Goal: Information Seeking & Learning: Learn about a topic

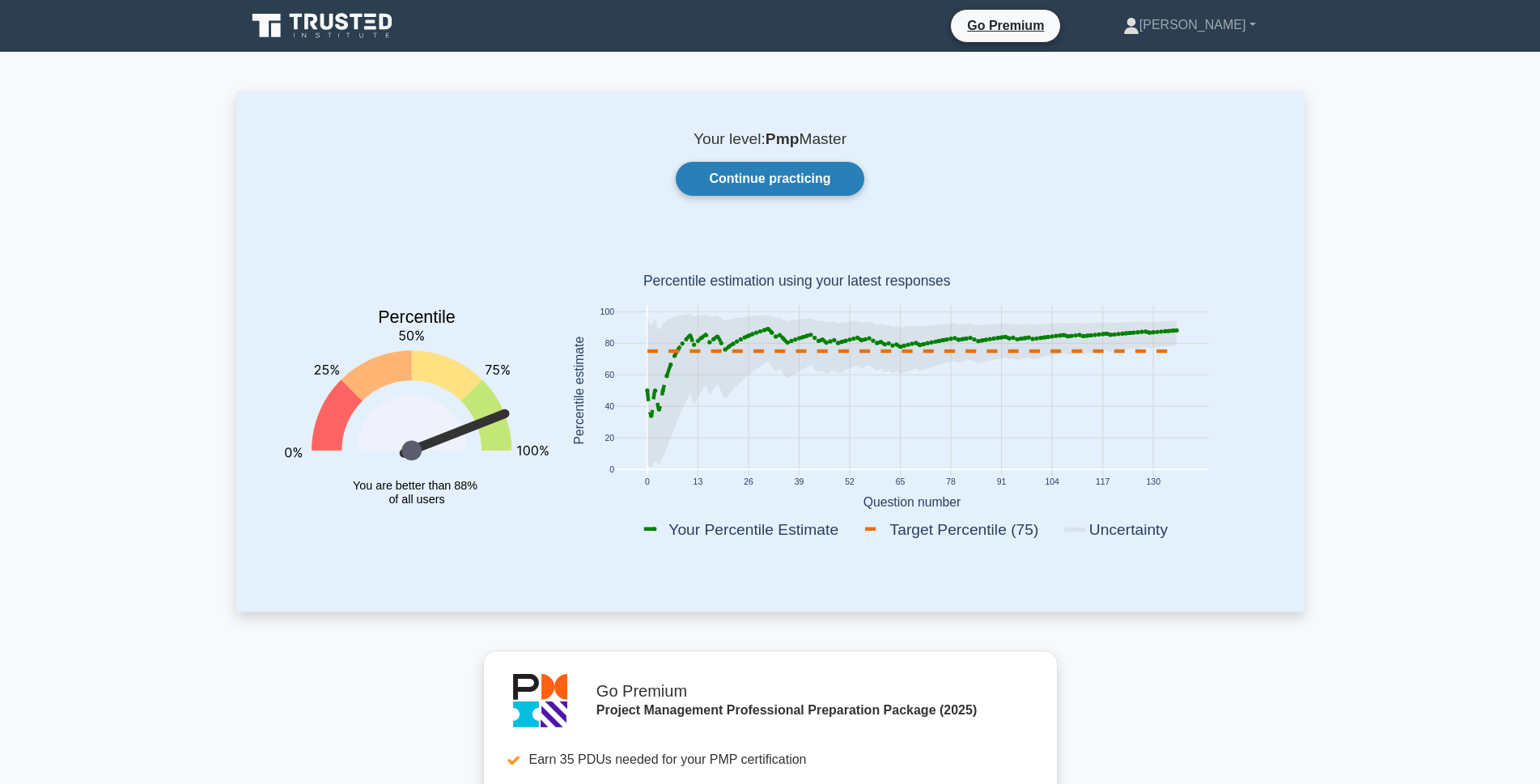
click at [788, 188] on link "Continue practicing" at bounding box center [770, 179] width 188 height 34
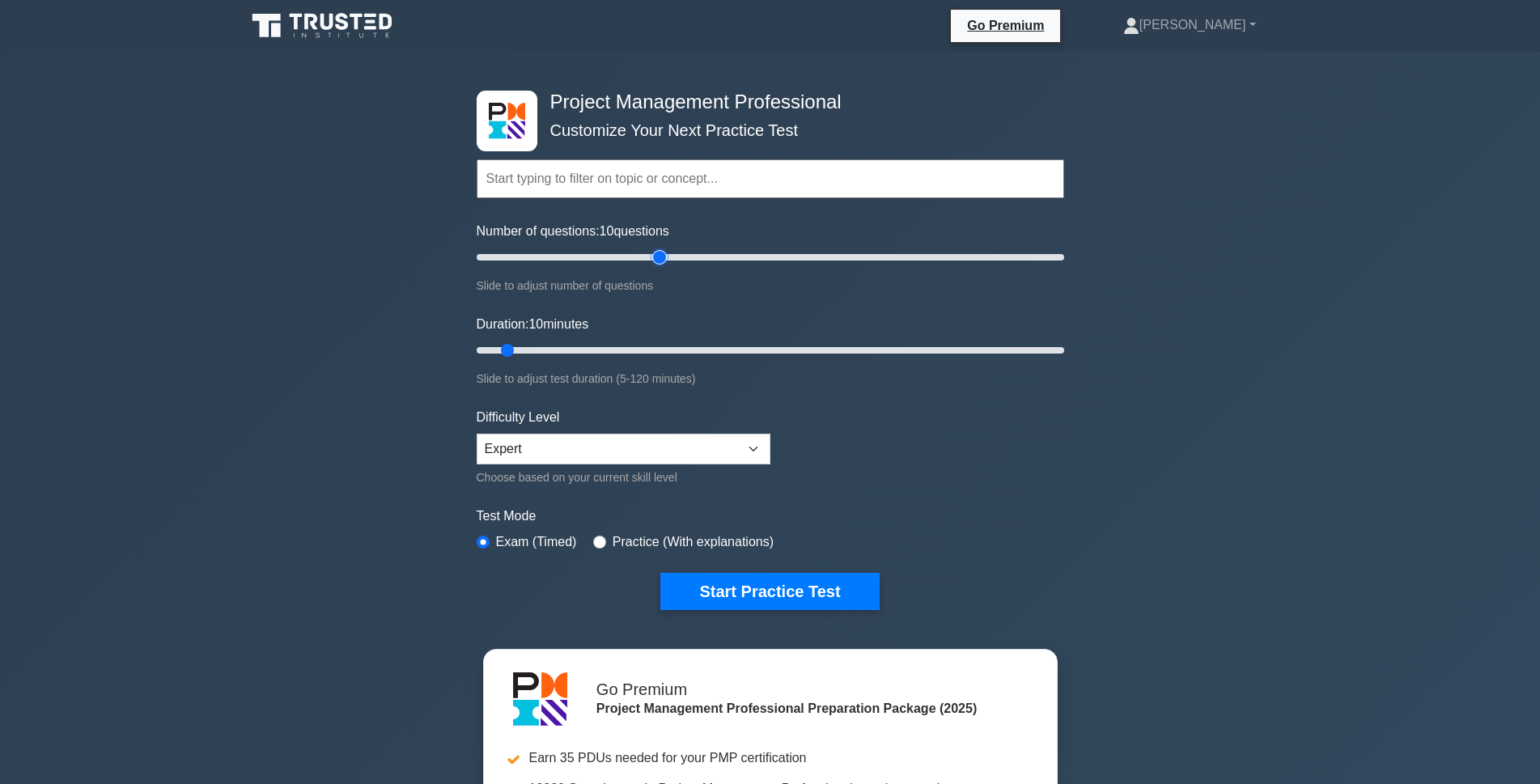
click at [665, 258] on input "Number of questions: 10 questions" at bounding box center [771, 258] width 588 height 20
type input "60"
click at [651, 254] on input "Number of questions: 65 questions" at bounding box center [771, 258] width 588 height 20
click at [623, 352] on input "Duration: 35 minutes" at bounding box center [771, 351] width 588 height 20
click at [644, 354] on input "Duration: 35 minutes" at bounding box center [771, 351] width 588 height 20
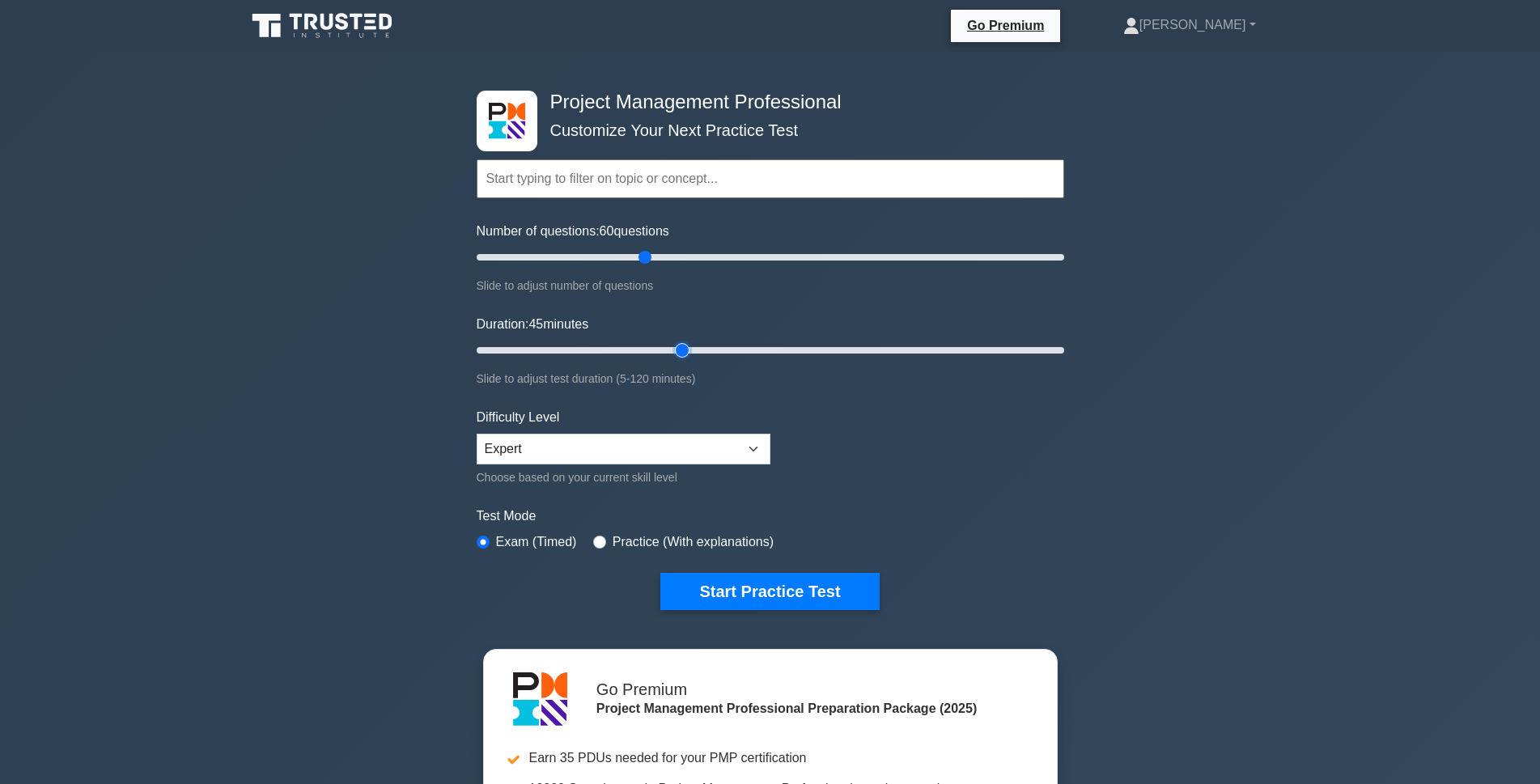
click at [672, 347] on input "Duration: 45 minutes" at bounding box center [771, 351] width 588 height 20
click at [699, 351] on input "Duration: 45 minutes" at bounding box center [771, 351] width 588 height 20
click at [704, 351] on input "Duration: 50 minutes" at bounding box center [771, 351] width 588 height 20
click at [724, 345] on input "Duration: 55 minutes" at bounding box center [771, 351] width 588 height 20
click at [741, 344] on input "Duration: 55 minutes" at bounding box center [771, 351] width 588 height 20
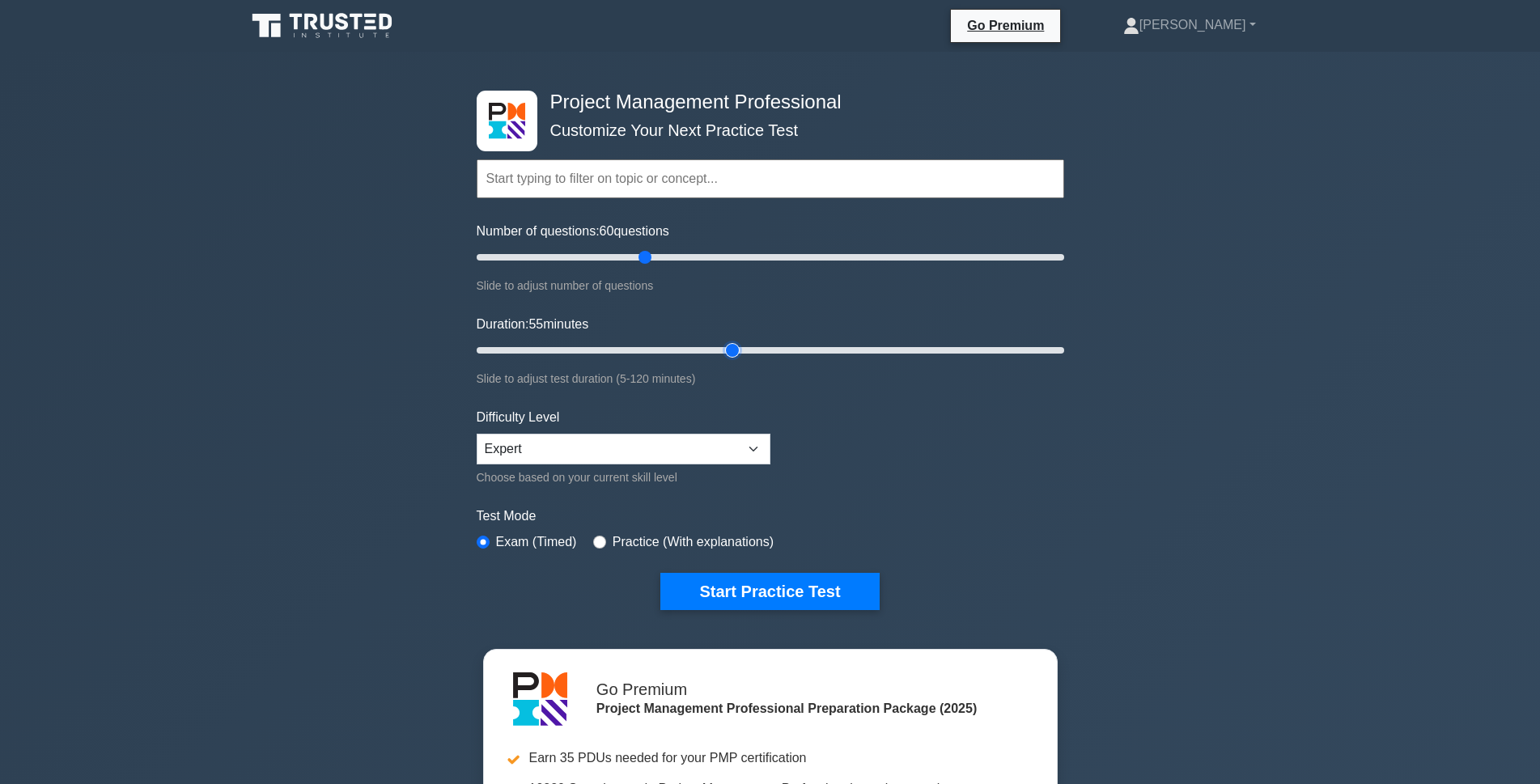
click at [741, 346] on input "Duration: 55 minutes" at bounding box center [771, 351] width 588 height 20
click at [745, 352] on input "Duration: 55 minutes" at bounding box center [771, 351] width 588 height 20
type input "60"
click at [751, 350] on input "Duration: 55 minutes" at bounding box center [771, 351] width 588 height 20
click at [985, 255] on input "Number of questions: 60 questions" at bounding box center [771, 258] width 588 height 20
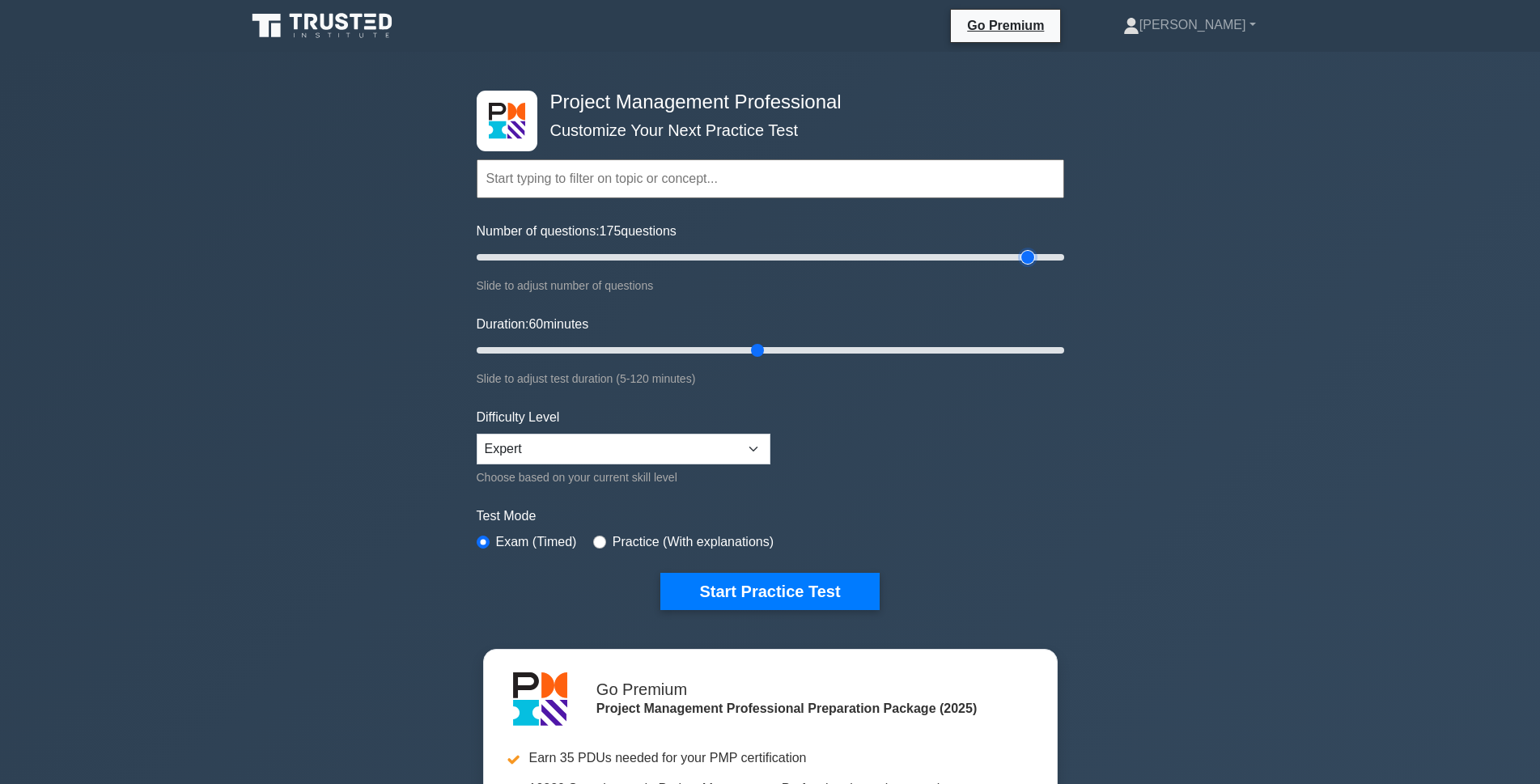
click at [1025, 258] on input "Number of questions: 175 questions" at bounding box center [771, 258] width 588 height 20
click at [1059, 262] on input "Number of questions: 190 questions" at bounding box center [771, 258] width 588 height 20
drag, startPoint x: 1061, startPoint y: 260, endPoint x: 642, endPoint y: 248, distance: 419.2
type input "60"
click at [642, 248] on input "Number of questions: 60 questions" at bounding box center [771, 258] width 588 height 20
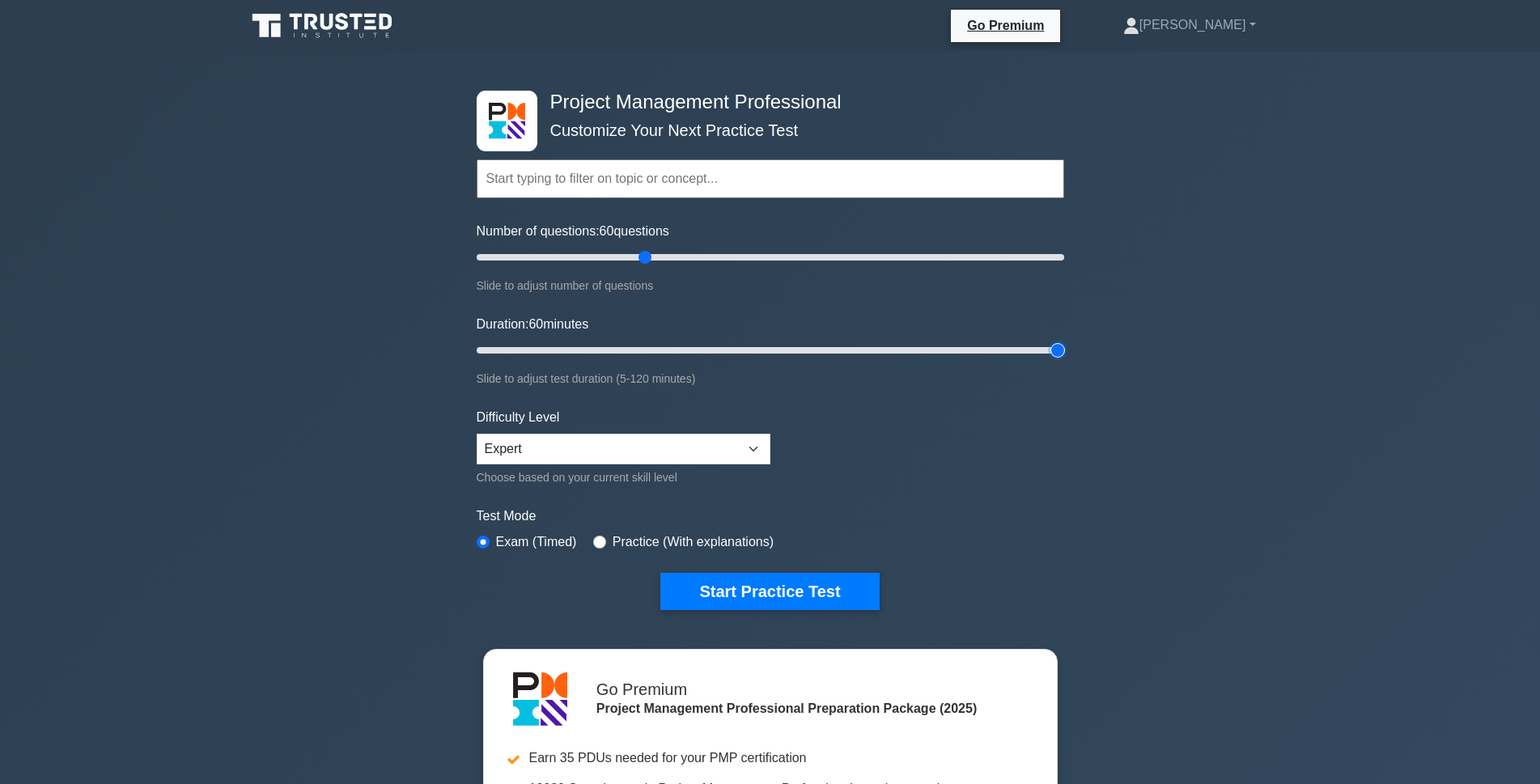
click at [1060, 347] on input "Duration: 60 minutes" at bounding box center [771, 351] width 588 height 20
drag, startPoint x: 1060, startPoint y: 347, endPoint x: 751, endPoint y: 347, distance: 309.0
type input "60"
click at [751, 347] on input "Duration: 60 minutes" at bounding box center [771, 351] width 588 height 20
click at [818, 577] on button "Start Practice Test" at bounding box center [769, 591] width 218 height 37
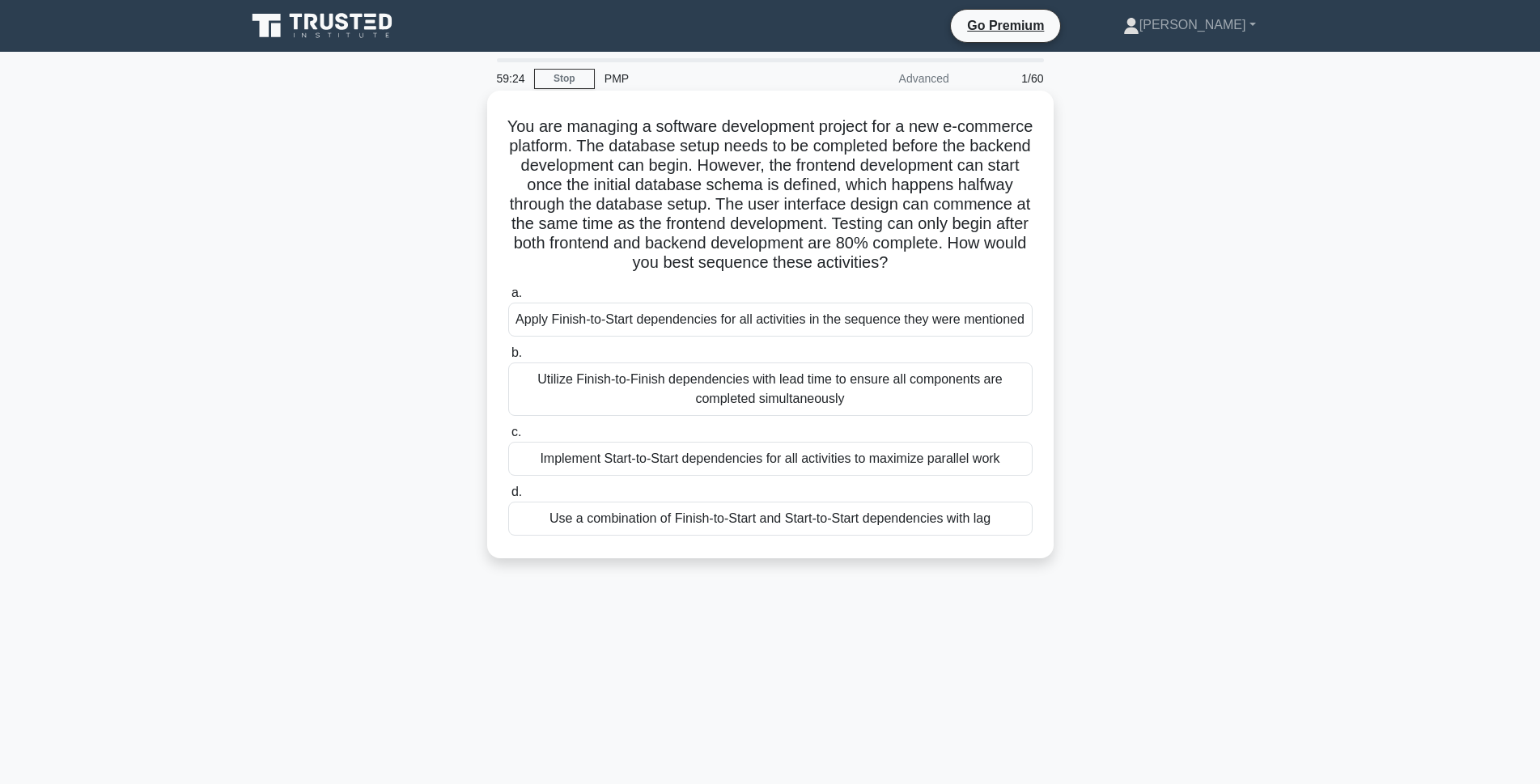
click at [891, 520] on div "Use a combination of Finish-to-Start and Start-to-Start dependencies with lag" at bounding box center [771, 519] width 525 height 34
click at [509, 497] on input "d. Use a combination of Finish-to-Start and Start-to-Start dependencies with lag" at bounding box center [509, 492] width 0 height 11
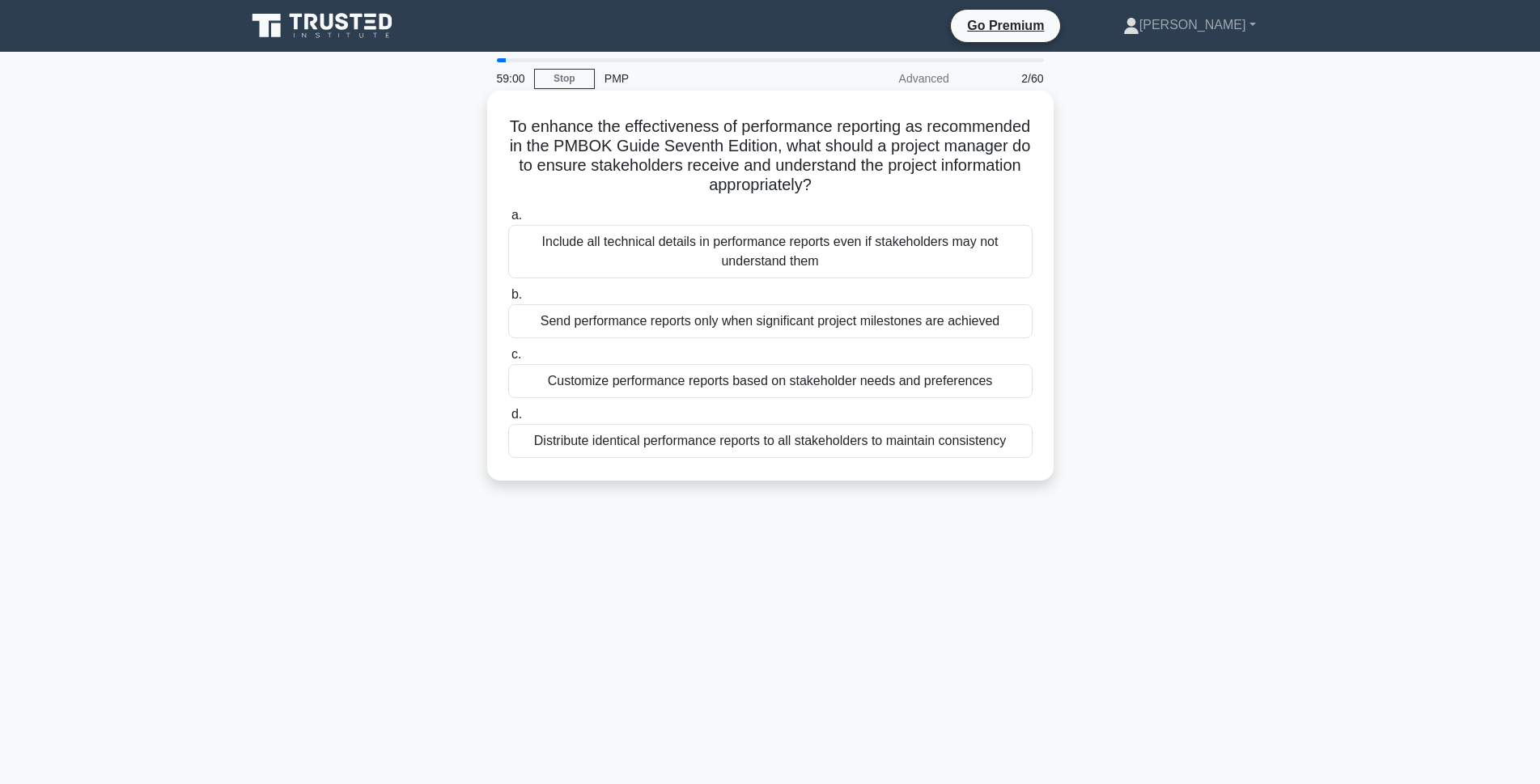
click at [832, 387] on div "Customize performance reports based on stakeholder needs and preferences" at bounding box center [771, 381] width 525 height 34
click at [509, 360] on input "c. Customize performance reports based on stakeholder needs and preferences" at bounding box center [509, 355] width 0 height 11
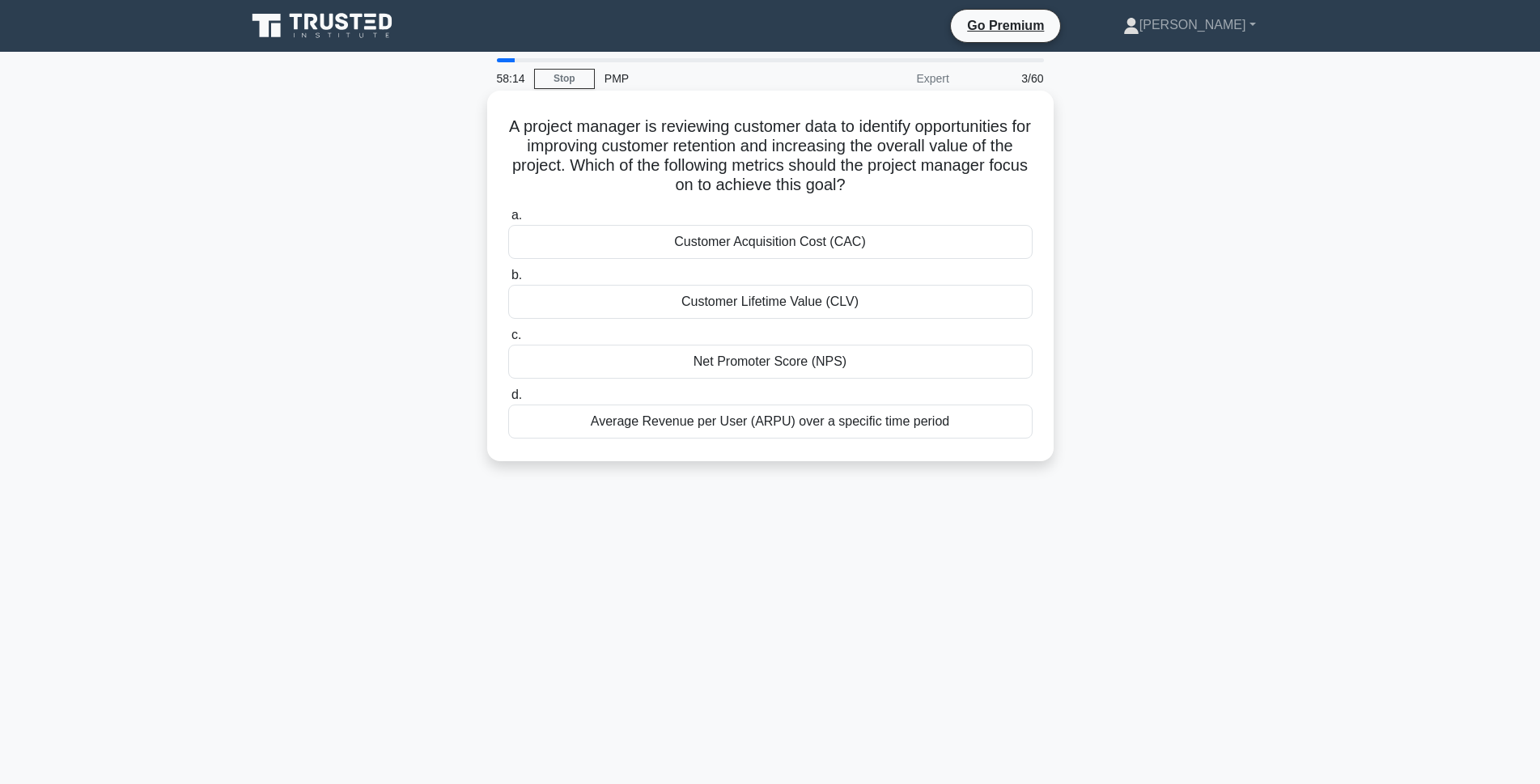
click at [906, 305] on div "Customer Lifetime Value (CLV)" at bounding box center [771, 302] width 525 height 34
click at [509, 280] on input "b. Customer Lifetime Value (CLV)" at bounding box center [509, 276] width 0 height 11
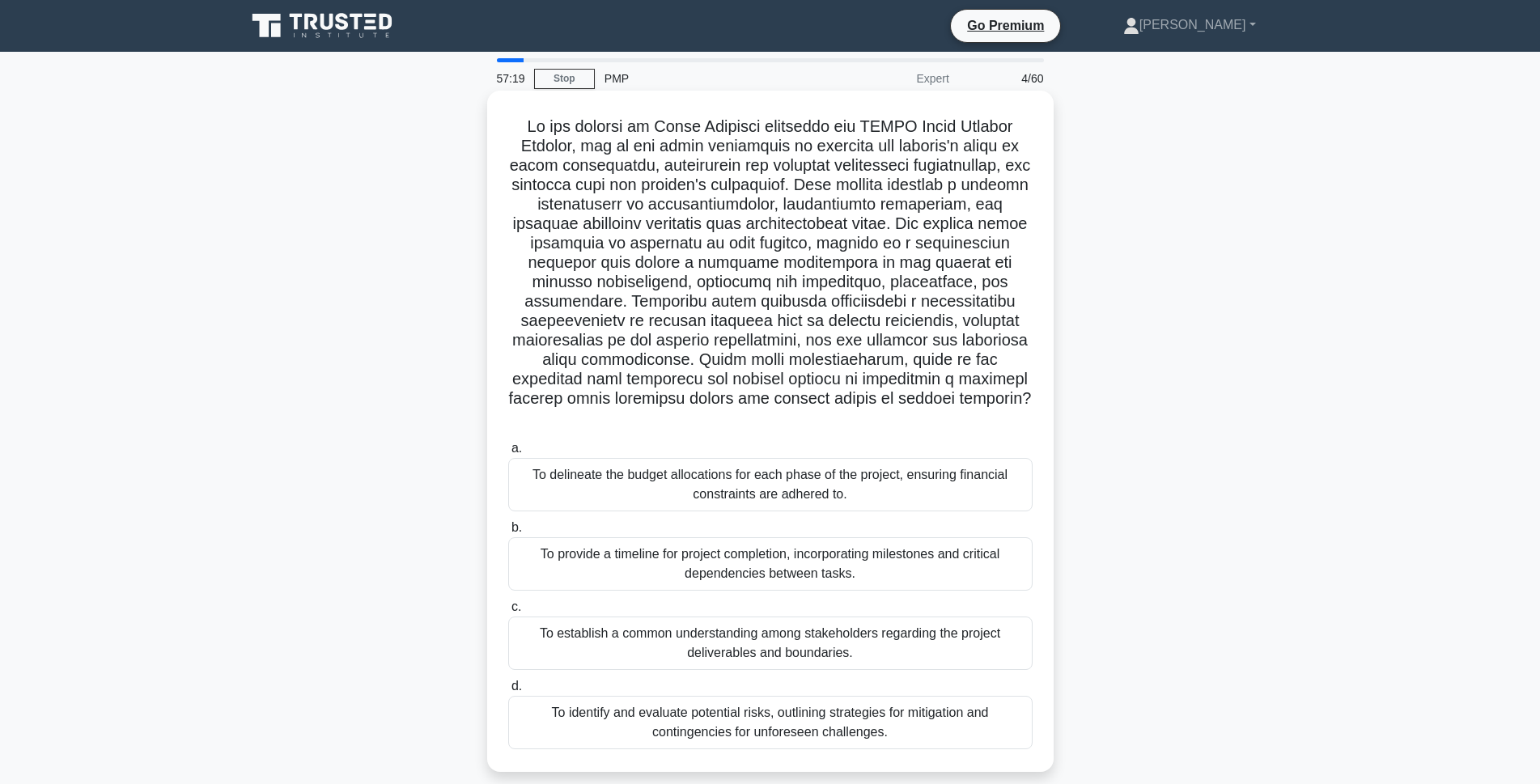
click at [734, 635] on div "To establish a common understanding among stakeholders regarding the project de…" at bounding box center [771, 643] width 525 height 53
click at [509, 613] on input "c. To establish a common understanding among stakeholders regarding the project…" at bounding box center [509, 607] width 0 height 11
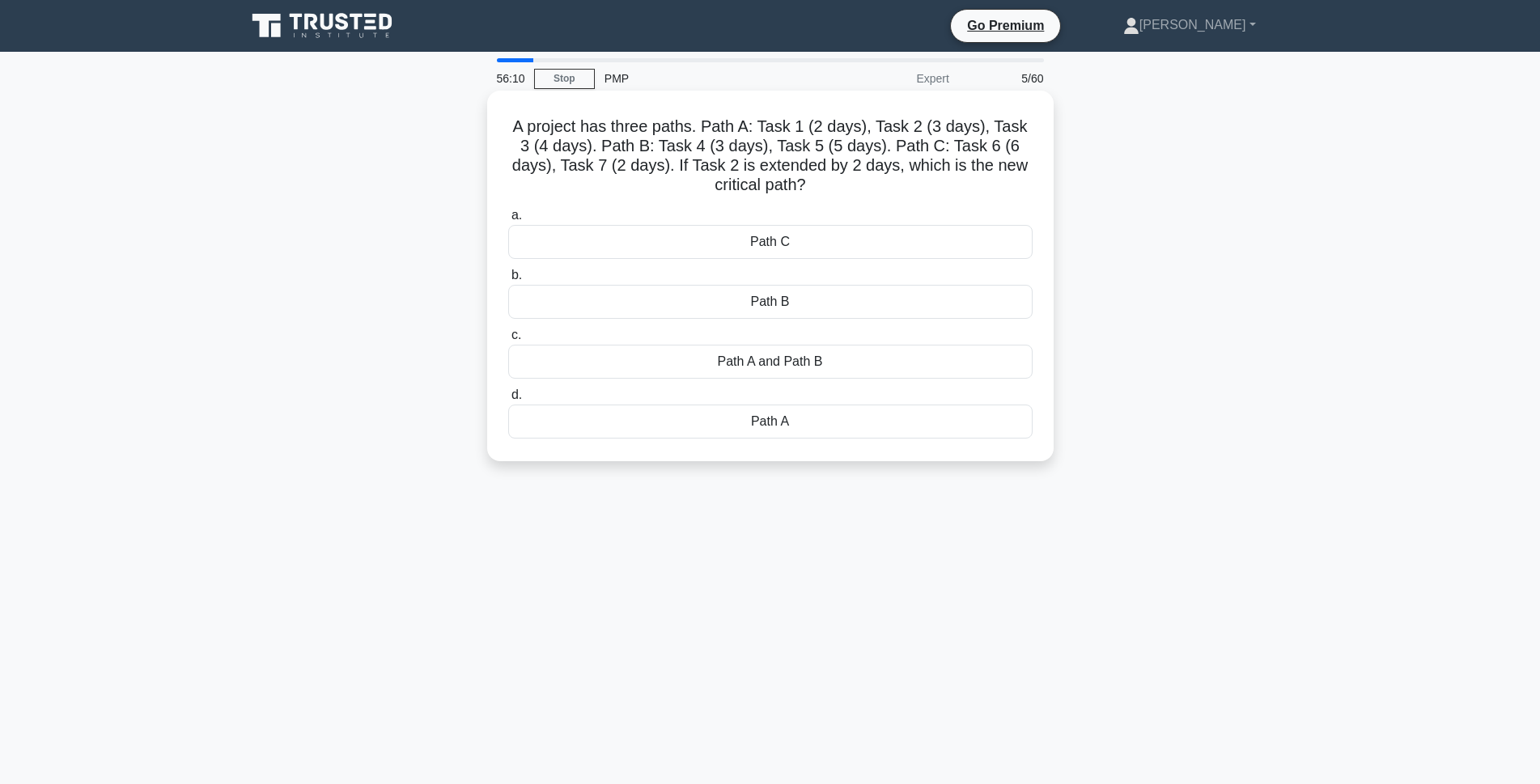
click at [784, 428] on div "Path A" at bounding box center [771, 422] width 525 height 34
click at [509, 400] on input "d. Path A" at bounding box center [509, 396] width 0 height 11
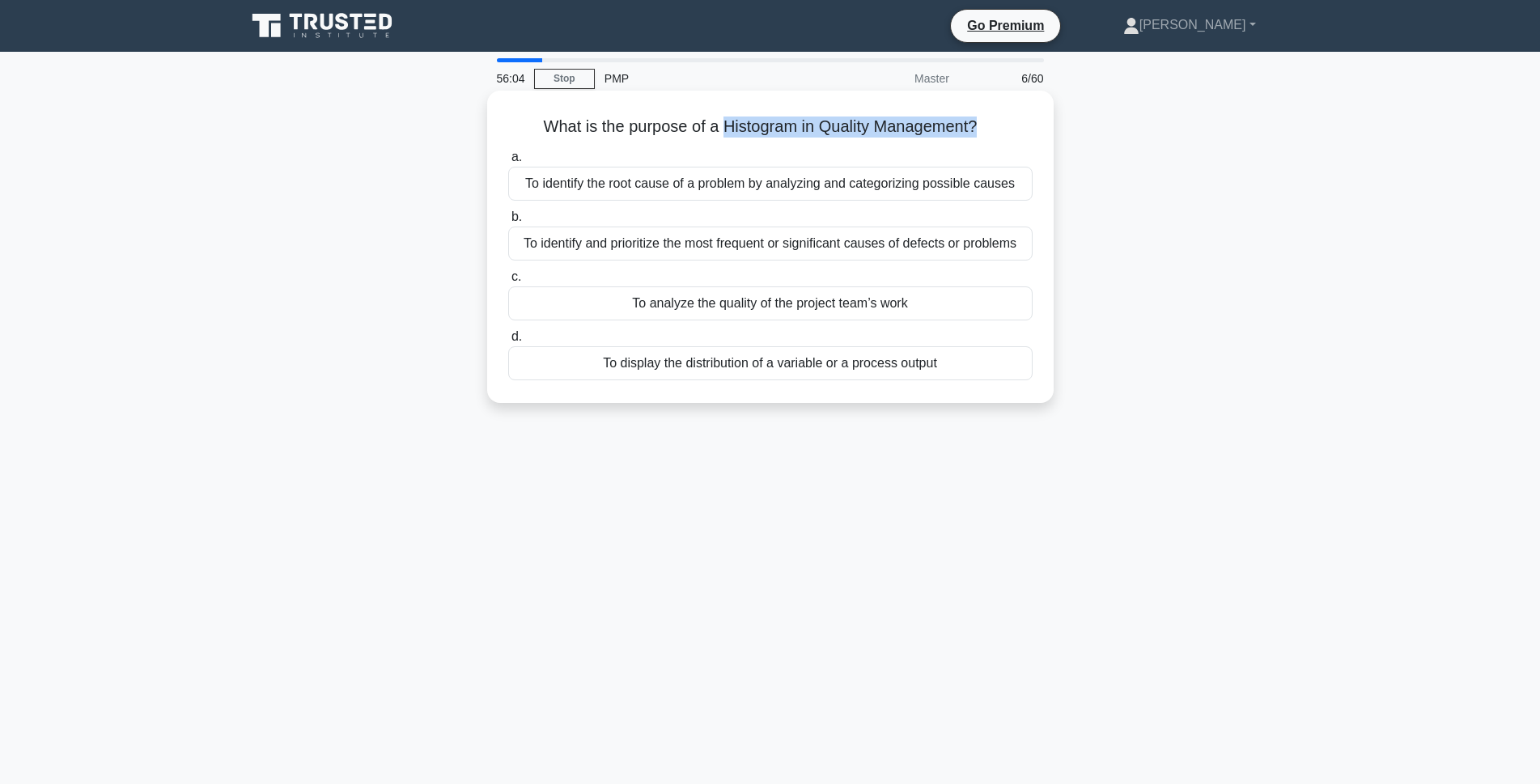
drag, startPoint x: 724, startPoint y: 131, endPoint x: 981, endPoint y: 123, distance: 257.1
click at [981, 123] on h5 "What is the purpose of a Histogram in Quality Management? .spinner_0XTQ{transfo…" at bounding box center [770, 126] width 527 height 21
click at [706, 152] on label "a. To identify the root cause of a problem by analyzing and categorizing possib…" at bounding box center [771, 173] width 525 height 53
click at [509, 152] on input "a. To identify the root cause of a problem by analyzing and categorizing possib…" at bounding box center [509, 158] width 0 height 11
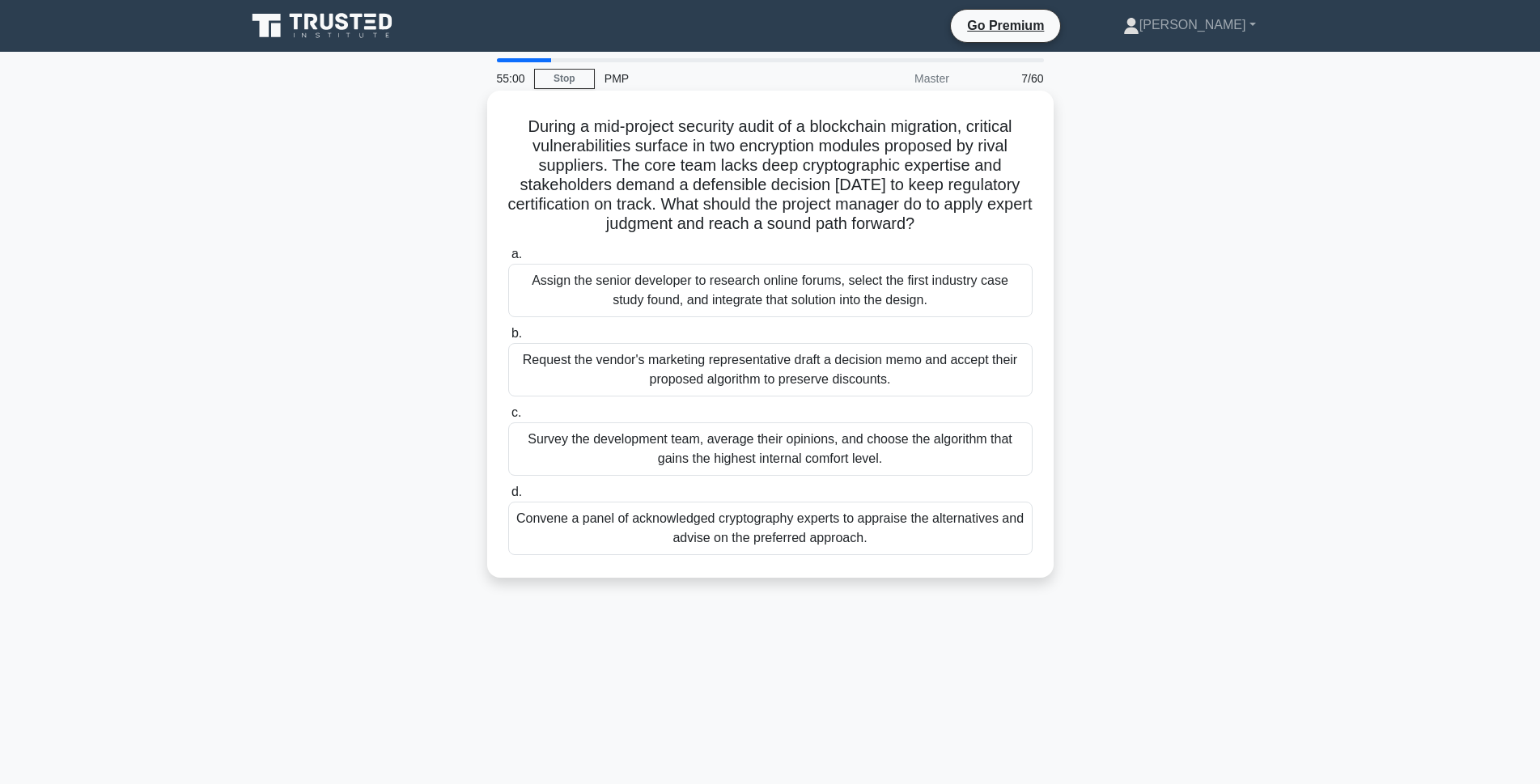
click at [683, 536] on div "Convene a panel of acknowledged cryptography experts to appraise the alternativ…" at bounding box center [771, 528] width 525 height 53
click at [509, 497] on input "d. Convene a panel of acknowledged cryptography experts to appraise the alterna…" at bounding box center [509, 492] width 0 height 11
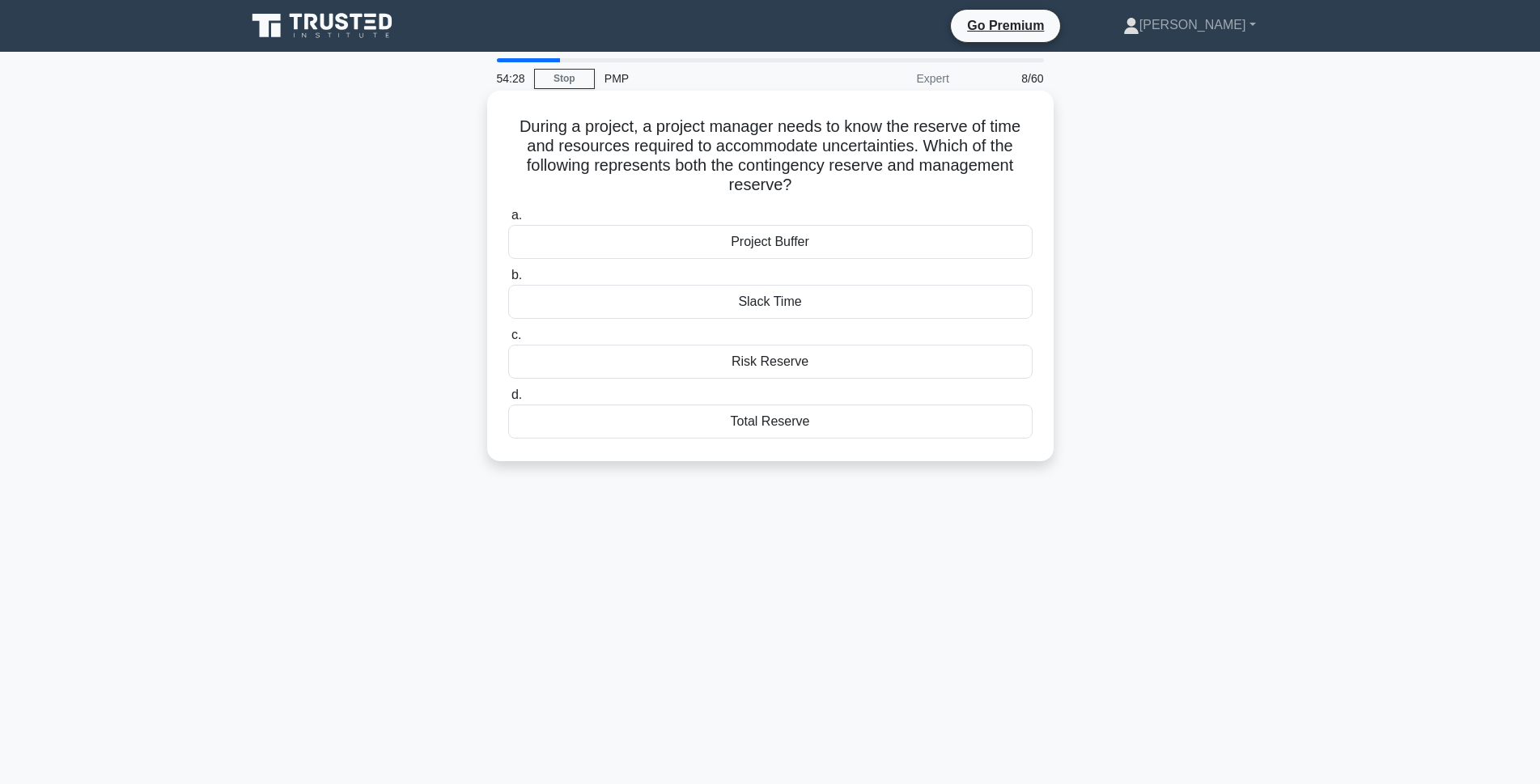
click at [739, 427] on div "Total Reserve" at bounding box center [771, 422] width 525 height 34
click at [509, 400] on input "d. Total Reserve" at bounding box center [509, 396] width 0 height 11
click at [724, 432] on div "6" at bounding box center [771, 422] width 525 height 34
click at [509, 400] on input "d. 6" at bounding box center [509, 396] width 0 height 11
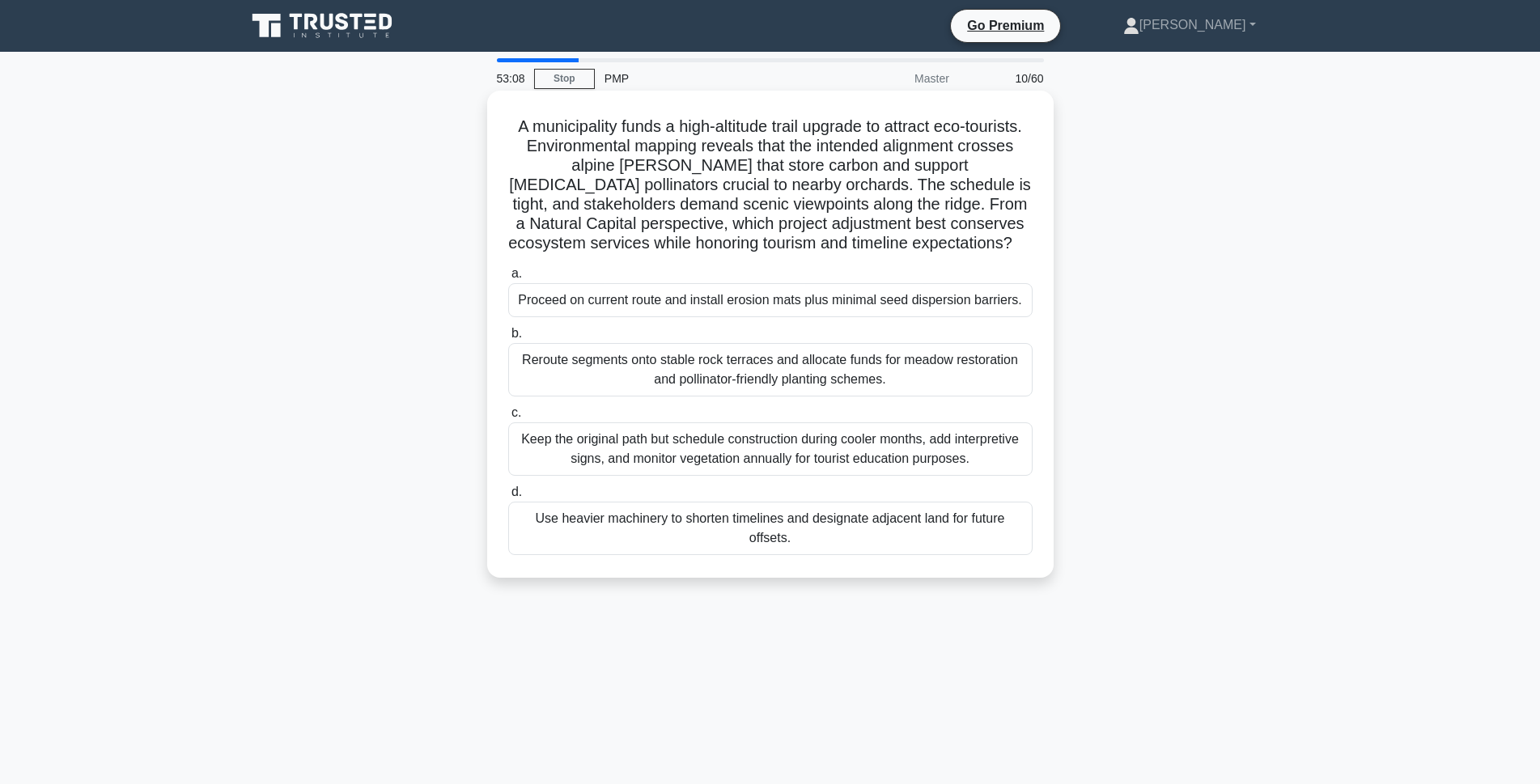
click at [748, 397] on div "Reroute segments onto stable rock terraces and allocate funds for meadow restor…" at bounding box center [771, 369] width 525 height 53
click at [509, 339] on input "b. Reroute segments onto stable rock terraces and allocate funds for meadow res…" at bounding box center [509, 333] width 0 height 11
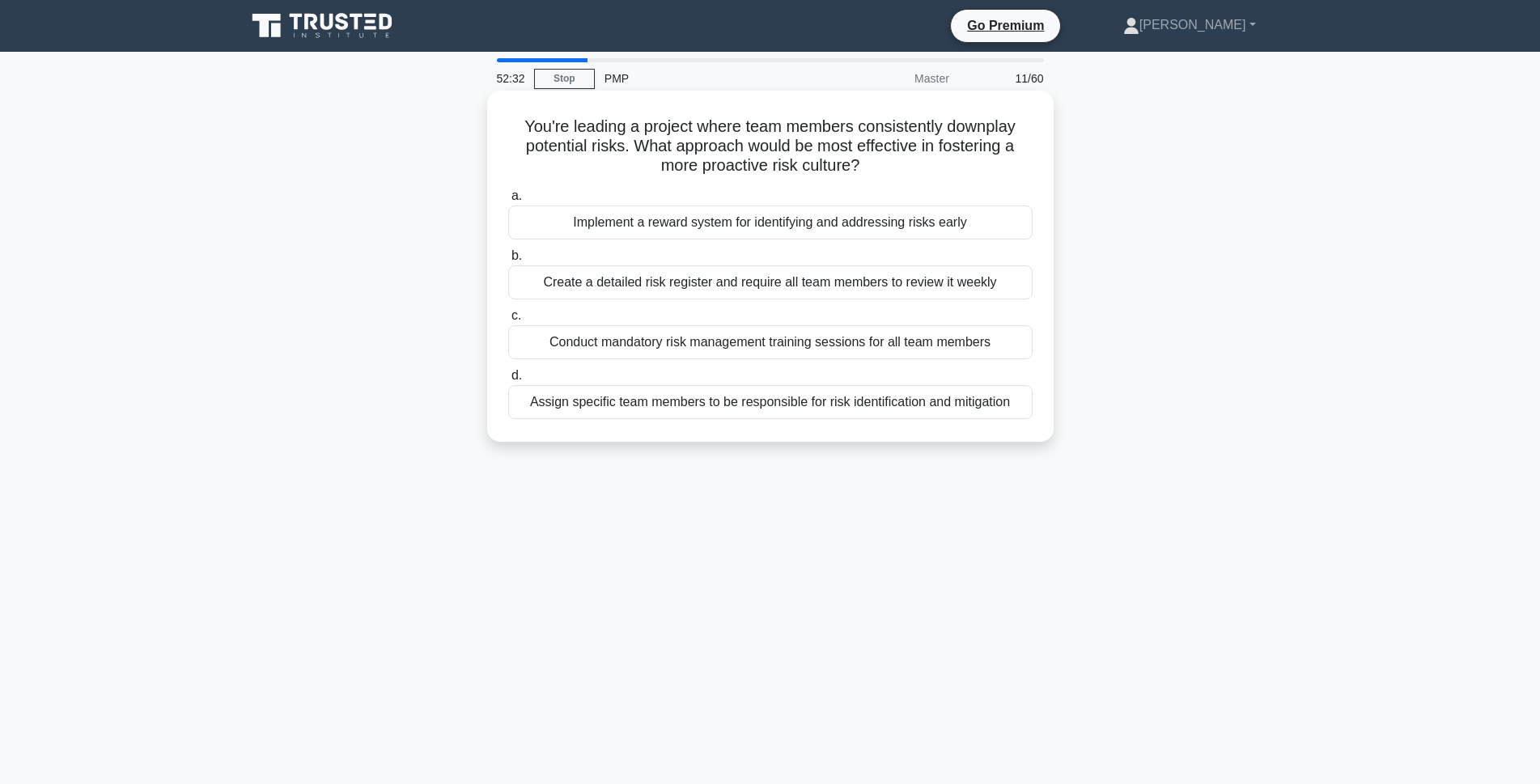
click at [648, 344] on div "Conduct mandatory risk management training sessions for all team members" at bounding box center [771, 342] width 525 height 34
click at [509, 321] on input "c. Conduct mandatory risk management training sessions for all team members" at bounding box center [509, 316] width 0 height 11
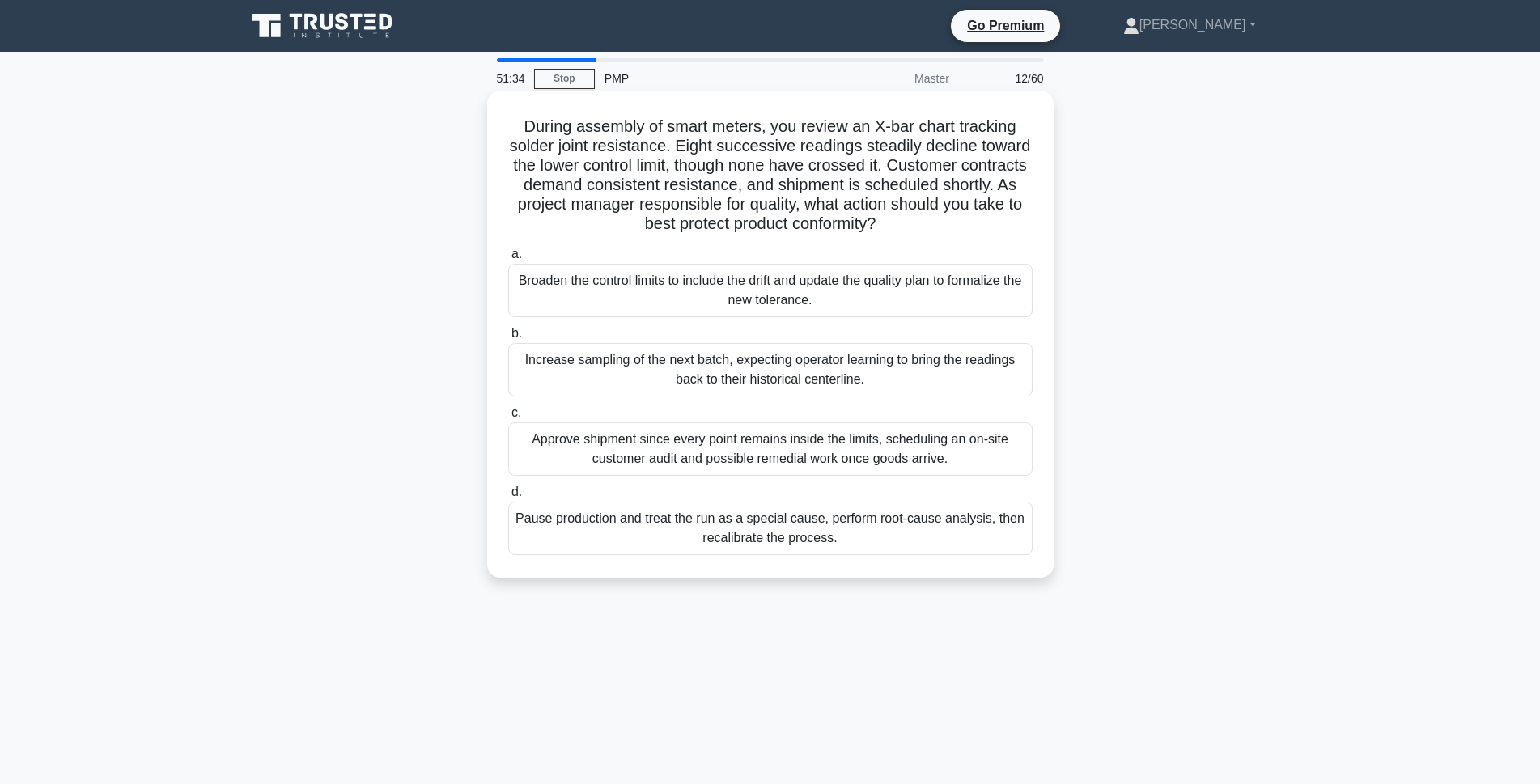
click at [728, 537] on div "Pause production and treat the run as a special cause, perform root-cause analy…" at bounding box center [771, 528] width 525 height 53
click at [509, 497] on input "d. Pause production and treat the run as a special cause, perform root-cause an…" at bounding box center [509, 492] width 0 height 11
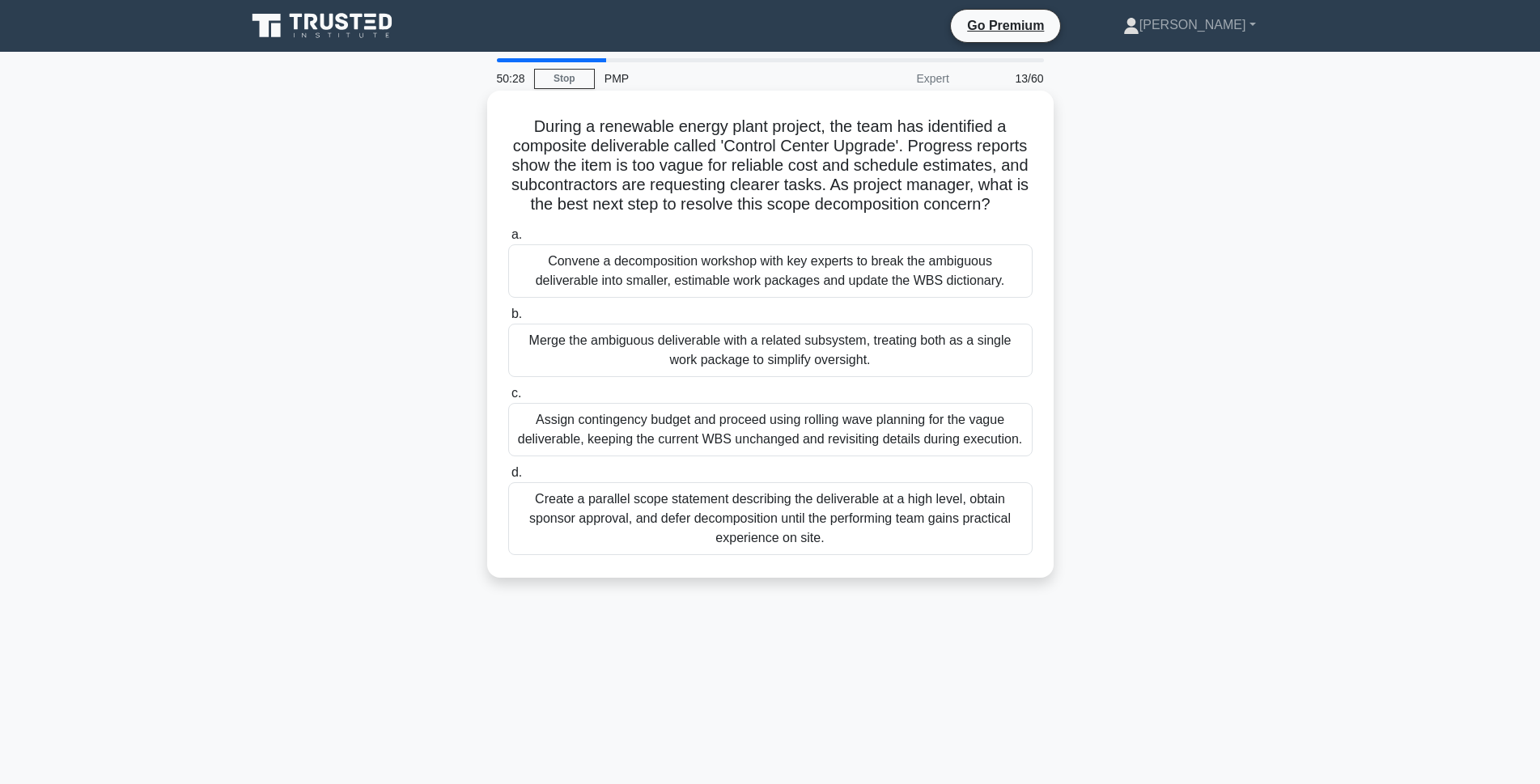
click at [708, 297] on div "Convene a decomposition workshop with key experts to break the ambiguous delive…" at bounding box center [771, 270] width 525 height 53
click at [509, 241] on input "a. Convene a decomposition workshop with key experts to break the ambiguous del…" at bounding box center [509, 235] width 0 height 11
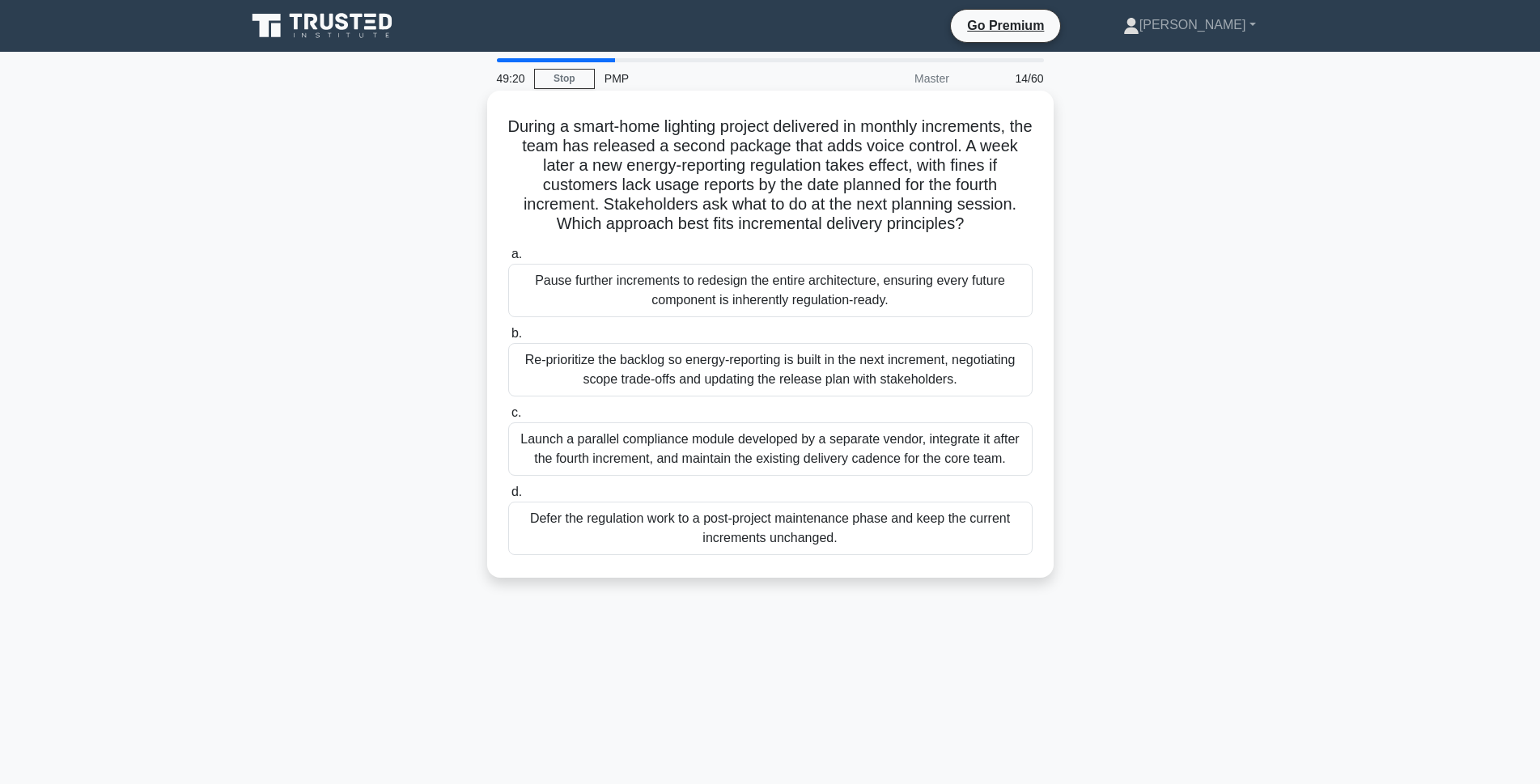
click at [763, 377] on div "Re-prioritize the backlog so energy-reporting is built in the next increment, n…" at bounding box center [771, 369] width 525 height 53
click at [509, 339] on input "b. Re-prioritize the backlog so energy-reporting is built in the next increment…" at bounding box center [509, 333] width 0 height 11
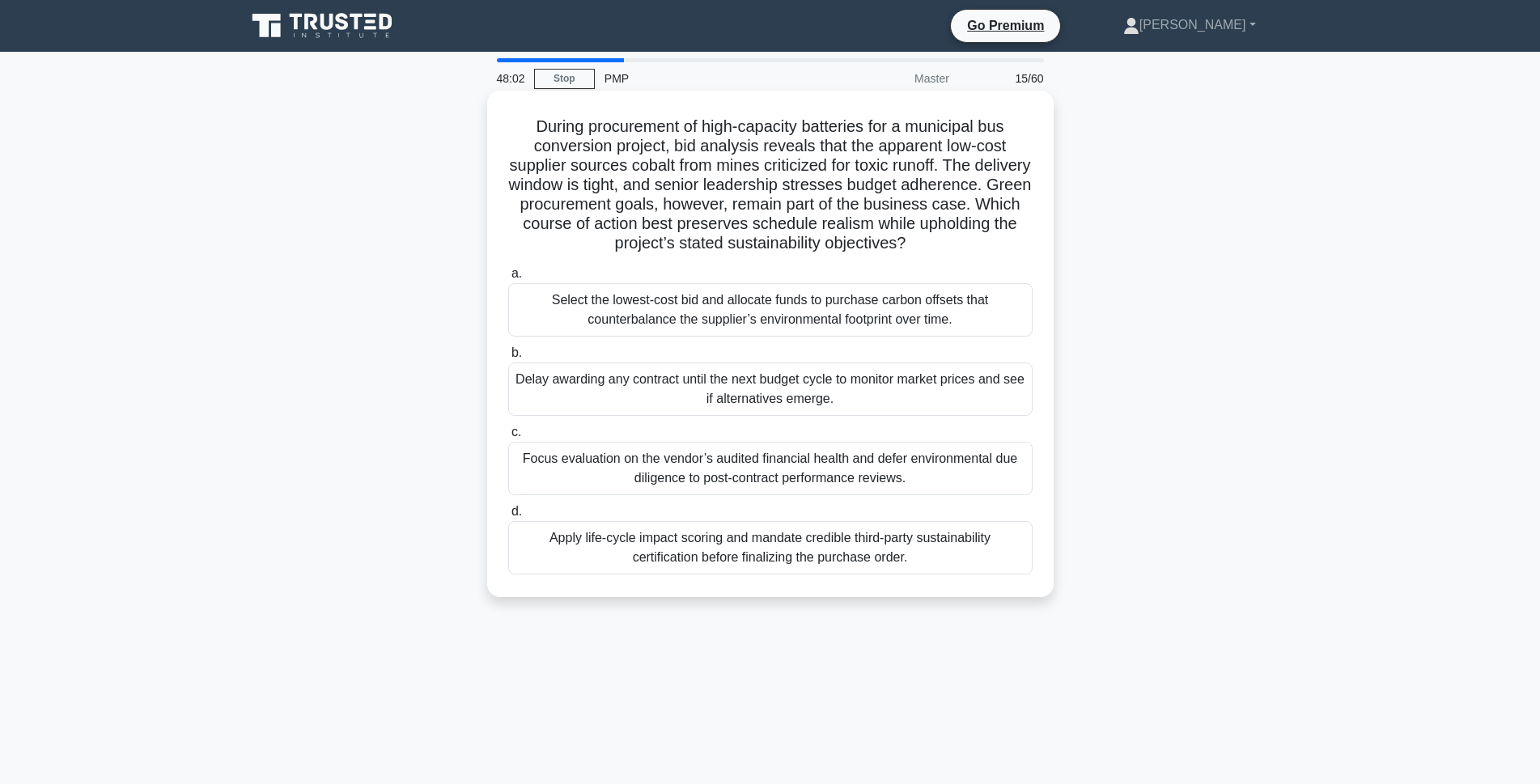
click at [623, 544] on div "Apply life-cycle impact scoring and mandate credible third-party sustainability…" at bounding box center [771, 547] width 525 height 53
click at [509, 517] on input "d. Apply life-cycle impact scoring and mandate credible third-party sustainabil…" at bounding box center [509, 512] width 0 height 11
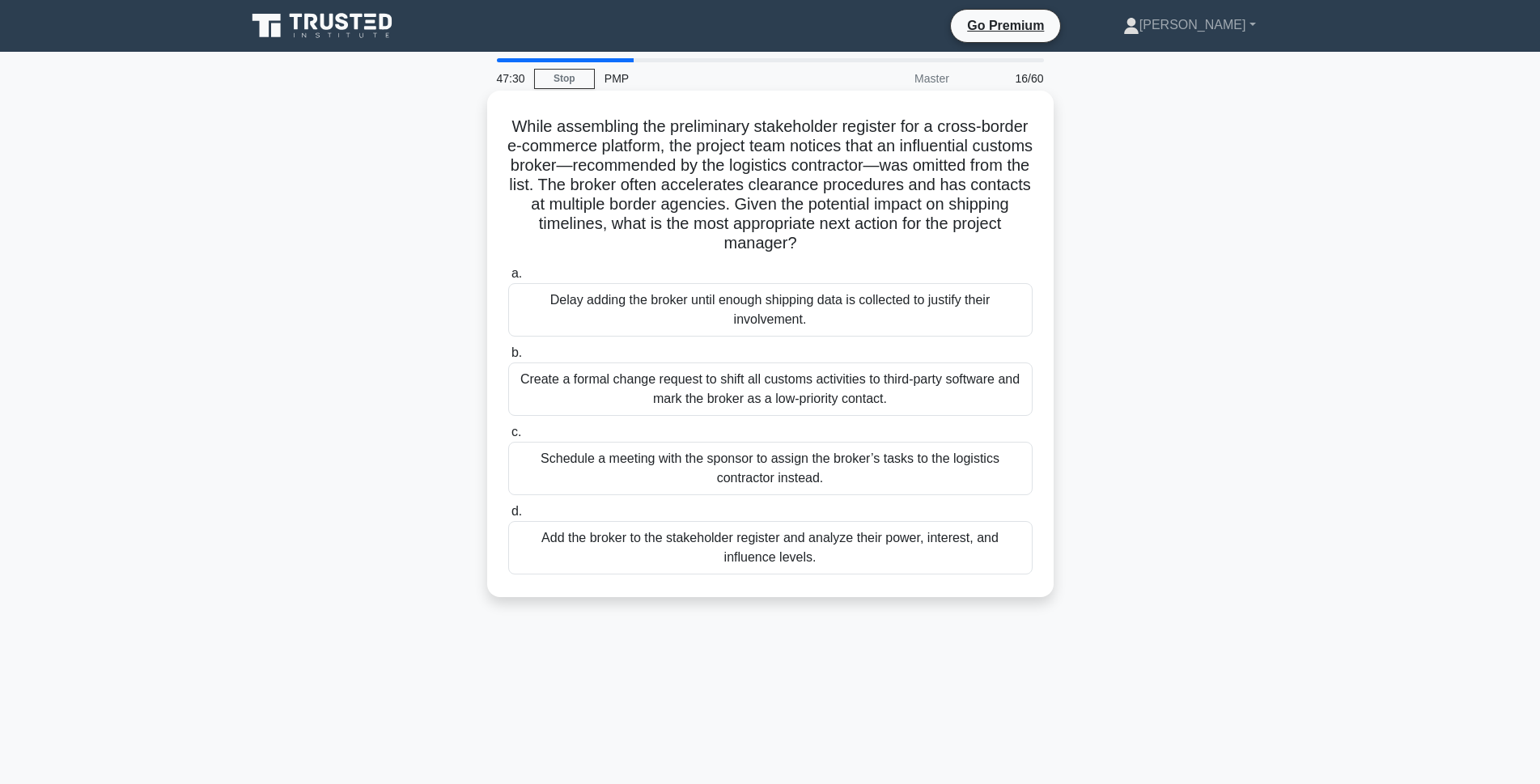
click at [693, 555] on div "Add the broker to the stakeholder register and analyze their power, interest, a…" at bounding box center [771, 547] width 525 height 53
click at [509, 517] on input "d. Add the broker to the stakeholder register and analyze their power, interest…" at bounding box center [509, 512] width 0 height 11
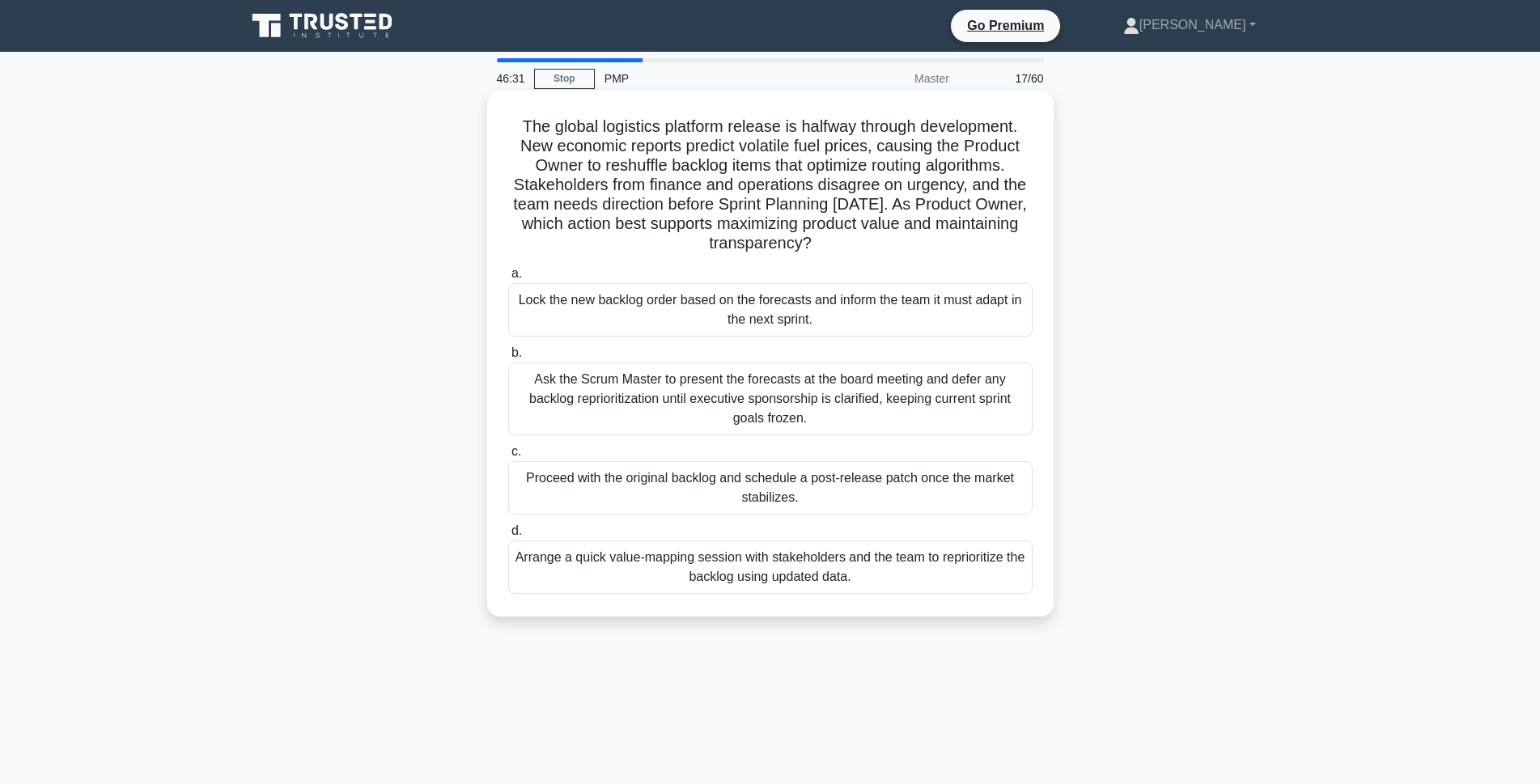
click at [792, 577] on div "Arrange a quick value-mapping session with stakeholders and the team to reprior…" at bounding box center [771, 567] width 525 height 53
click at [509, 536] on input "d. Arrange a quick value-mapping session with stakeholders and the team to repr…" at bounding box center [509, 531] width 0 height 11
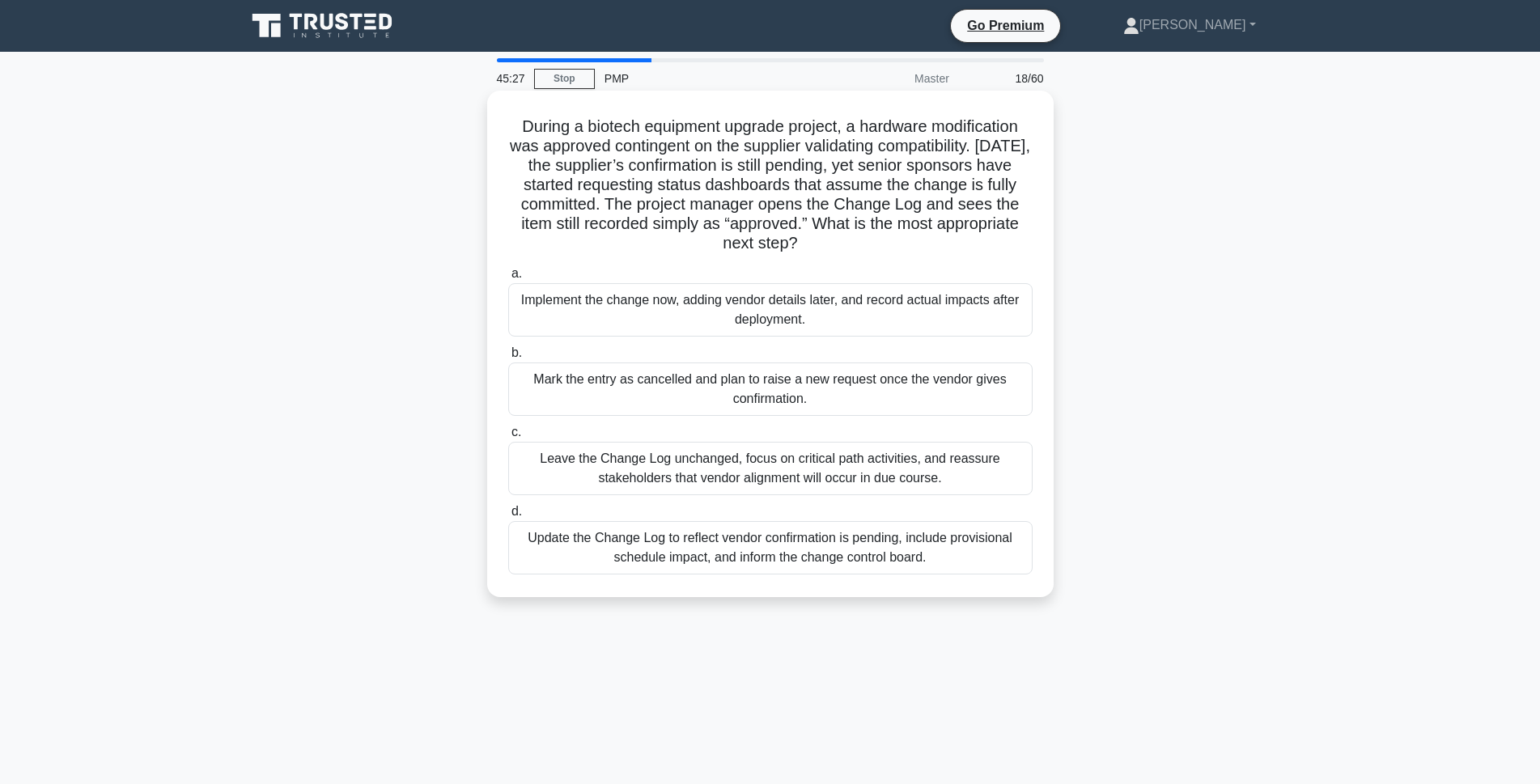
click at [839, 561] on div "Update the Change Log to reflect vendor confirmation is pending, include provis…" at bounding box center [771, 547] width 525 height 53
click at [509, 517] on input "d. Update the Change Log to reflect vendor confirmation is pending, include pro…" at bounding box center [509, 512] width 0 height 11
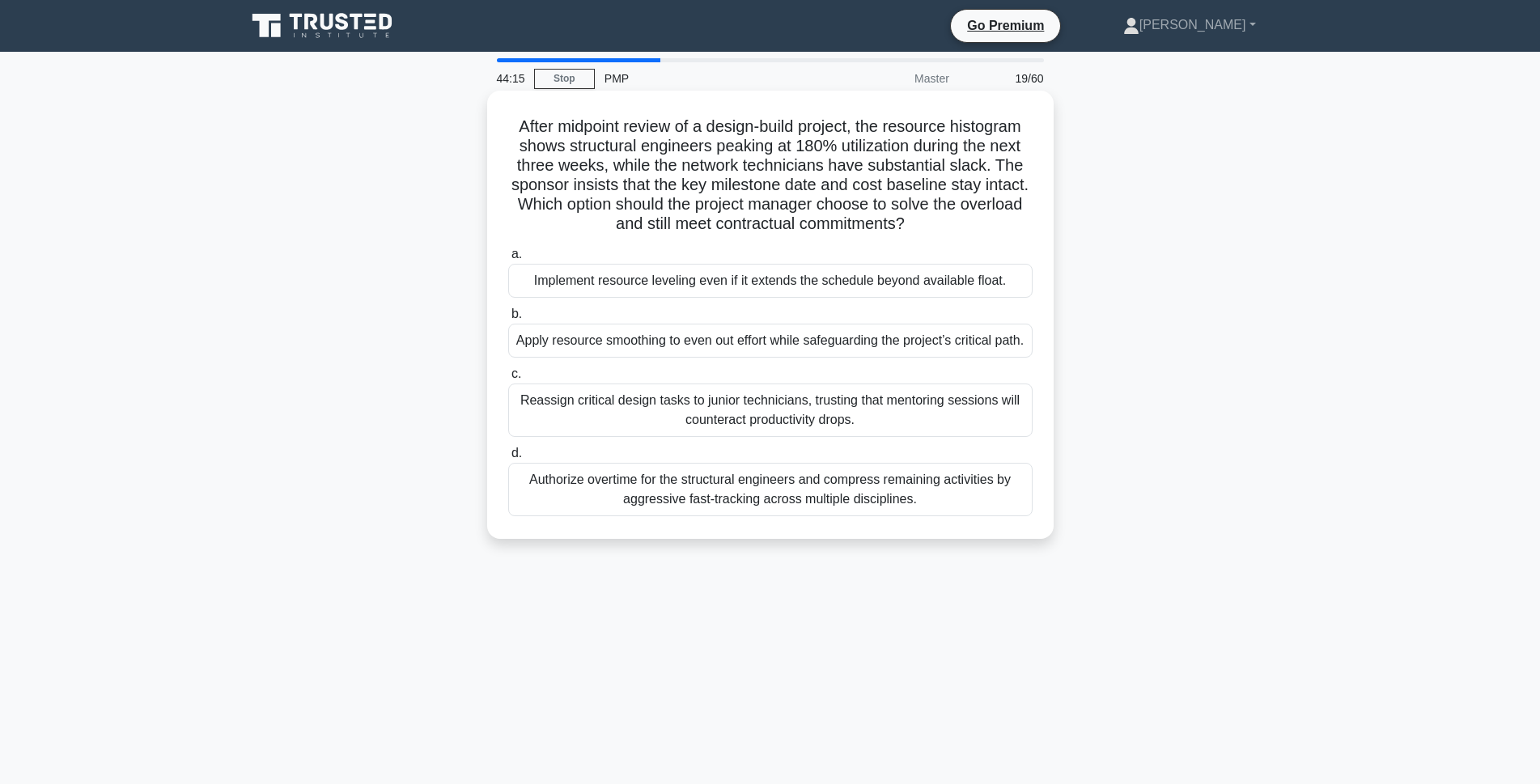
click at [580, 346] on div "Apply resource smoothing to even out effort while safeguarding the project’s cr…" at bounding box center [771, 341] width 525 height 34
click at [509, 320] on input "b. Apply resource smoothing to even out effort while safeguarding the project’s…" at bounding box center [509, 315] width 0 height 11
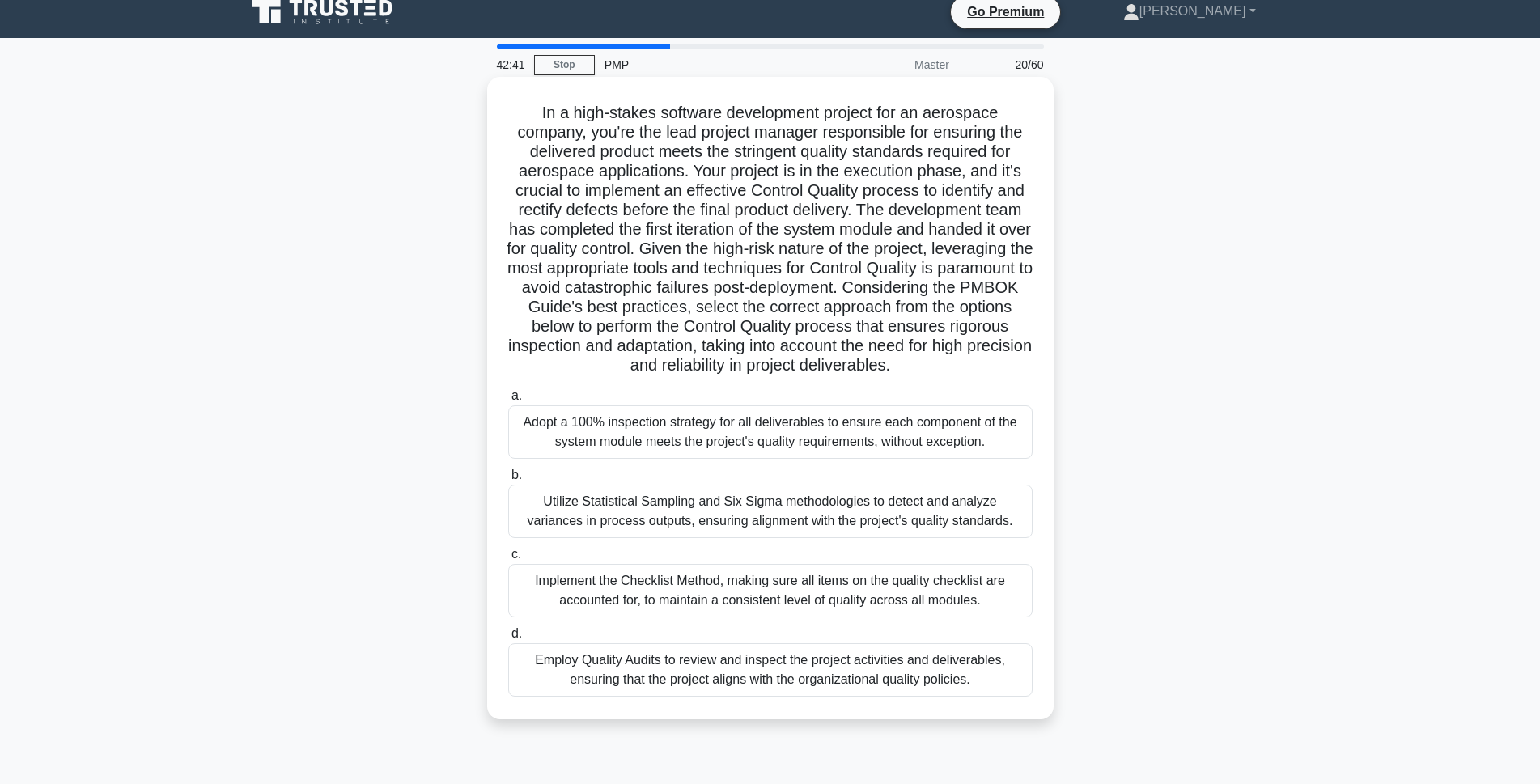
scroll to position [90, 0]
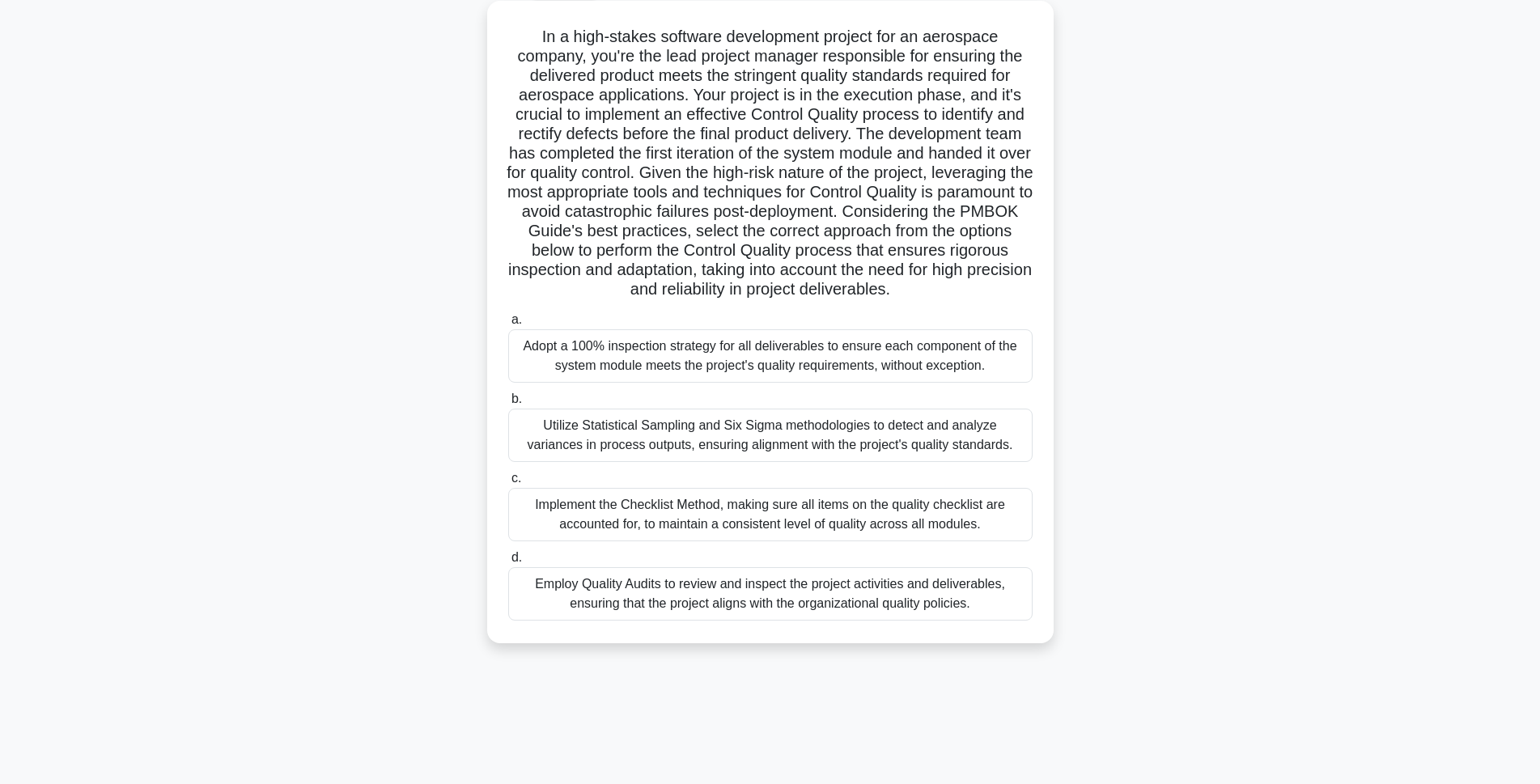
click at [561, 541] on div "Implement the Checklist Method, making sure all items on the quality checklist …" at bounding box center [771, 514] width 525 height 53
click at [509, 484] on input "c. Implement the Checklist Method, making sure all items on the quality checkli…" at bounding box center [509, 479] width 0 height 11
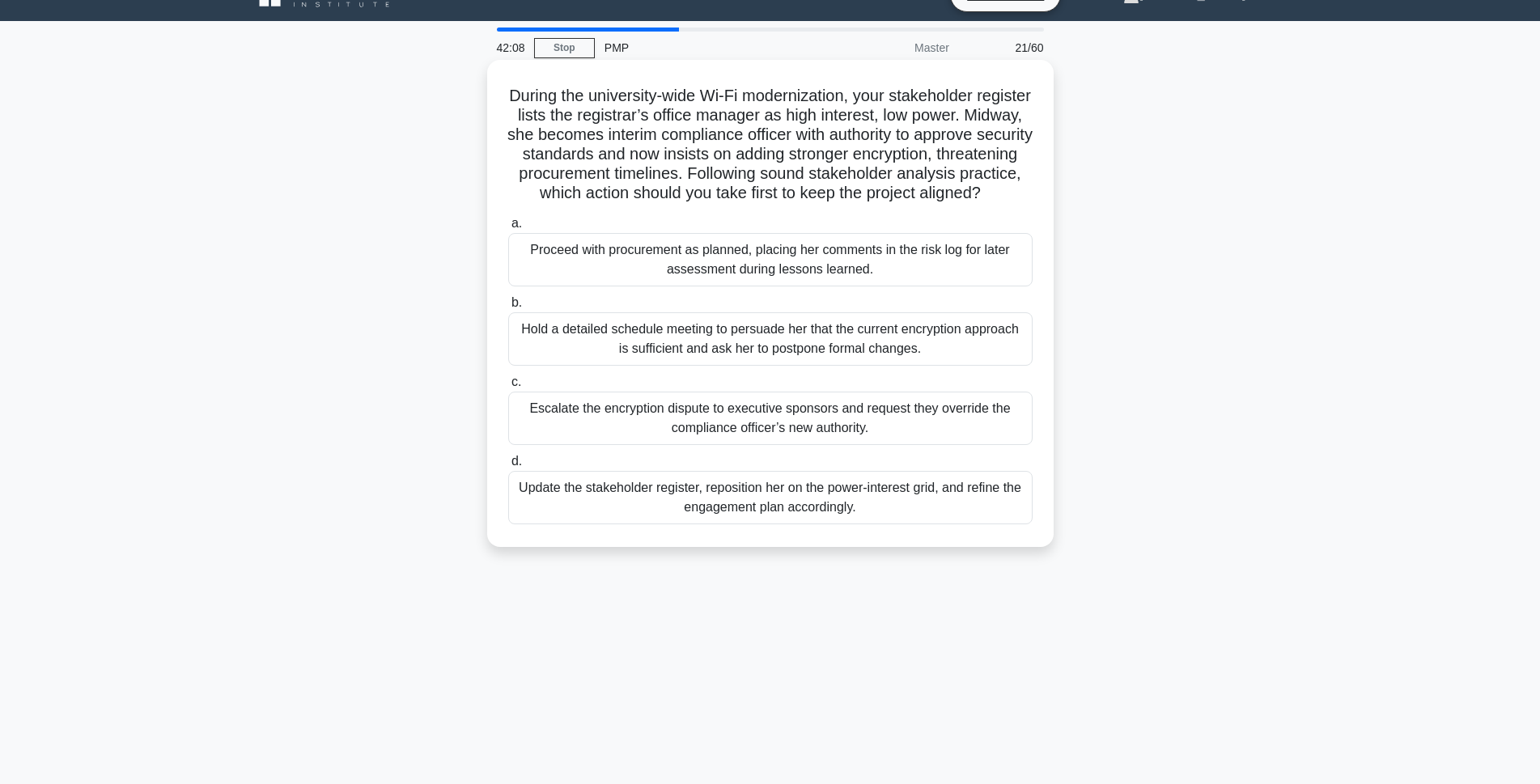
scroll to position [0, 0]
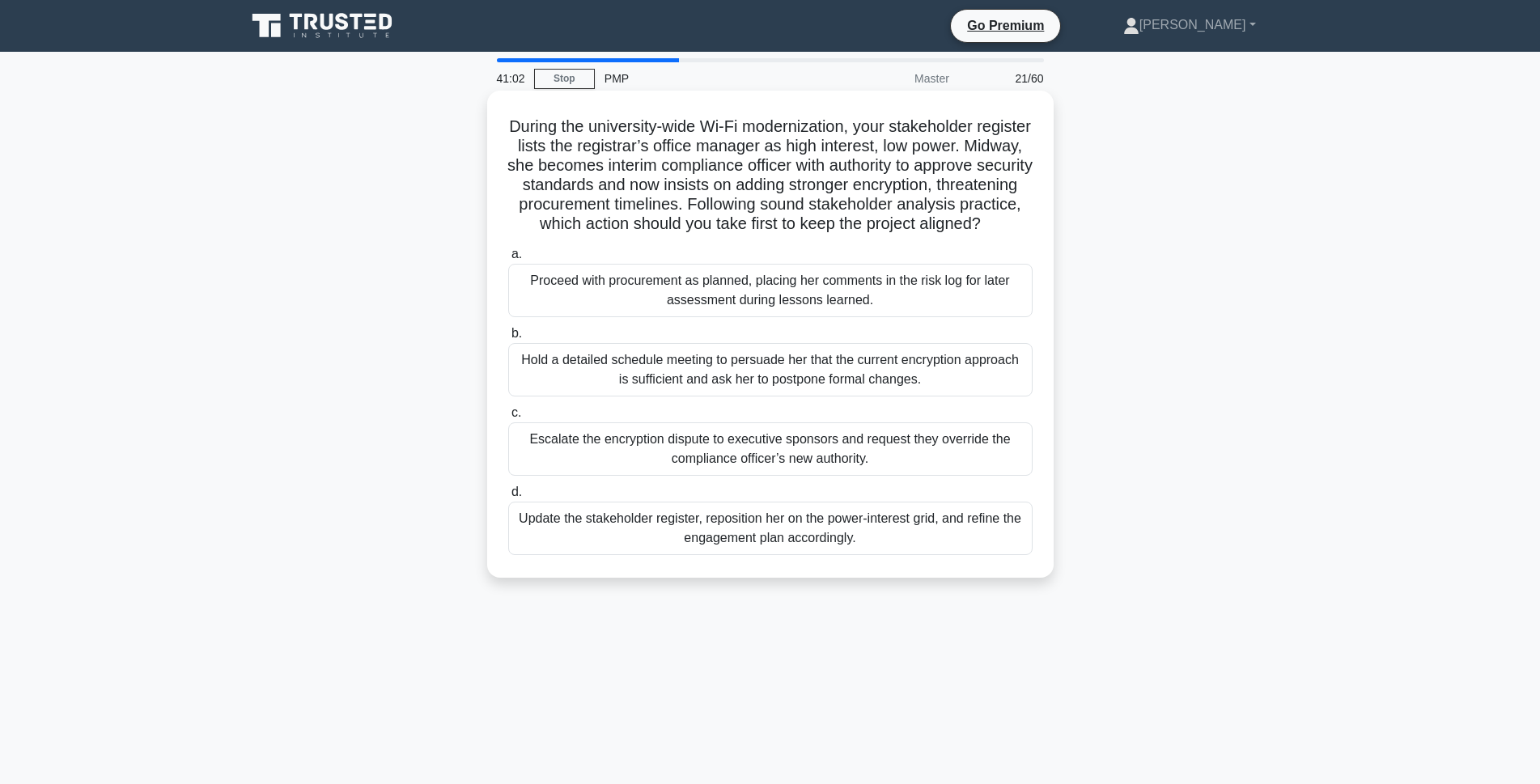
click at [857, 555] on div "Update the stakeholder register, reposition her on the power-interest grid, and…" at bounding box center [771, 528] width 525 height 53
click at [509, 497] on input "d. Update the stakeholder register, reposition her on the power-interest grid, …" at bounding box center [509, 492] width 0 height 11
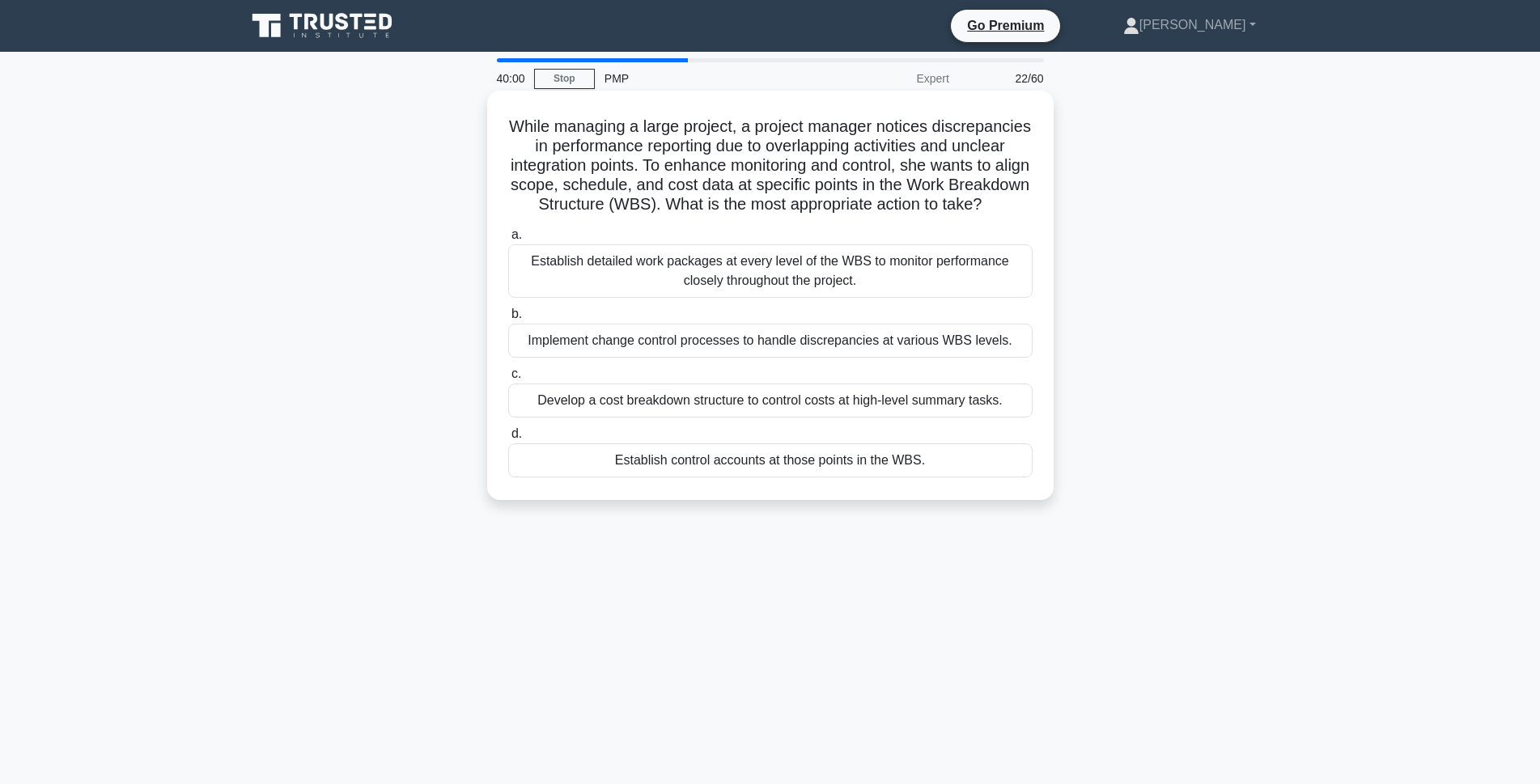
click at [740, 478] on div "Establish control accounts at those points in the WBS." at bounding box center [771, 460] width 525 height 34
click at [509, 439] on input "d. Establish control accounts at those points in the WBS." at bounding box center [509, 434] width 0 height 11
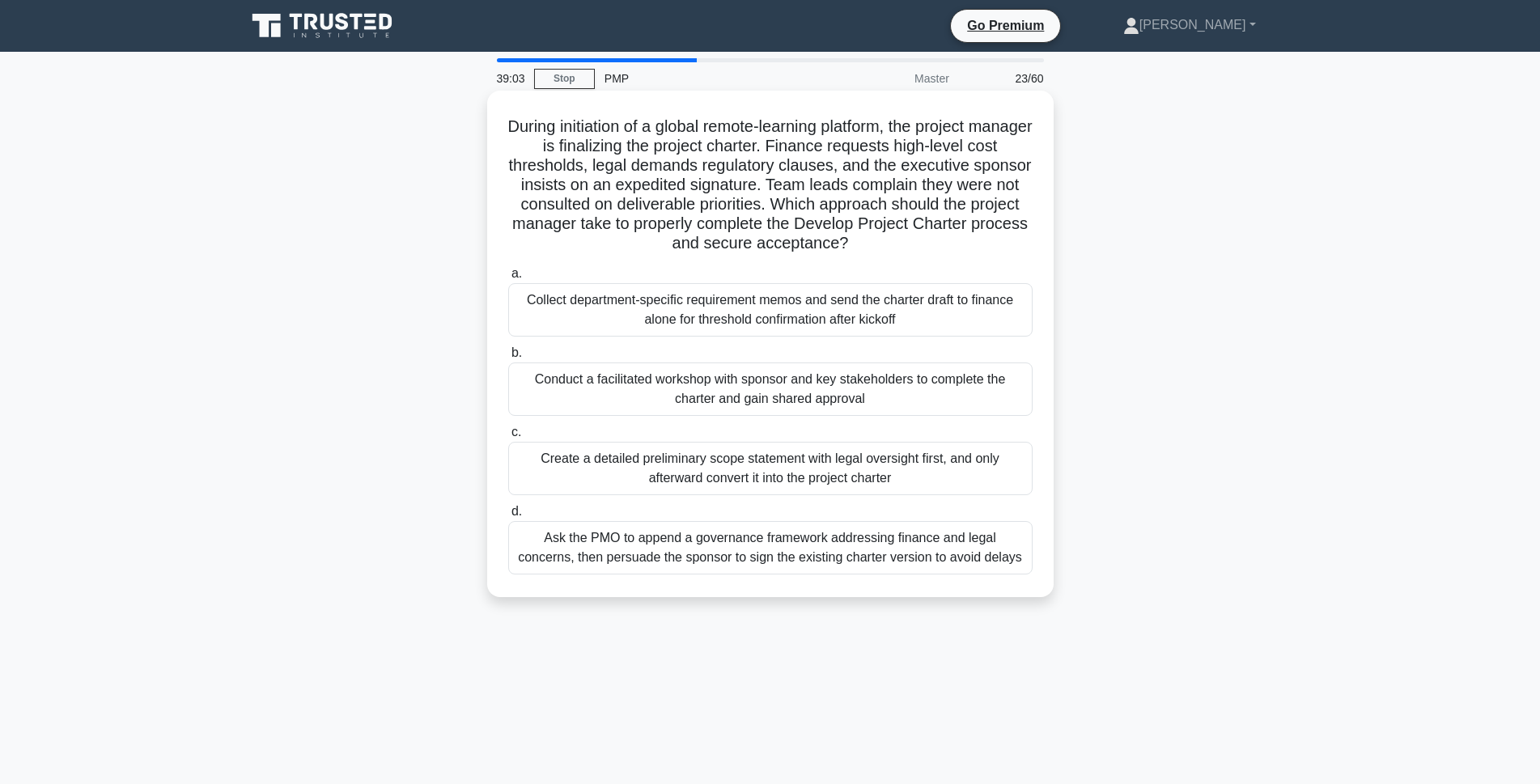
click at [724, 400] on div "Conduct a facilitated workshop with sponsor and key stakeholders to complete th…" at bounding box center [771, 388] width 525 height 53
click at [509, 359] on input "b. Conduct a facilitated workshop with sponsor and key stakeholders to complete…" at bounding box center [509, 353] width 0 height 11
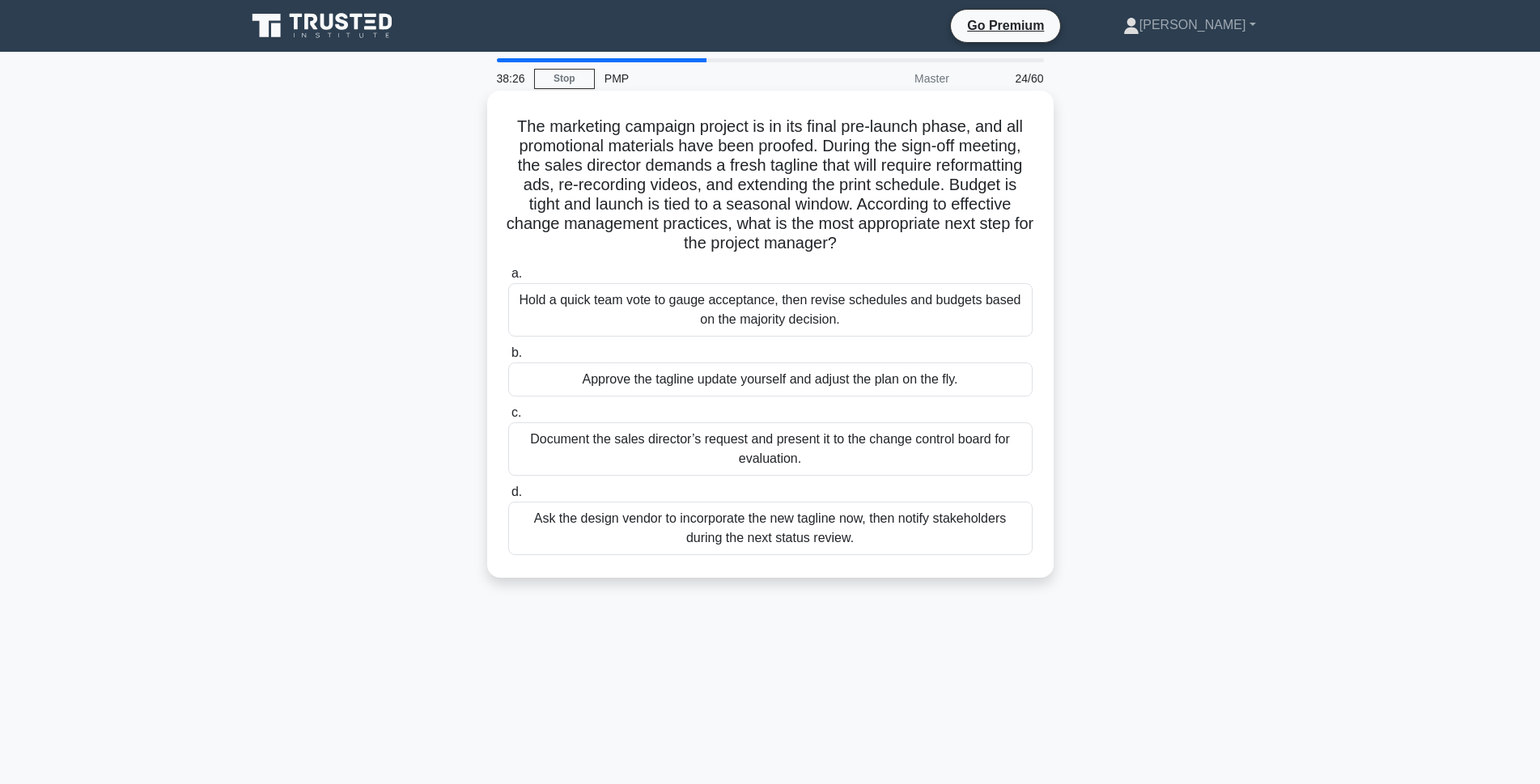
click at [769, 451] on div "Document the sales director’s request and present it to the change control boar…" at bounding box center [771, 449] width 525 height 53
click at [509, 418] on input "c. Document the sales director’s request and present it to the change control b…" at bounding box center [509, 413] width 0 height 11
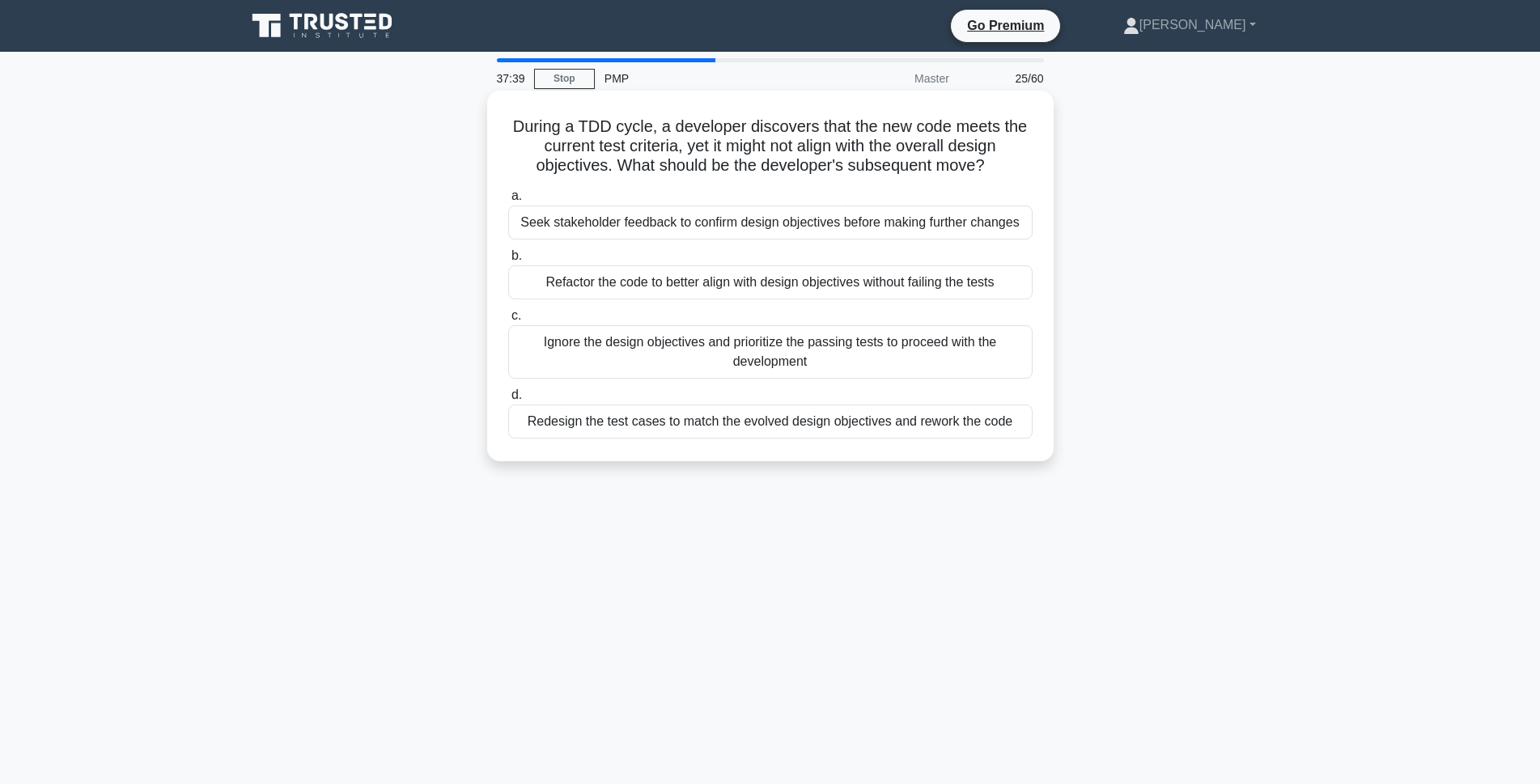
click at [673, 426] on div "Redesign the test cases to match the evolved design objectives and rework the c…" at bounding box center [771, 422] width 525 height 34
click at [509, 400] on input "d. Redesign the test cases to match the evolved design objectives and rework th…" at bounding box center [509, 396] width 0 height 11
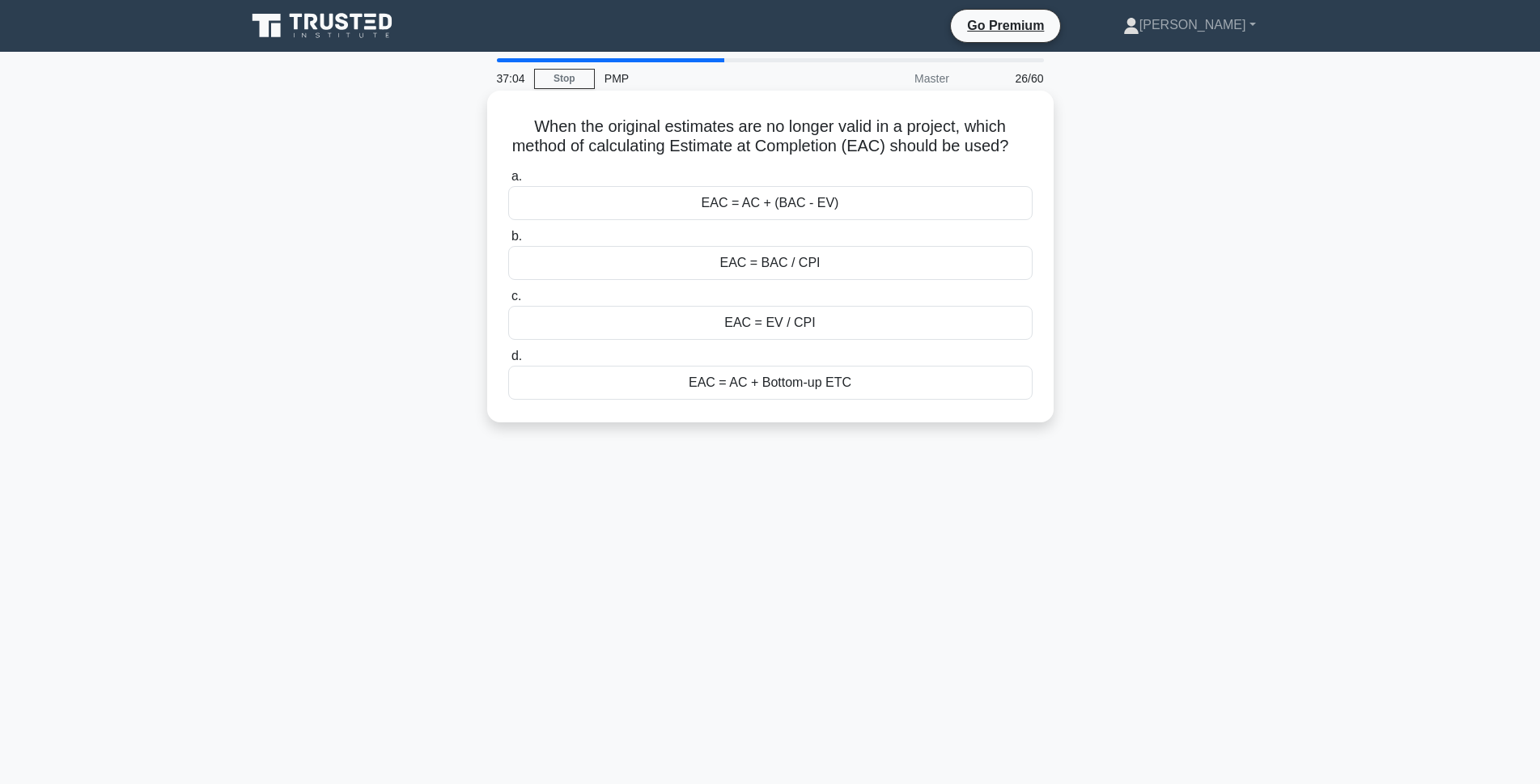
click at [750, 399] on div "EAC = AC + Bottom-up ETC" at bounding box center [771, 383] width 525 height 34
click at [509, 361] on input "d. EAC = AC + Bottom-up ETC" at bounding box center [509, 357] width 0 height 11
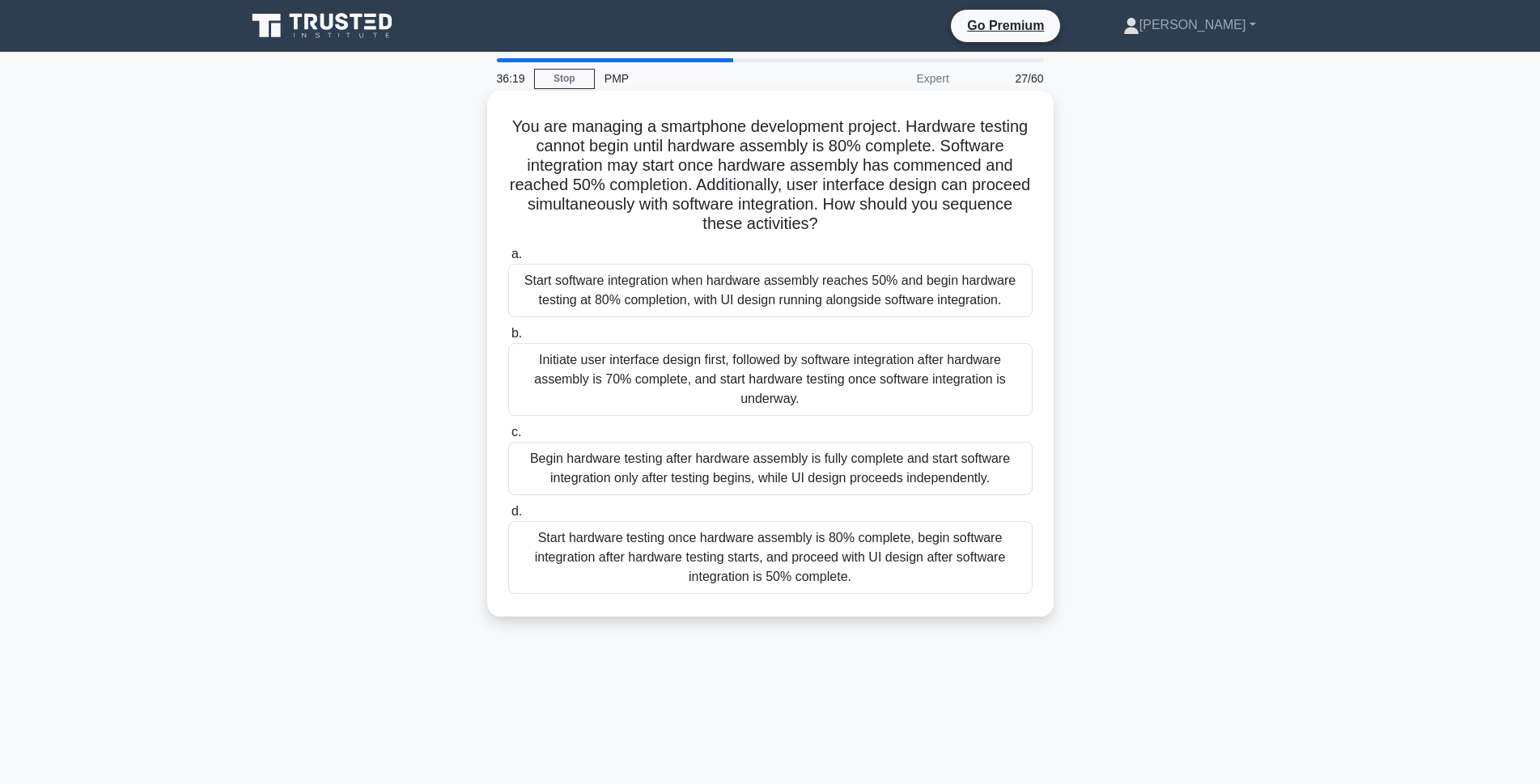
click at [634, 296] on div "Start software integration when hardware assembly reaches 50% and begin hardwar…" at bounding box center [771, 290] width 525 height 53
click at [509, 260] on input "a. Start software integration when hardware assembly reaches 50% and begin hard…" at bounding box center [509, 254] width 0 height 11
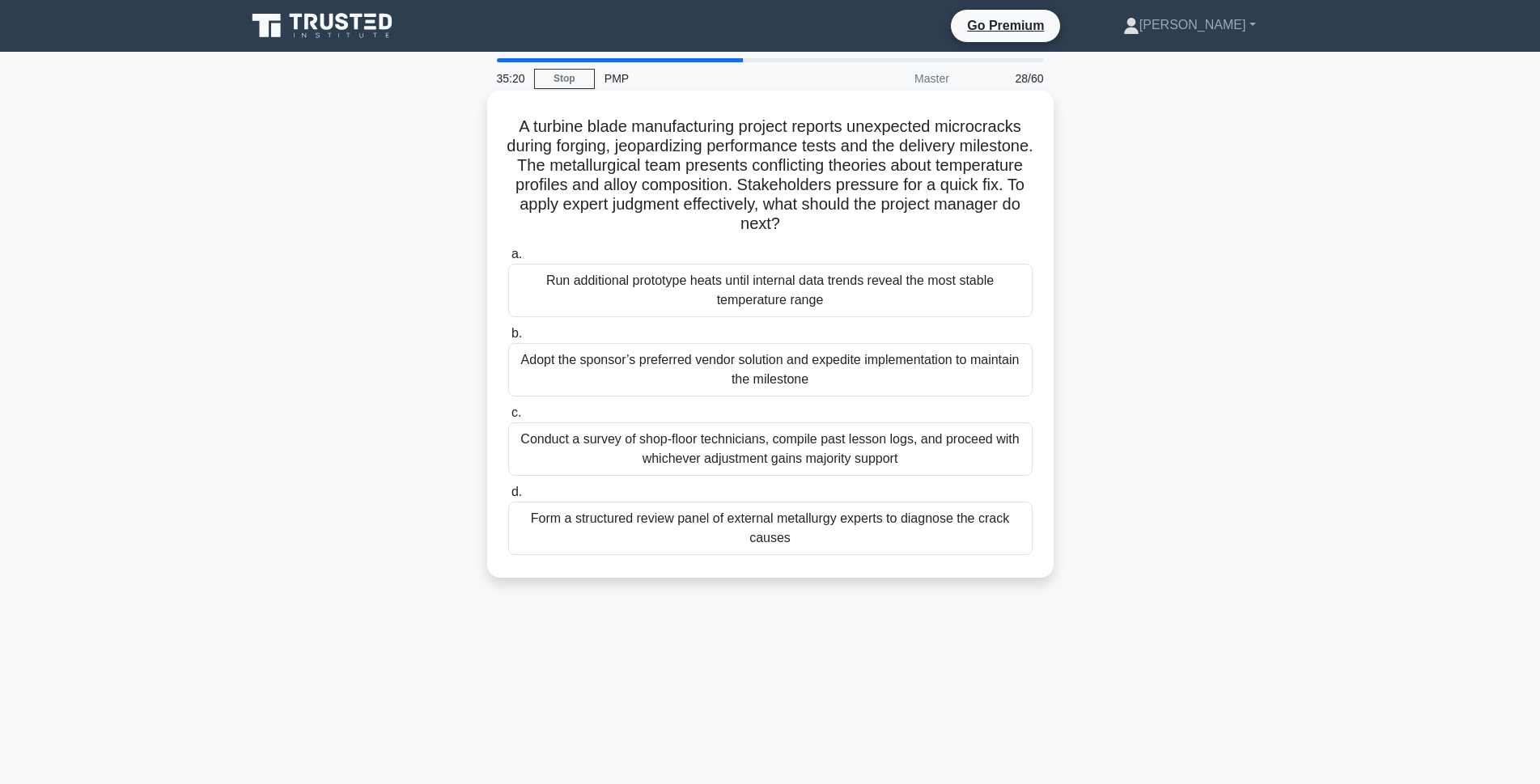
click at [826, 537] on div "Form a structured review panel of external metallurgy experts to diagnose the c…" at bounding box center [771, 528] width 525 height 53
click at [509, 497] on input "d. Form a structured review panel of external metallurgy experts to diagnose th…" at bounding box center [509, 492] width 0 height 11
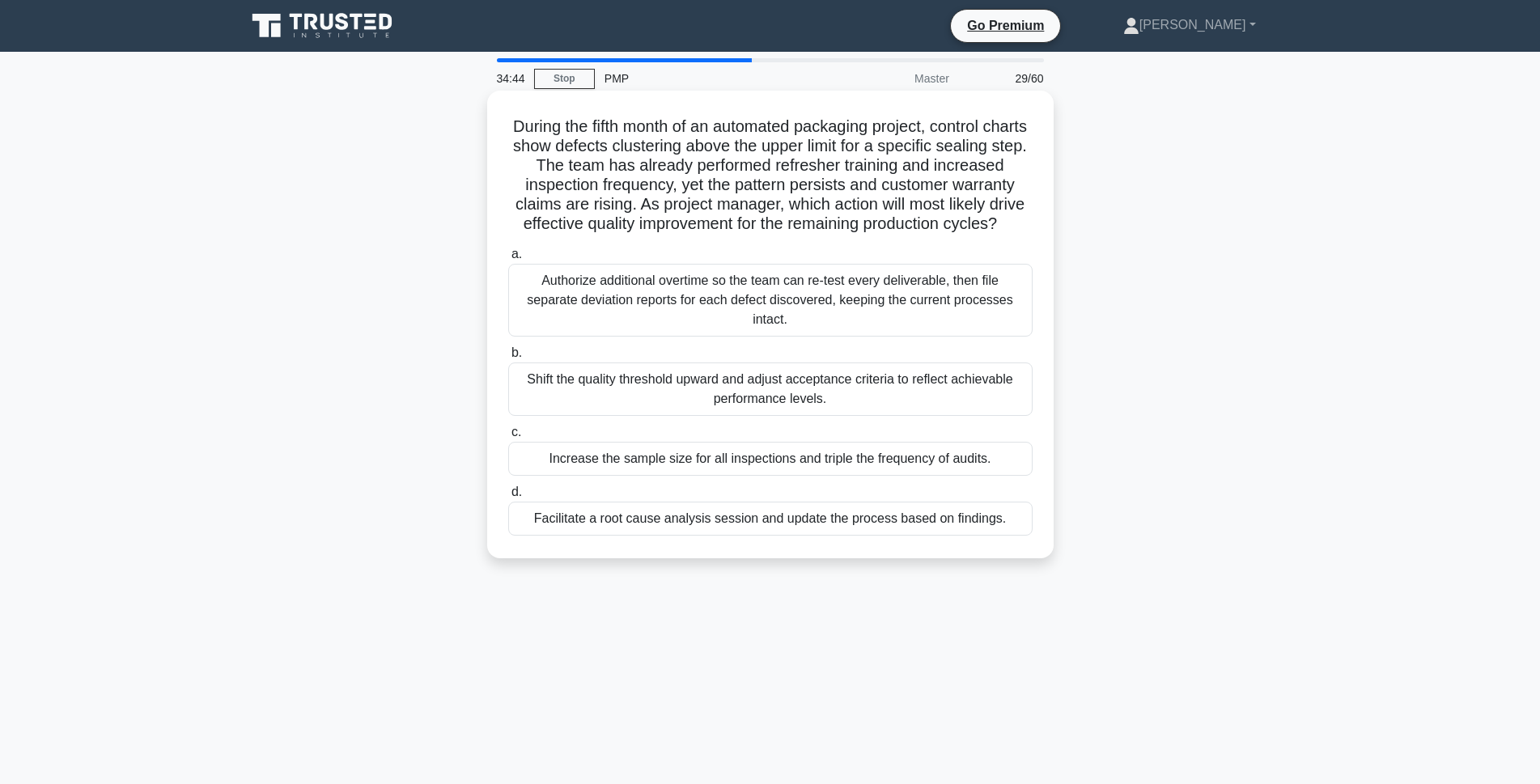
click at [796, 535] on div "Facilitate a root cause analysis session and update the process based on findin…" at bounding box center [771, 519] width 525 height 34
click at [509, 497] on input "d. Facilitate a root cause analysis session and update the process based on fin…" at bounding box center [509, 492] width 0 height 11
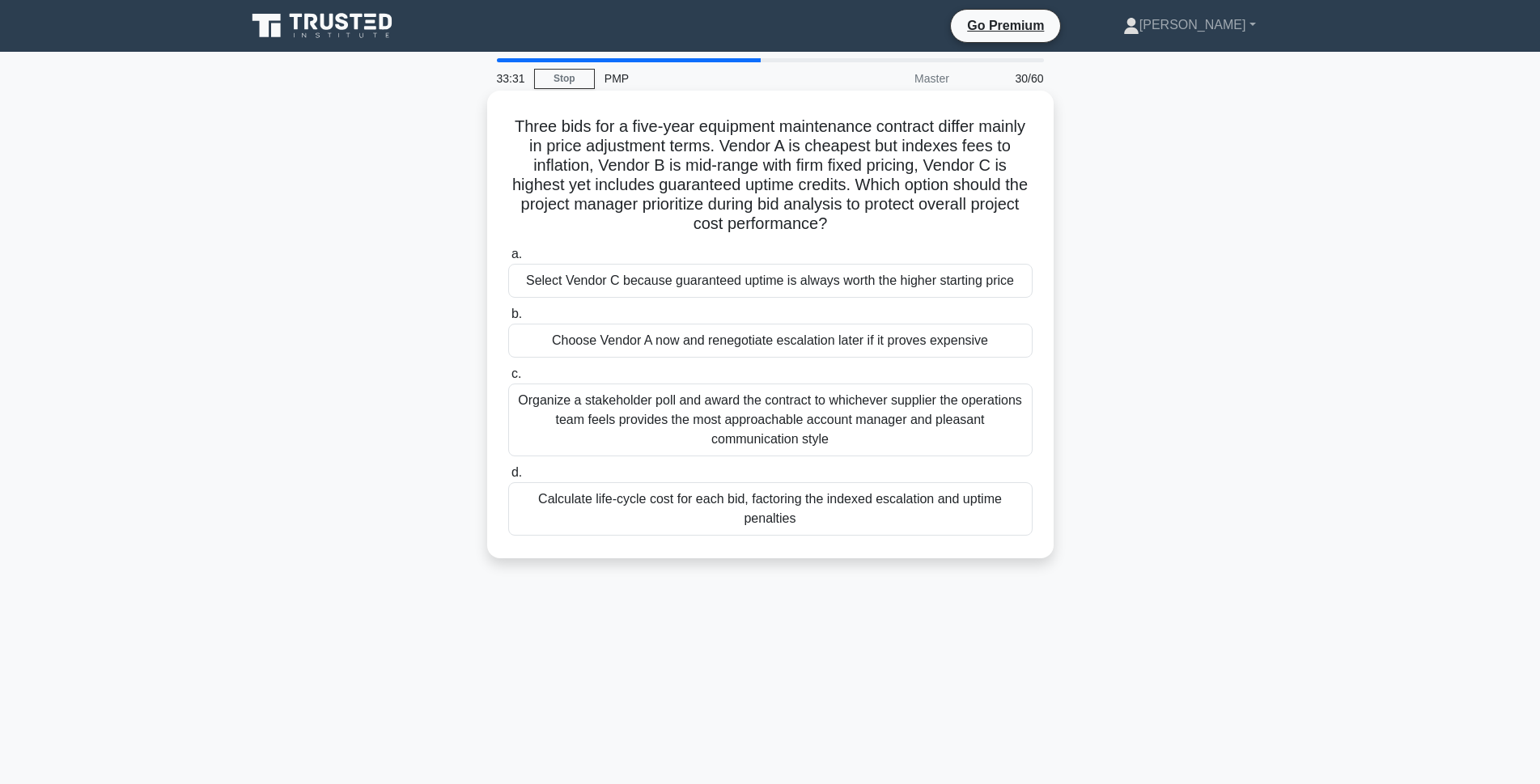
click at [651, 519] on div "Calculate life-cycle cost for each bid, factoring the indexed escalation and up…" at bounding box center [771, 508] width 525 height 53
click at [509, 479] on input "d. Calculate life-cycle cost for each bid, factoring the indexed escalation and…" at bounding box center [509, 473] width 0 height 11
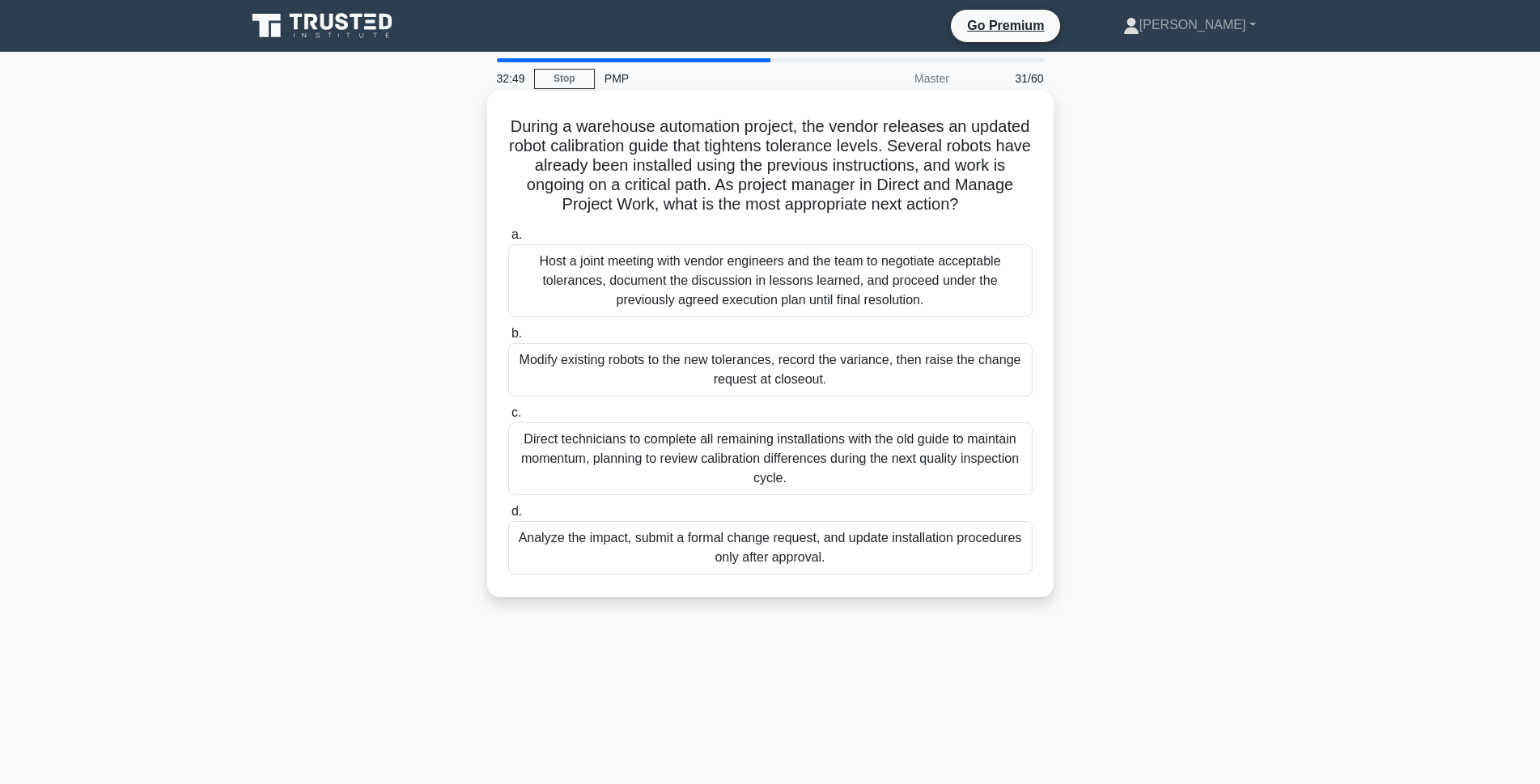
click at [658, 561] on div "Analyze the impact, submit a formal change request, and update installation pro…" at bounding box center [771, 547] width 525 height 53
click at [509, 517] on input "d. Analyze the impact, submit a formal change request, and update installation …" at bounding box center [509, 512] width 0 height 11
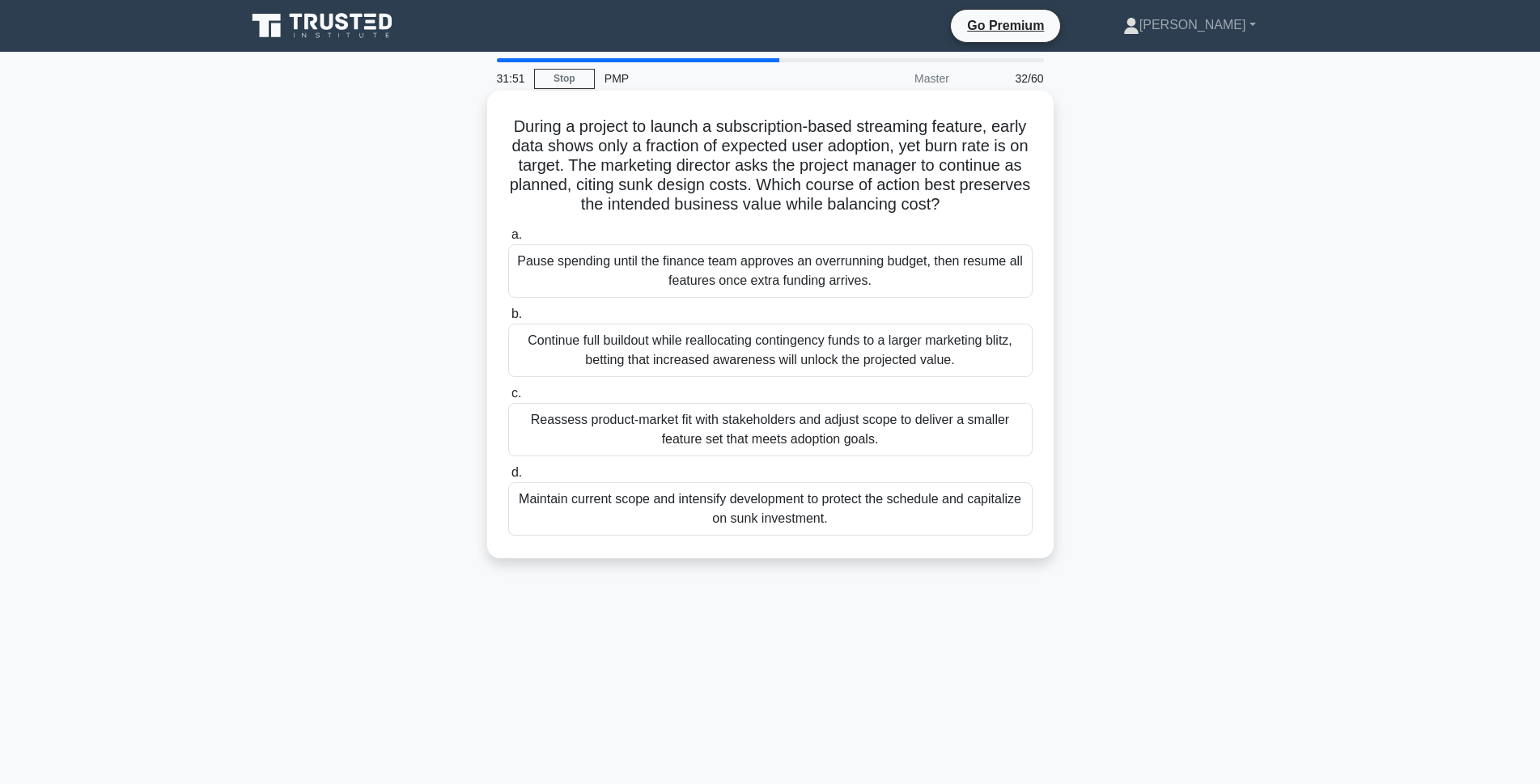
click at [741, 436] on div "Reassess product-market fit with stakeholders and adjust scope to deliver a sma…" at bounding box center [771, 429] width 525 height 53
click at [509, 399] on input "c. Reassess product-market fit with stakeholders and adjust scope to deliver a …" at bounding box center [509, 394] width 0 height 11
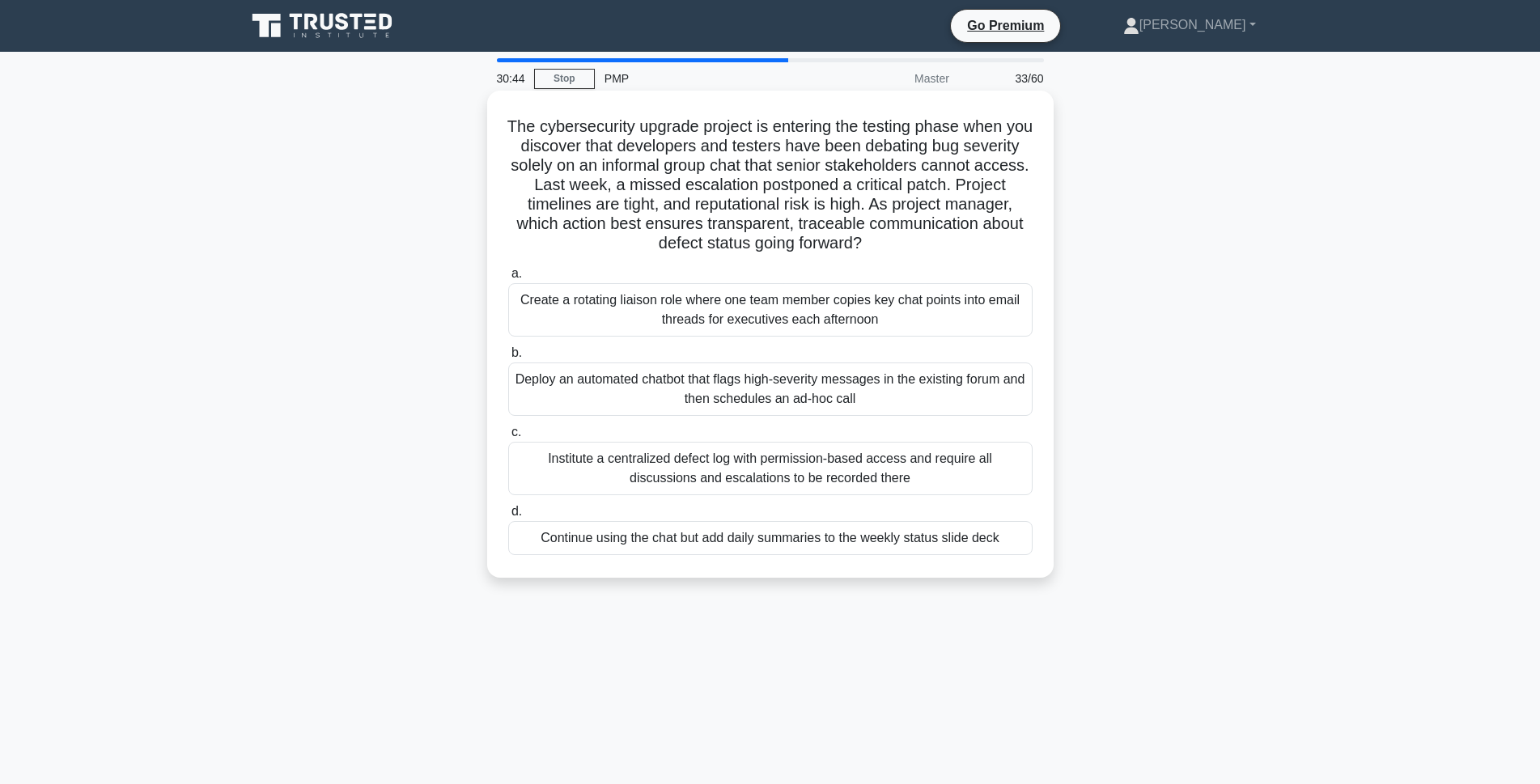
click at [709, 479] on div "Institute a centralized defect log with permission-based access and require all…" at bounding box center [771, 468] width 525 height 53
click at [509, 438] on input "c. Institute a centralized defect log with permission-based access and require …" at bounding box center [509, 433] width 0 height 11
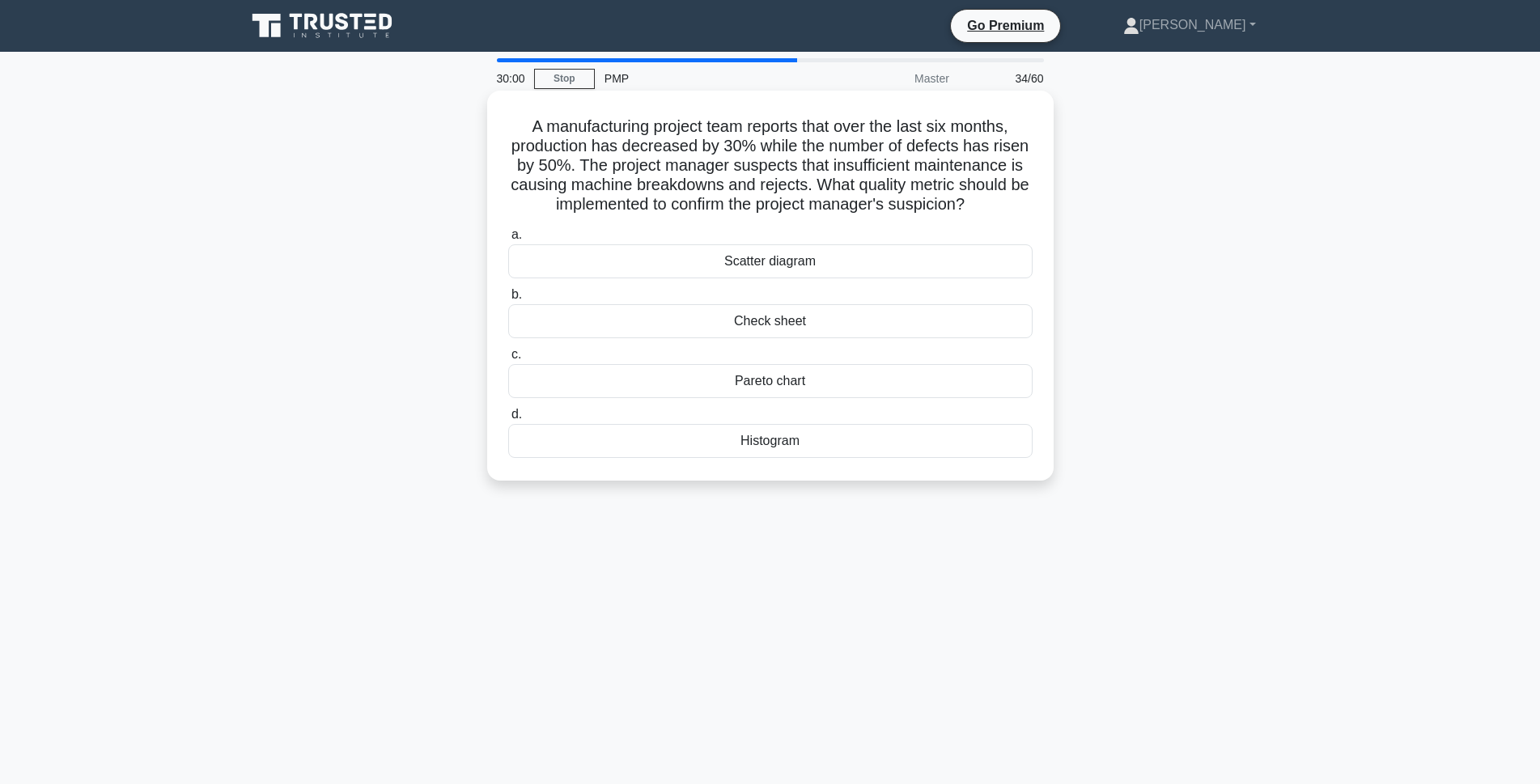
click at [710, 256] on div "Scatter diagram" at bounding box center [771, 261] width 525 height 34
click at [509, 241] on input "a. Scatter diagram" at bounding box center [509, 235] width 0 height 11
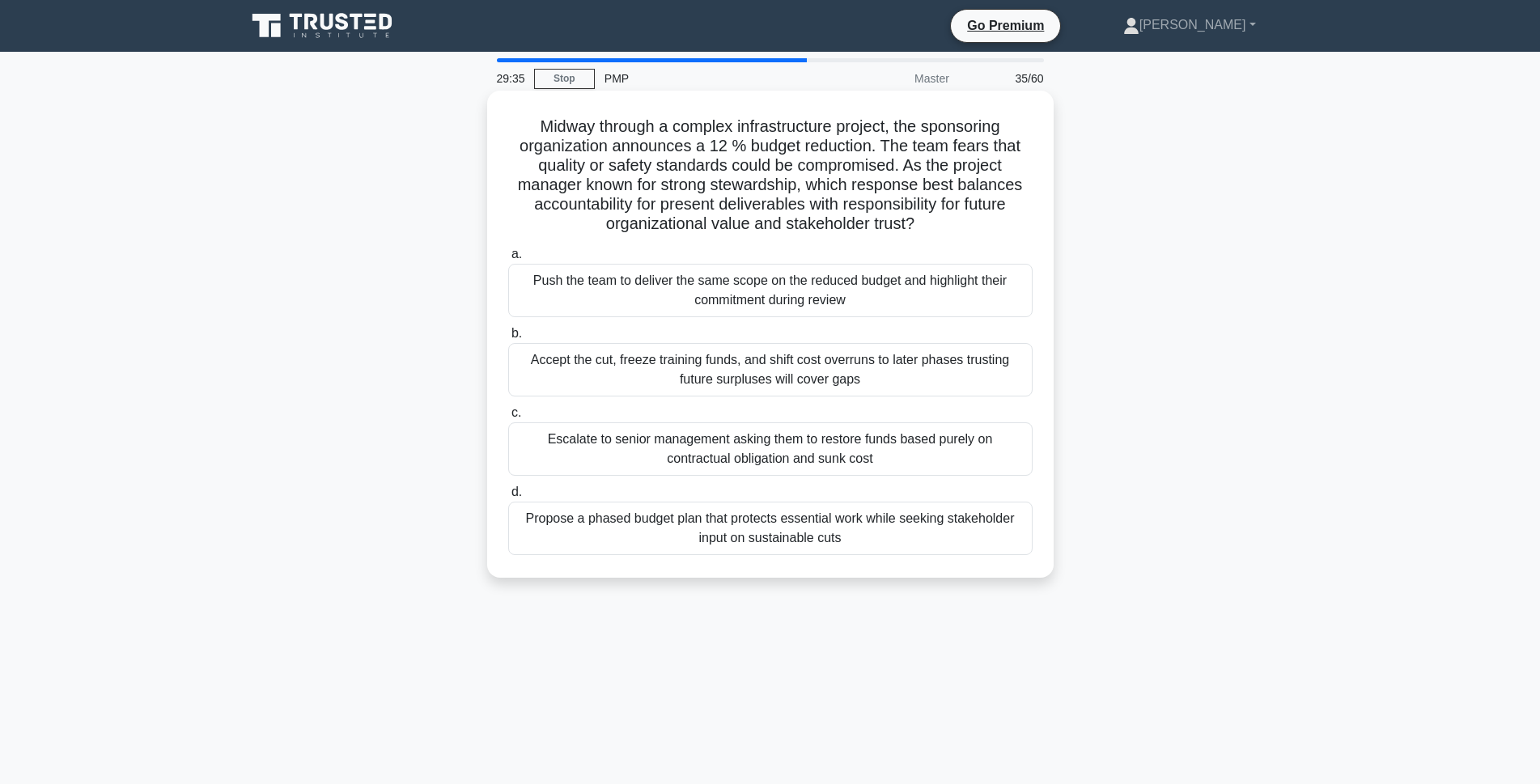
click at [763, 542] on div "Propose a phased budget plan that protects essential work while seeking stakeho…" at bounding box center [771, 528] width 525 height 53
click at [509, 497] on input "d. Propose a phased budget plan that protects essential work while seeking stak…" at bounding box center [509, 492] width 0 height 11
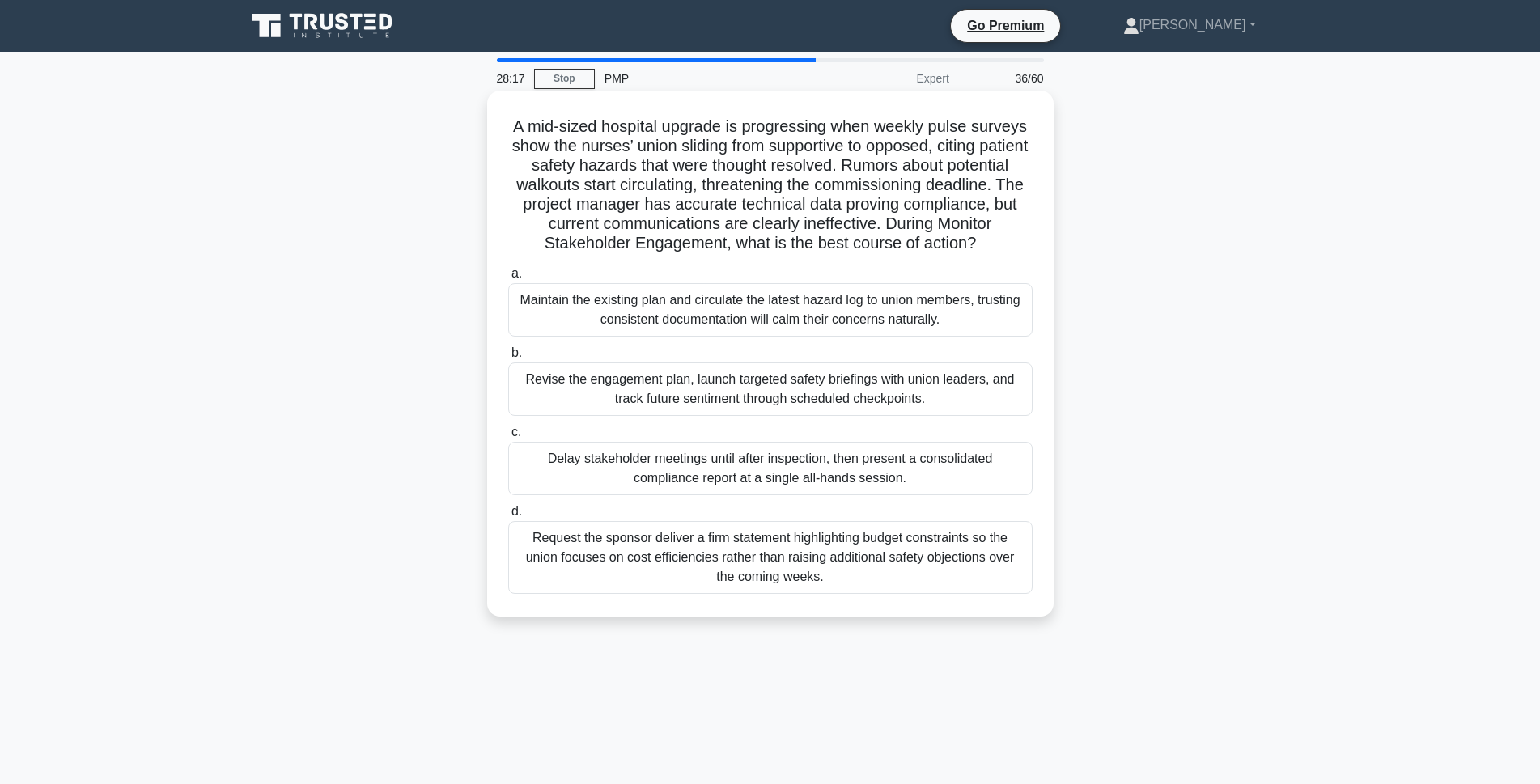
click at [593, 402] on div "Revise the engagement plan, launch targeted safety briefings with union leaders…" at bounding box center [771, 388] width 525 height 53
click at [509, 359] on input "b. Revise the engagement plan, launch targeted safety briefings with union lead…" at bounding box center [509, 353] width 0 height 11
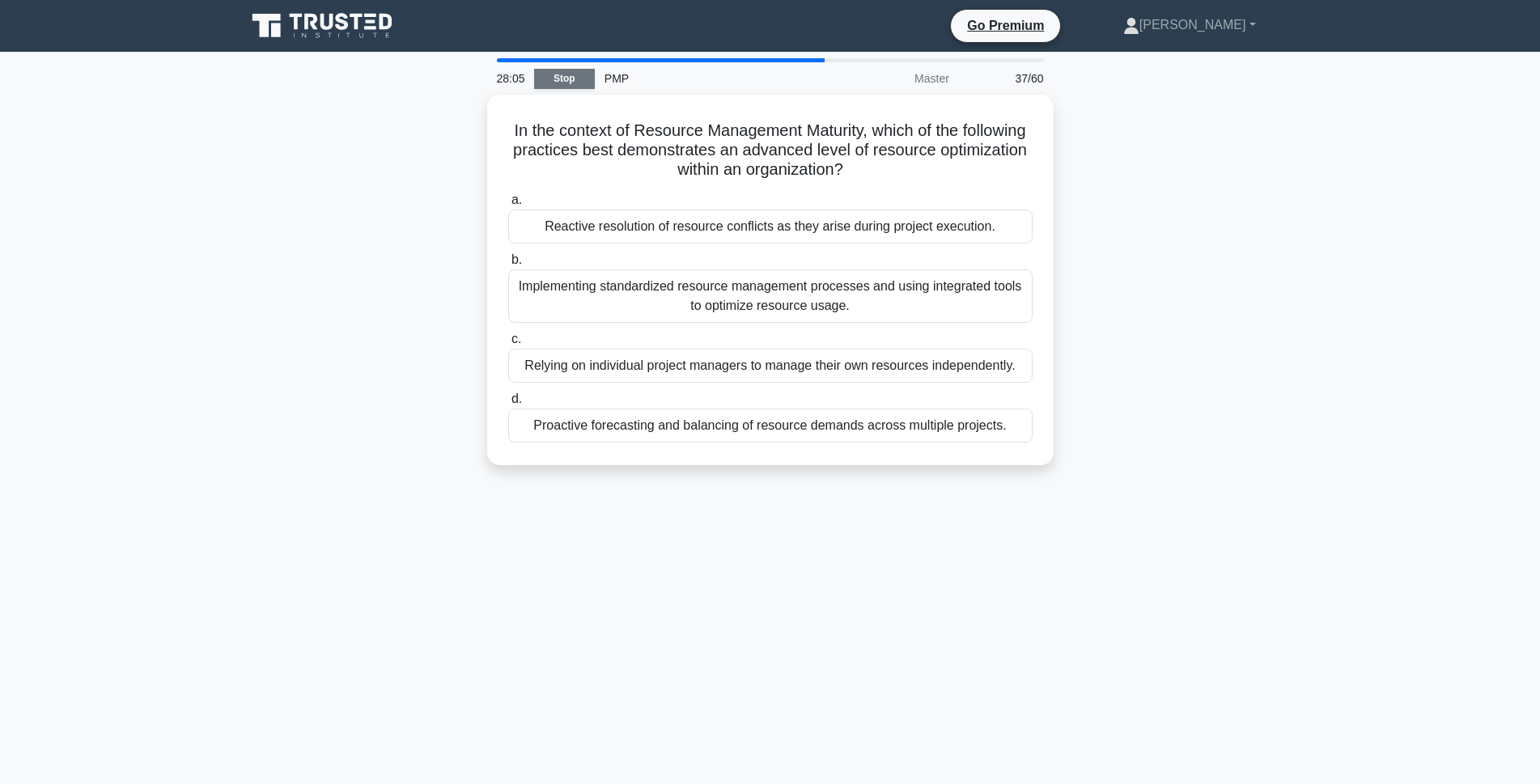
click at [537, 78] on link "Stop" at bounding box center [564, 78] width 60 height 20
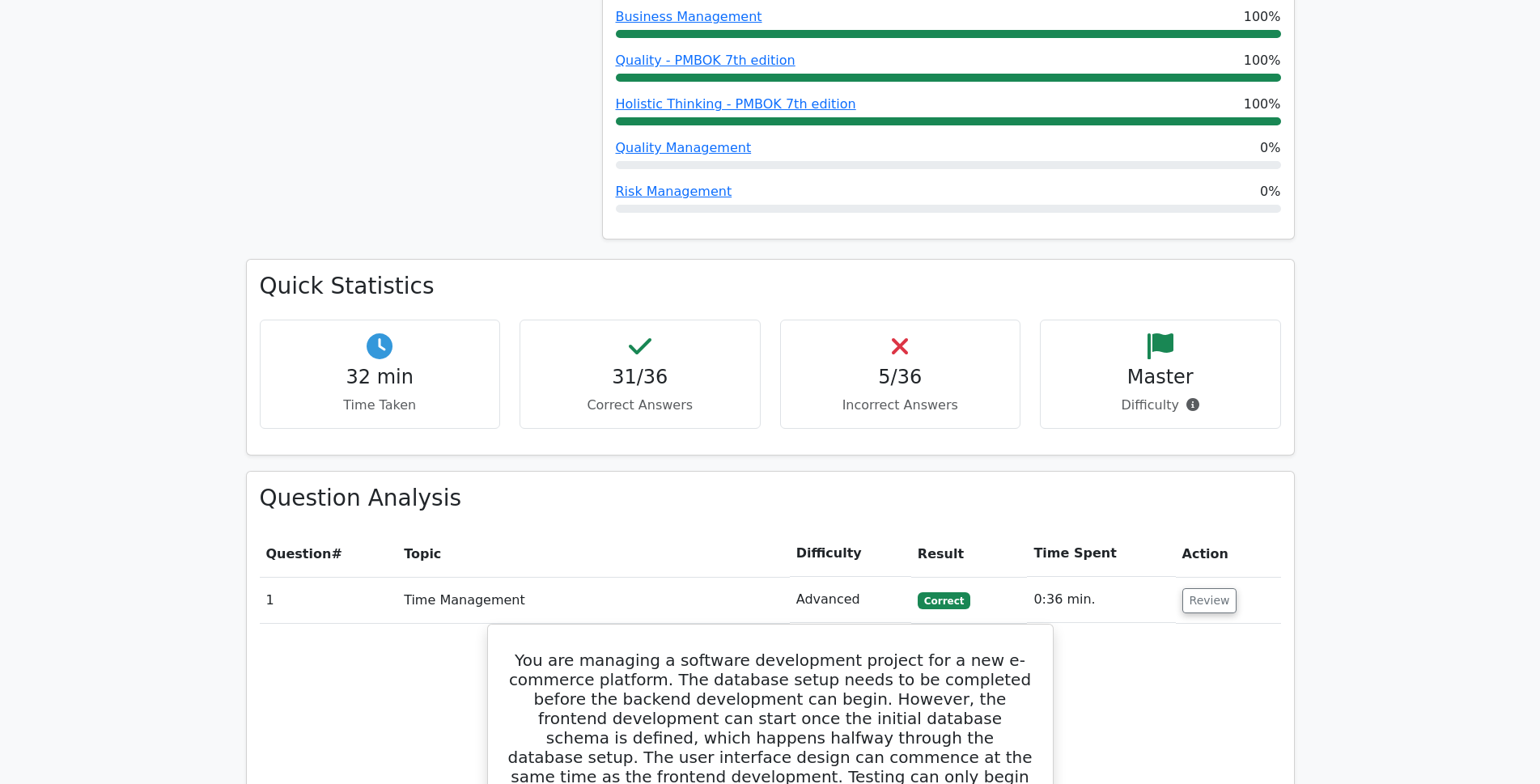
scroll to position [1537, 0]
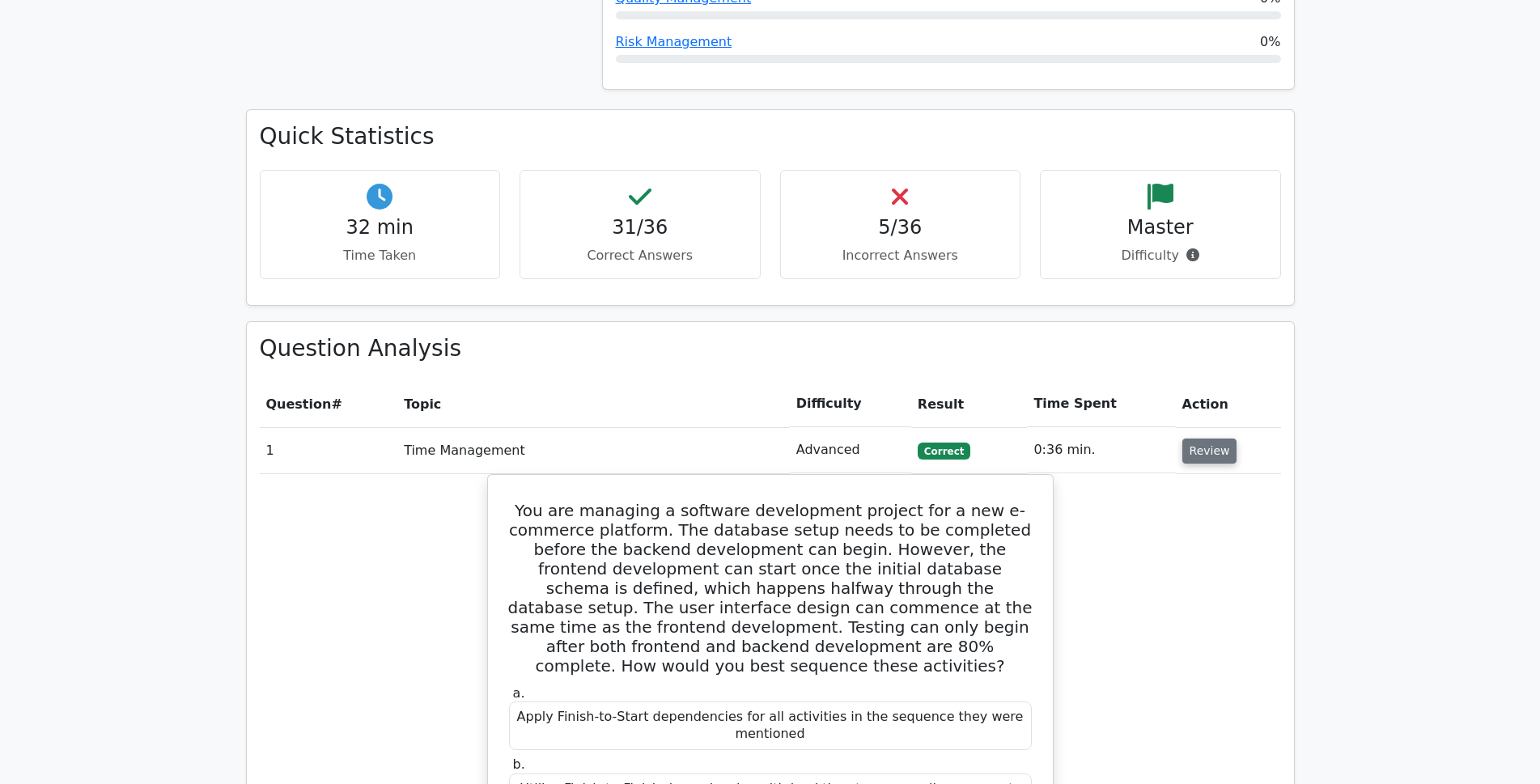
click at [1209, 439] on button "Review" at bounding box center [1209, 451] width 55 height 25
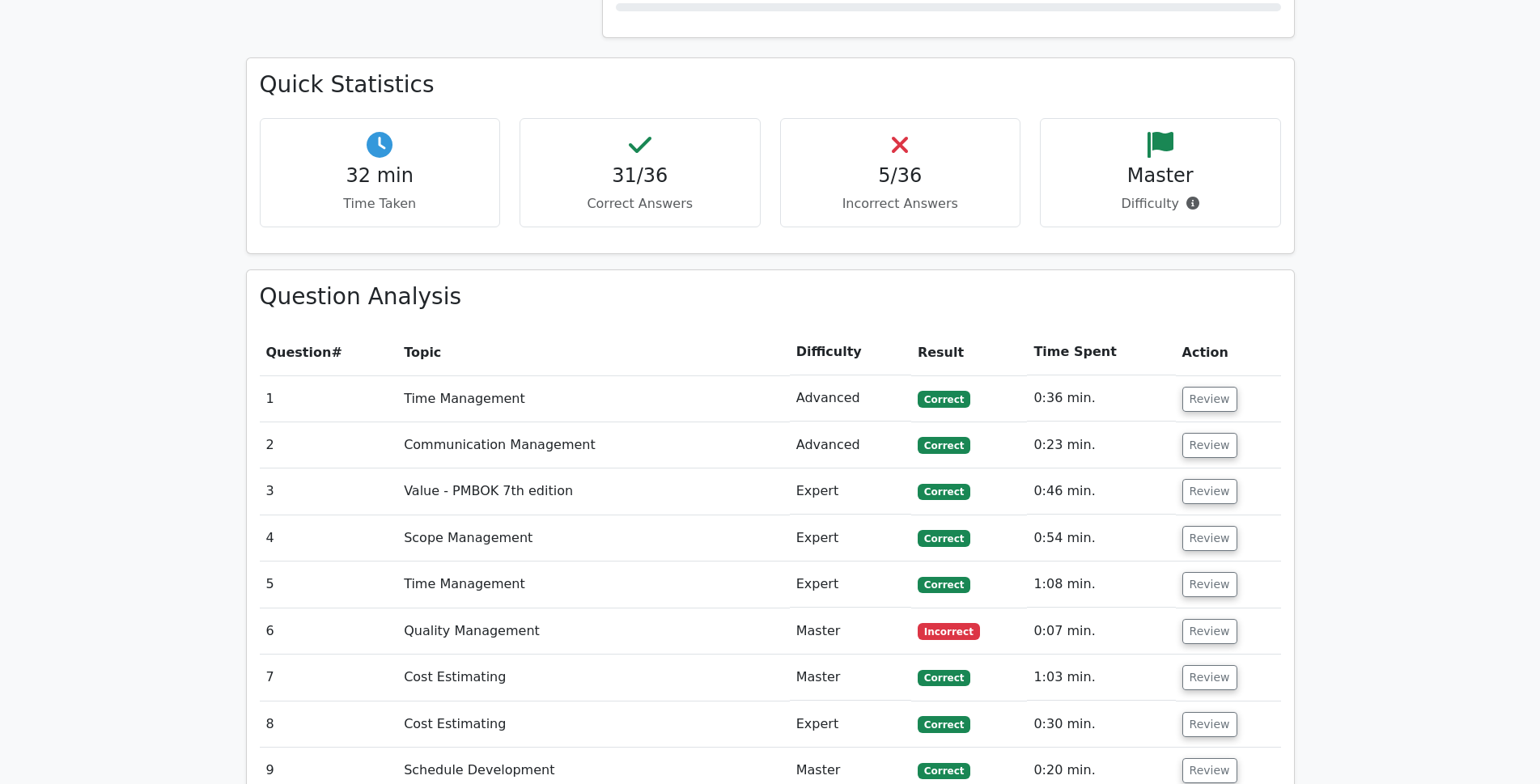
scroll to position [1618, 0]
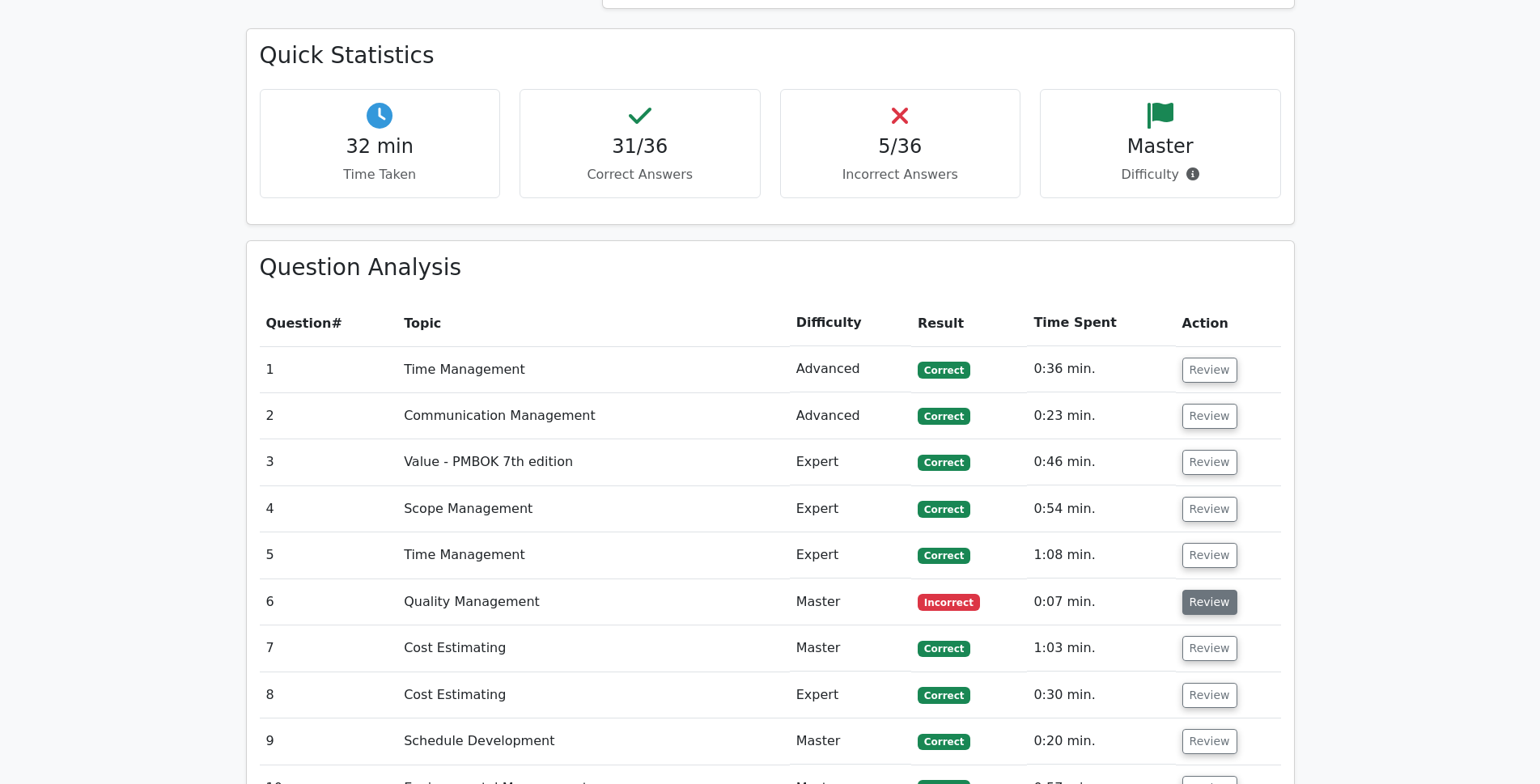
click at [1206, 589] on button "Review" at bounding box center [1209, 602] width 55 height 25
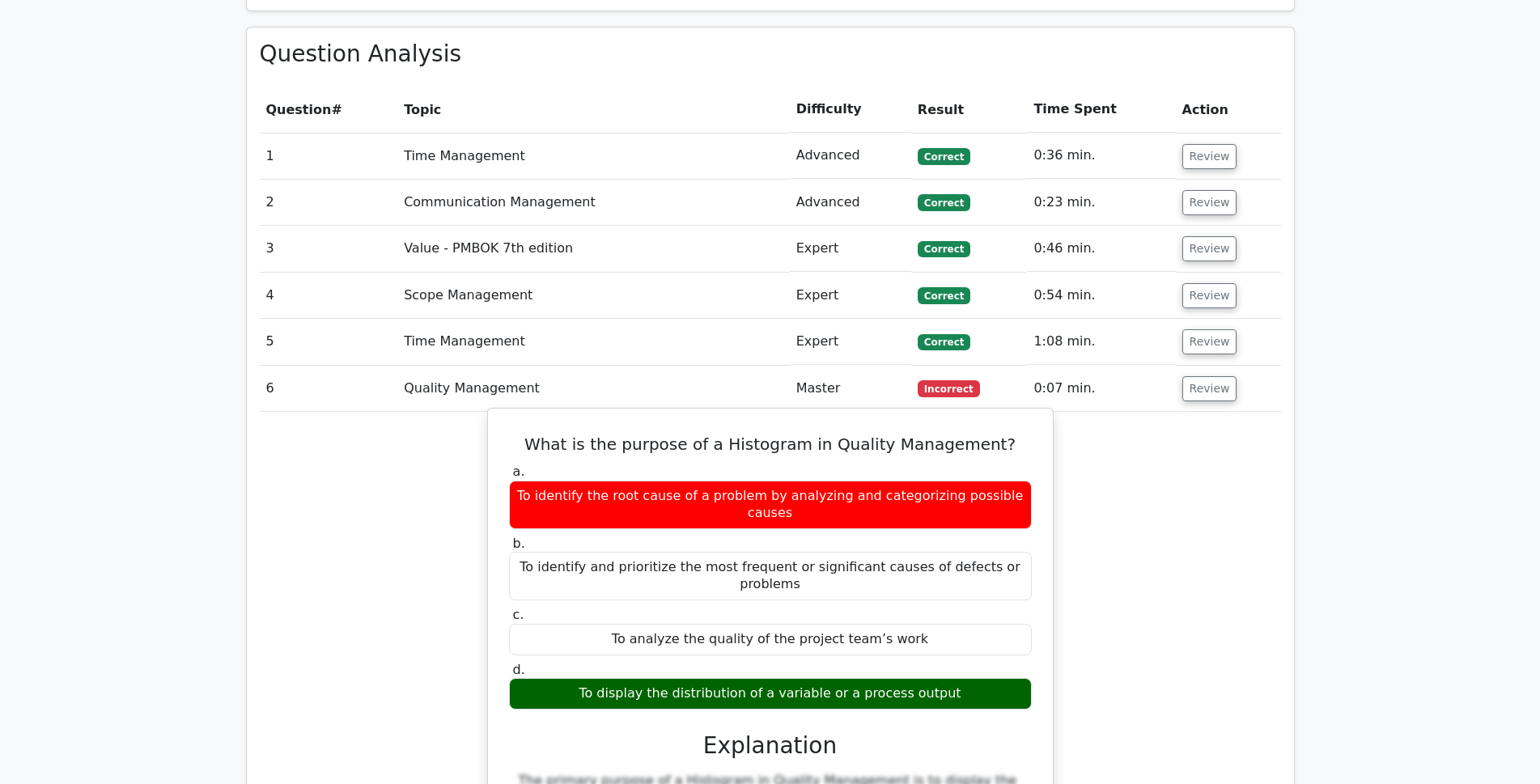
scroll to position [1861, 0]
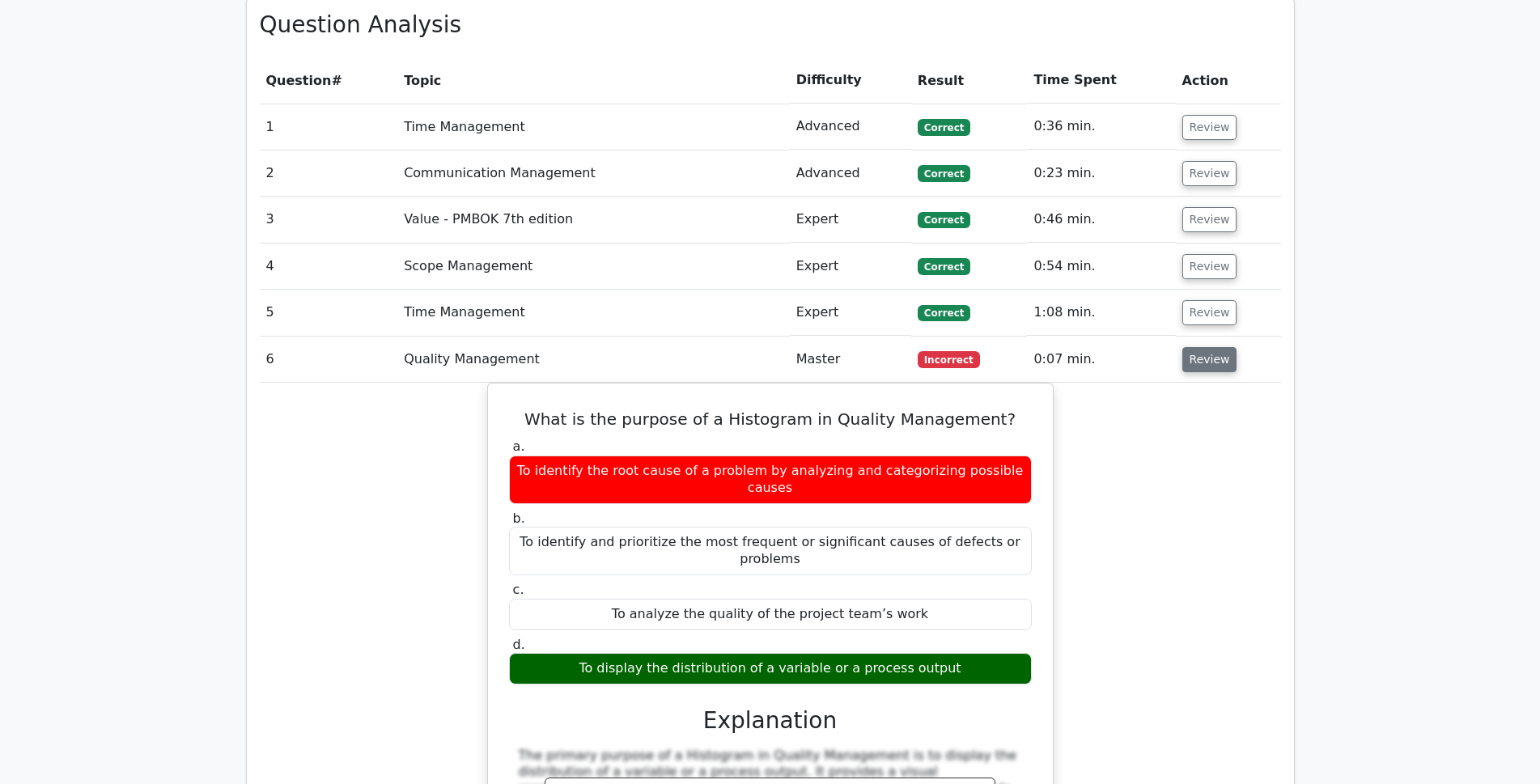
click at [1188, 347] on button "Review" at bounding box center [1209, 360] width 55 height 25
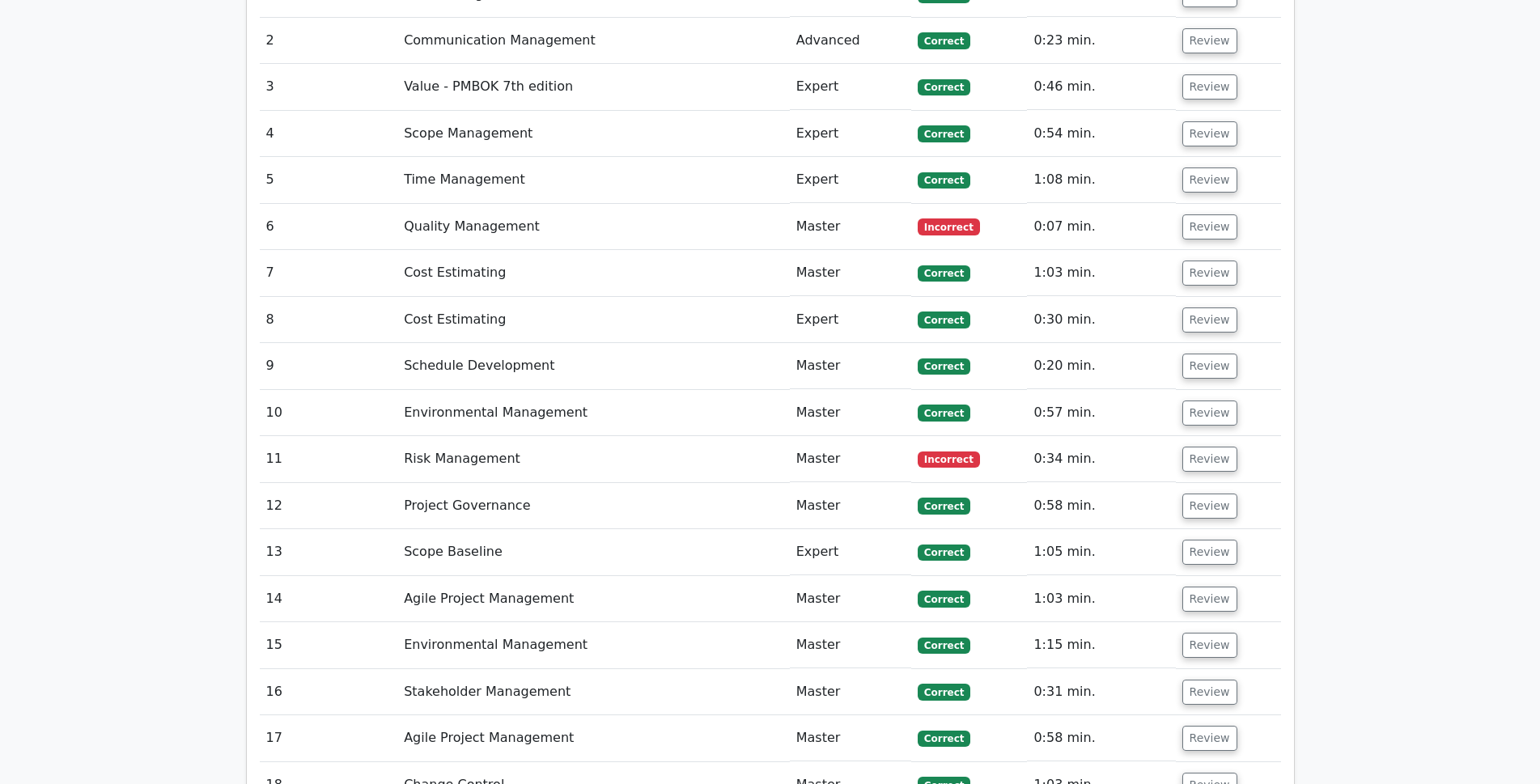
scroll to position [2022, 0]
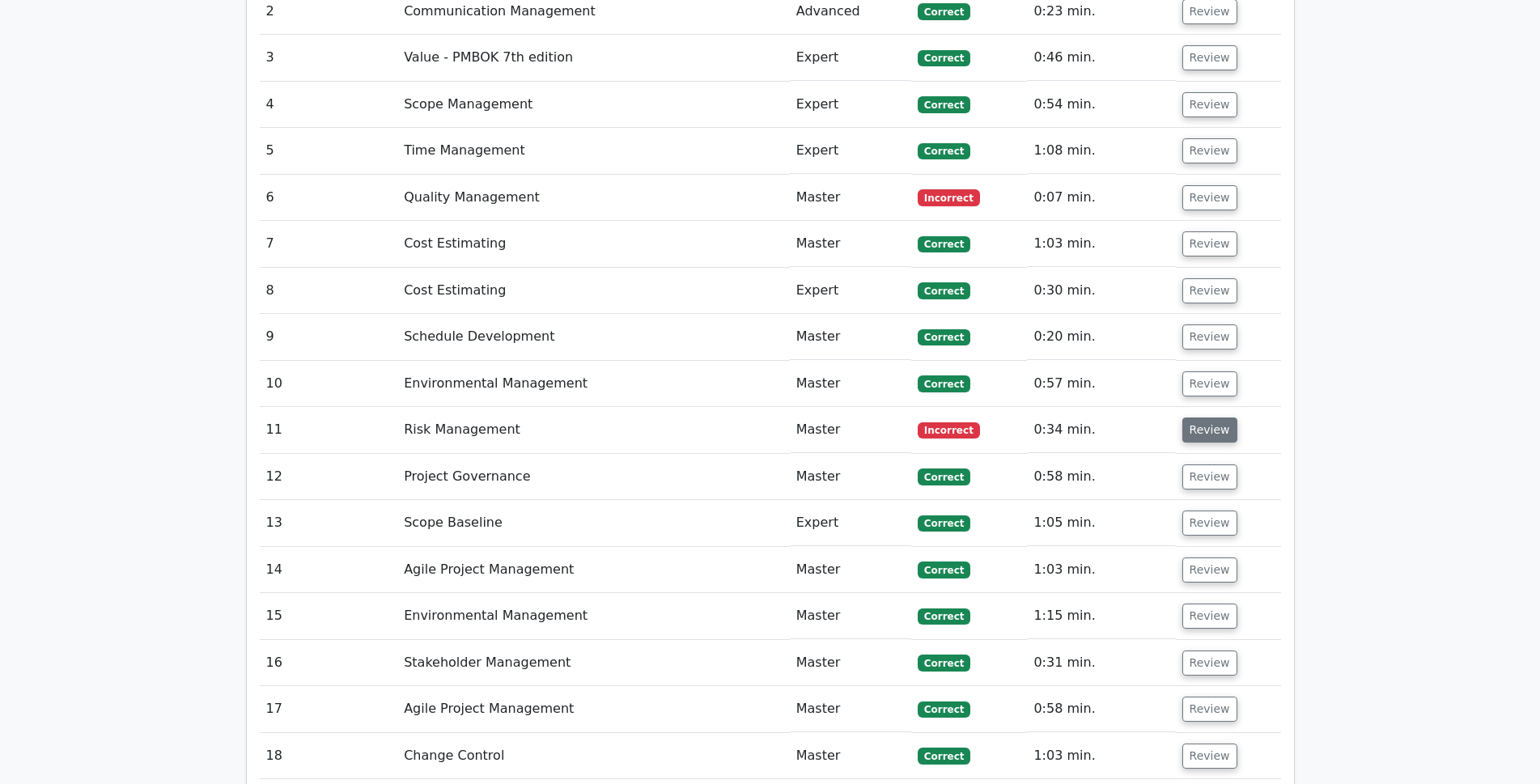
click at [1213, 417] on button "Review" at bounding box center [1209, 430] width 55 height 25
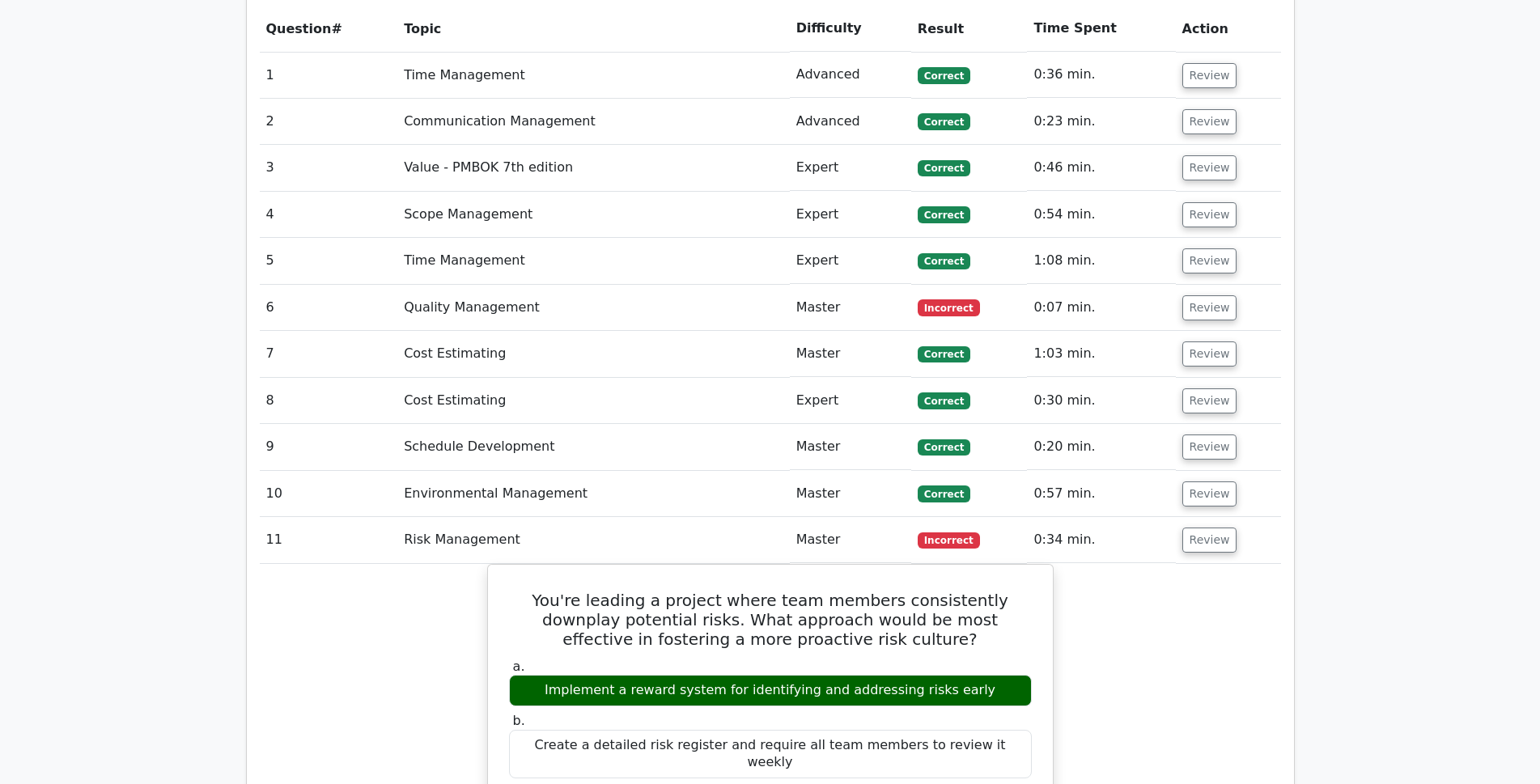
scroll to position [1941, 0]
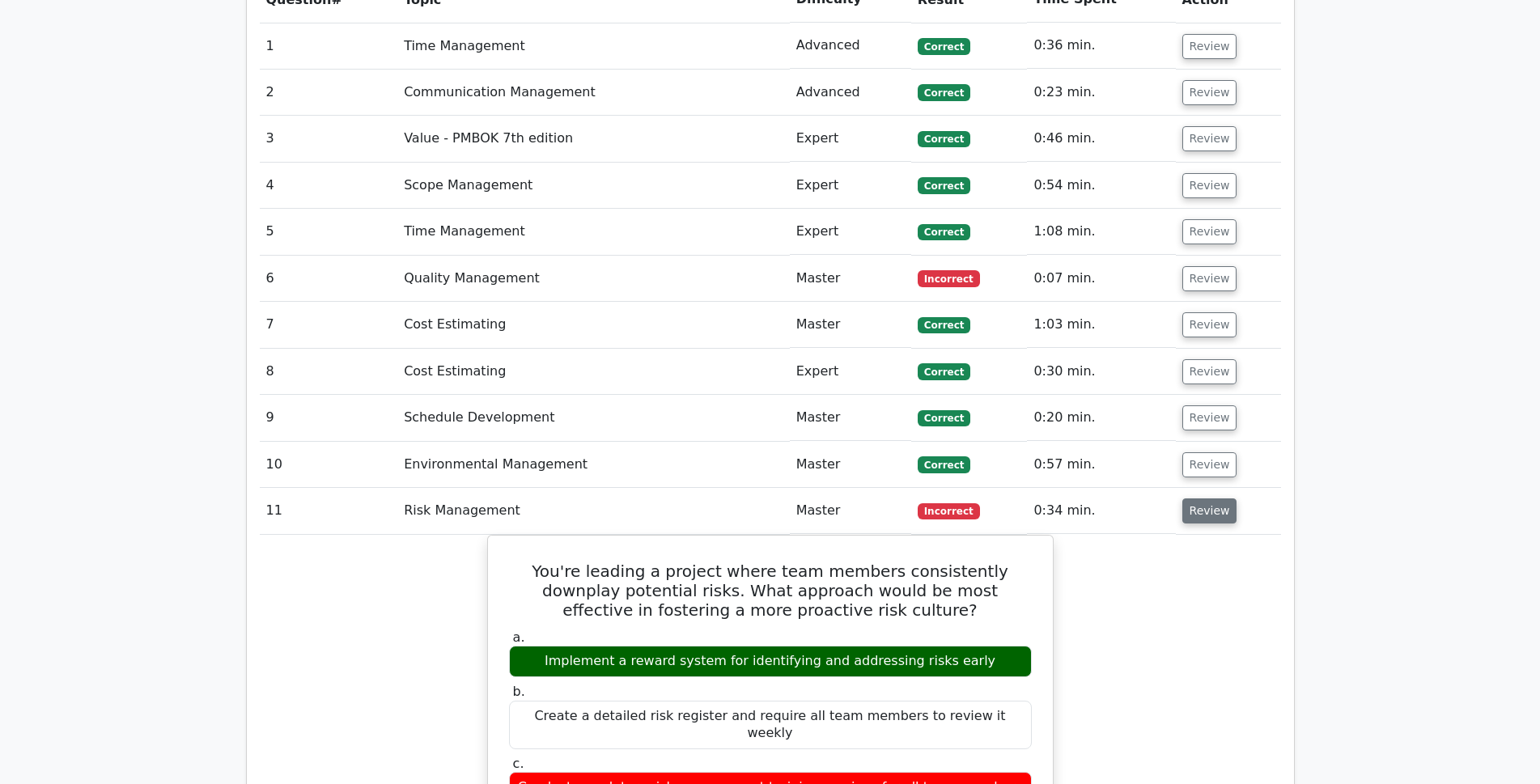
click at [1199, 498] on button "Review" at bounding box center [1209, 511] width 55 height 25
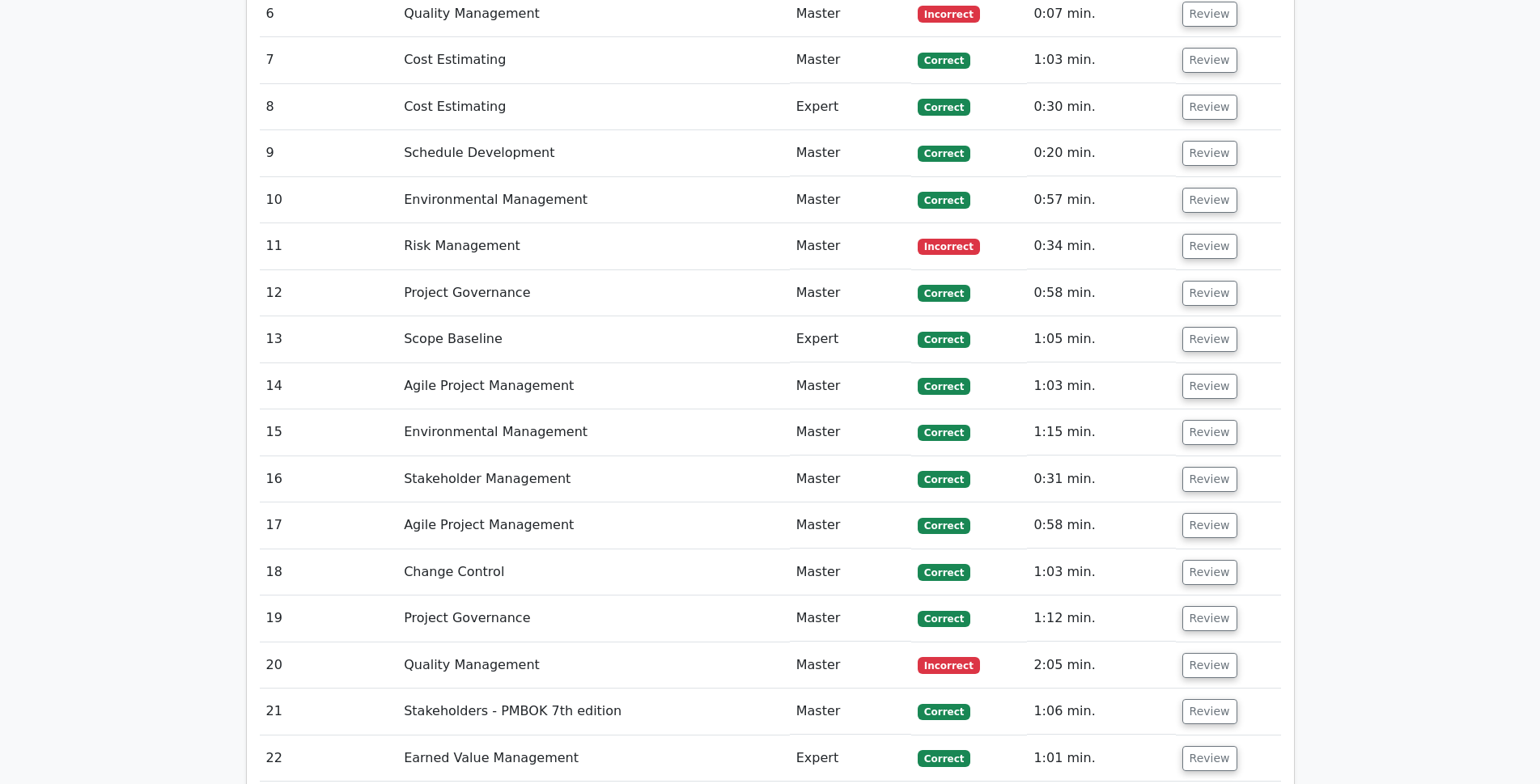
scroll to position [2346, 0]
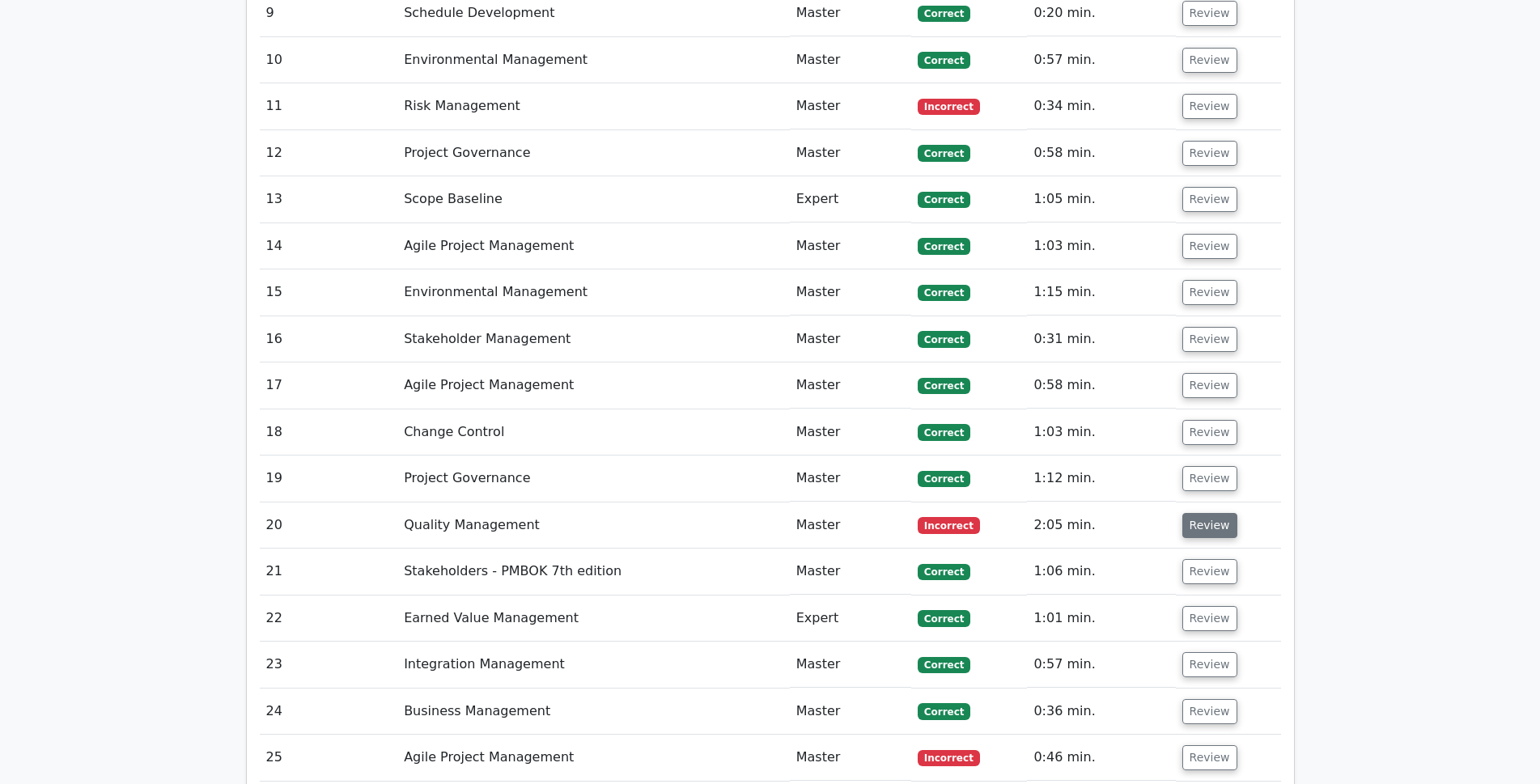
click at [1203, 513] on button "Review" at bounding box center [1209, 525] width 55 height 25
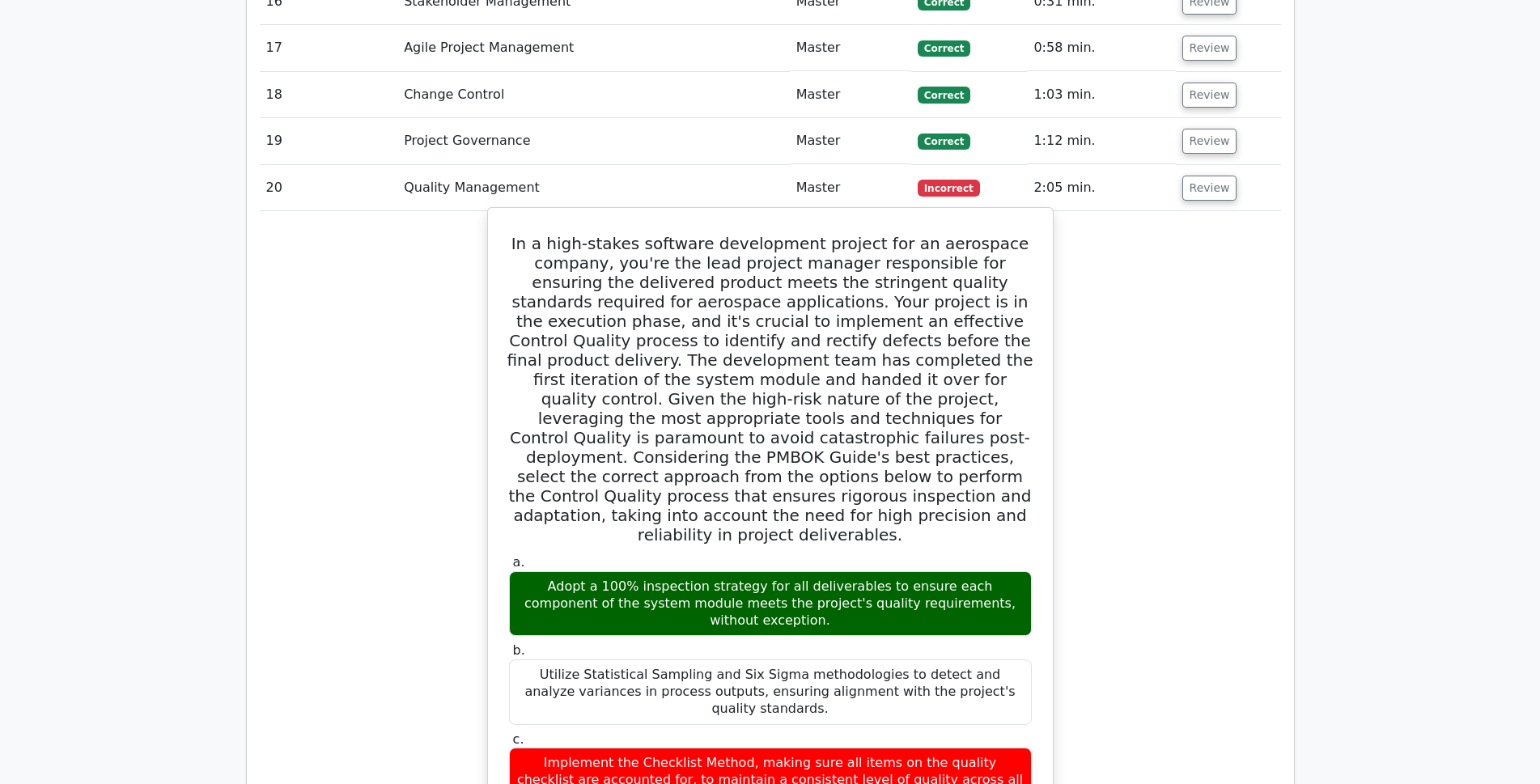
scroll to position [2588, 0]
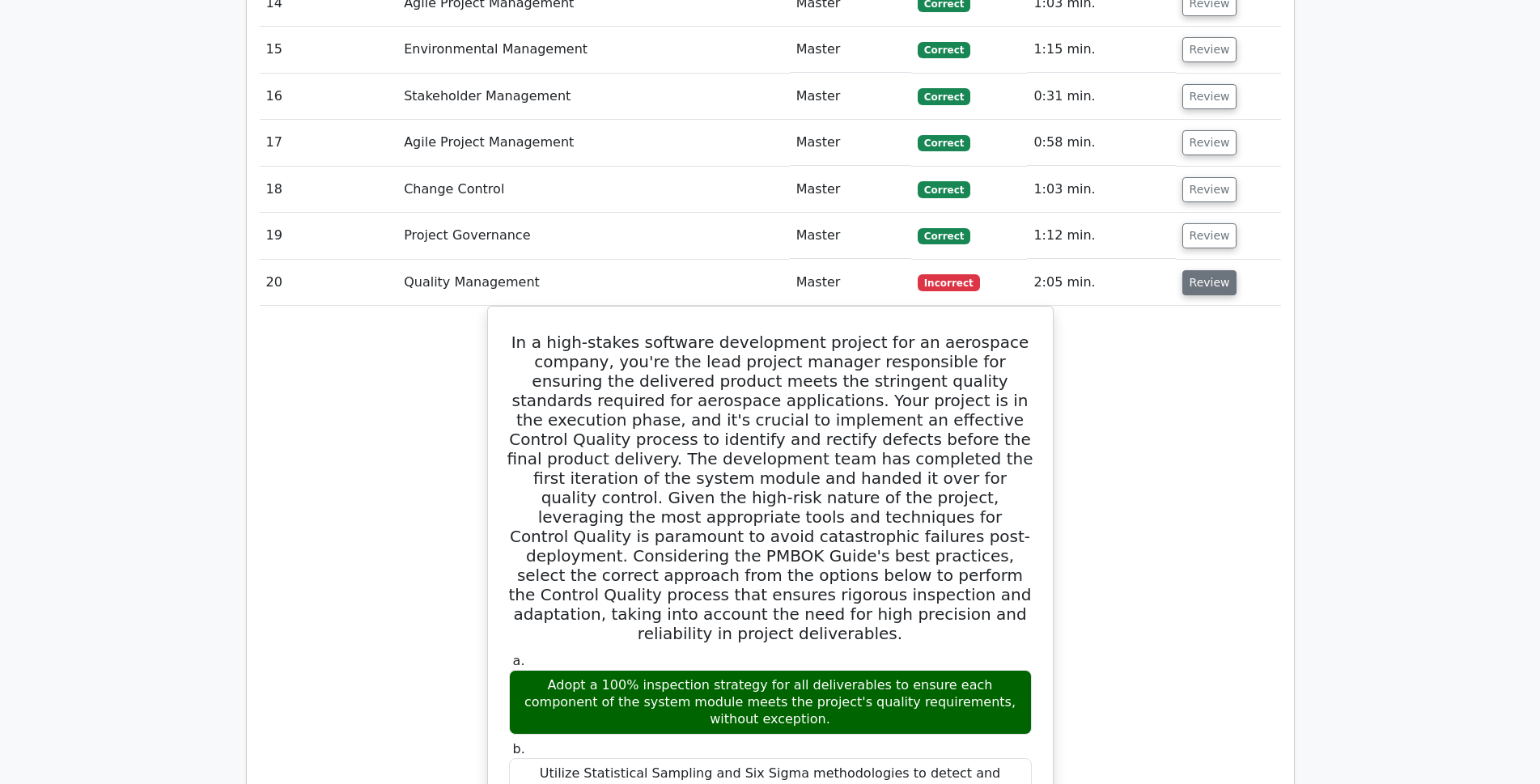
click at [1209, 270] on button "Review" at bounding box center [1209, 283] width 55 height 25
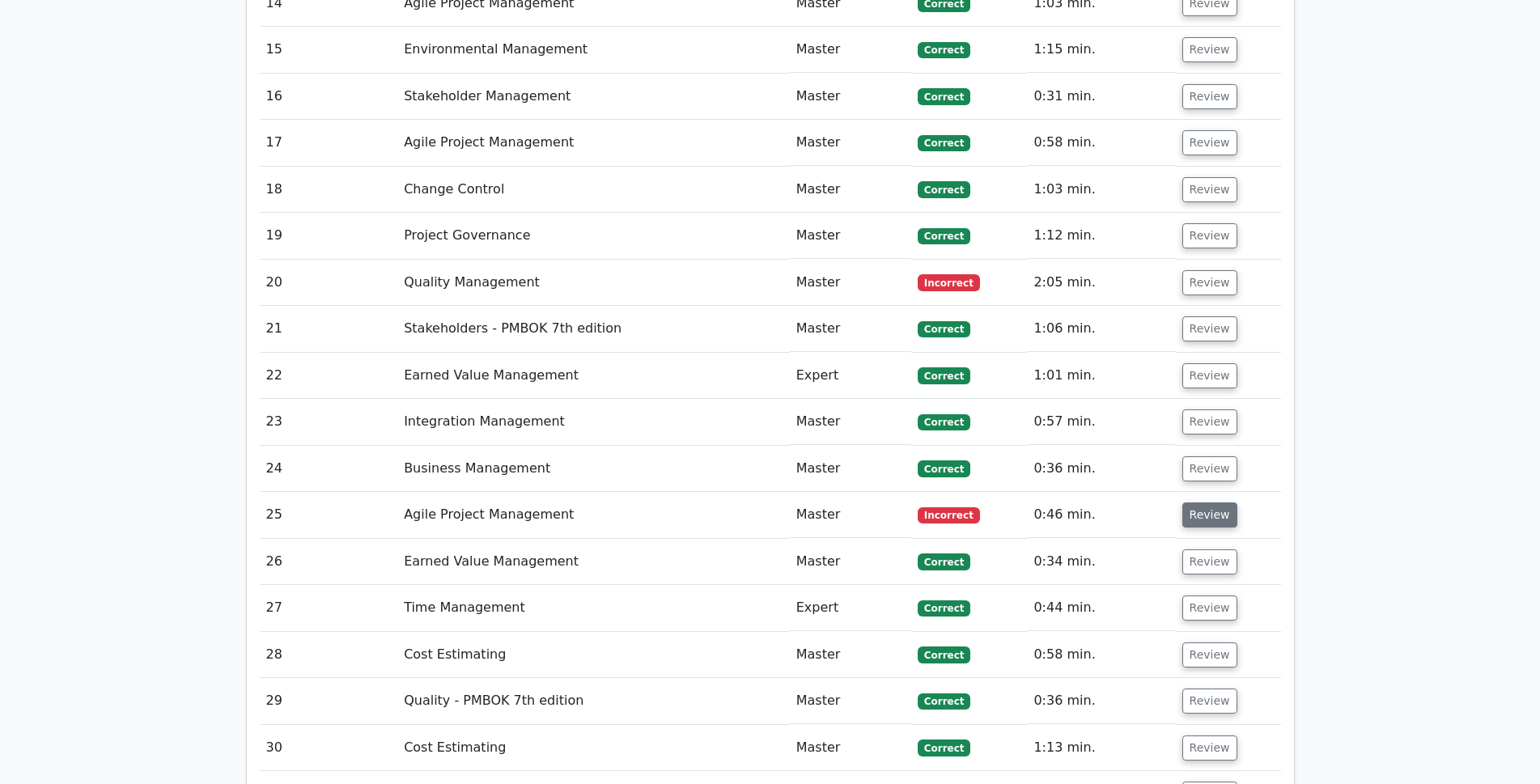
click at [1201, 502] on button "Review" at bounding box center [1209, 515] width 55 height 25
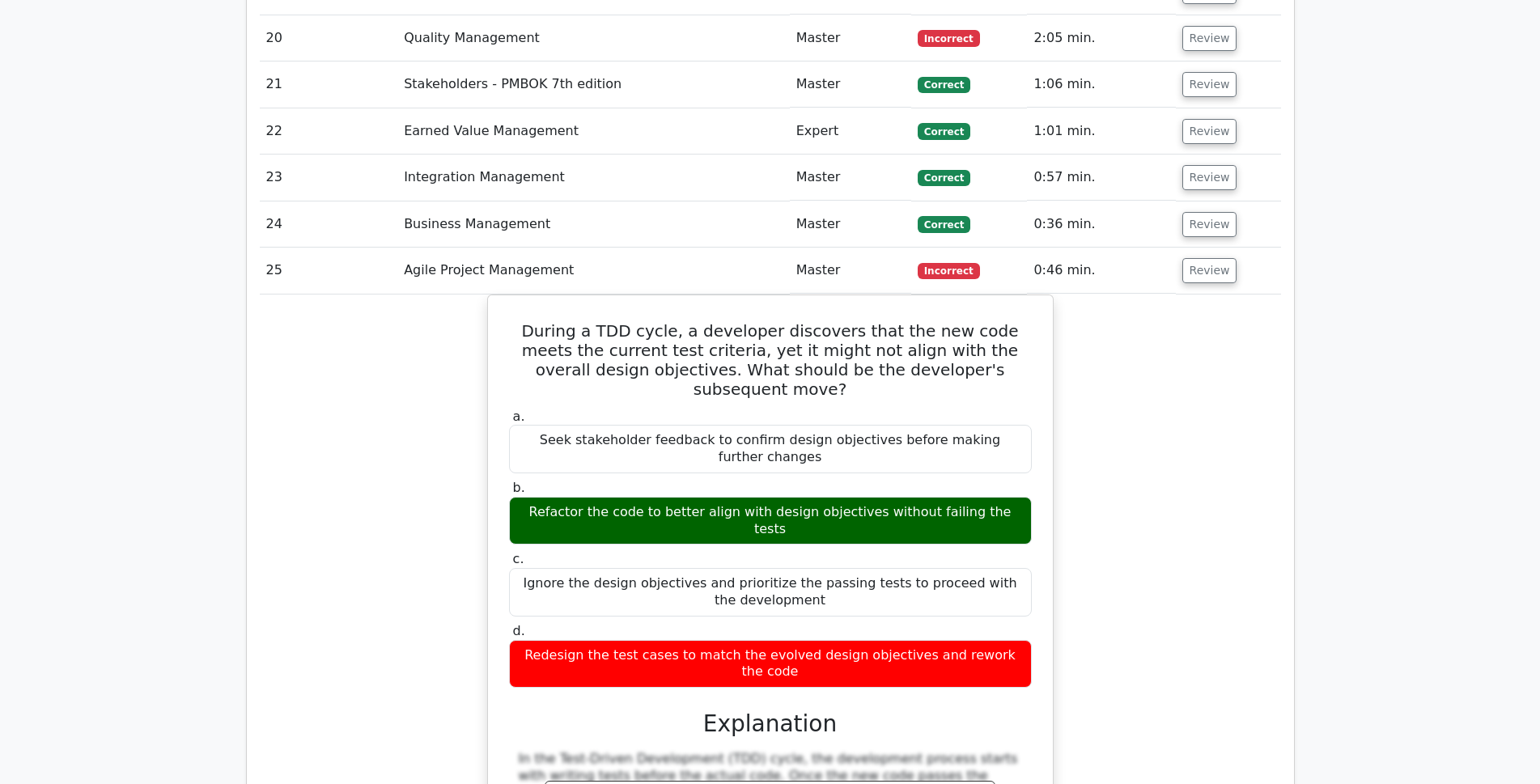
scroll to position [2750, 0]
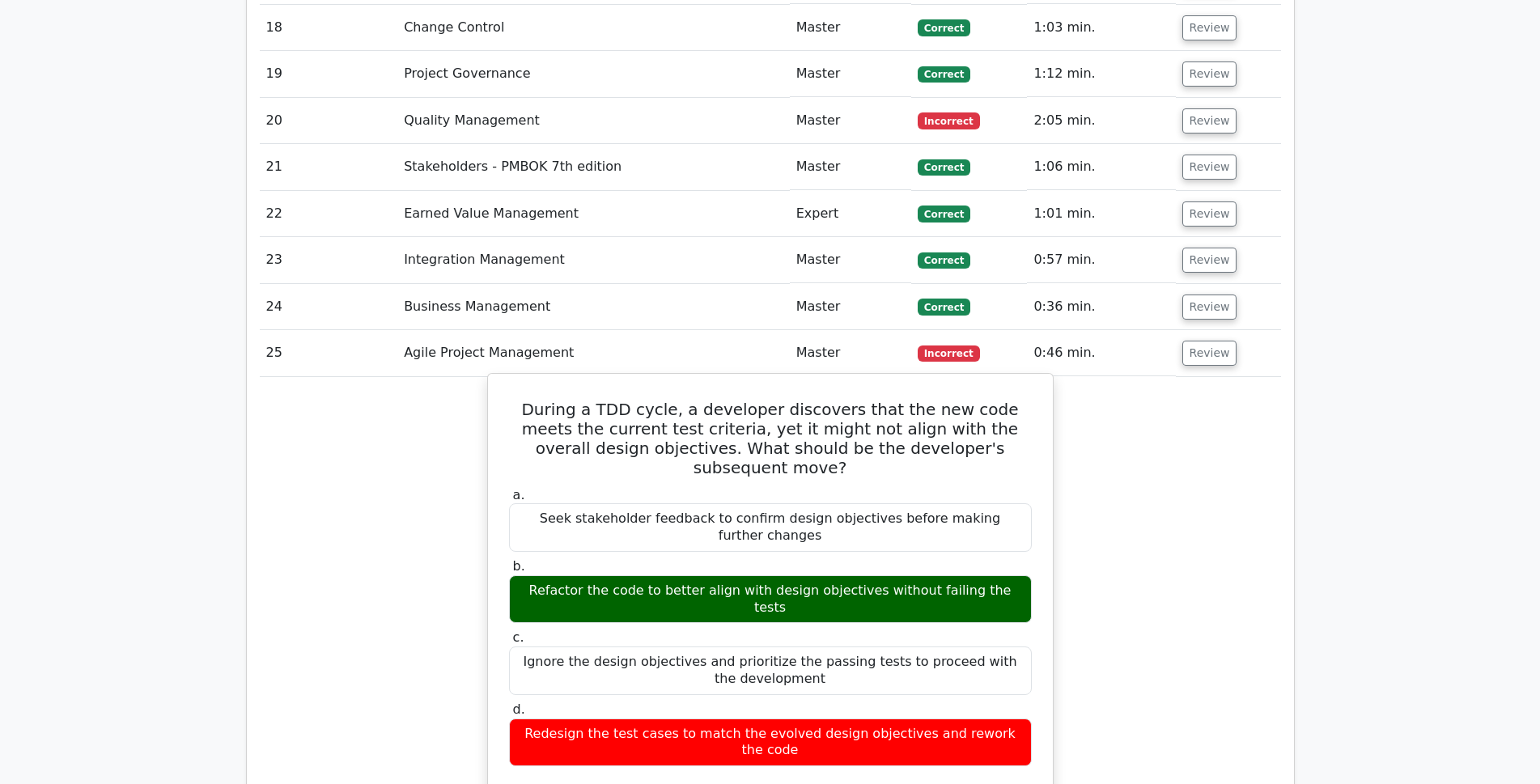
drag, startPoint x: 511, startPoint y: 355, endPoint x: 1031, endPoint y: 624, distance: 585.5
copy div "During a TDD cycle, a developer discovers that the new code meets the current t…"
click at [1031, 718] on div "Redesign the test cases to match the evolved design objectives and rework the c…" at bounding box center [771, 743] width 523 height 49
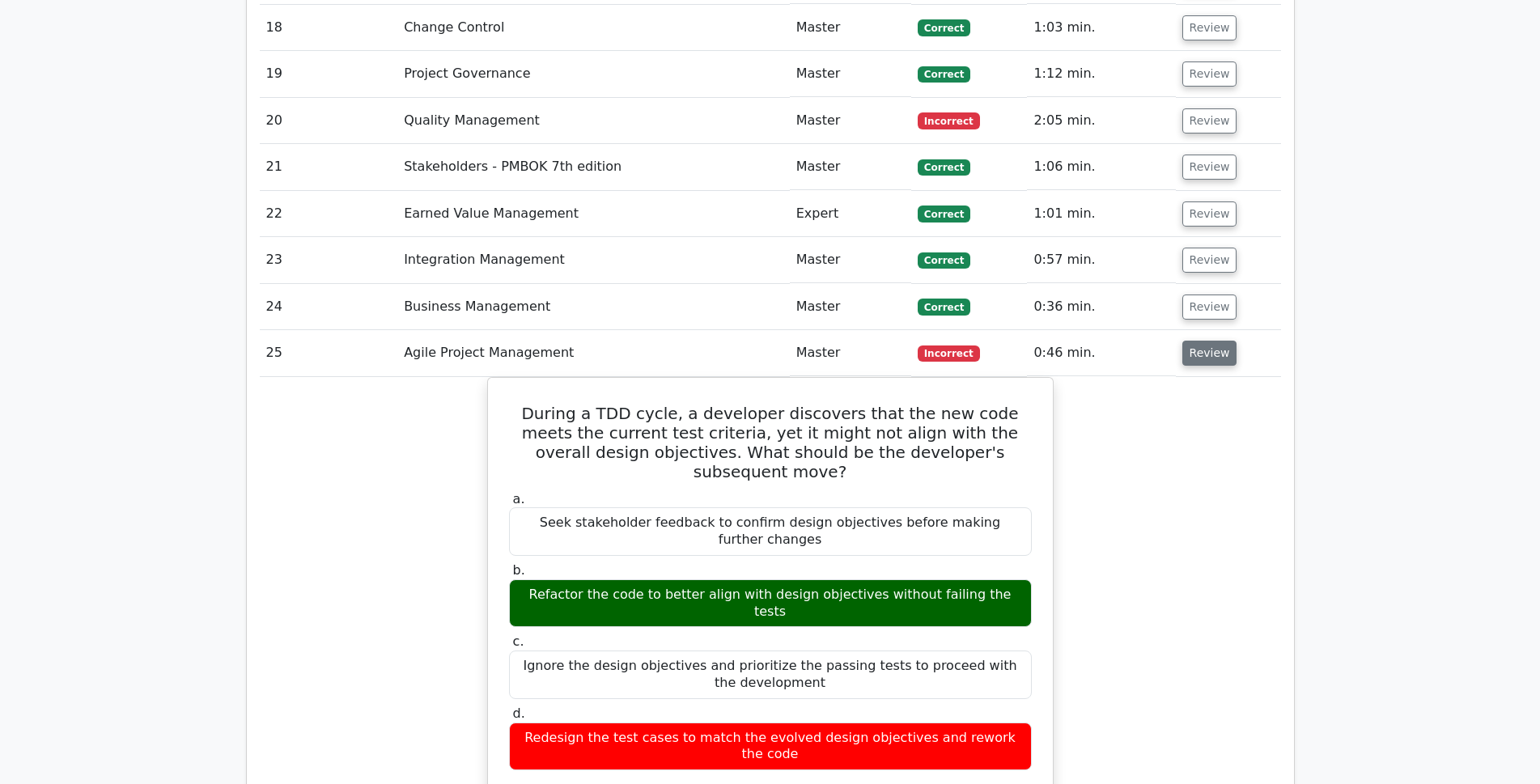
click at [1198, 341] on button "Review" at bounding box center [1209, 353] width 55 height 25
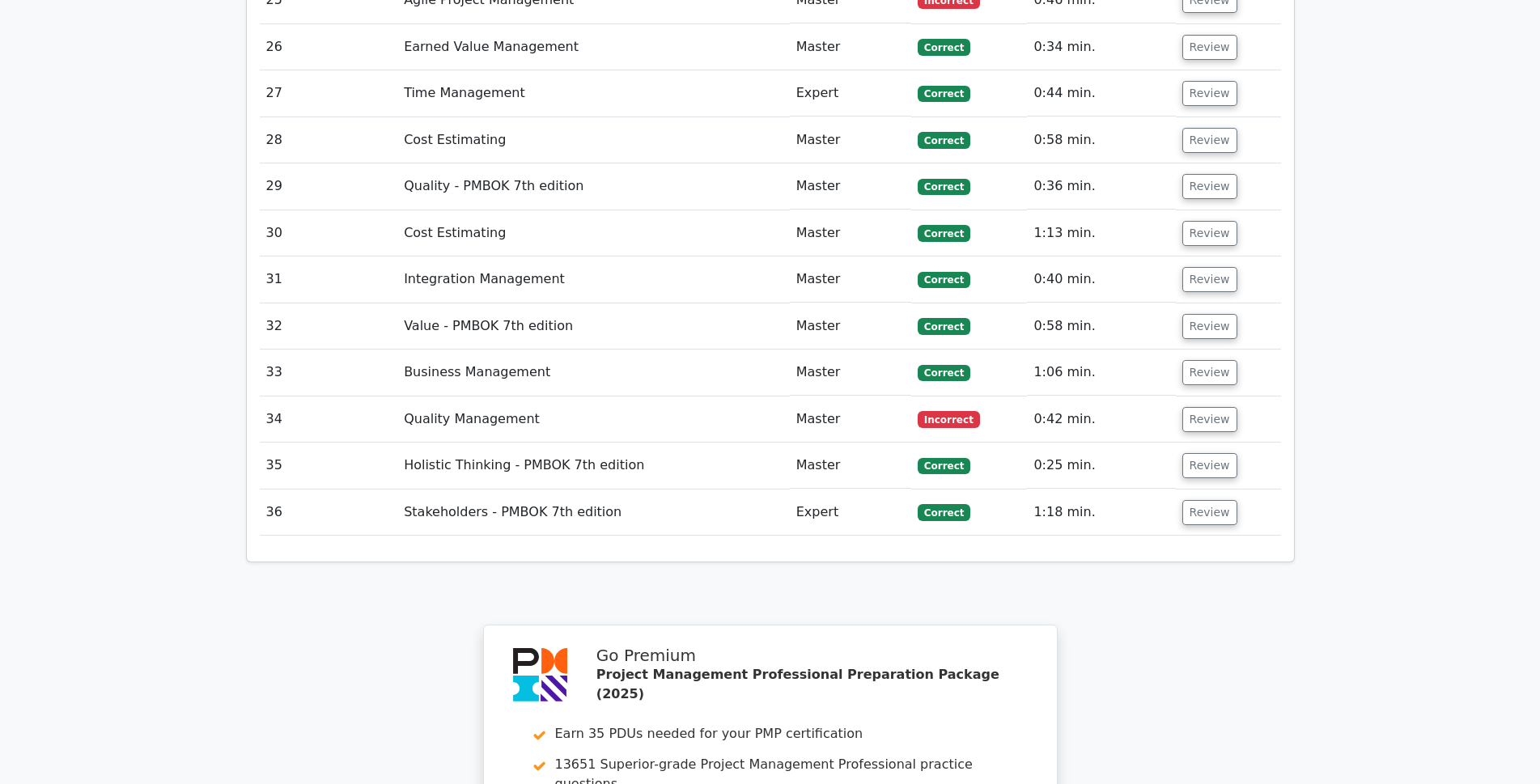
scroll to position [3074, 0]
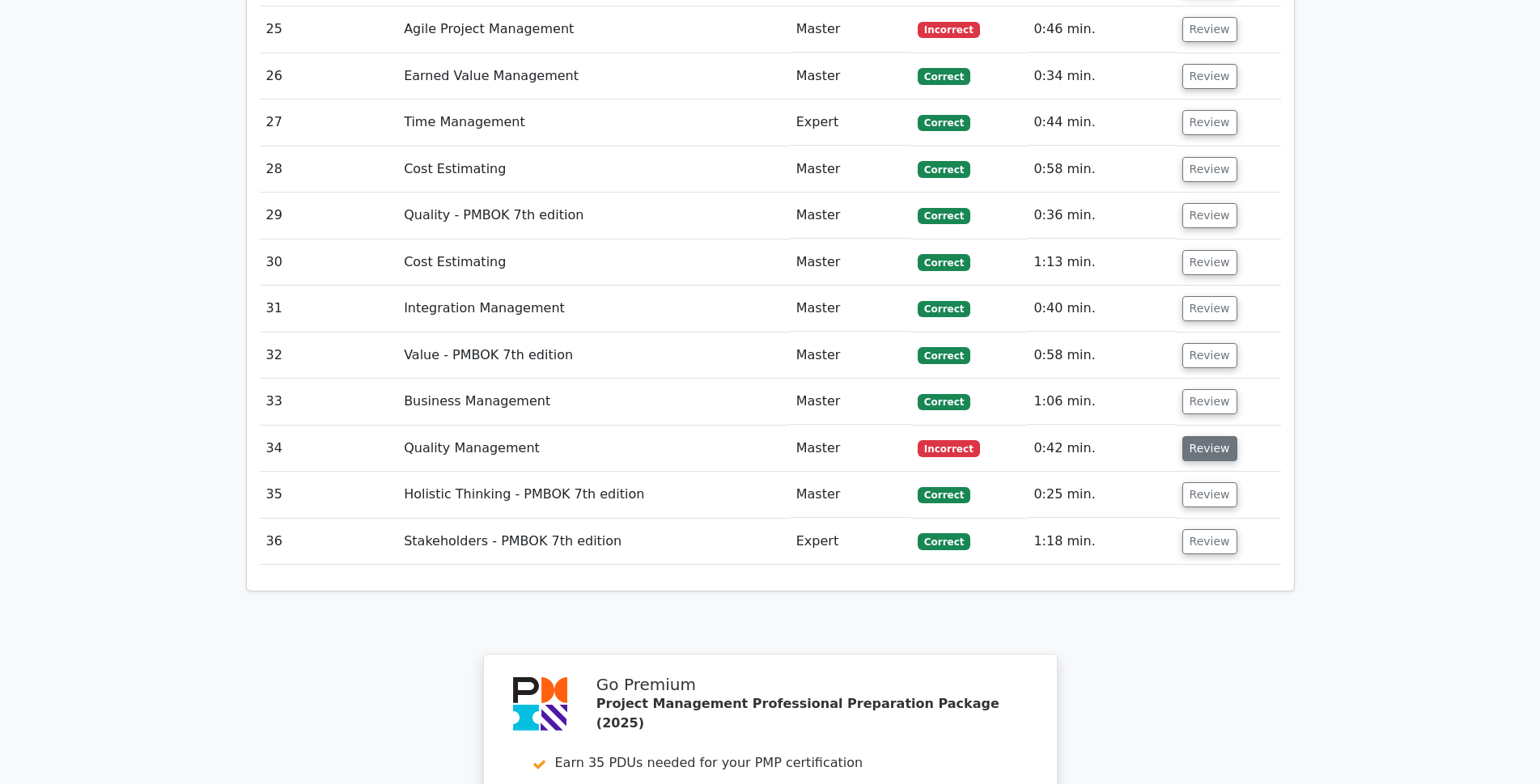
click at [1200, 436] on button "Review" at bounding box center [1209, 449] width 55 height 25
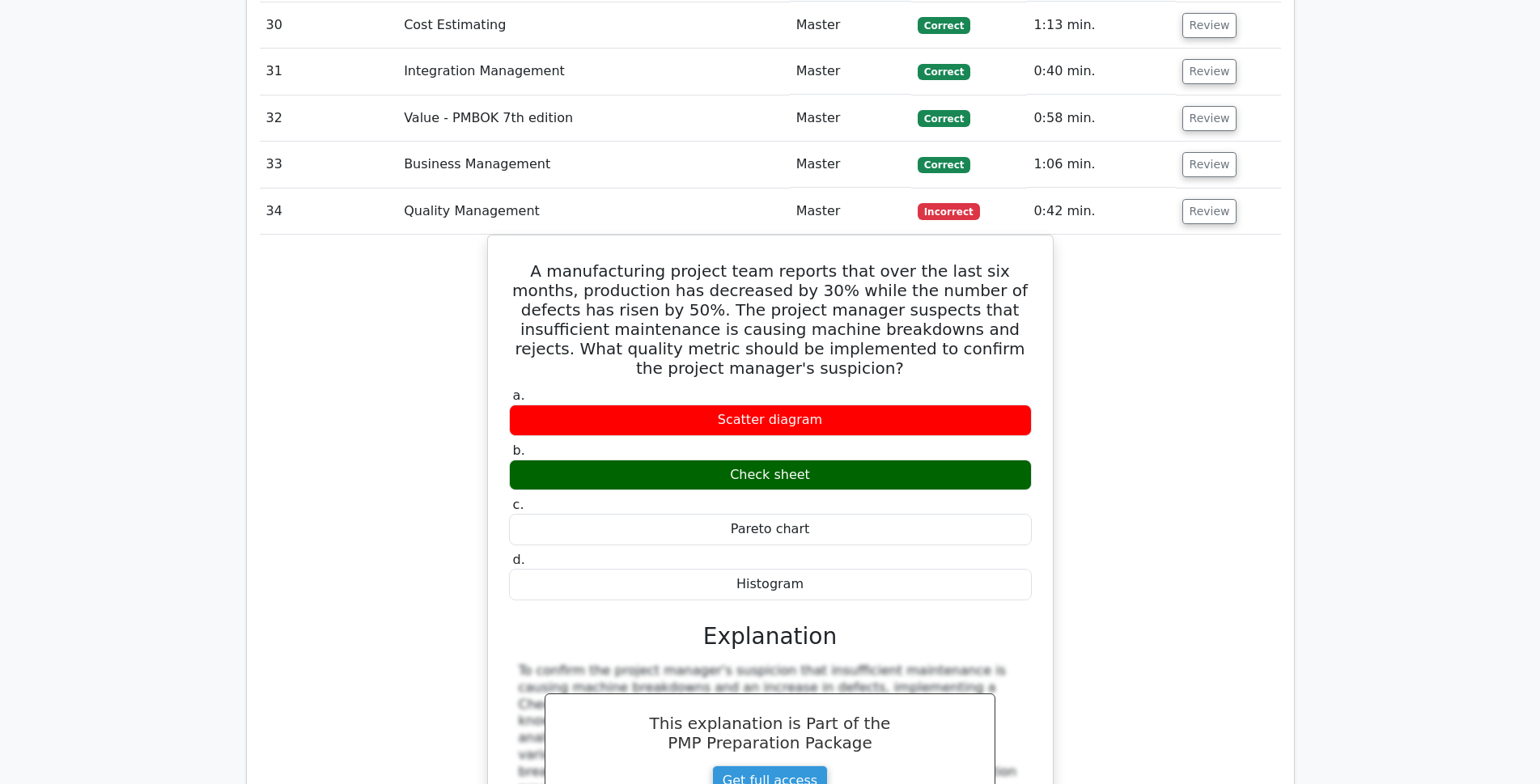
scroll to position [3316, 0]
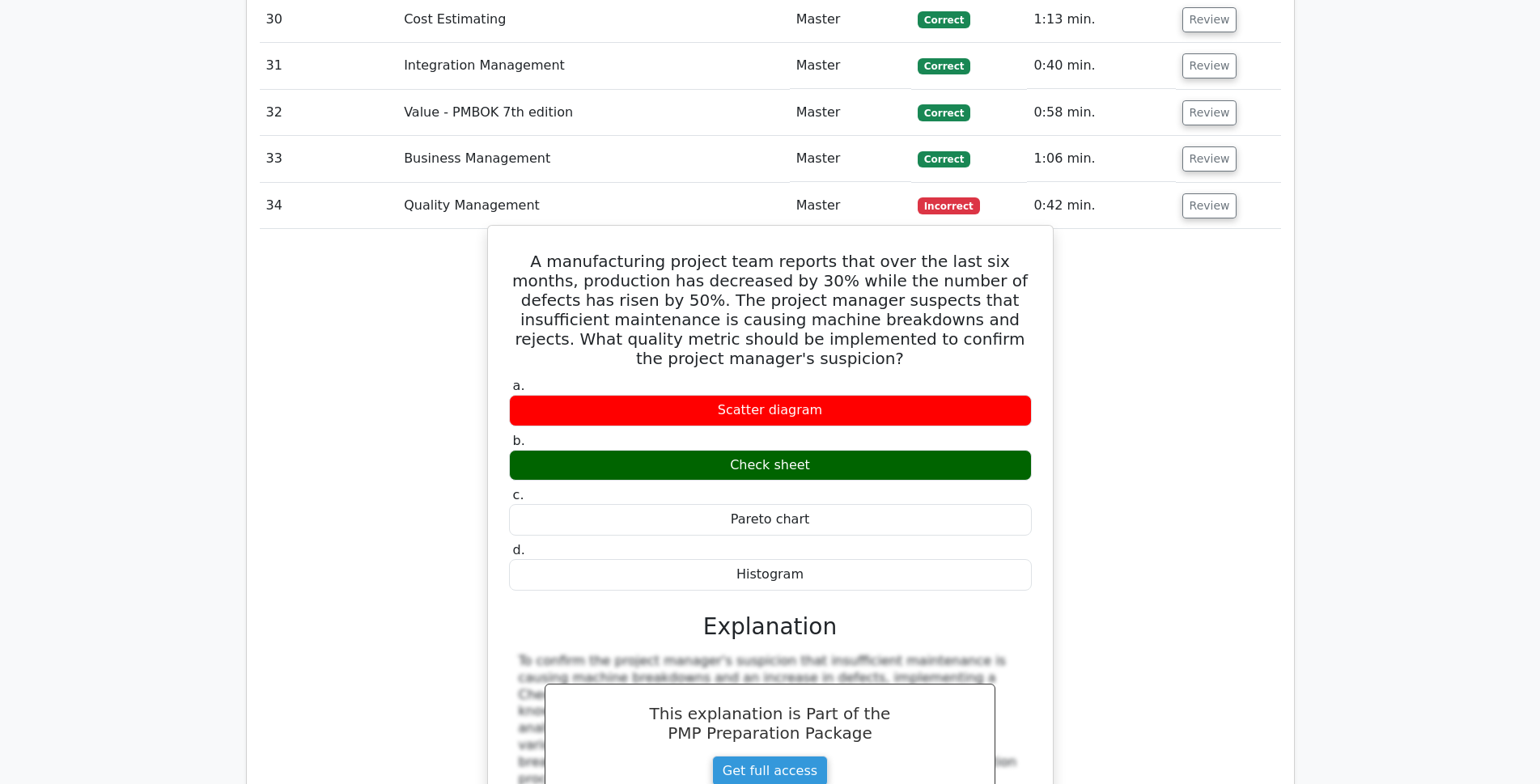
drag, startPoint x: 522, startPoint y: 204, endPoint x: 840, endPoint y: 518, distance: 446.9
click at [840, 518] on div "A manufacturing project team reports that over the last six months, production …" at bounding box center [770, 633] width 552 height 800
copy div "A manufacturing project team reports that over the last six months, production …"
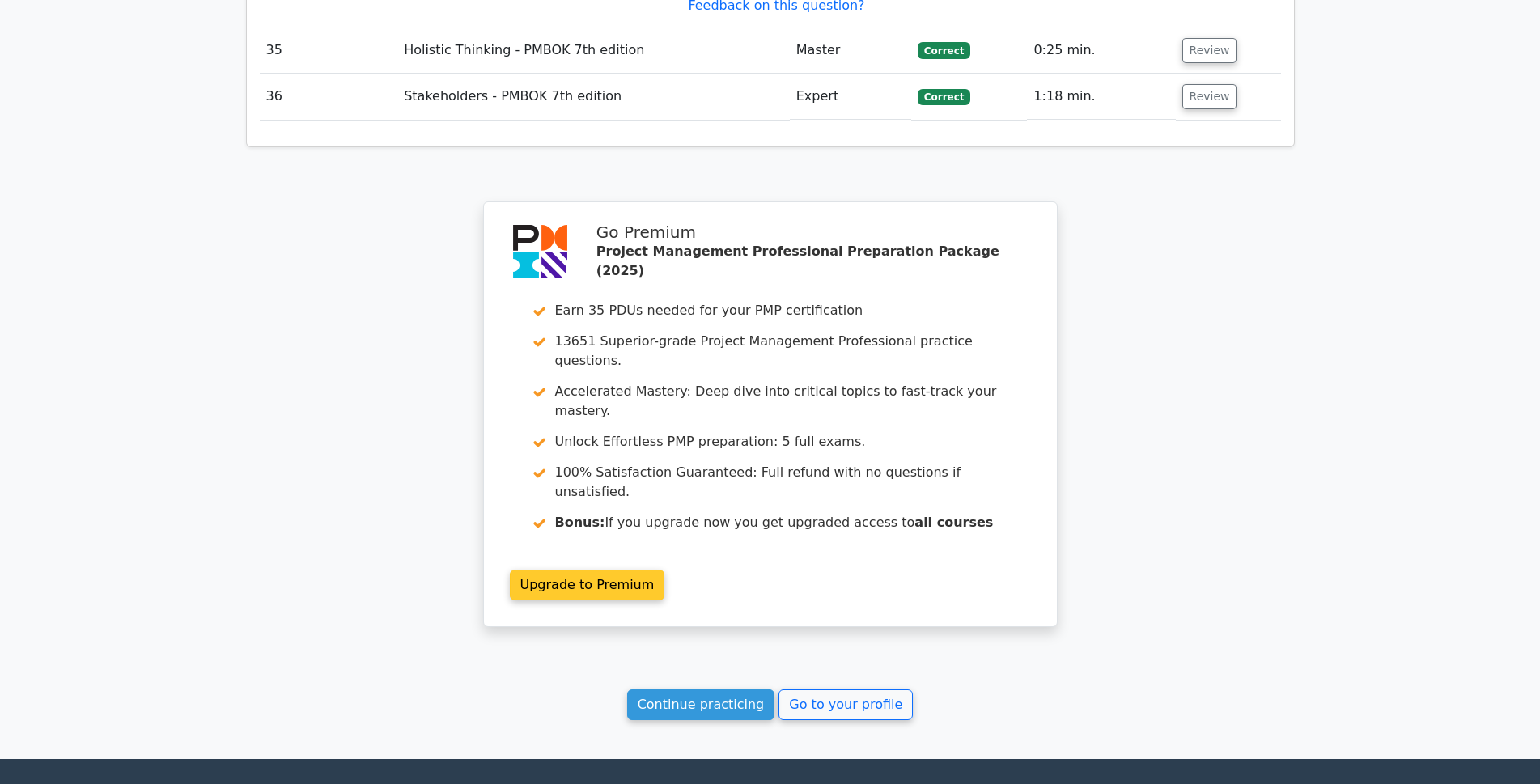
scroll to position [4406, 0]
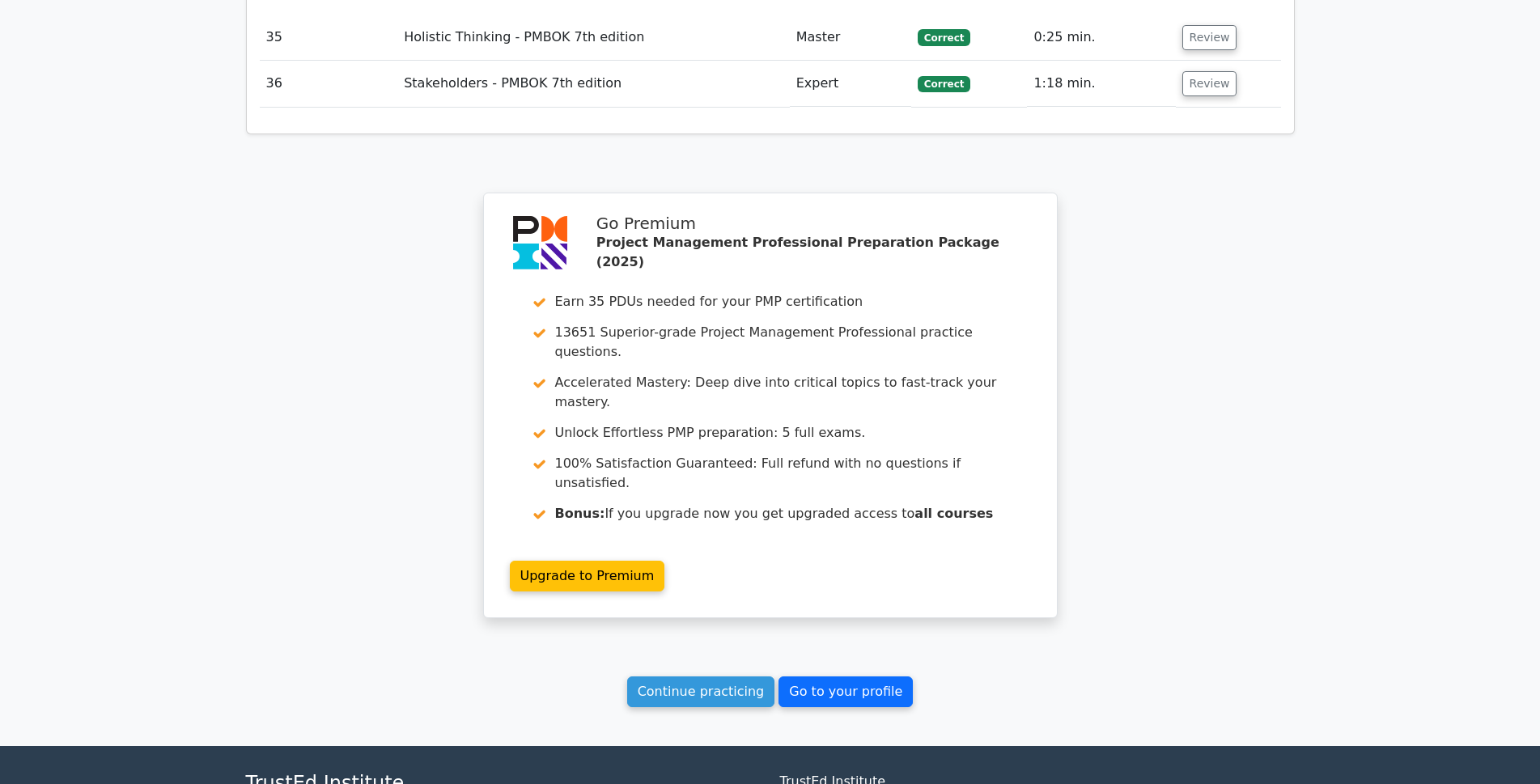
click at [827, 676] on link "Go to your profile" at bounding box center [846, 691] width 134 height 31
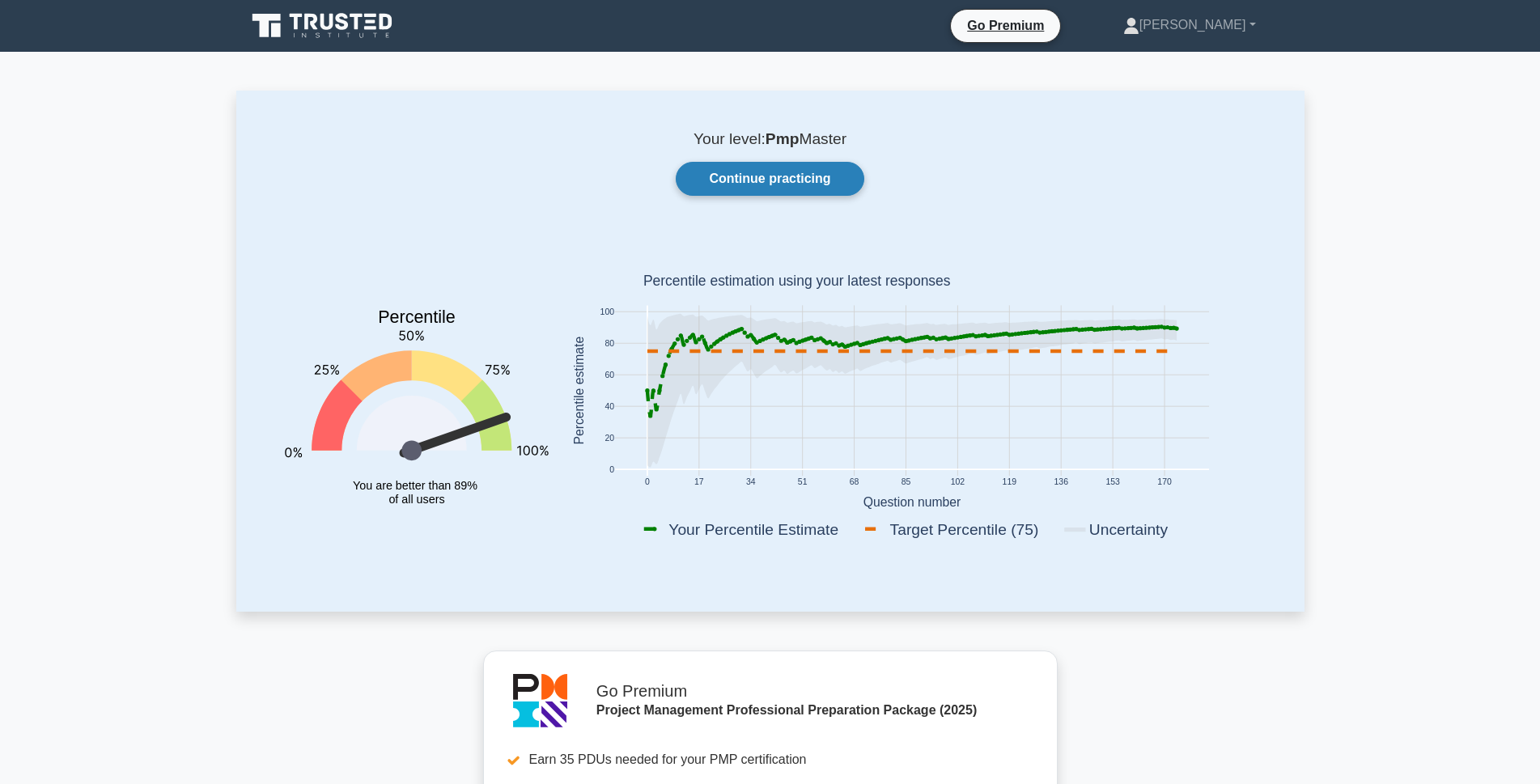
click at [761, 182] on link "Continue practicing" at bounding box center [770, 179] width 188 height 34
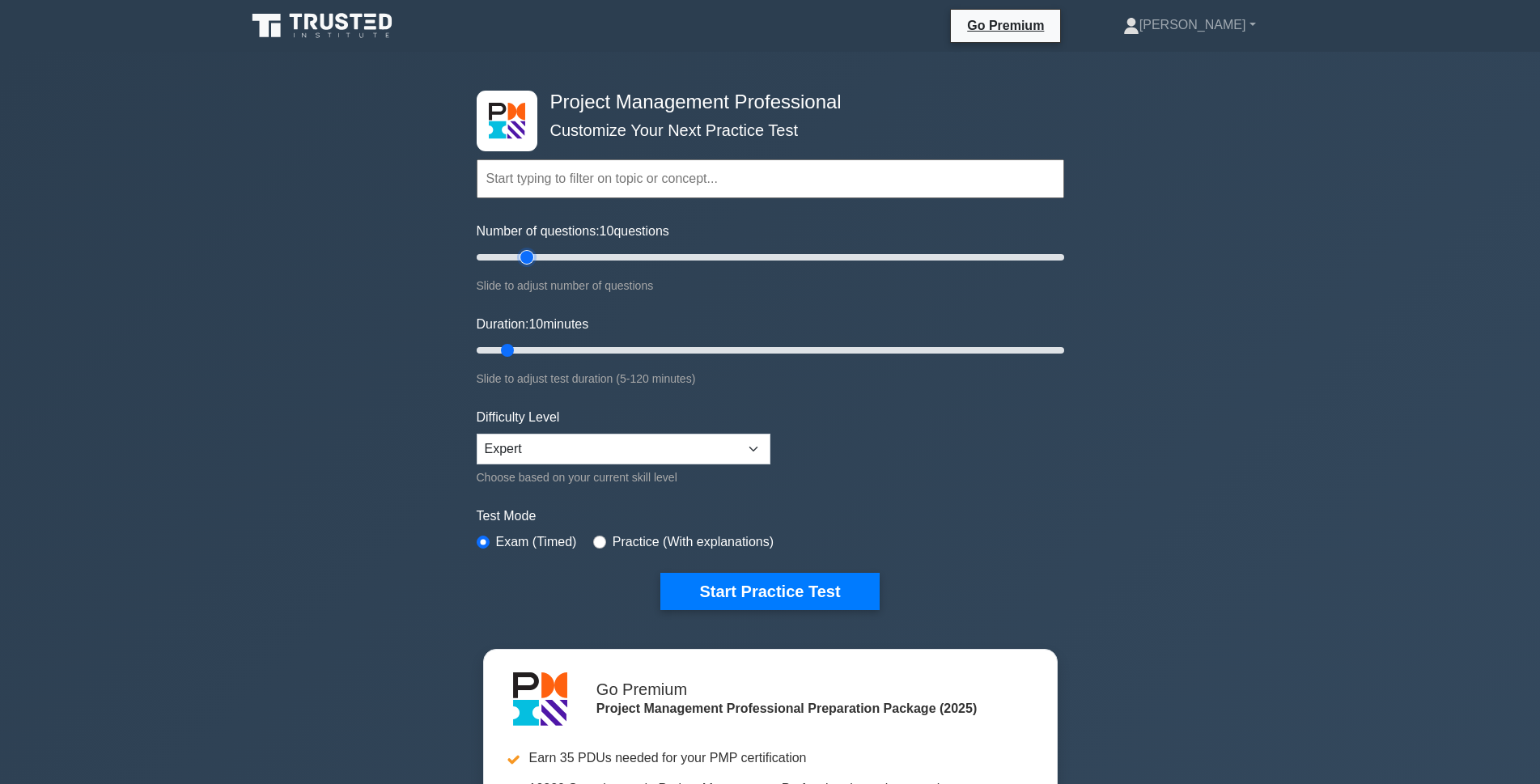
click at [525, 257] on input "Number of questions: 10 questions" at bounding box center [771, 258] width 588 height 20
type input "30"
click at [561, 257] on input "Number of questions: 30 questions" at bounding box center [771, 258] width 588 height 20
click at [542, 350] on input "Duration: 10 minutes" at bounding box center [771, 351] width 588 height 20
click at [562, 349] on input "Duration: 15 minutes" at bounding box center [771, 351] width 588 height 20
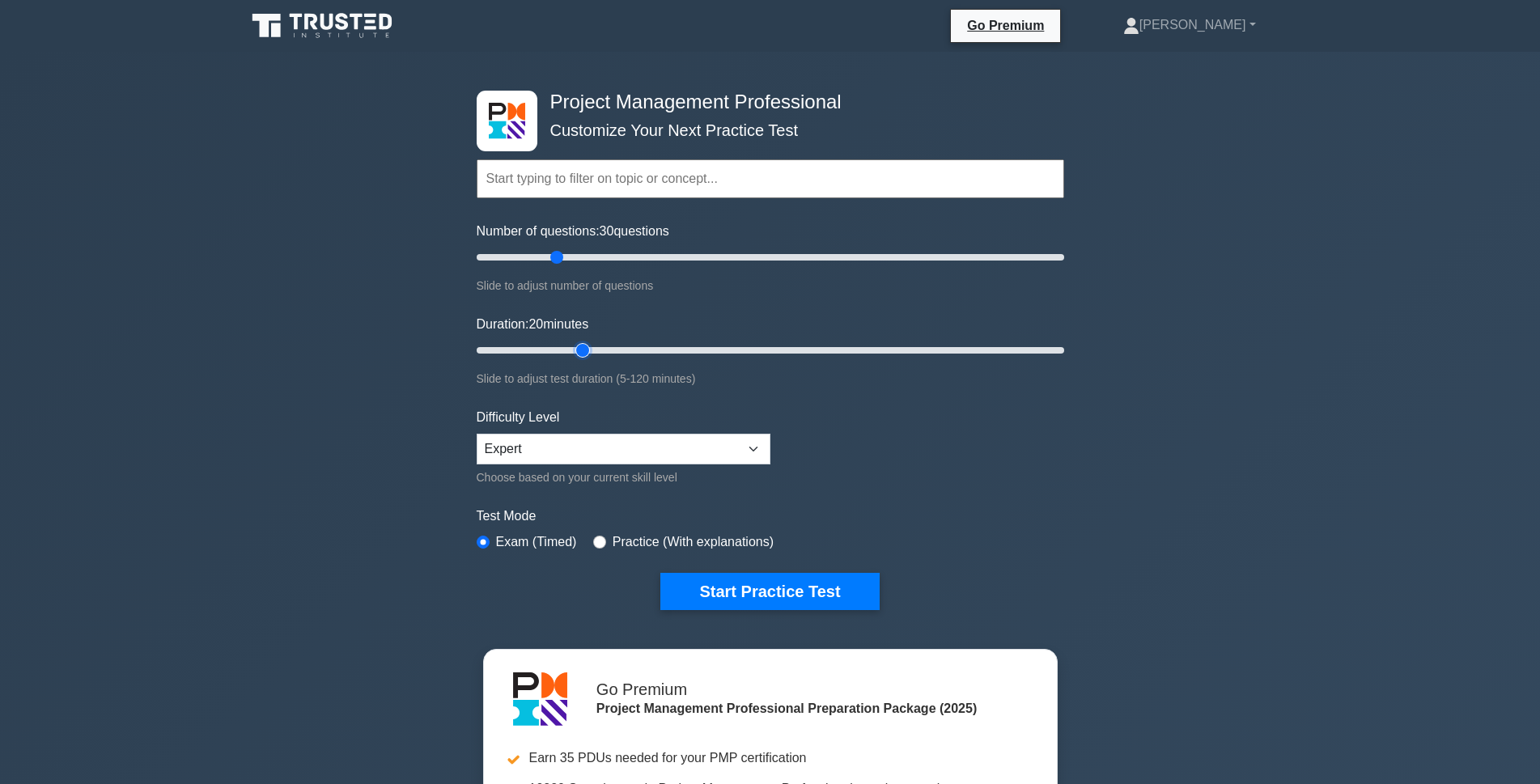
click at [587, 349] on input "Duration: 20 minutes" at bounding box center [771, 351] width 588 height 20
type input "30"
click at [608, 350] on input "Duration: 25 minutes" at bounding box center [771, 351] width 588 height 20
click at [764, 591] on button "Start Practice Test" at bounding box center [769, 591] width 218 height 37
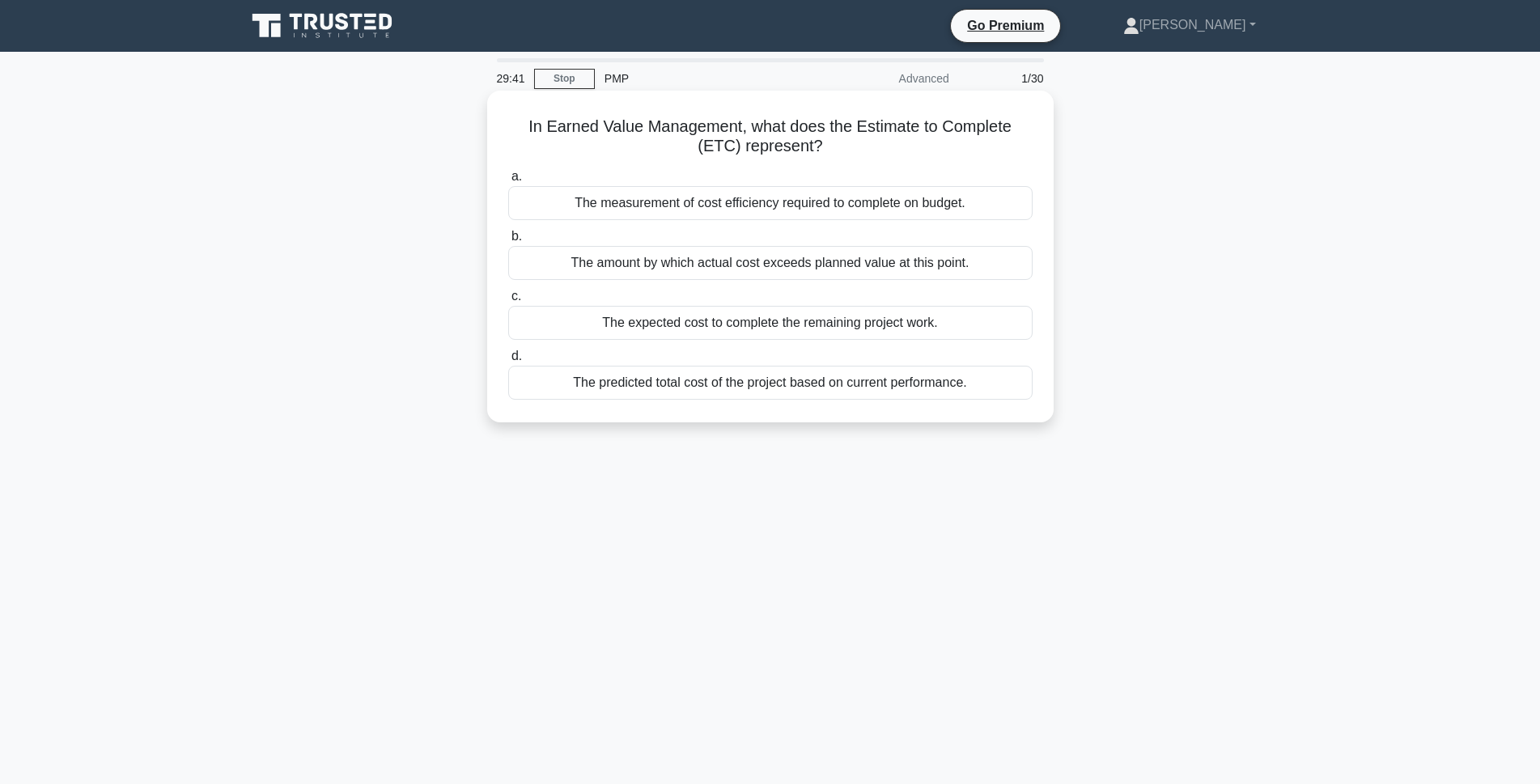
click at [902, 330] on div "The expected cost to complete the remaining project work." at bounding box center [771, 323] width 525 height 34
click at [509, 302] on input "c. The expected cost to complete the remaining project work." at bounding box center [509, 296] width 0 height 11
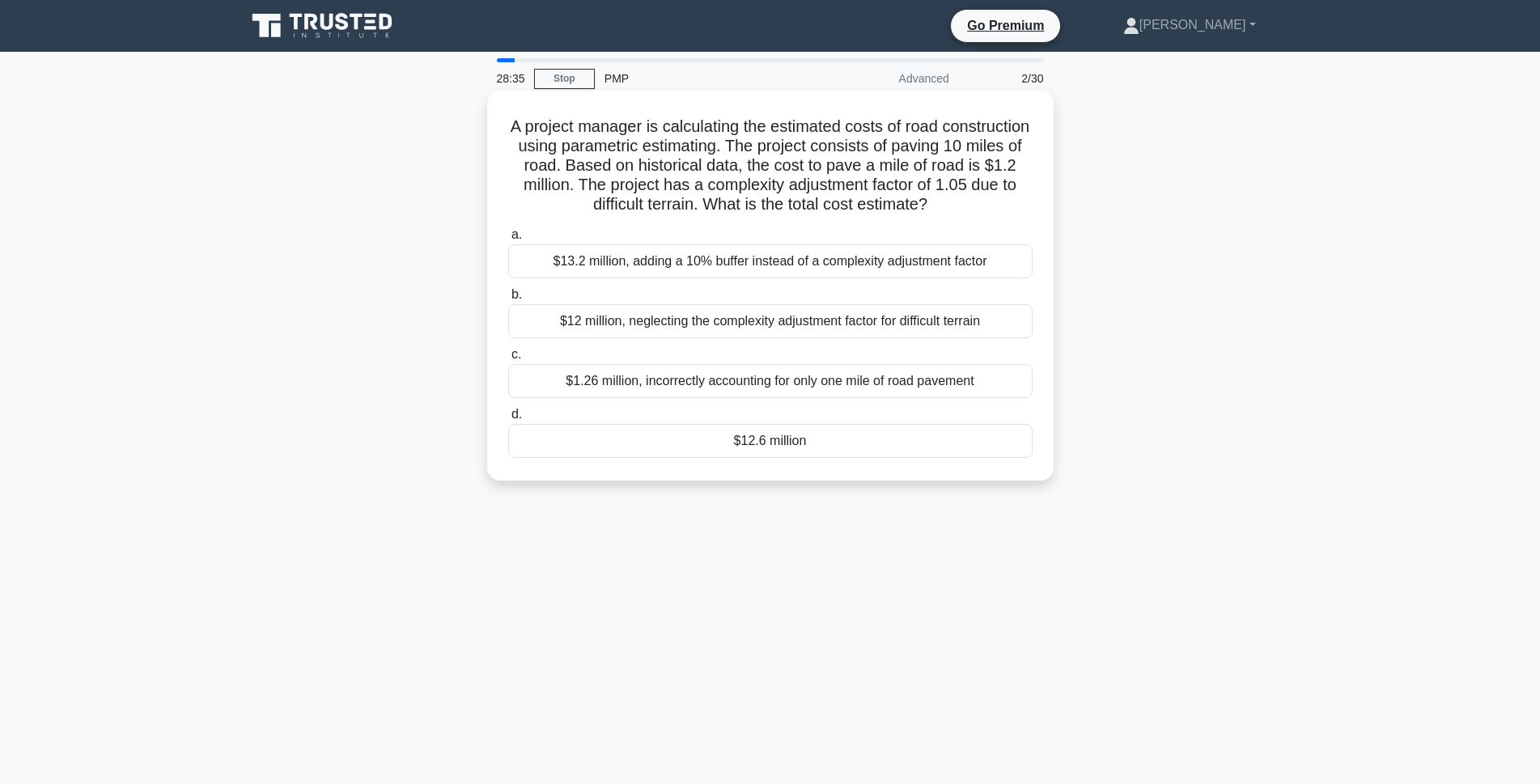
click at [738, 441] on div "$12.6 million" at bounding box center [771, 441] width 525 height 34
click at [509, 420] on input "d. $12.6 million" at bounding box center [509, 415] width 0 height 11
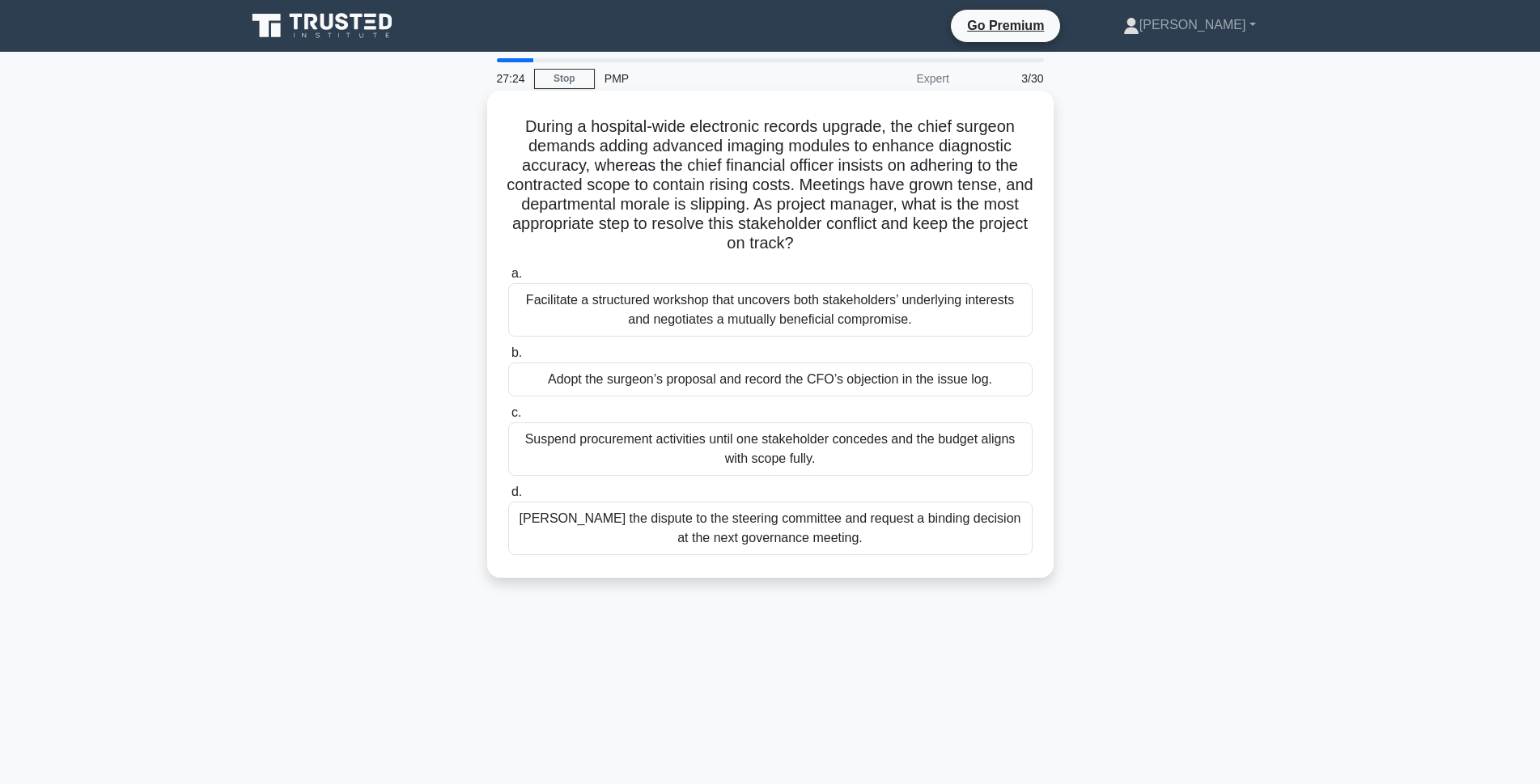
click at [767, 321] on div "Facilitate a structured workshop that uncovers both stakeholders’ underlying in…" at bounding box center [771, 309] width 525 height 53
click at [509, 279] on input "a. Facilitate a structured workshop that uncovers both stakeholders’ underlying…" at bounding box center [509, 274] width 0 height 11
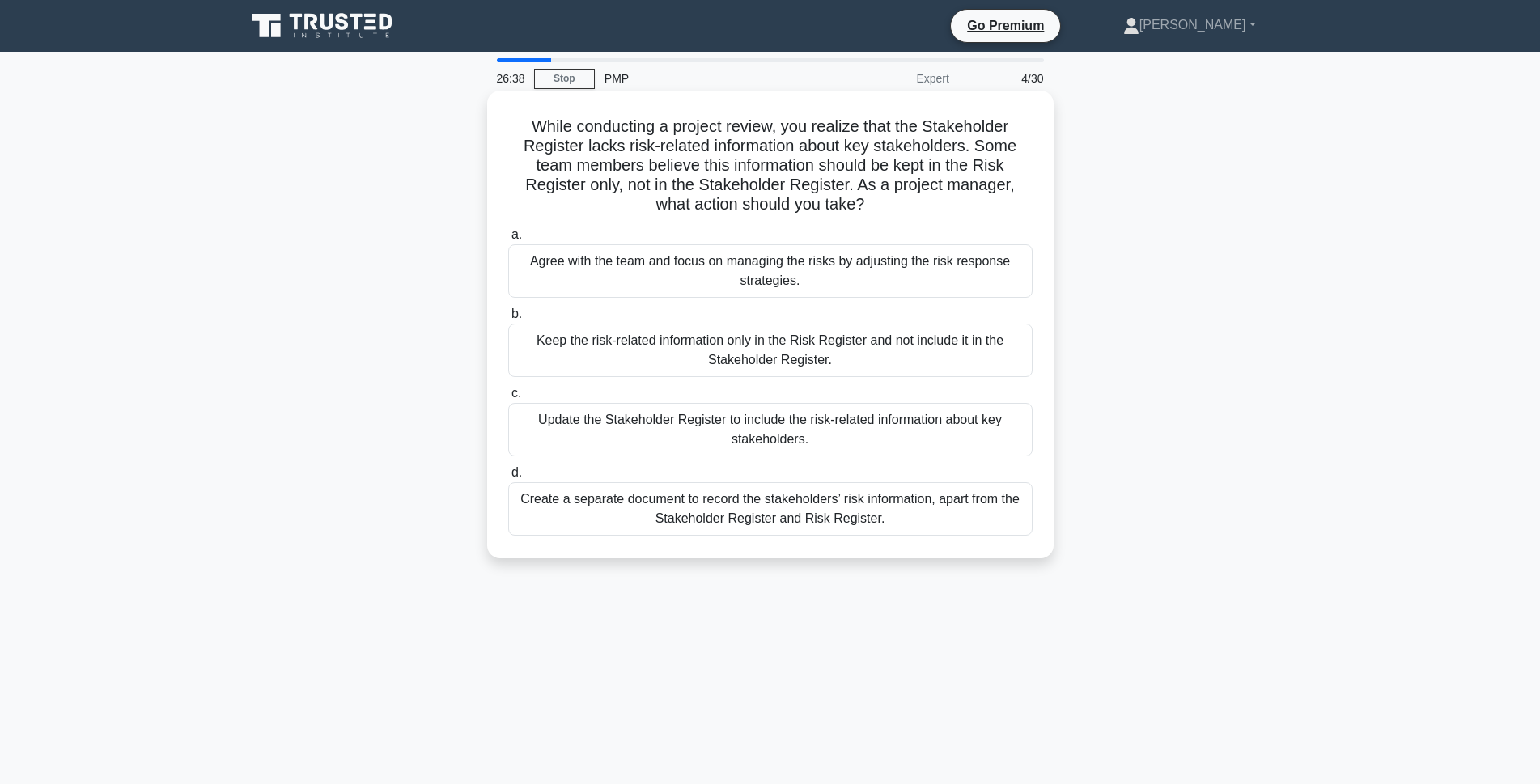
click at [672, 444] on div "Update the Stakeholder Register to include the risk-related information about k…" at bounding box center [771, 429] width 525 height 53
click at [509, 399] on input "c. Update the Stakeholder Register to include the risk-related information abou…" at bounding box center [509, 394] width 0 height 11
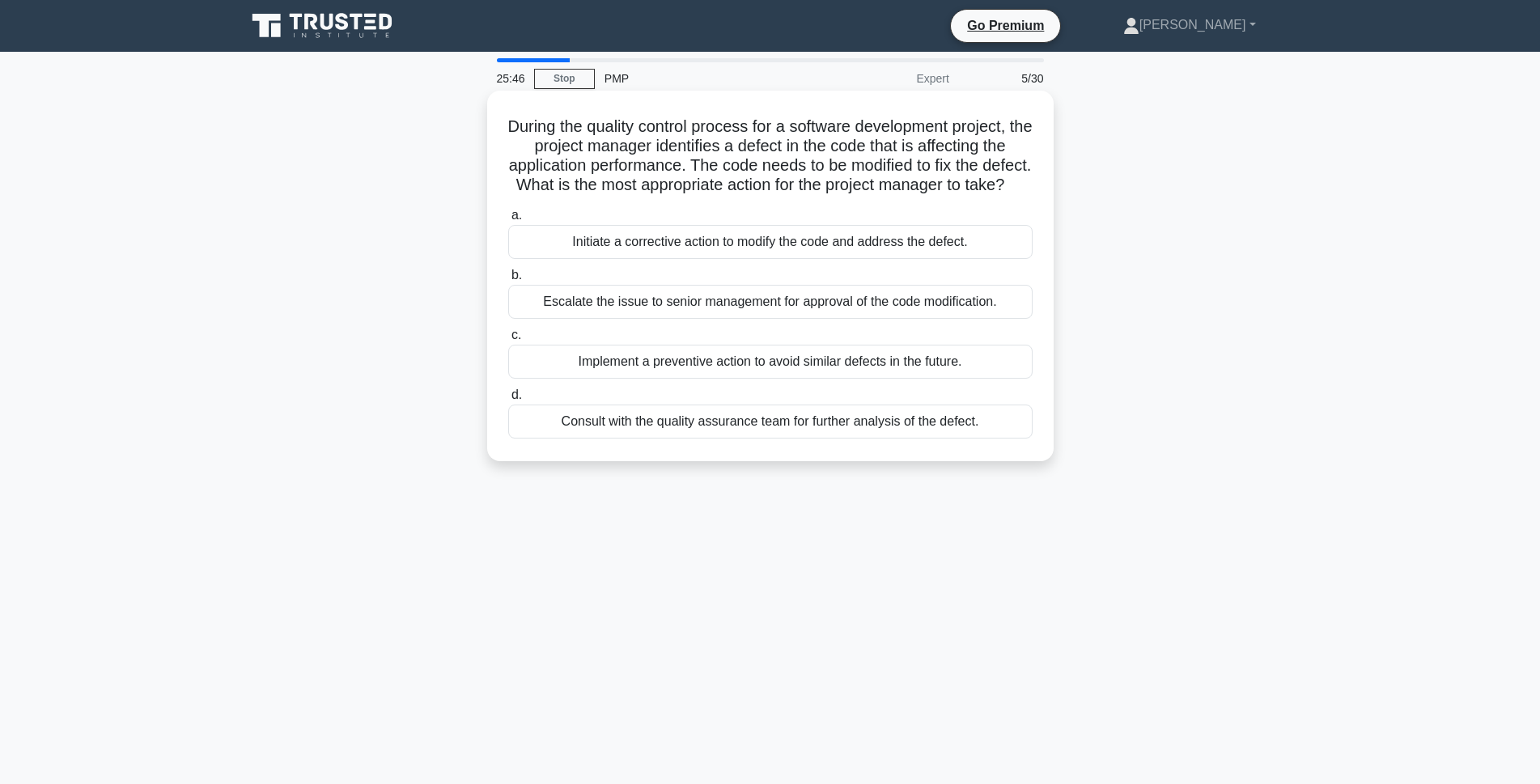
click at [757, 259] on div "Initiate a corrective action to modify the code and address the defect." at bounding box center [771, 242] width 525 height 34
click at [509, 221] on input "a. Initiate a corrective action to modify the code and address the defect." at bounding box center [509, 215] width 0 height 11
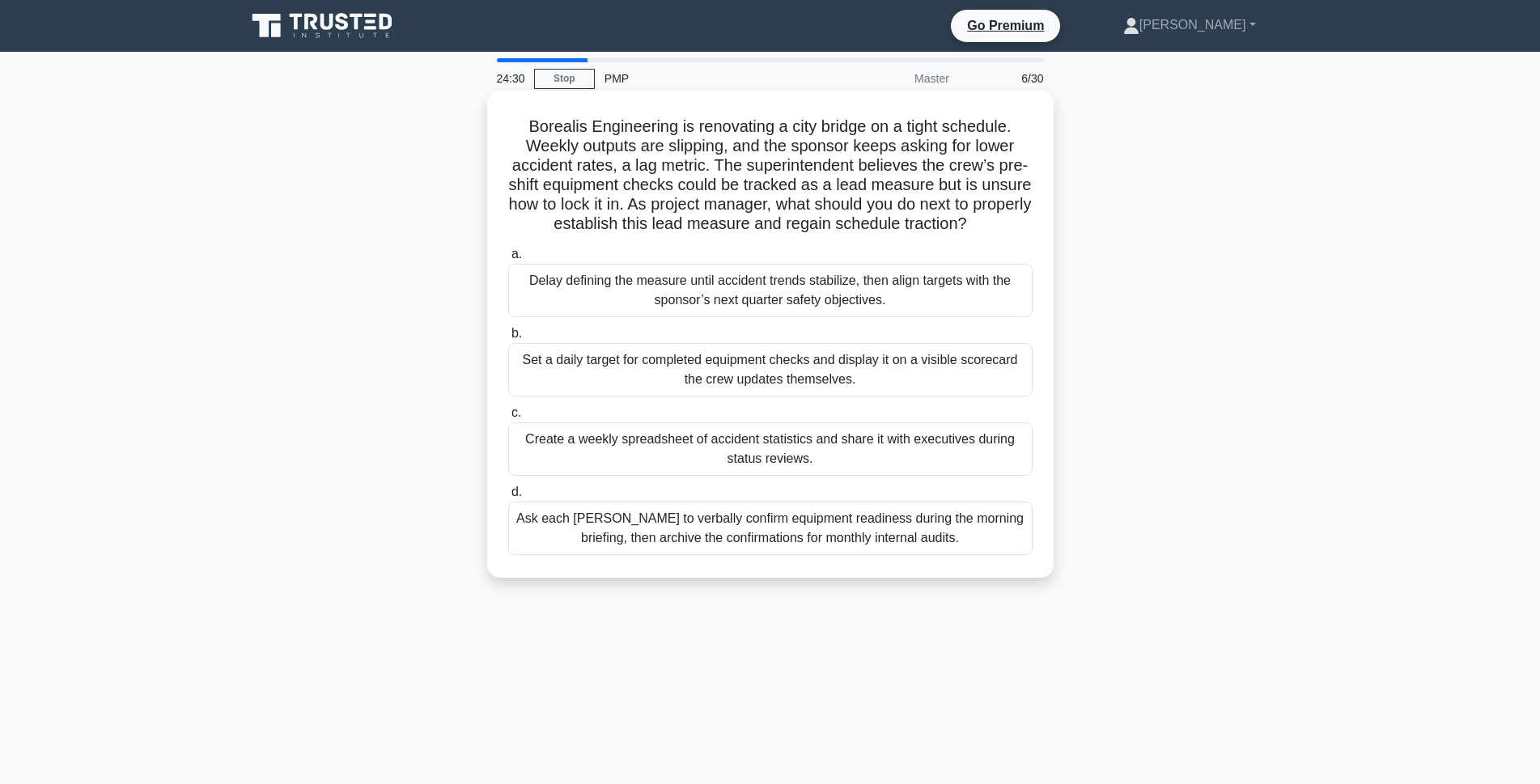
click at [854, 391] on div "Set a daily target for completed equipment checks and display it on a visible s…" at bounding box center [771, 369] width 525 height 53
click at [509, 339] on input "b. Set a daily target for completed equipment checks and display it on a visibl…" at bounding box center [509, 333] width 0 height 11
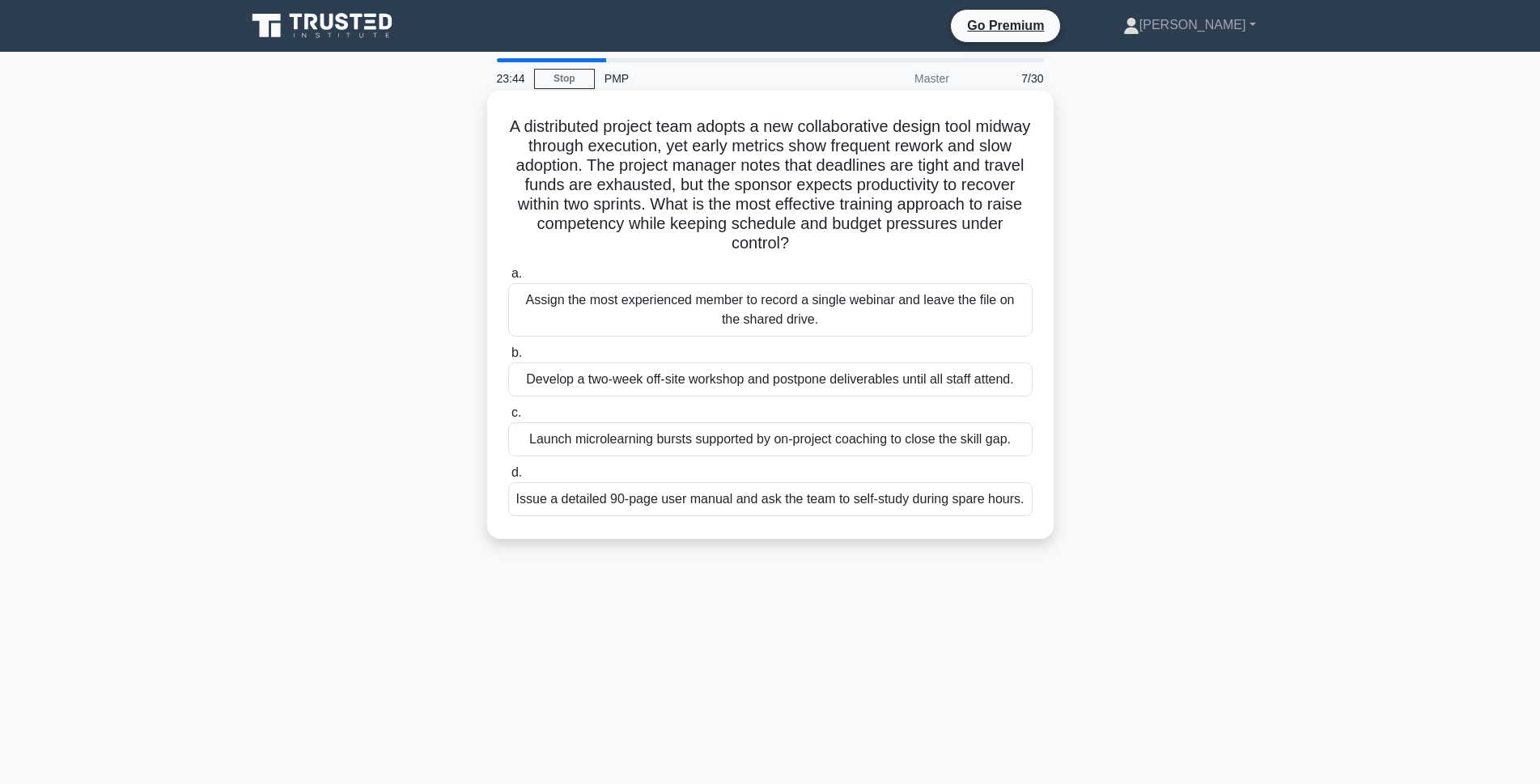
click at [546, 450] on div "Launch microlearning bursts supported by on-project coaching to close the skill…" at bounding box center [771, 440] width 525 height 34
click at [509, 418] on input "c. Launch microlearning bursts supported by on-project coaching to close the sk…" at bounding box center [509, 413] width 0 height 11
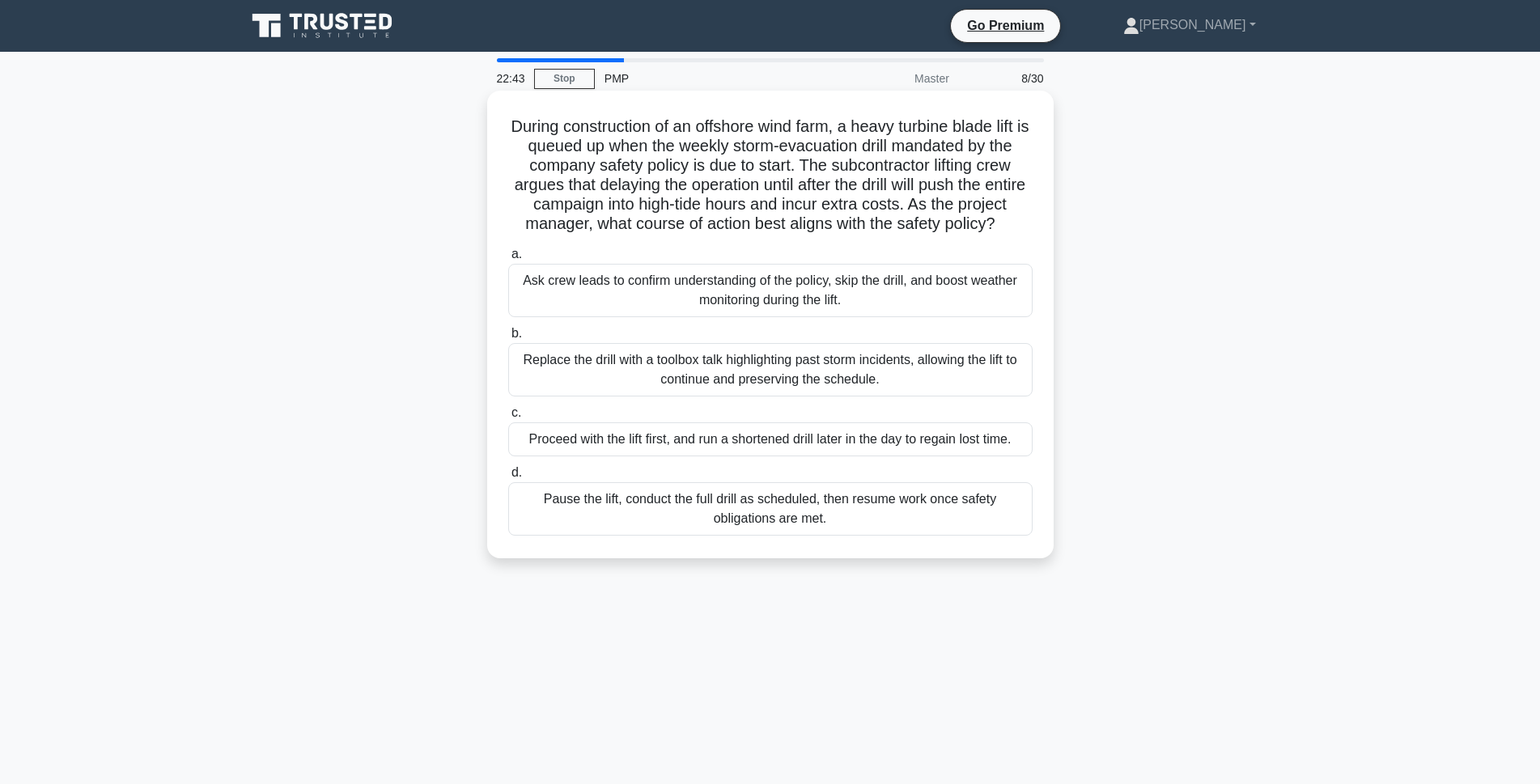
click at [676, 528] on div "Pause the lift, conduct the full drill as scheduled, then resume work once safe…" at bounding box center [771, 508] width 525 height 53
click at [509, 479] on input "d. Pause the lift, conduct the full drill as scheduled, then resume work once s…" at bounding box center [509, 473] width 0 height 11
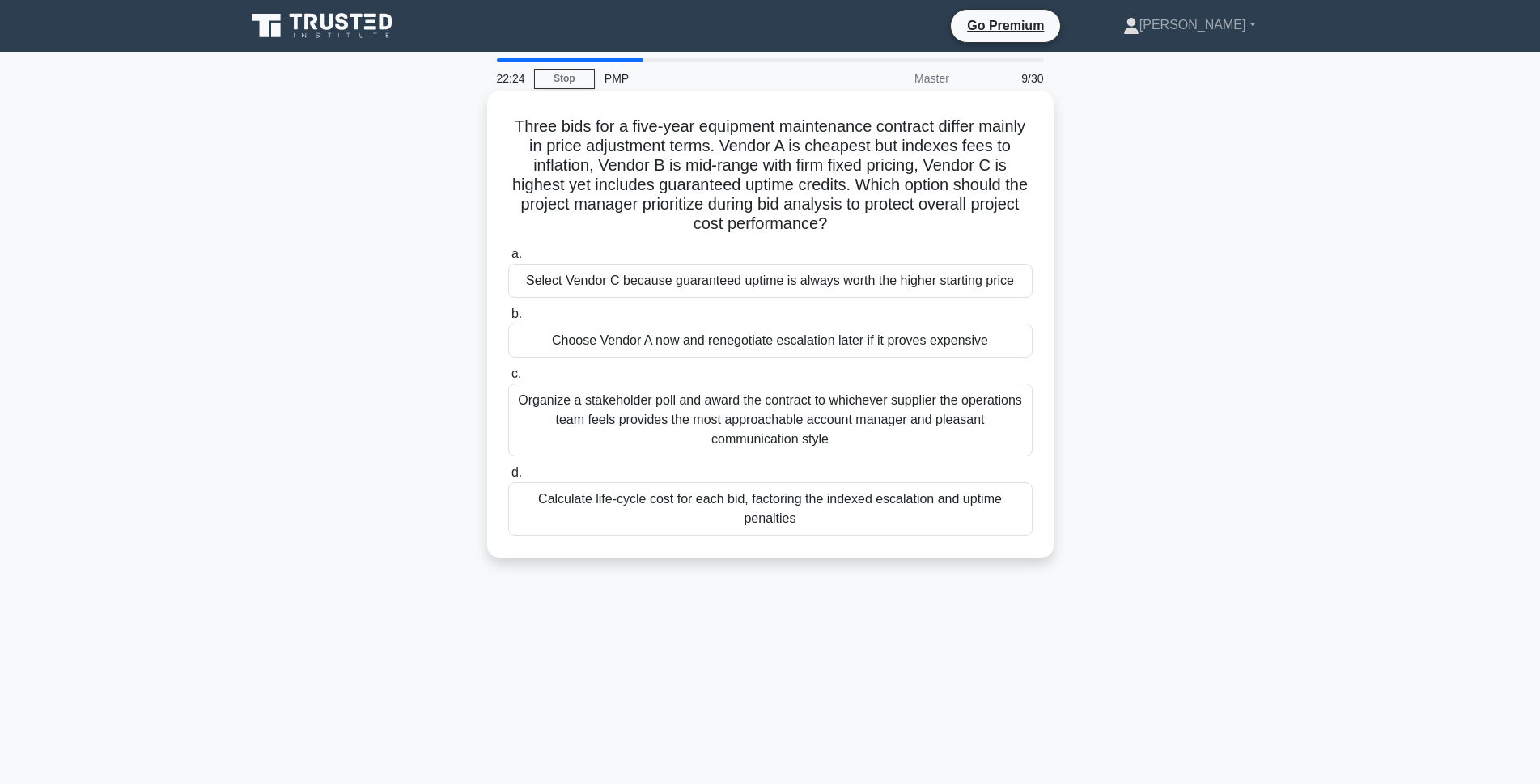
click at [570, 517] on div "Calculate life-cycle cost for each bid, factoring the indexed escalation and up…" at bounding box center [771, 508] width 525 height 53
click at [509, 479] on input "d. Calculate life-cycle cost for each bid, factoring the indexed escalation and…" at bounding box center [509, 473] width 0 height 11
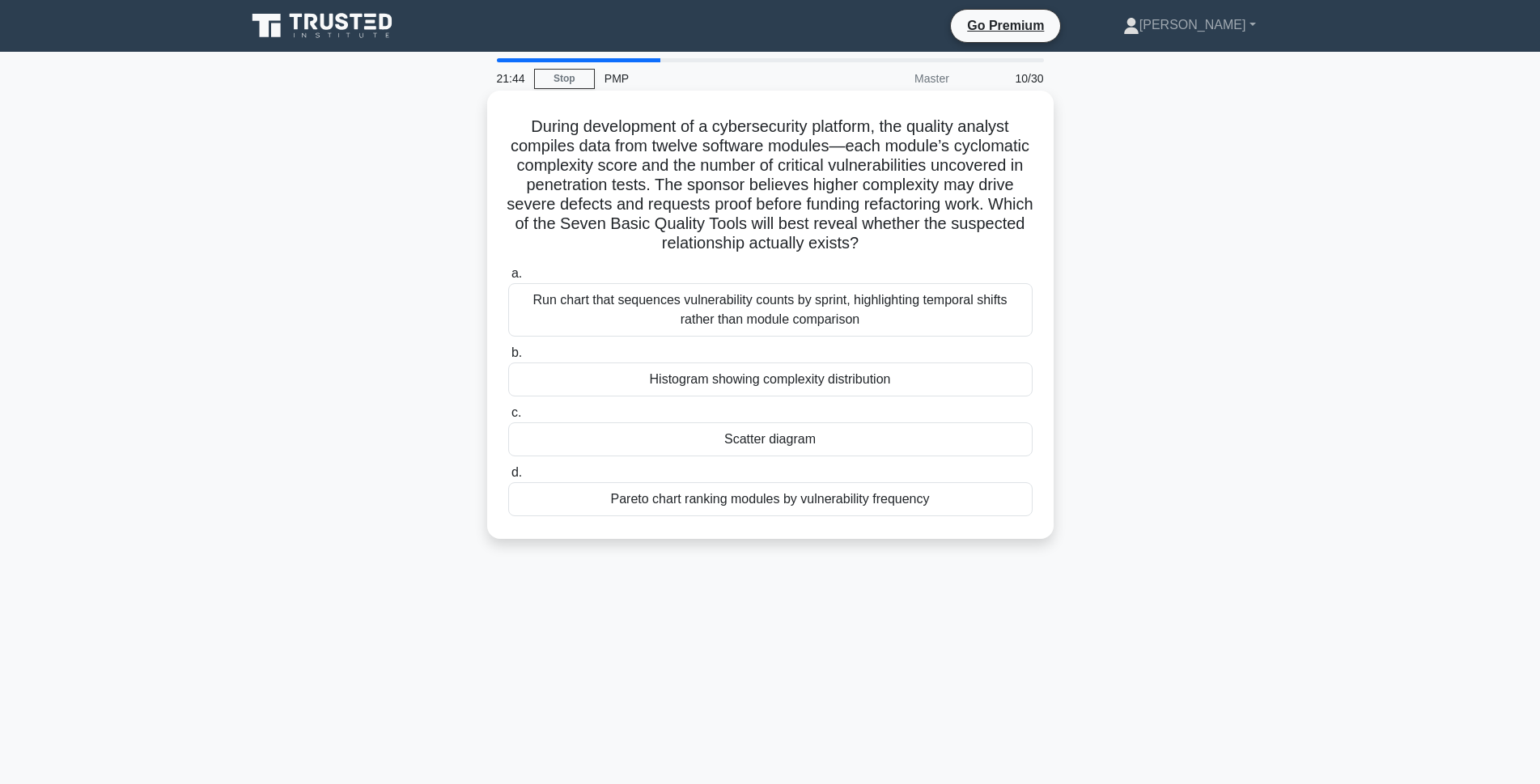
click at [743, 446] on div "Scatter diagram" at bounding box center [771, 440] width 525 height 34
click at [509, 418] on input "c. Scatter diagram" at bounding box center [509, 413] width 0 height 11
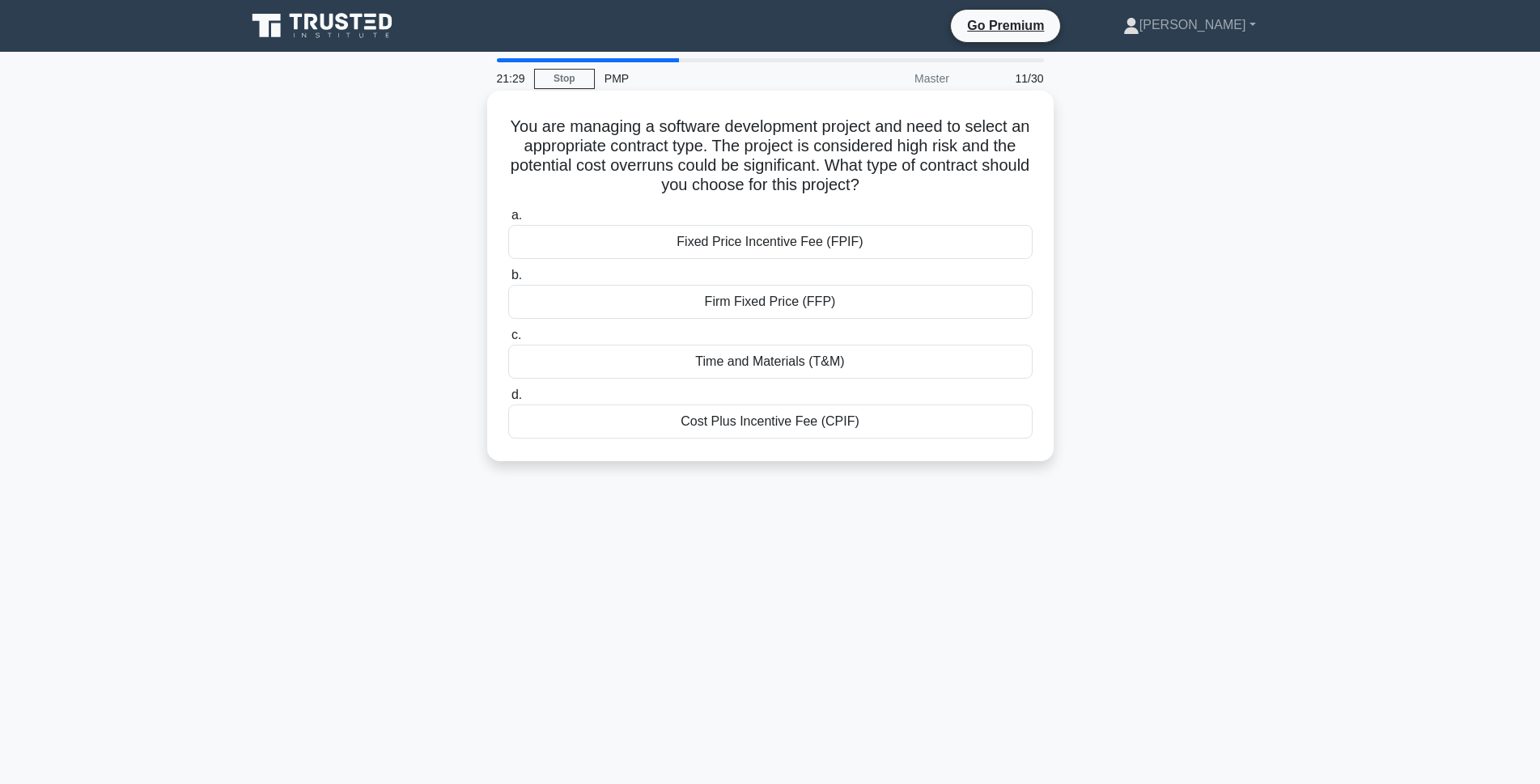
click at [674, 313] on div "Firm Fixed Price (FFP)" at bounding box center [771, 302] width 525 height 34
click at [509, 280] on input "b. Firm Fixed Price (FFP)" at bounding box center [509, 276] width 0 height 11
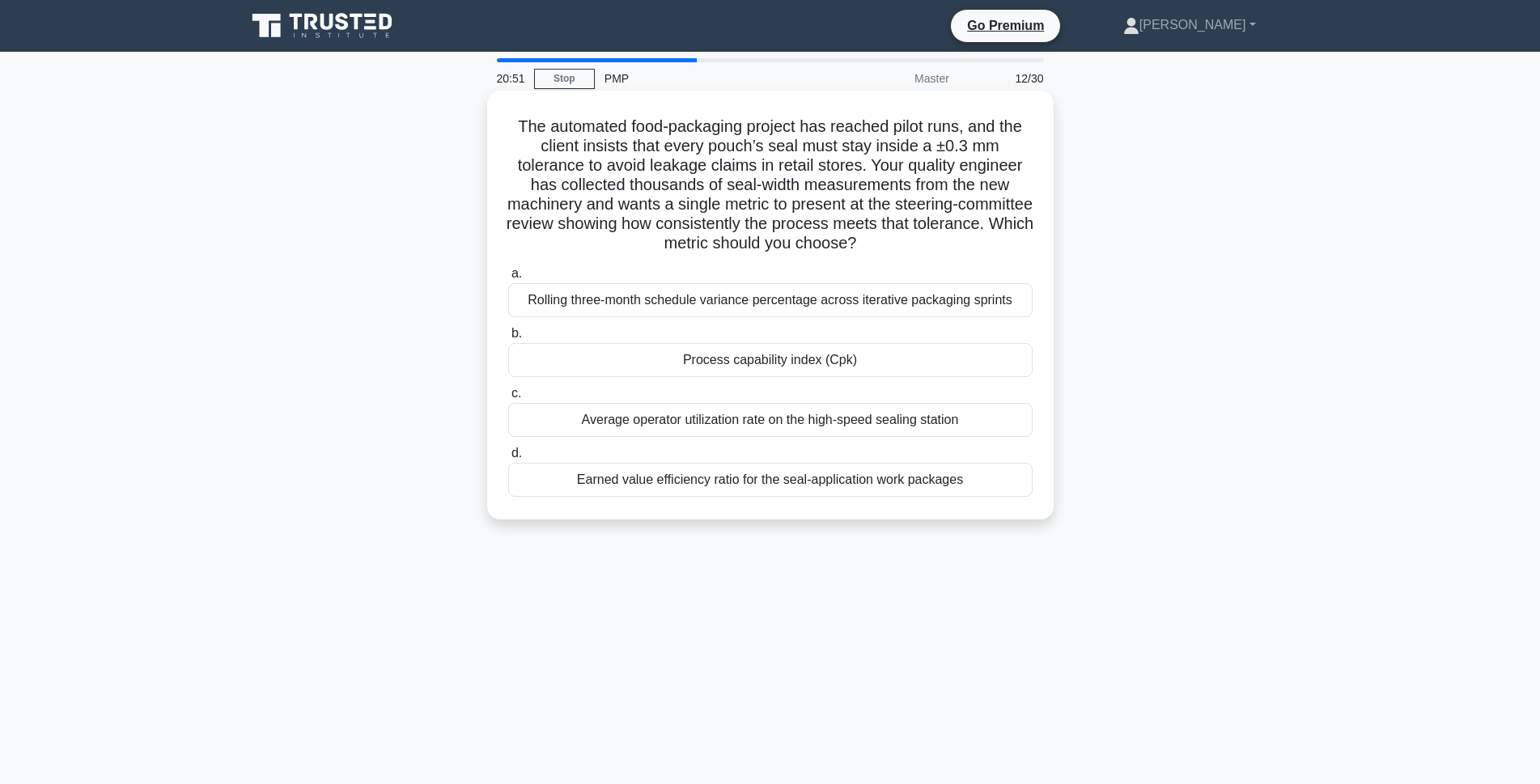
click at [695, 363] on div "Process capability index (Cpk)" at bounding box center [771, 360] width 525 height 34
click at [509, 339] on input "b. Process capability index (Cpk)" at bounding box center [509, 333] width 0 height 11
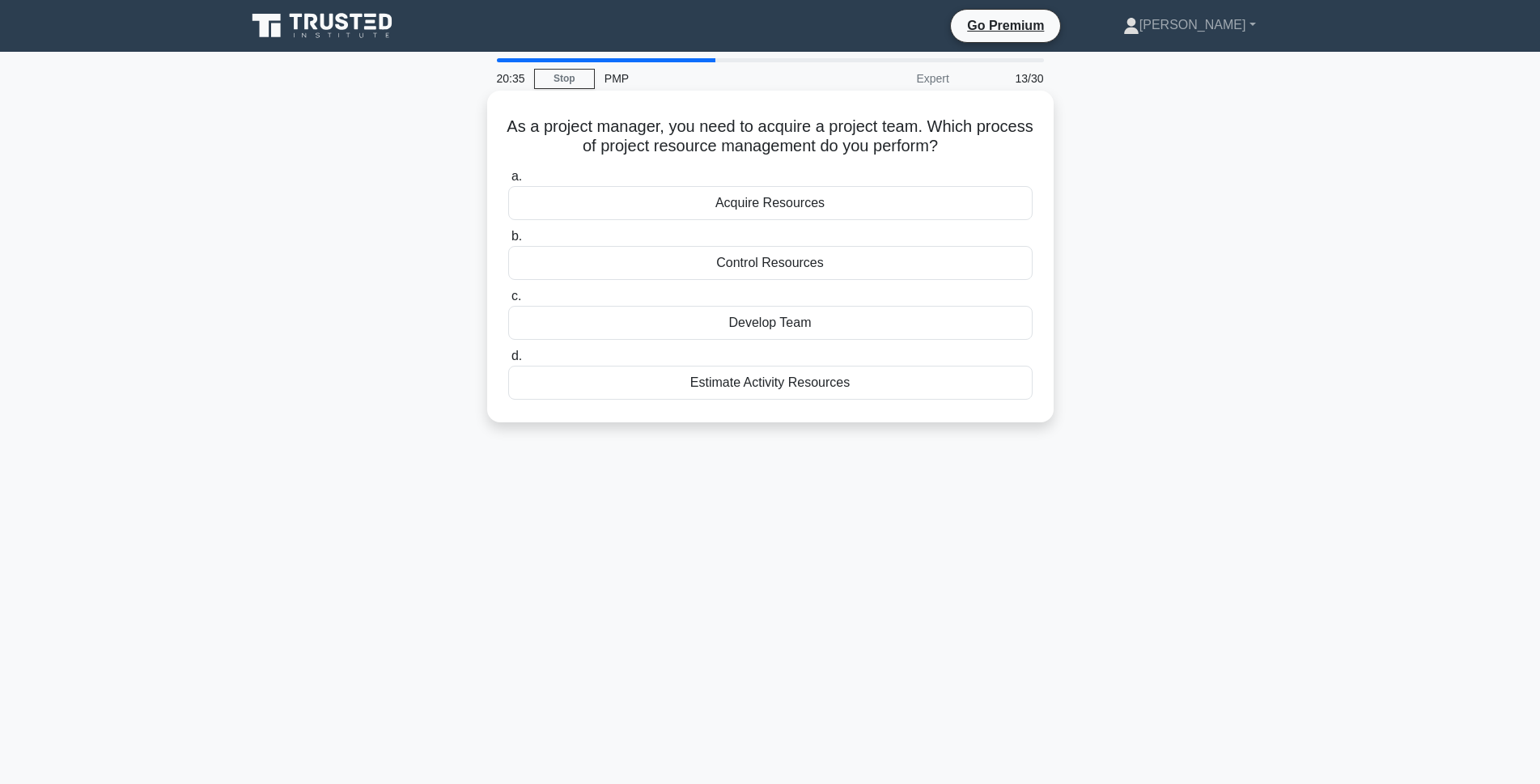
click at [716, 211] on div "Acquire Resources" at bounding box center [771, 203] width 525 height 34
click at [509, 182] on input "a. Acquire Resources" at bounding box center [509, 177] width 0 height 11
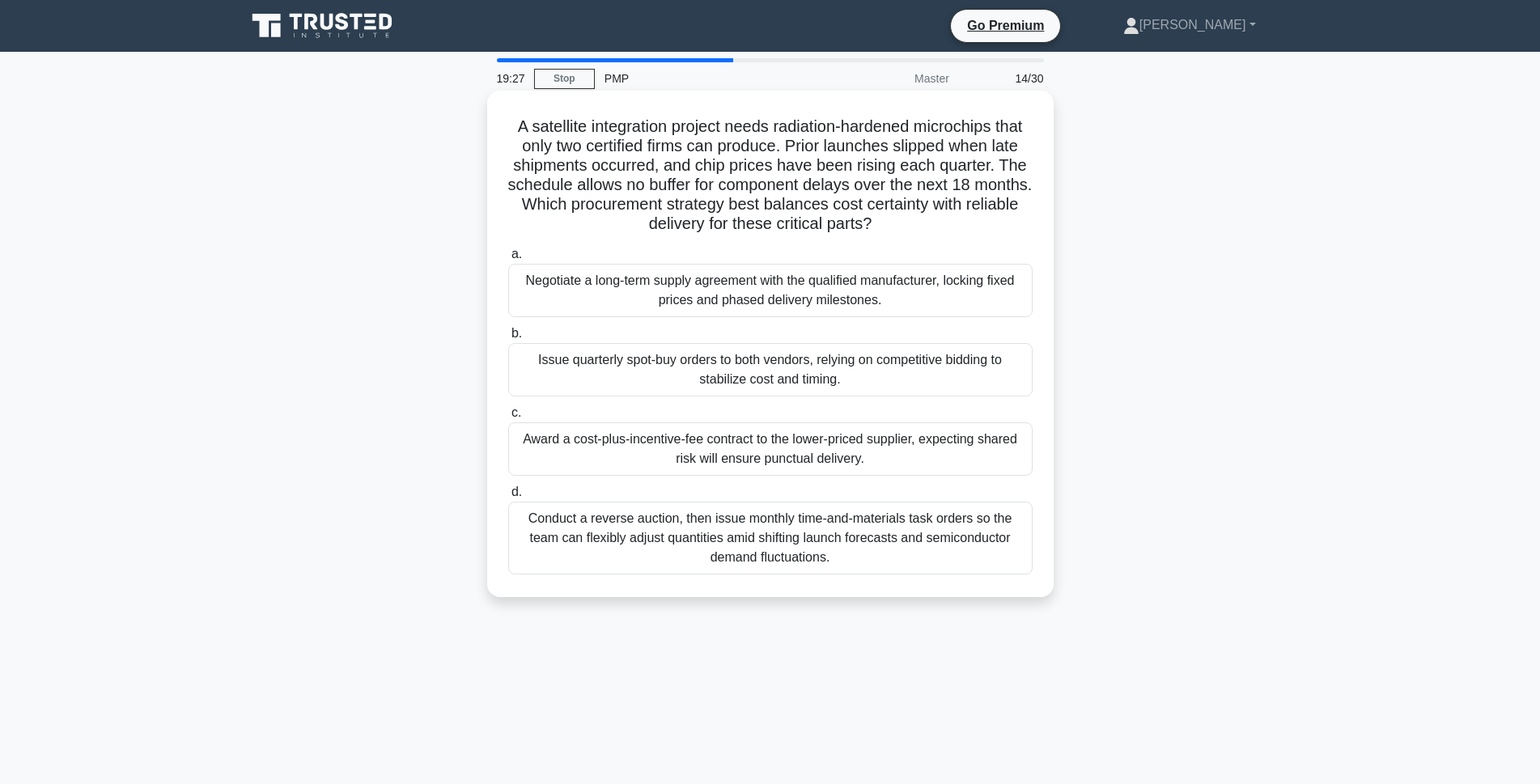
click at [788, 296] on div "Negotiate a long-term supply agreement with the qualified manufacturer, locking…" at bounding box center [771, 290] width 525 height 53
click at [509, 260] on input "a. Negotiate a long-term supply agreement with the qualified manufacturer, lock…" at bounding box center [509, 254] width 0 height 11
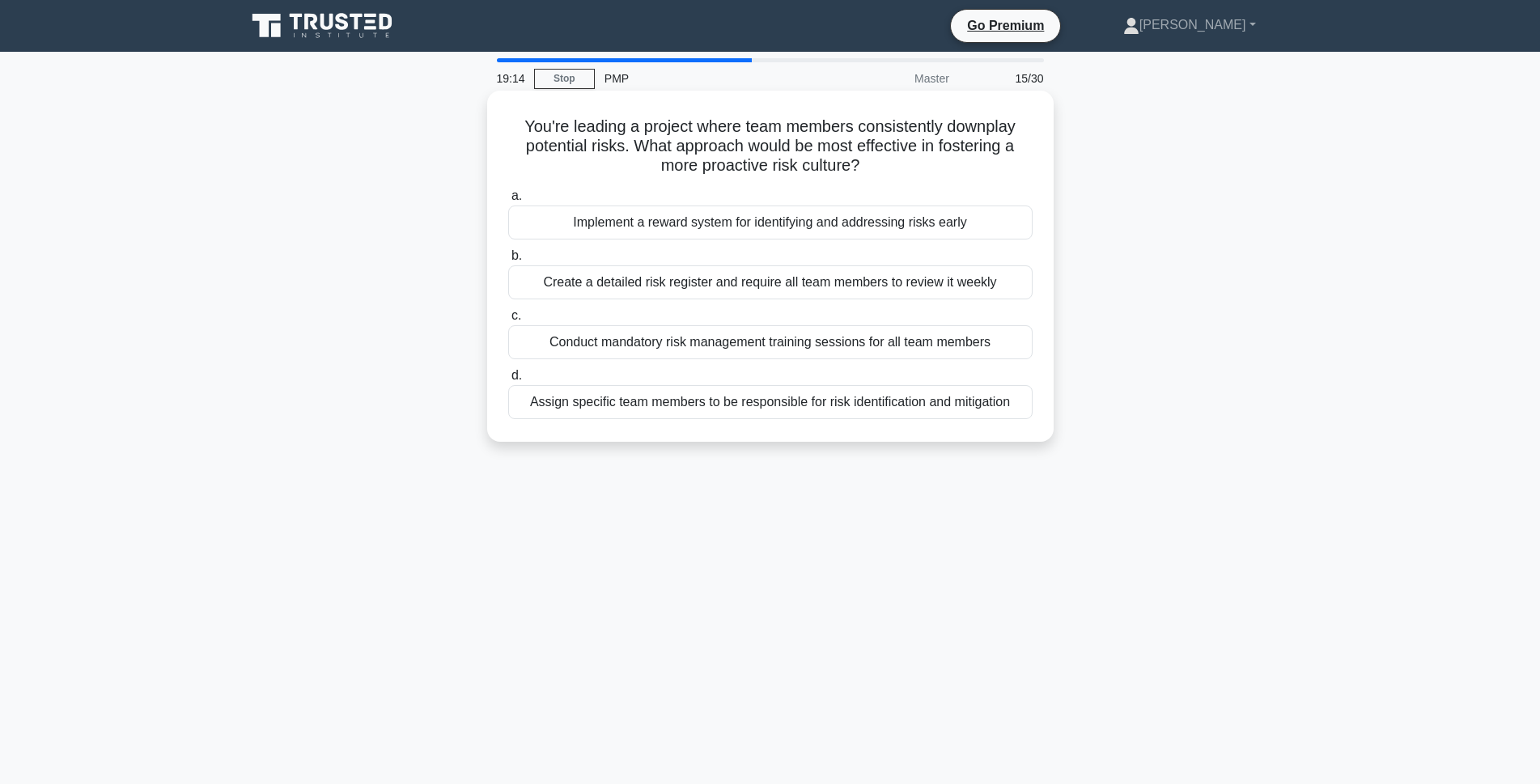
click at [955, 223] on div "Implement a reward system for identifying and addressing risks early" at bounding box center [771, 223] width 525 height 34
click at [509, 202] on input "a. Implement a reward system for identifying and addressing risks early" at bounding box center [509, 196] width 0 height 11
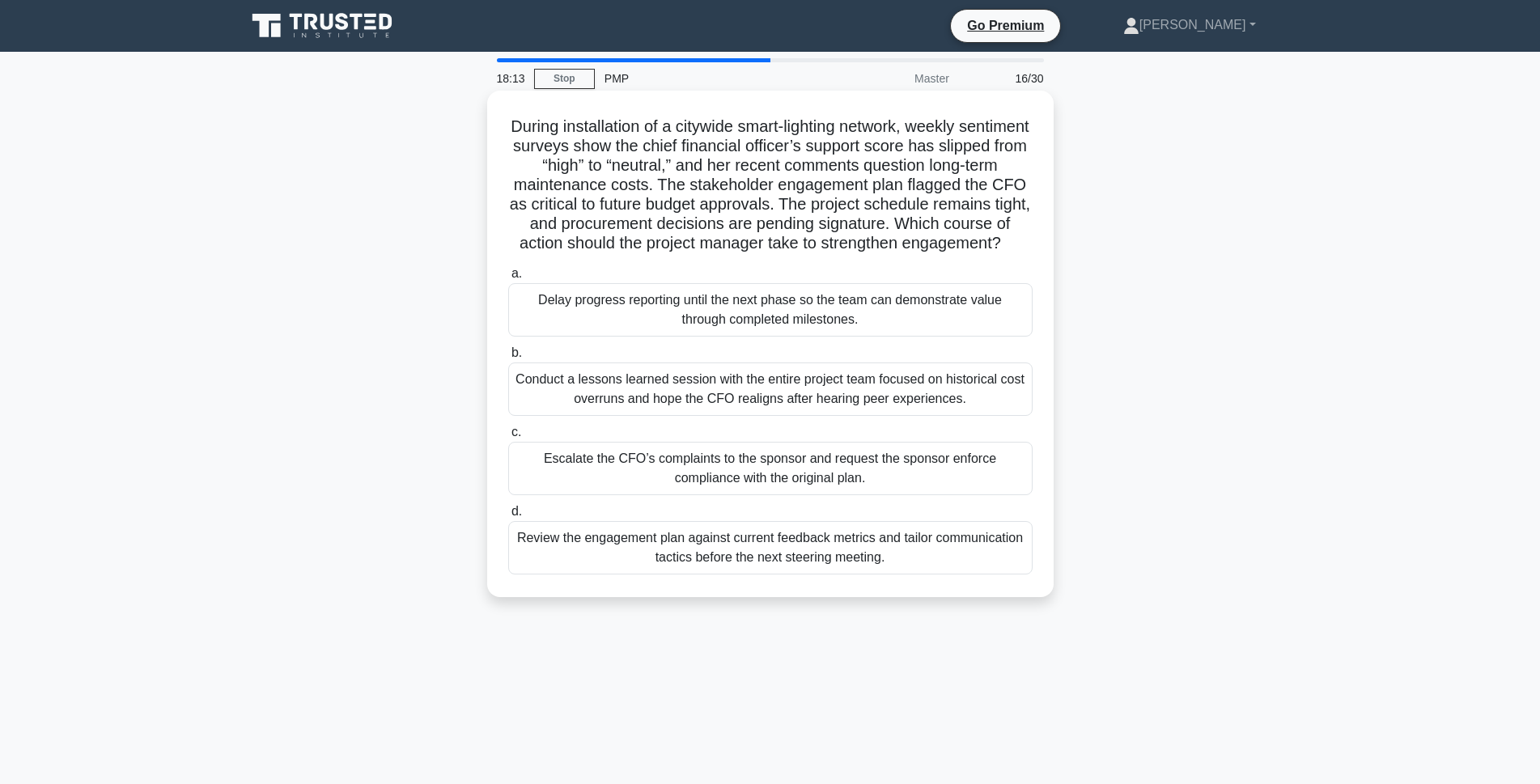
click at [782, 574] on div "Review the engagement plan against current feedback metrics and tailor communic…" at bounding box center [771, 547] width 525 height 53
click at [509, 517] on input "d. Review the engagement plan against current feedback metrics and tailor commu…" at bounding box center [509, 512] width 0 height 11
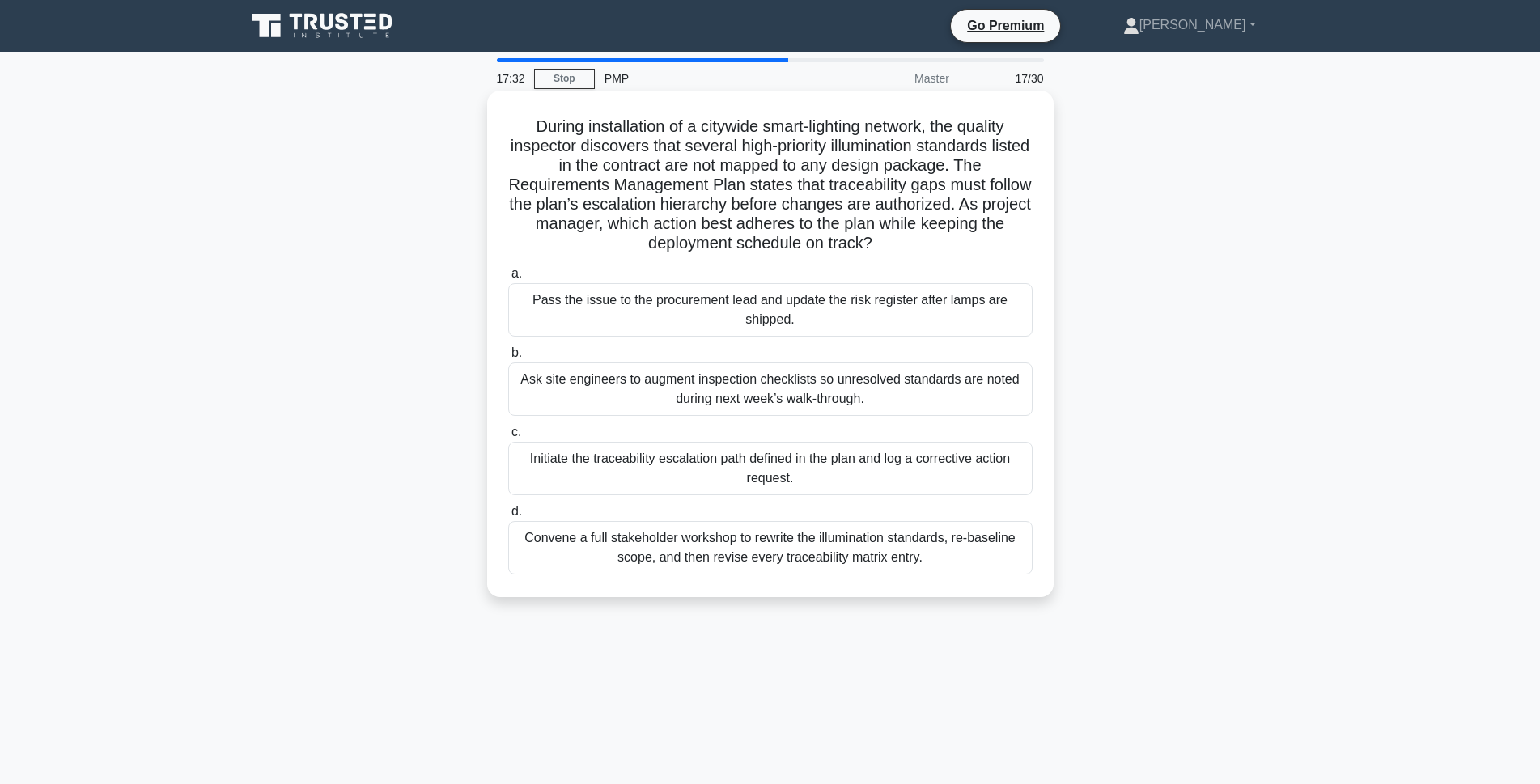
click at [801, 469] on div "Initiate the traceability escalation path defined in the plan and log a correct…" at bounding box center [771, 468] width 525 height 53
click at [509, 438] on input "c. Initiate the traceability escalation path defined in the plan and log a corr…" at bounding box center [509, 433] width 0 height 11
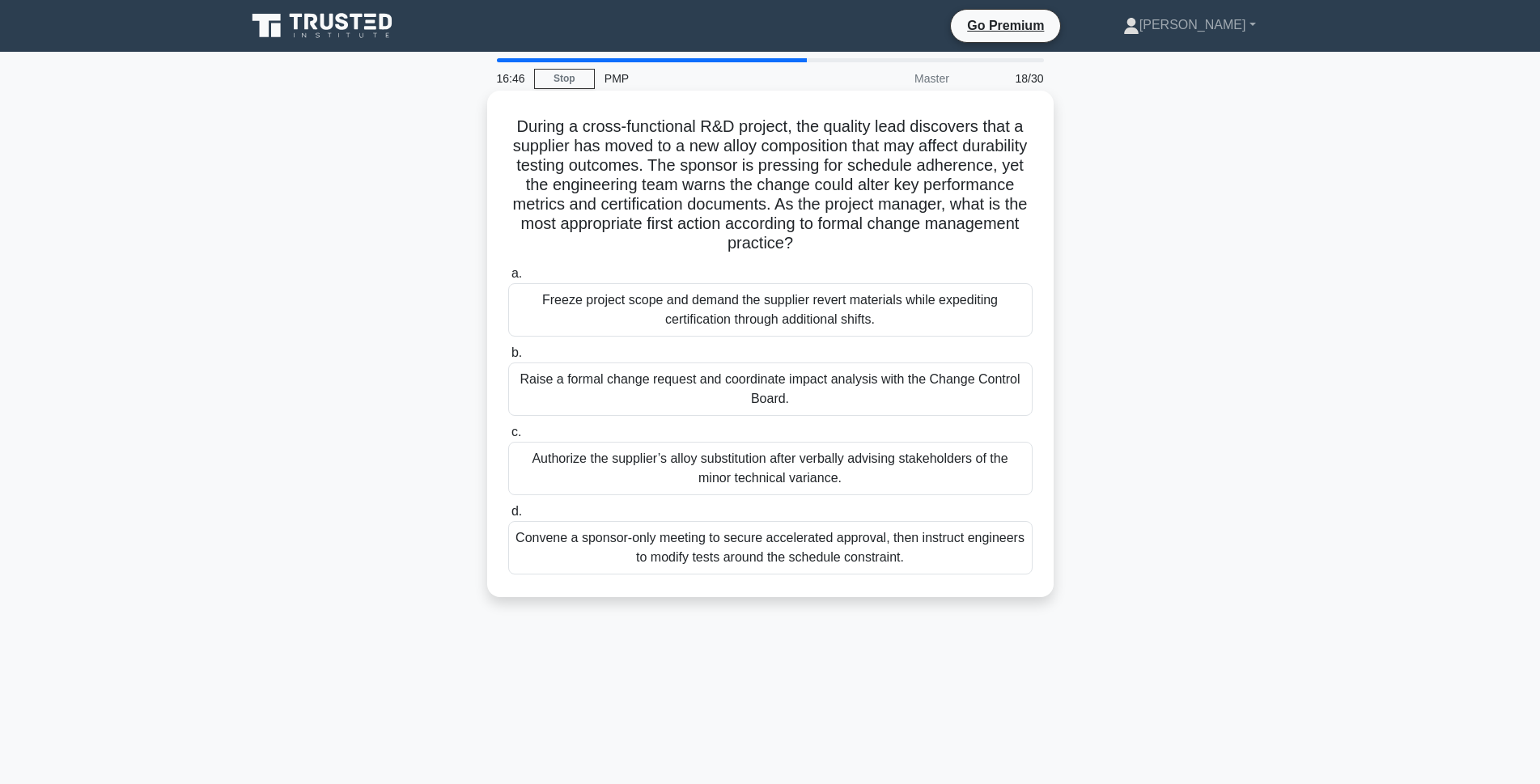
click at [803, 392] on div "Raise a formal change request and coordinate impact analysis with the Change Co…" at bounding box center [771, 388] width 525 height 53
click at [509, 359] on input "b. Raise a formal change request and coordinate impact analysis with the Change…" at bounding box center [509, 353] width 0 height 11
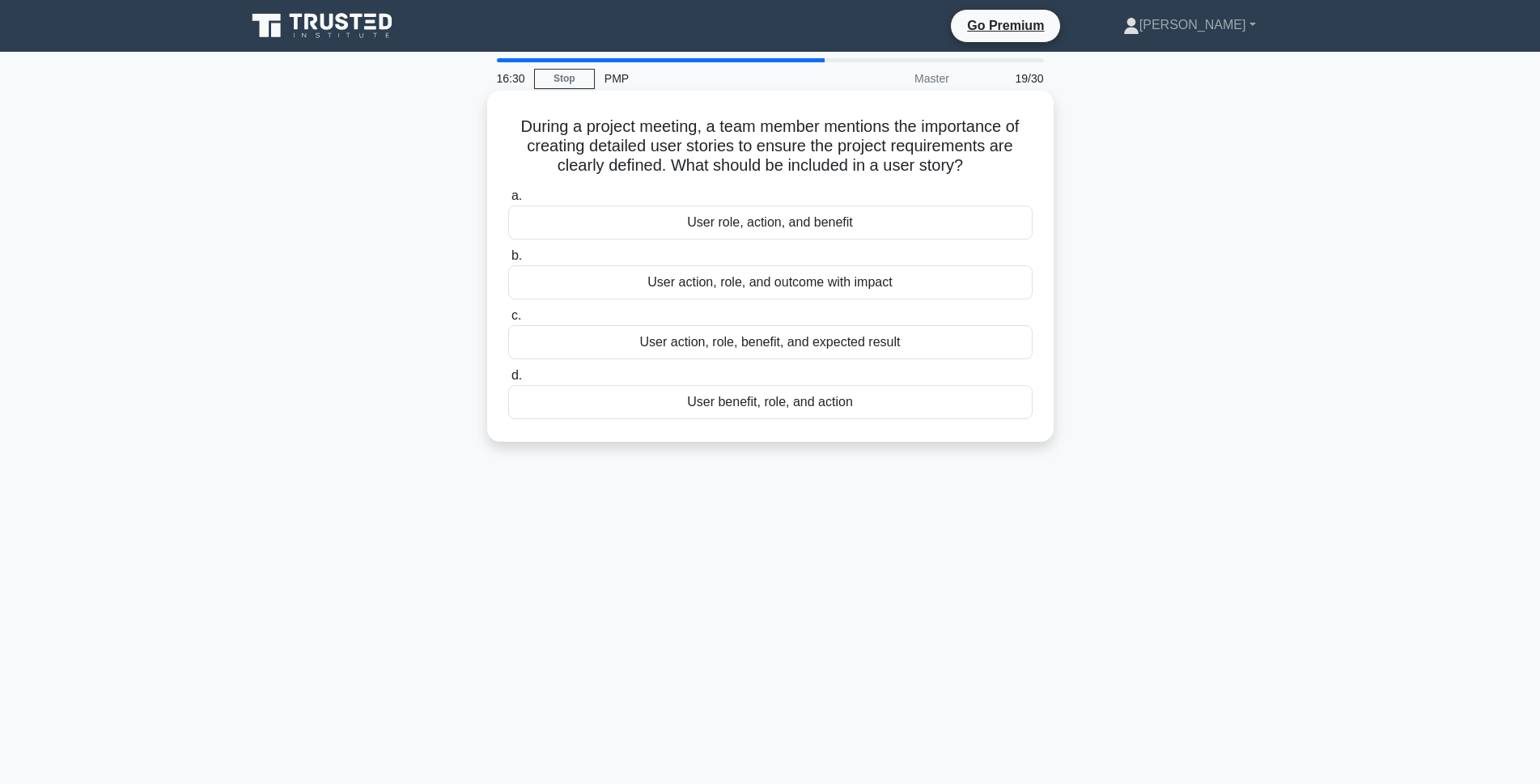
click at [686, 218] on div "User role, action, and benefit" at bounding box center [771, 223] width 525 height 34
click at [509, 202] on input "a. User role, action, and benefit" at bounding box center [509, 196] width 0 height 11
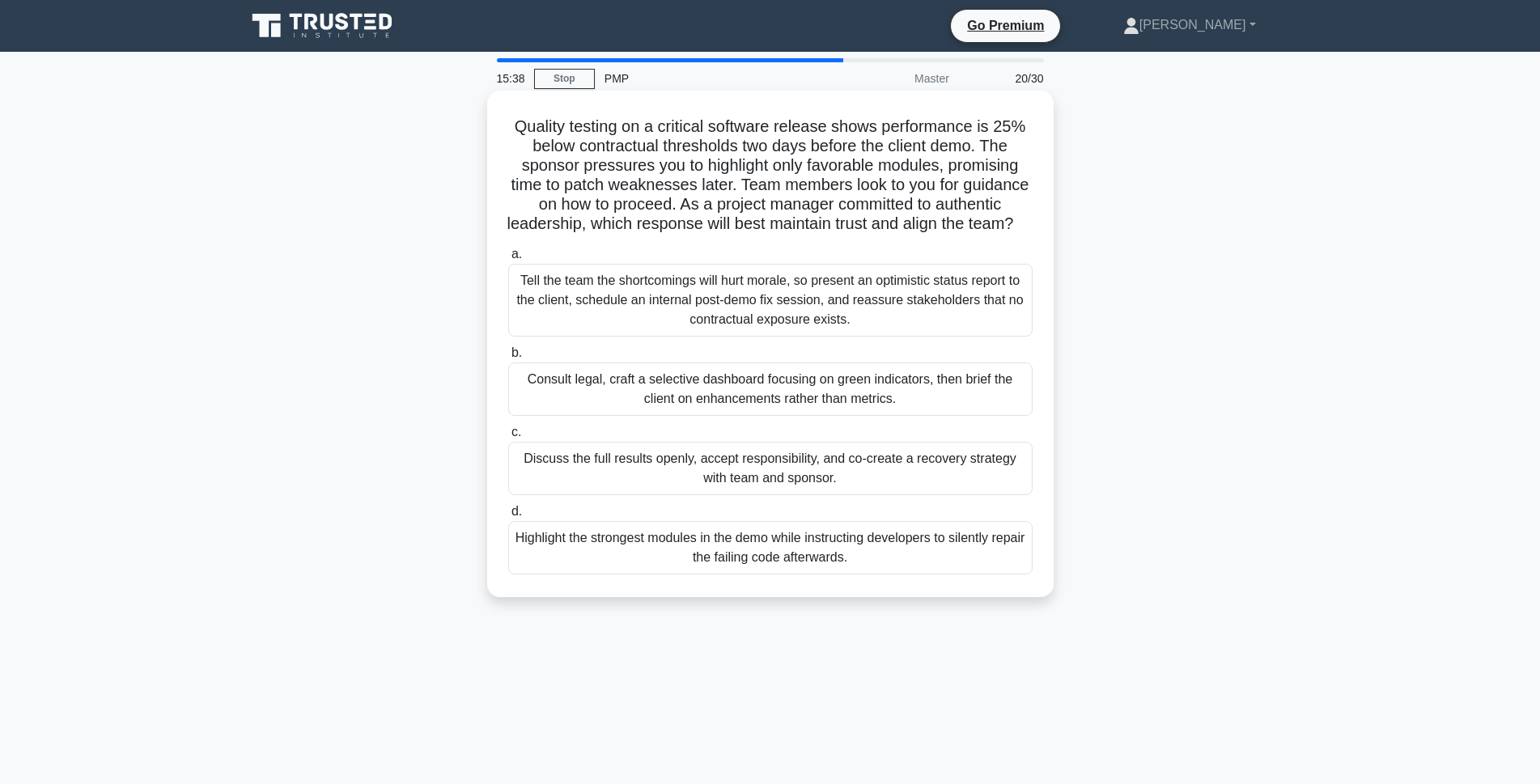
click at [839, 495] on div "Discuss the full results openly, accept responsibility, and co-create a recover…" at bounding box center [771, 468] width 525 height 53
click at [509, 438] on input "c. Discuss the full results openly, accept responsibility, and co-create a reco…" at bounding box center [509, 433] width 0 height 11
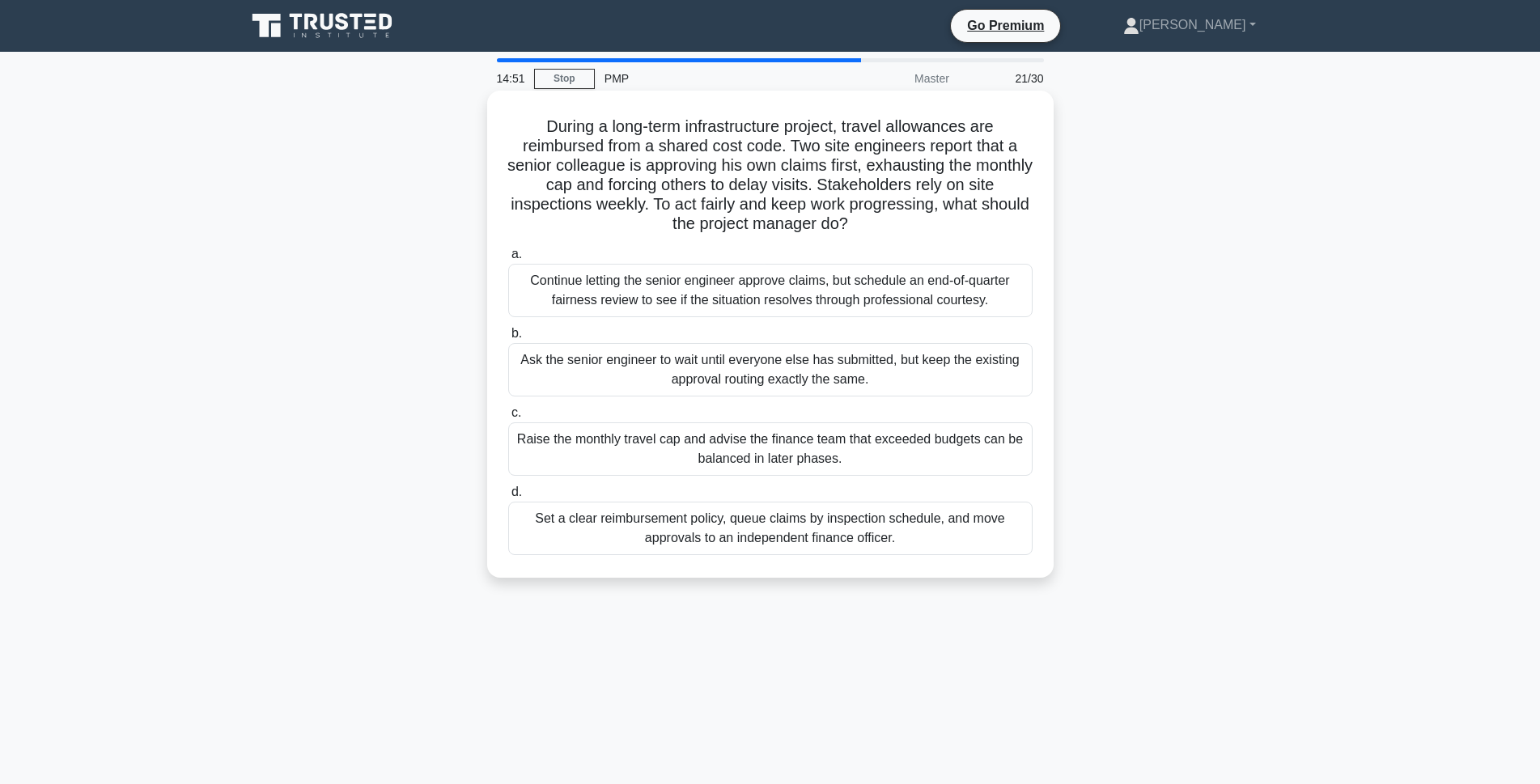
click at [734, 544] on div "Set a clear reimbursement policy, queue claims by inspection schedule, and move…" at bounding box center [771, 528] width 525 height 53
click at [509, 497] on input "d. Set a clear reimbursement policy, queue claims by inspection schedule, and m…" at bounding box center [509, 492] width 0 height 11
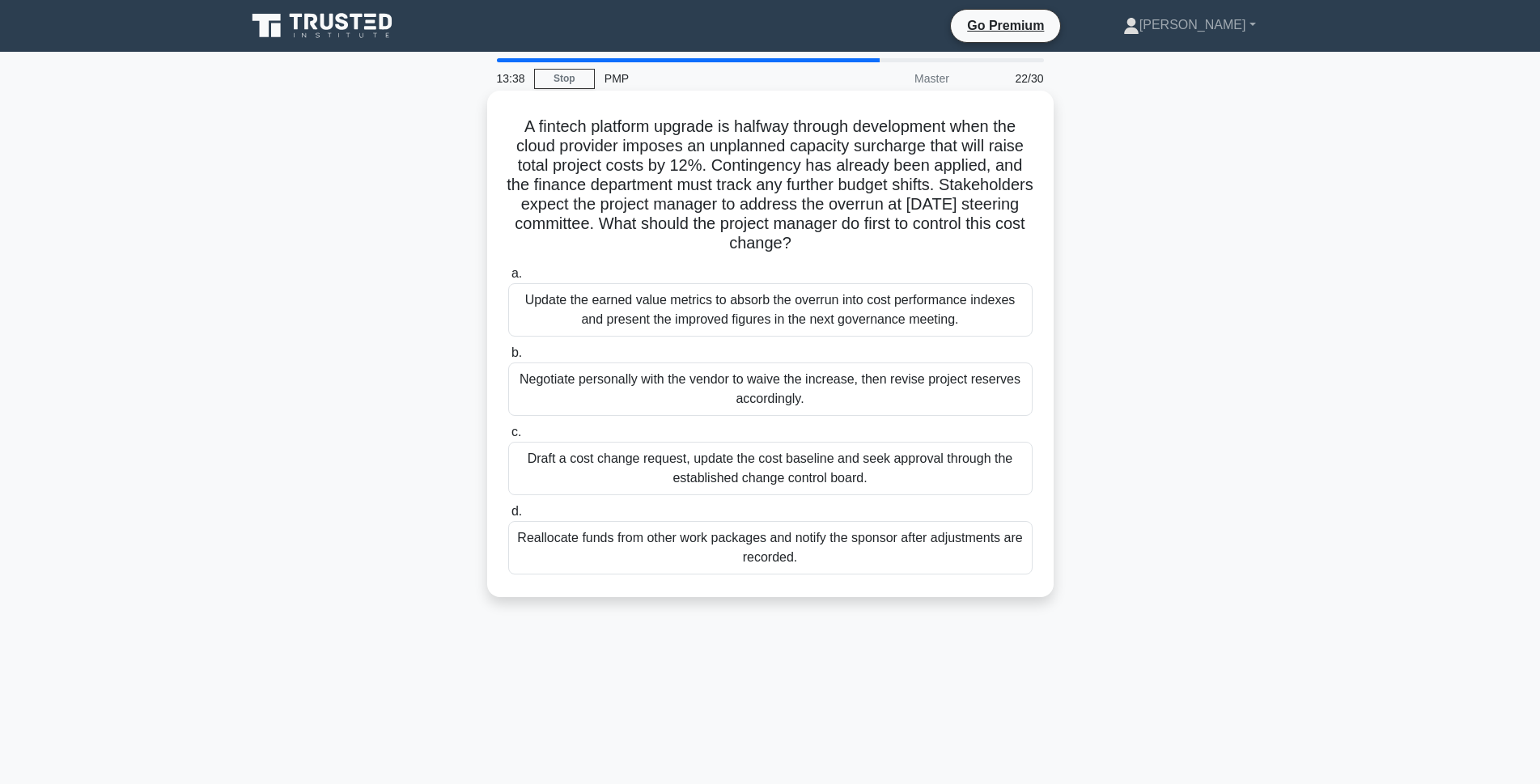
click at [673, 479] on div "Draft a cost change request, update the cost baseline and seek approval through…" at bounding box center [771, 468] width 525 height 53
click at [509, 438] on input "c. Draft a cost change request, update the cost baseline and seek approval thro…" at bounding box center [509, 433] width 0 height 11
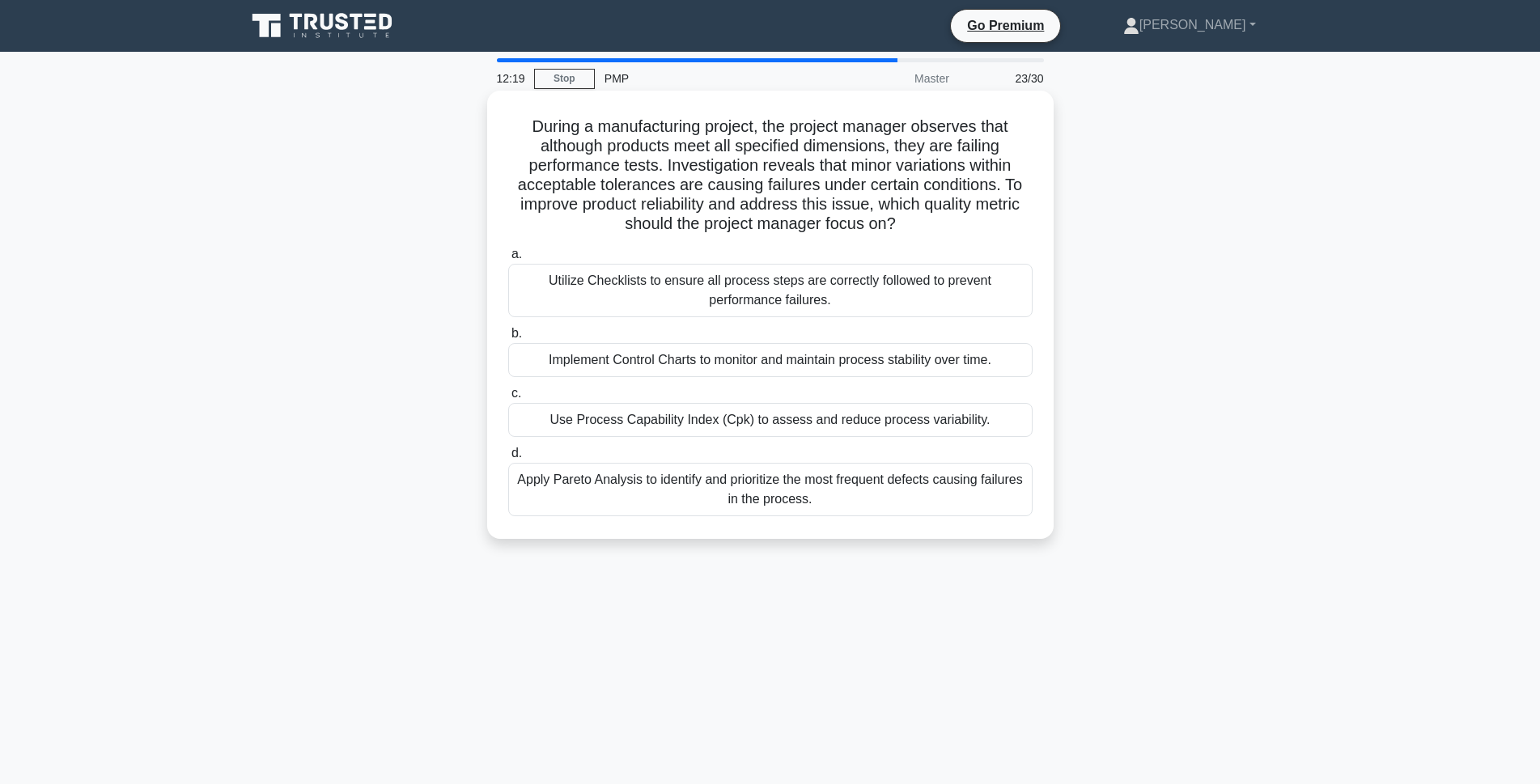
click at [688, 426] on div "Use Process Capability Index (Cpk) to assess and reduce process variability." at bounding box center [771, 420] width 525 height 34
click at [509, 399] on input "c. Use Process Capability Index (Cpk) to assess and reduce process variability." at bounding box center [509, 394] width 0 height 11
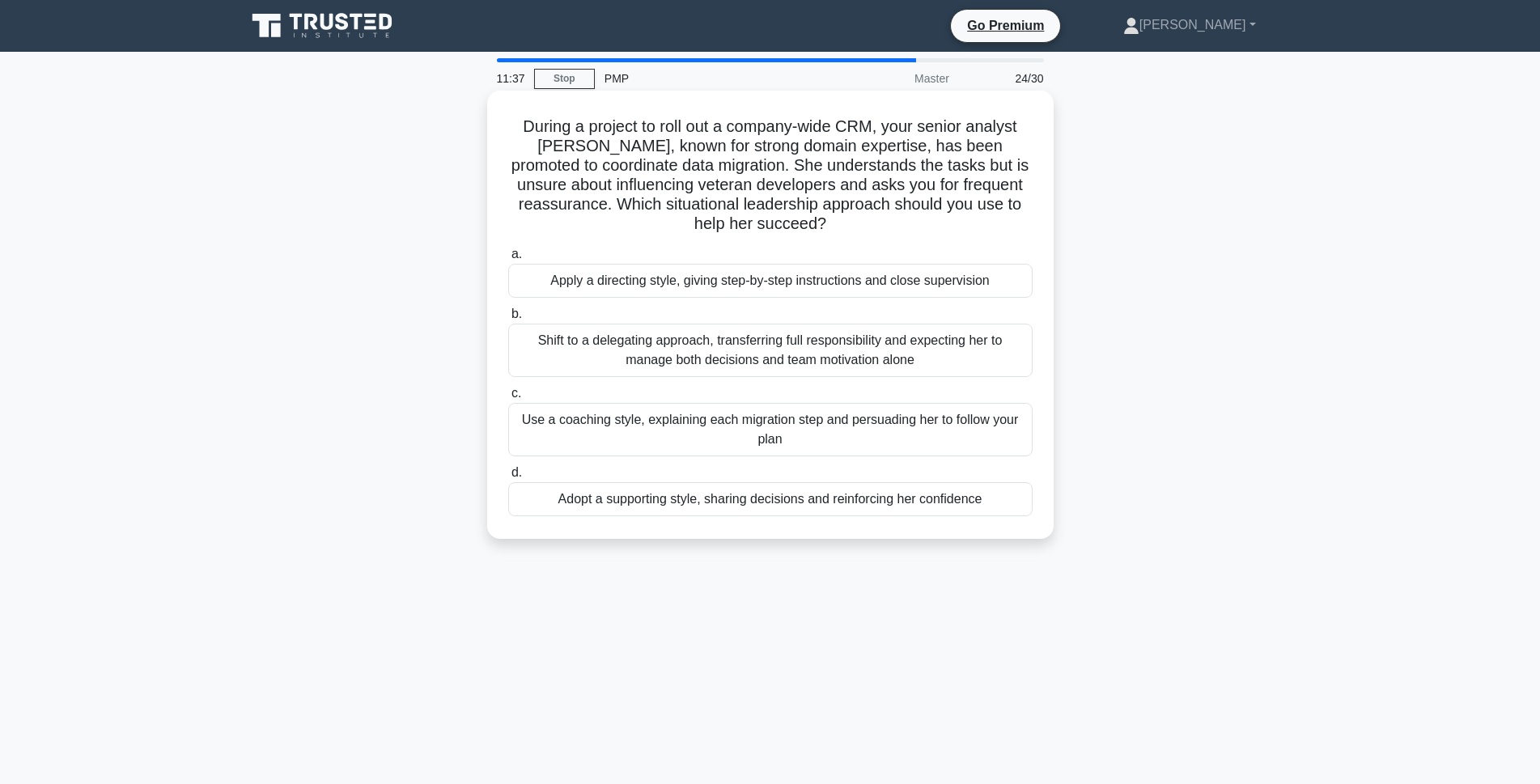
click at [684, 506] on div "Adopt a supporting style, sharing decisions and reinforcing her confidence" at bounding box center [771, 499] width 525 height 34
click at [509, 479] on input "d. Adopt a supporting style, sharing decisions and reinforcing her confidence" at bounding box center [509, 473] width 0 height 11
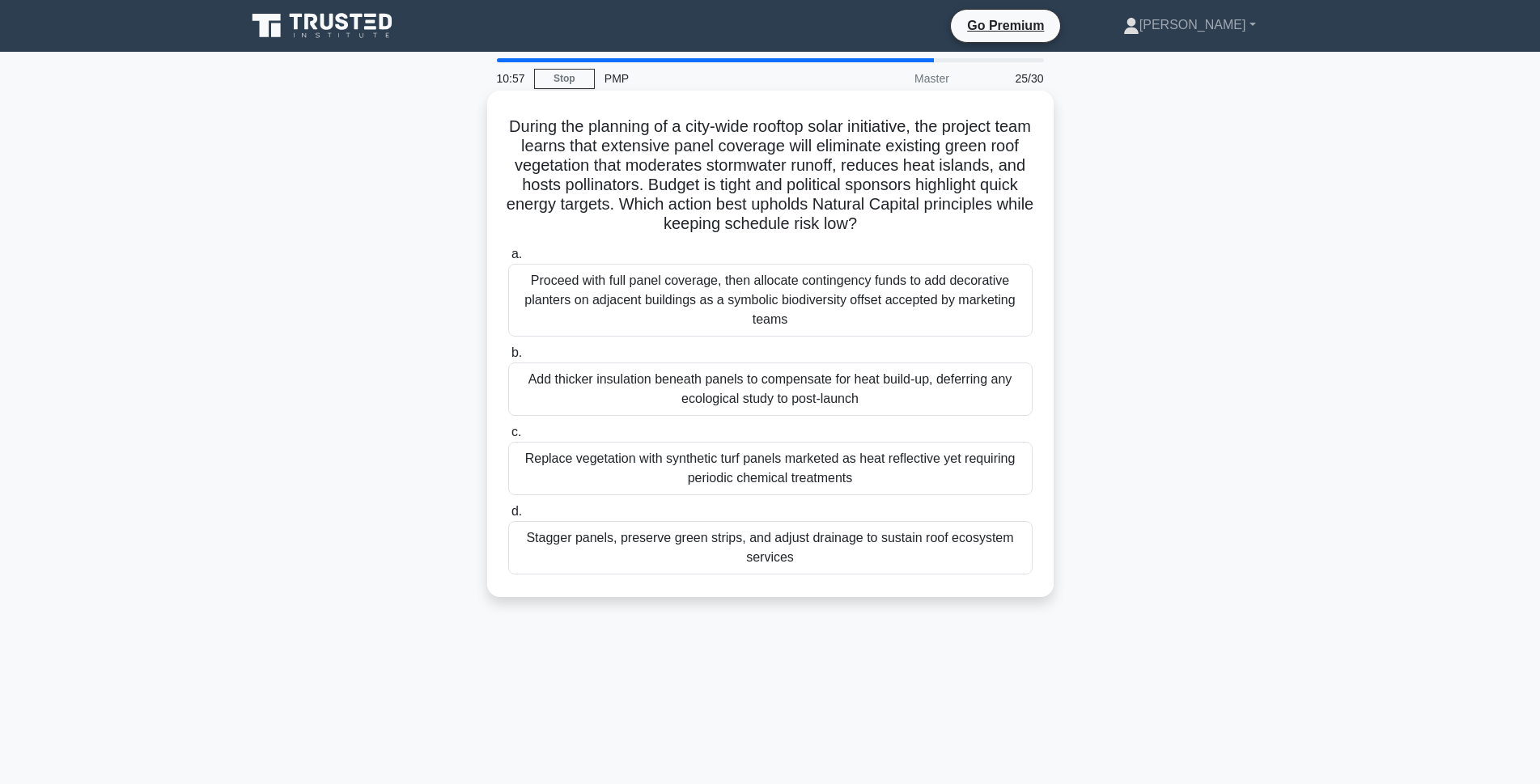
click at [630, 545] on div "Stagger panels, preserve green strips, and adjust drainage to sustain roof ecos…" at bounding box center [771, 547] width 525 height 53
click at [509, 517] on input "d. Stagger panels, preserve green strips, and adjust drainage to sustain roof e…" at bounding box center [509, 512] width 0 height 11
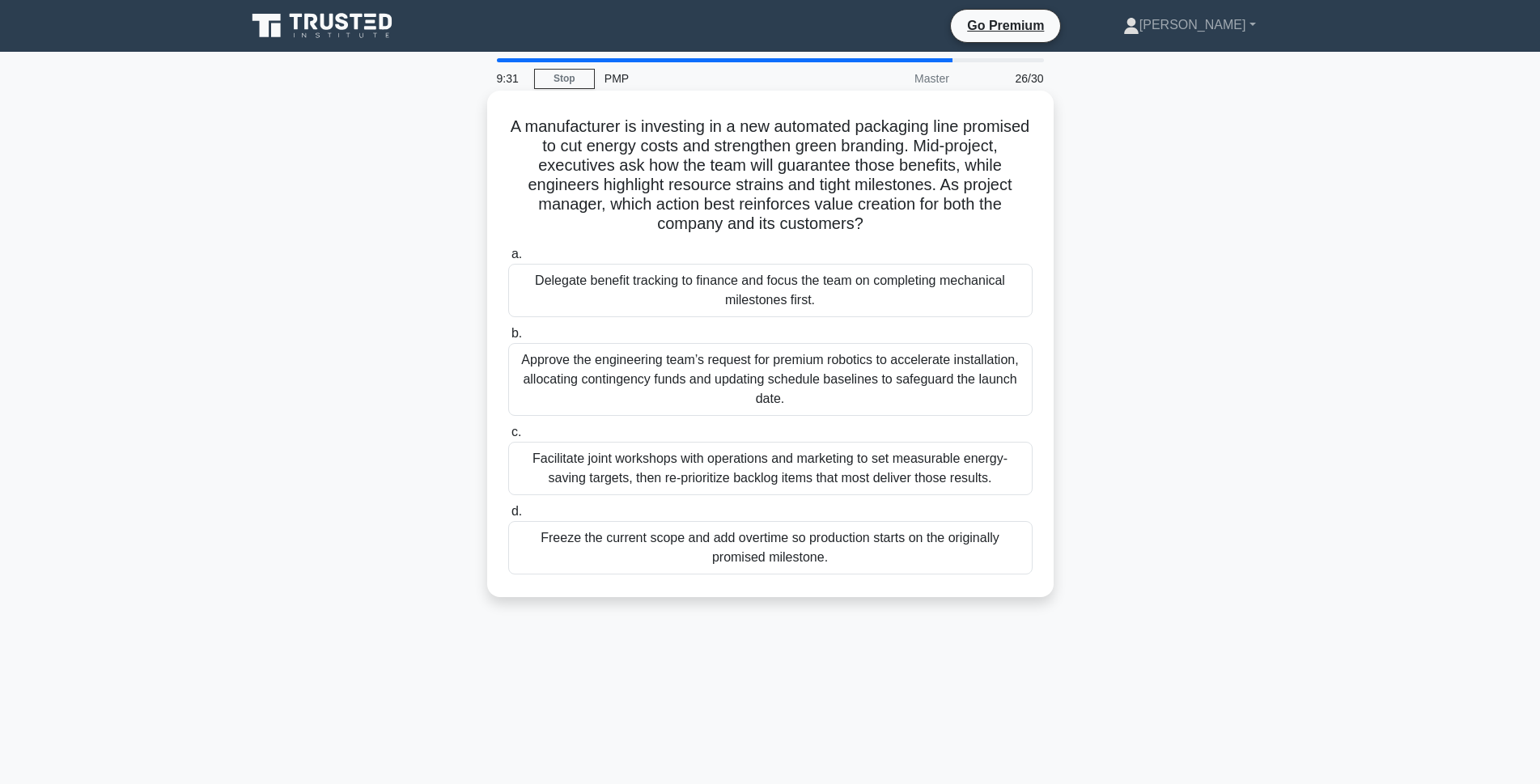
click at [777, 471] on div "Facilitate joint workshops with operations and marketing to set measurable ener…" at bounding box center [771, 468] width 525 height 53
click at [509, 438] on input "c. Facilitate joint workshops with operations and marketing to set measurable e…" at bounding box center [509, 433] width 0 height 11
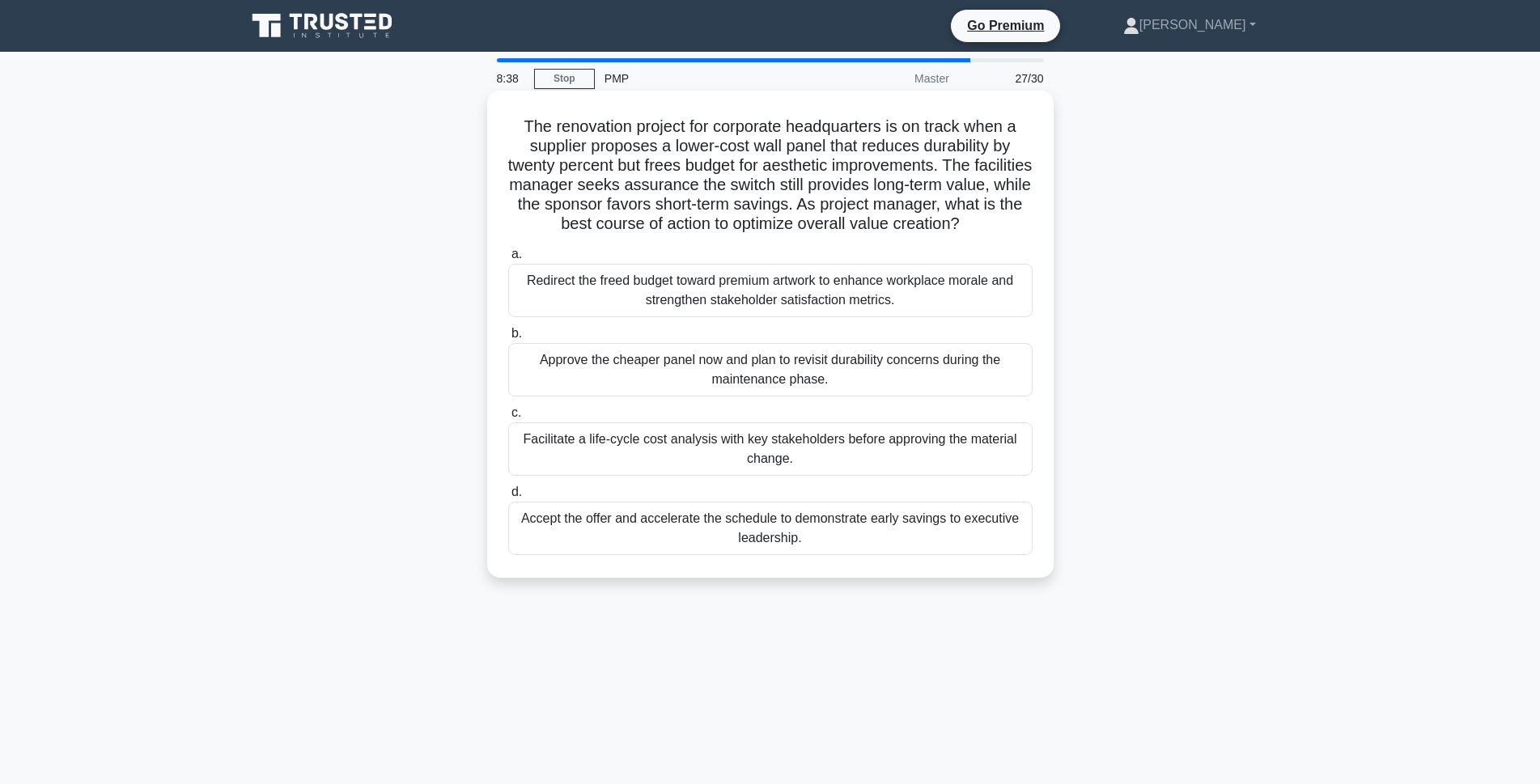
click at [765, 443] on div "Facilitate a life-cycle cost analysis with key stakeholders before approving th…" at bounding box center [771, 449] width 525 height 53
click at [509, 418] on input "c. Facilitate a life-cycle cost analysis with key stakeholders before approving…" at bounding box center [509, 413] width 0 height 11
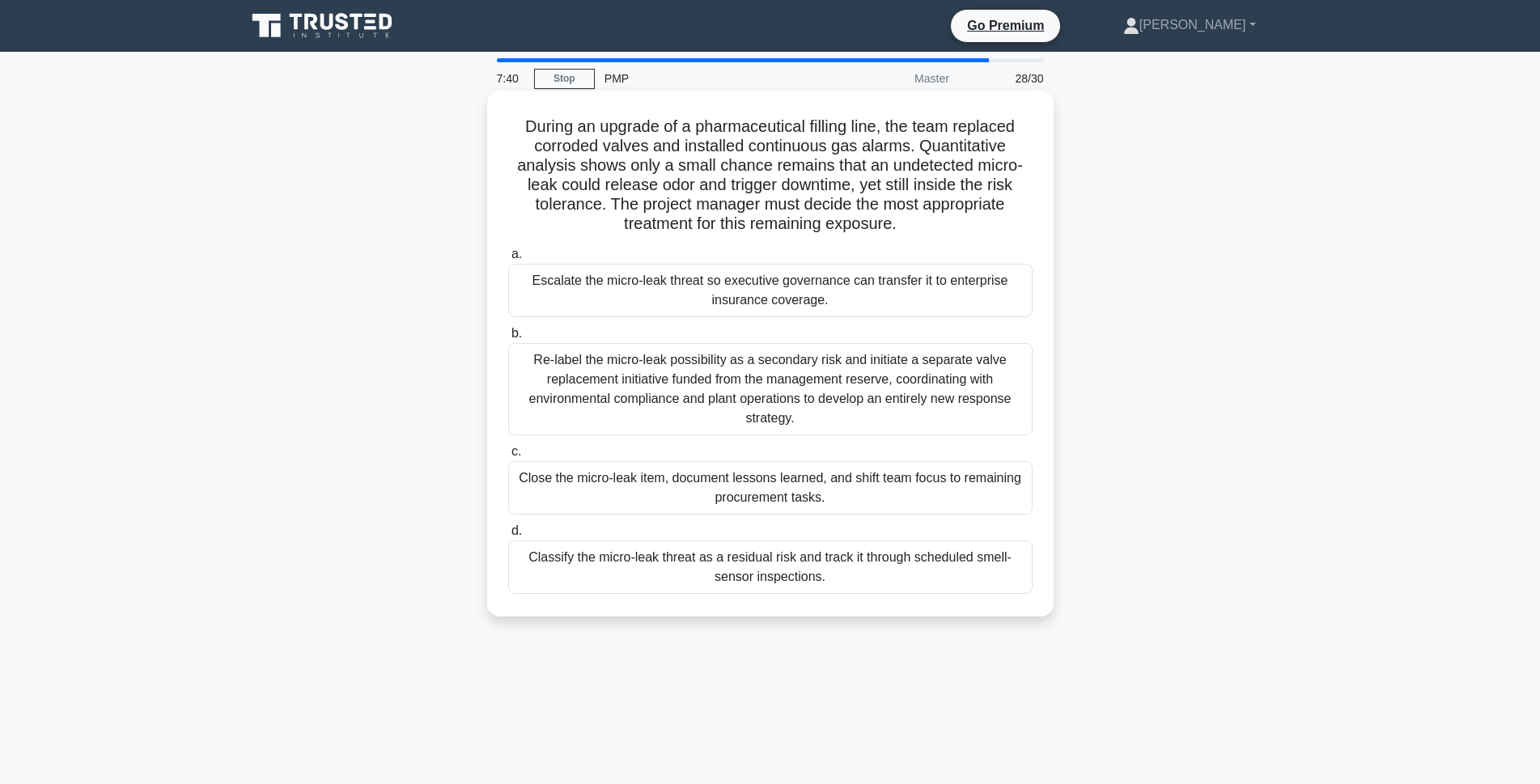
click at [676, 568] on div "Classify the micro-leak threat as a residual risk and track it through schedule…" at bounding box center [771, 567] width 525 height 53
click at [509, 536] on input "d. Classify the micro-leak threat as a residual risk and track it through sched…" at bounding box center [509, 531] width 0 height 11
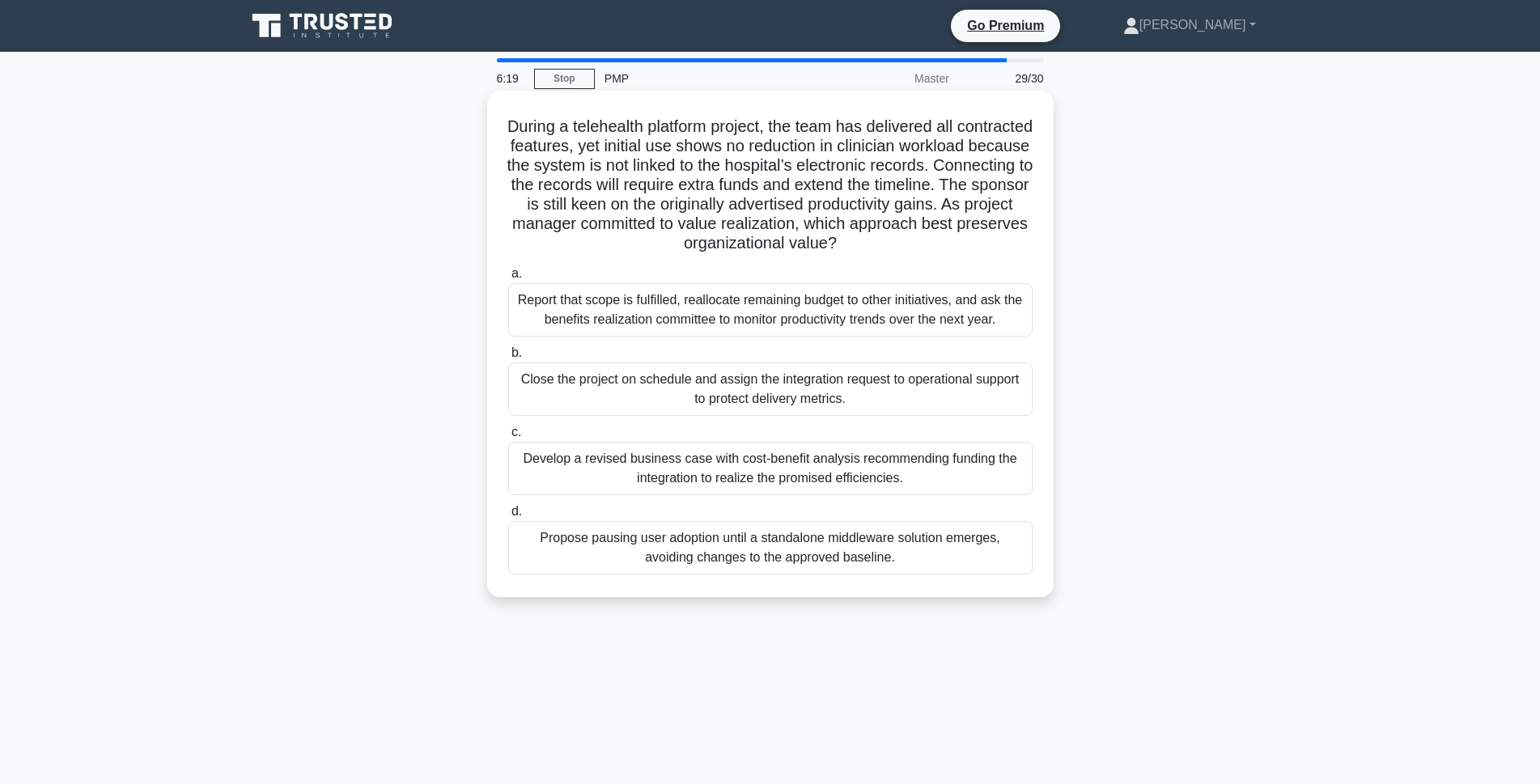
click at [771, 479] on div "Develop a revised business case with cost-benefit analysis recommending funding…" at bounding box center [771, 468] width 525 height 53
click at [509, 438] on input "c. Develop a revised business case with cost-benefit analysis recommending fund…" at bounding box center [509, 433] width 0 height 11
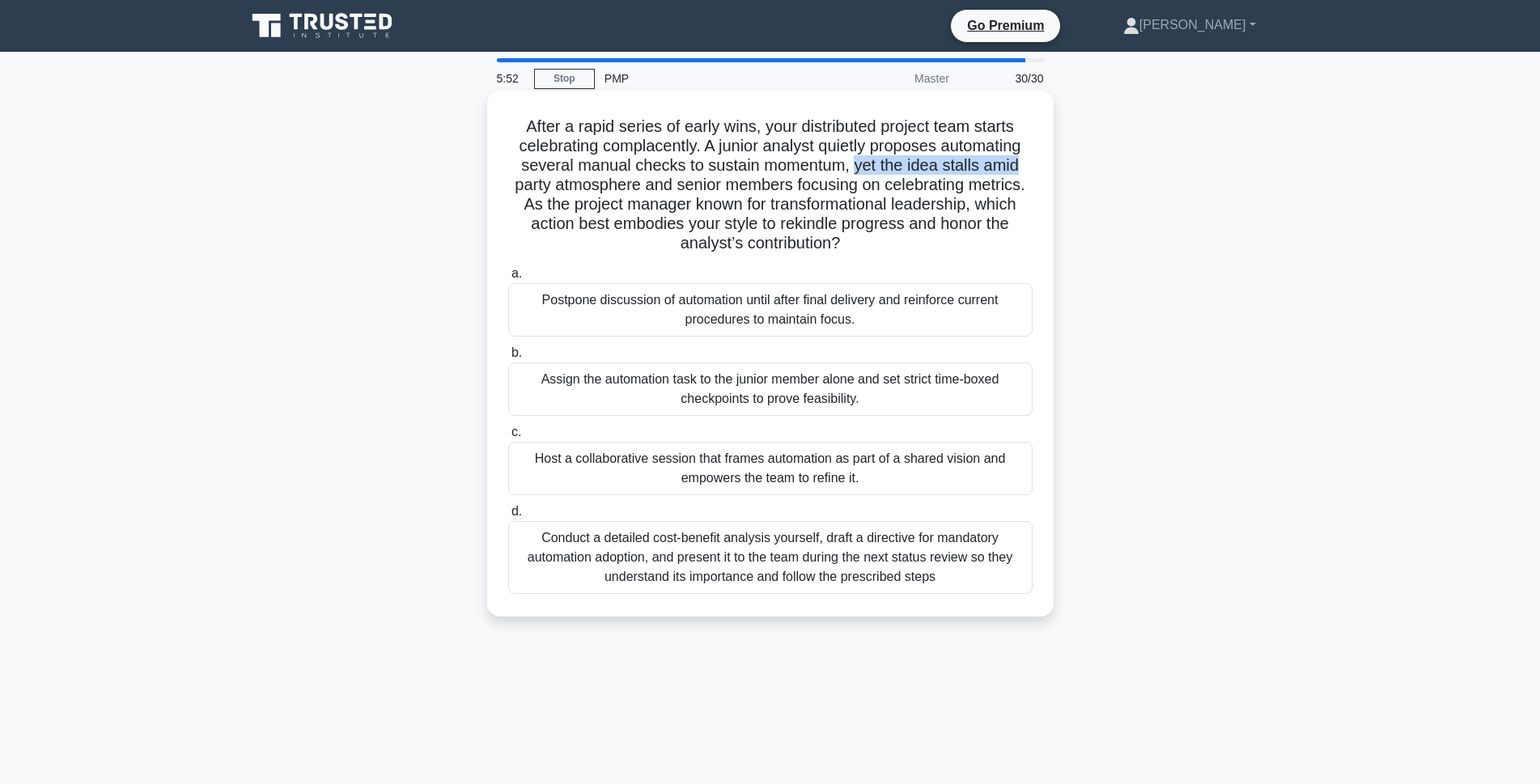
drag, startPoint x: 855, startPoint y: 168, endPoint x: 1024, endPoint y: 169, distance: 169.0
click at [1024, 169] on h5 "After a rapid series of early wins, your distributed project team starts celebr…" at bounding box center [770, 185] width 527 height 138
copy h5 "yet the idea stalls amid"
click at [1031, 186] on h5 "After a rapid series of early wins, your distributed project team starts celebr…" at bounding box center [770, 185] width 527 height 138
click at [747, 484] on div "Host a collaborative session that frames automation as part of a shared vision …" at bounding box center [771, 468] width 525 height 53
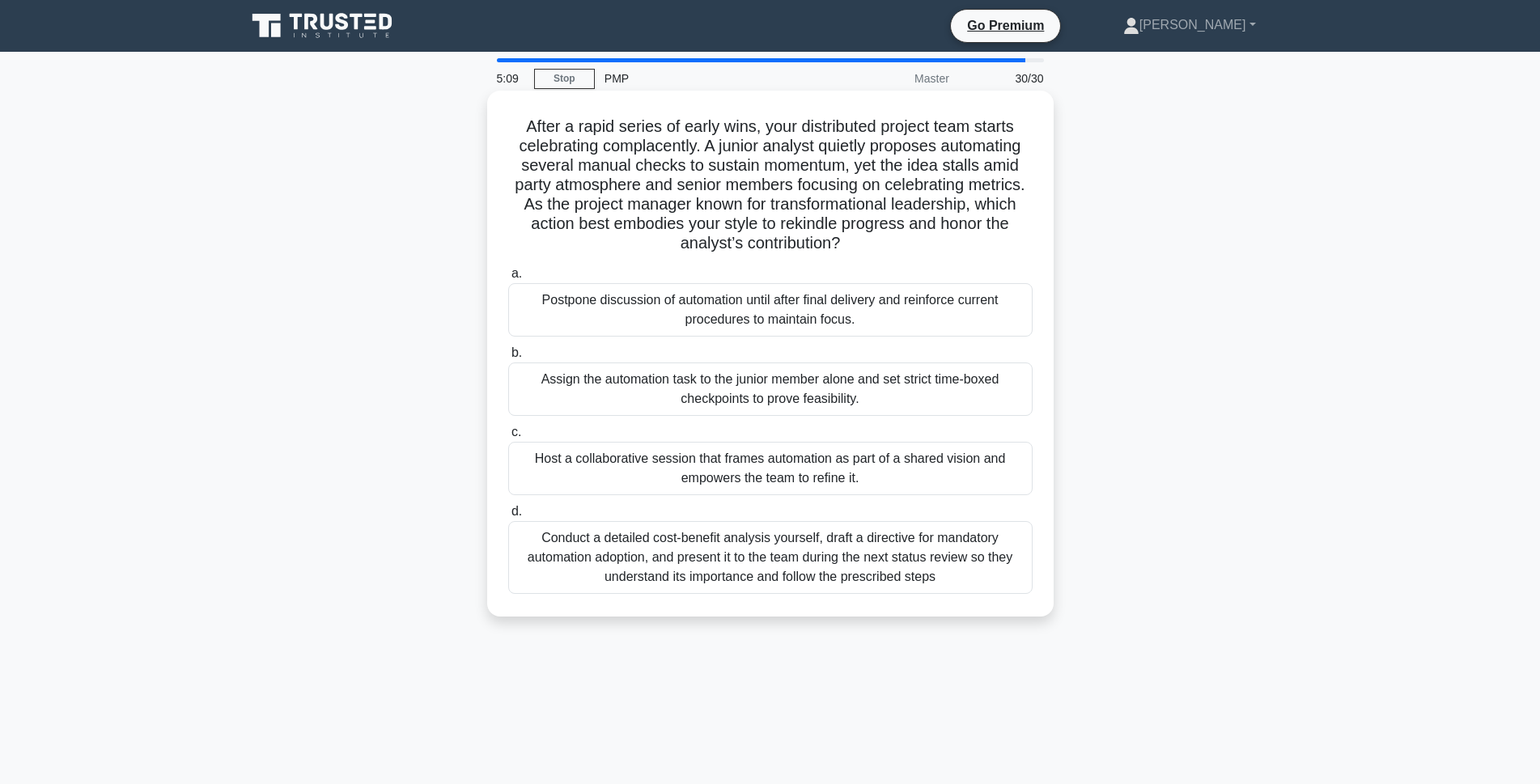
click at [509, 438] on input "c. Host a collaborative session that frames automation as part of a shared visi…" at bounding box center [509, 433] width 0 height 11
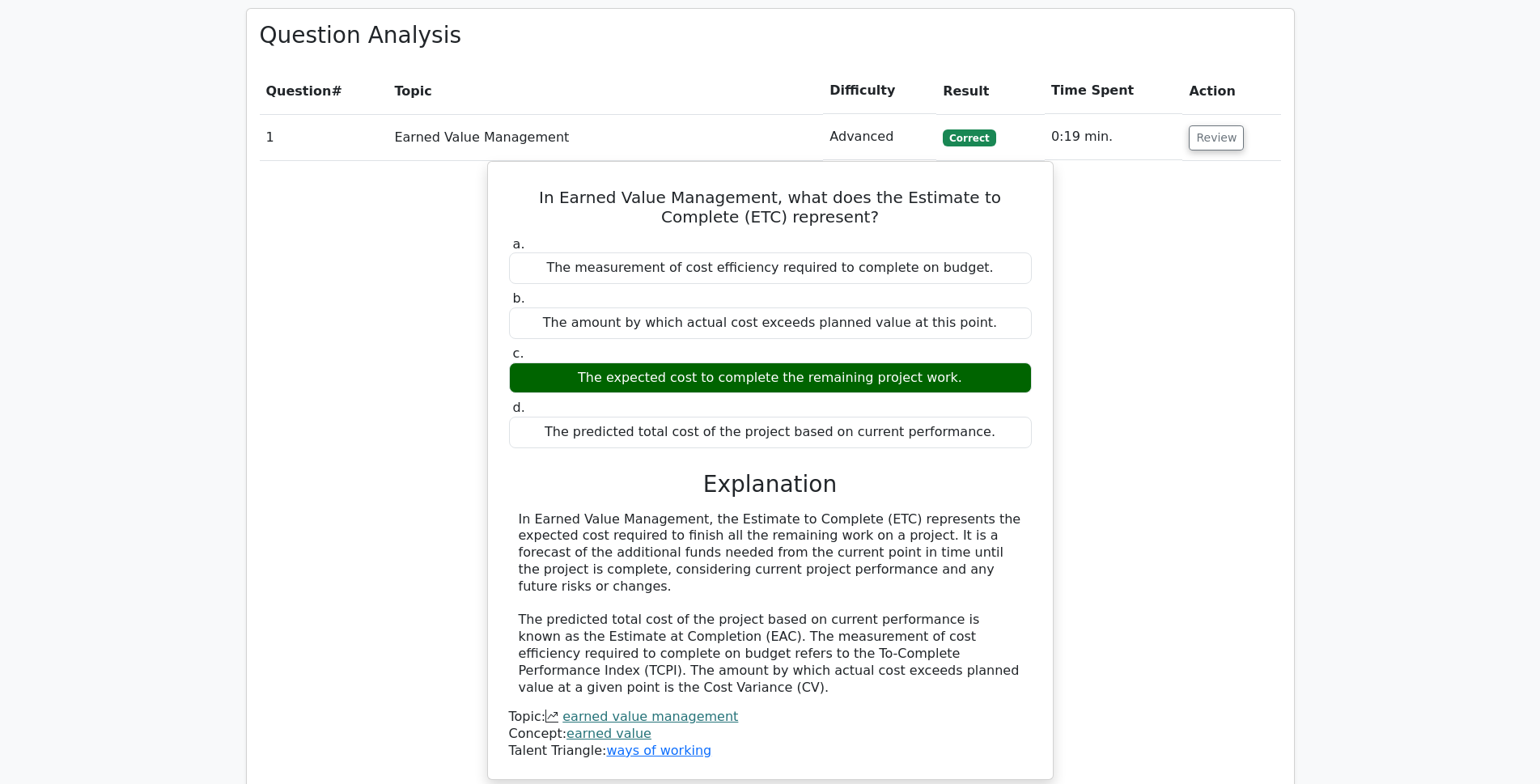
scroll to position [1861, 0]
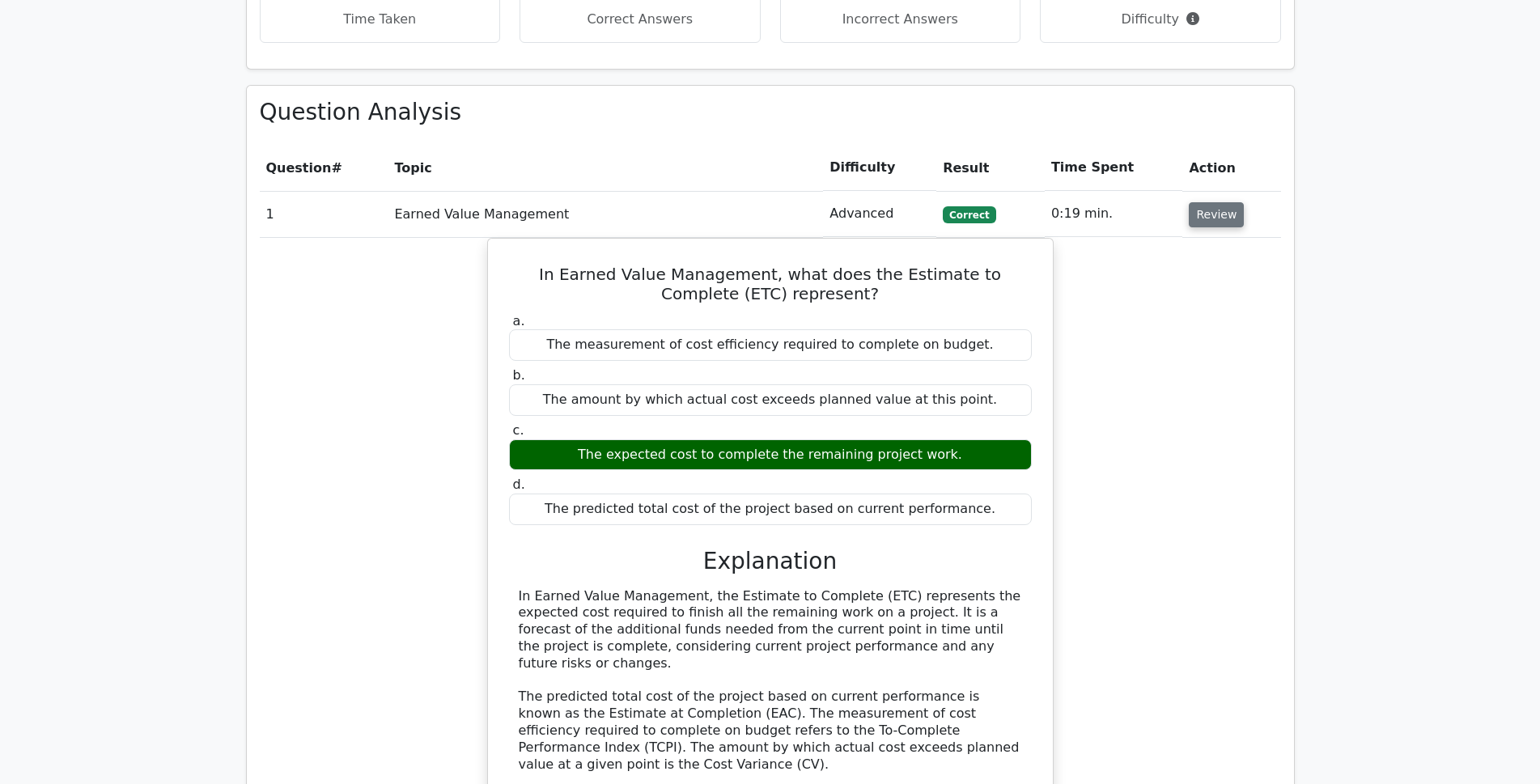
click at [1213, 202] on button "Review" at bounding box center [1216, 214] width 55 height 25
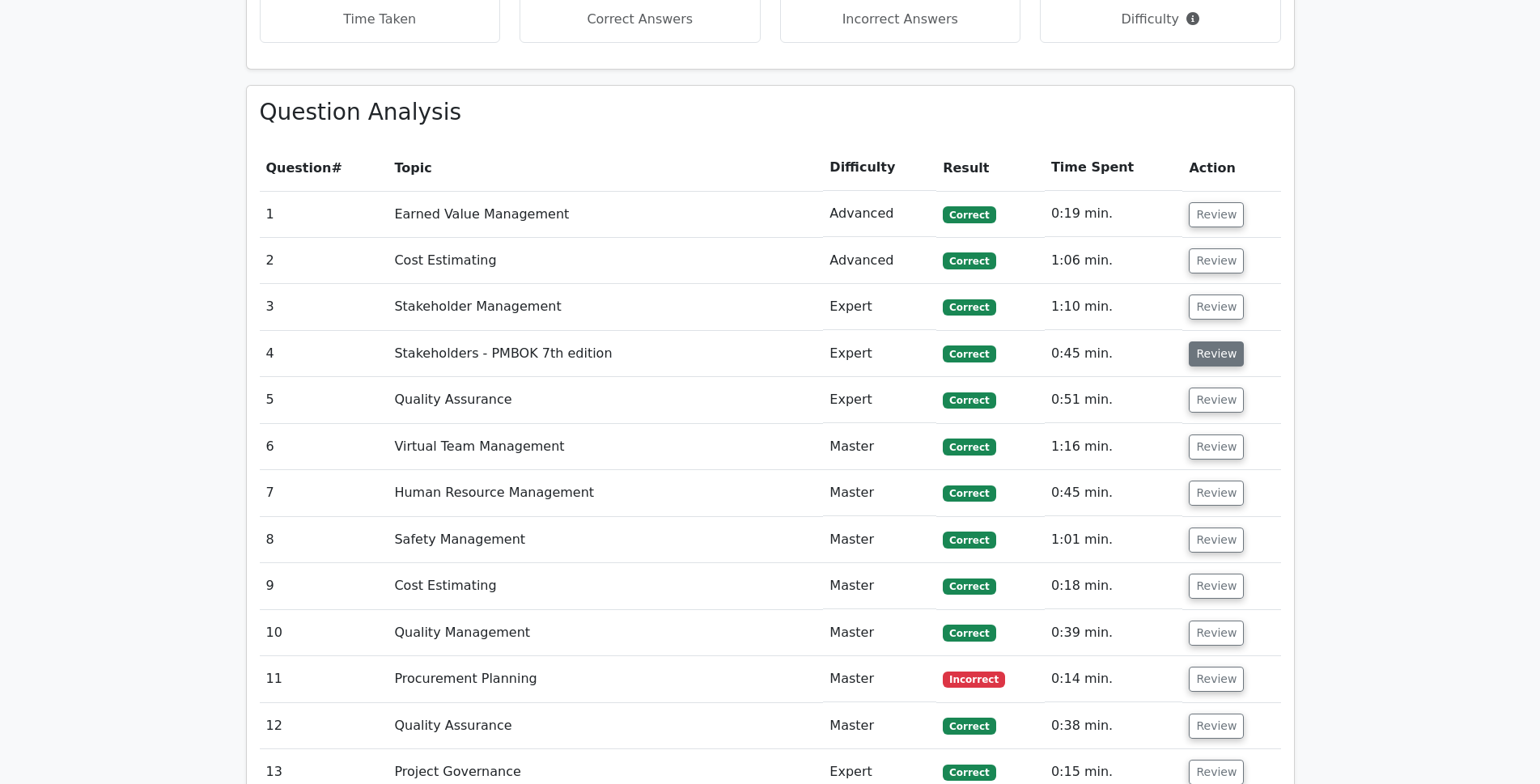
click at [1190, 342] on button "Review" at bounding box center [1216, 354] width 55 height 25
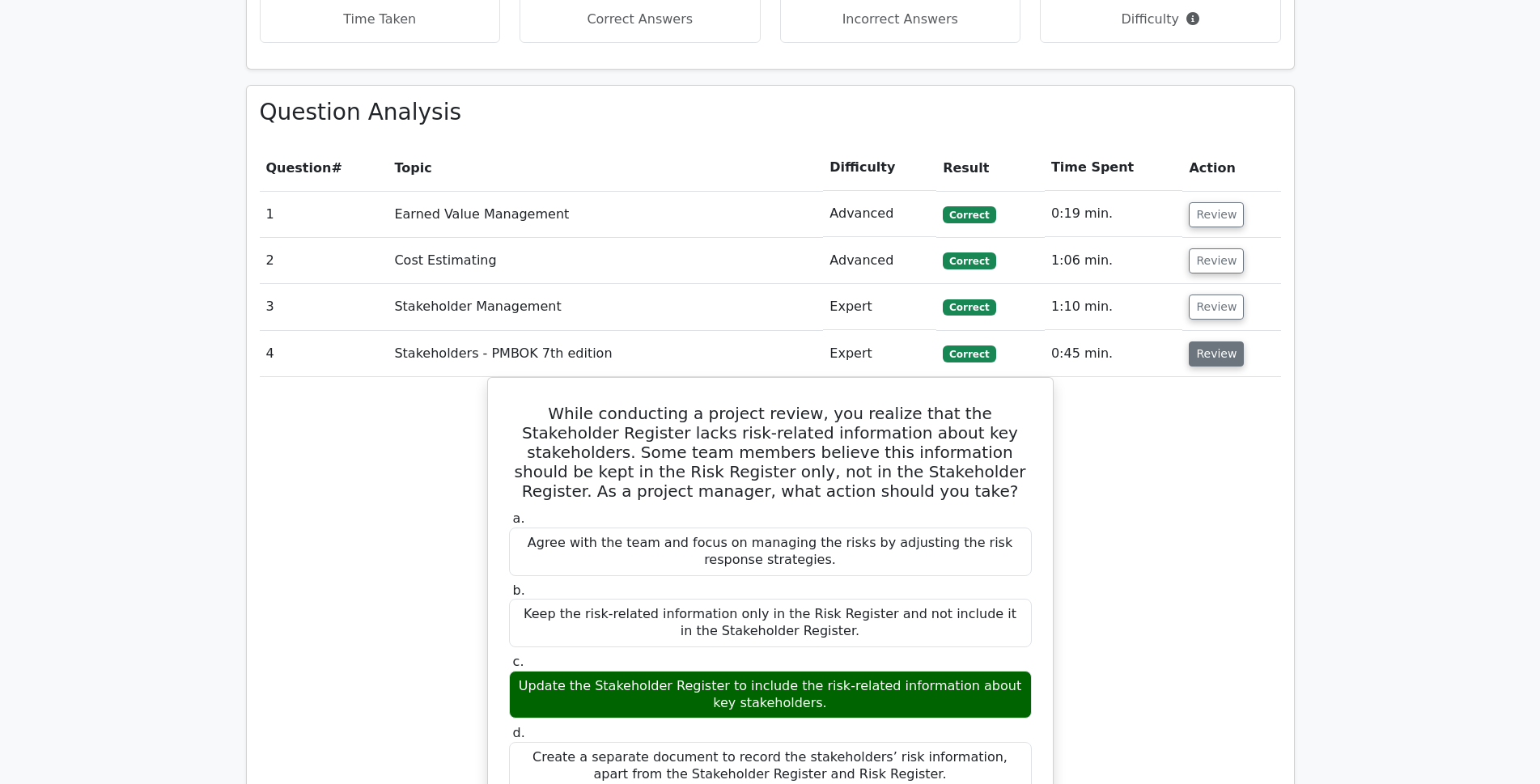
click at [1206, 342] on button "Review" at bounding box center [1216, 354] width 55 height 25
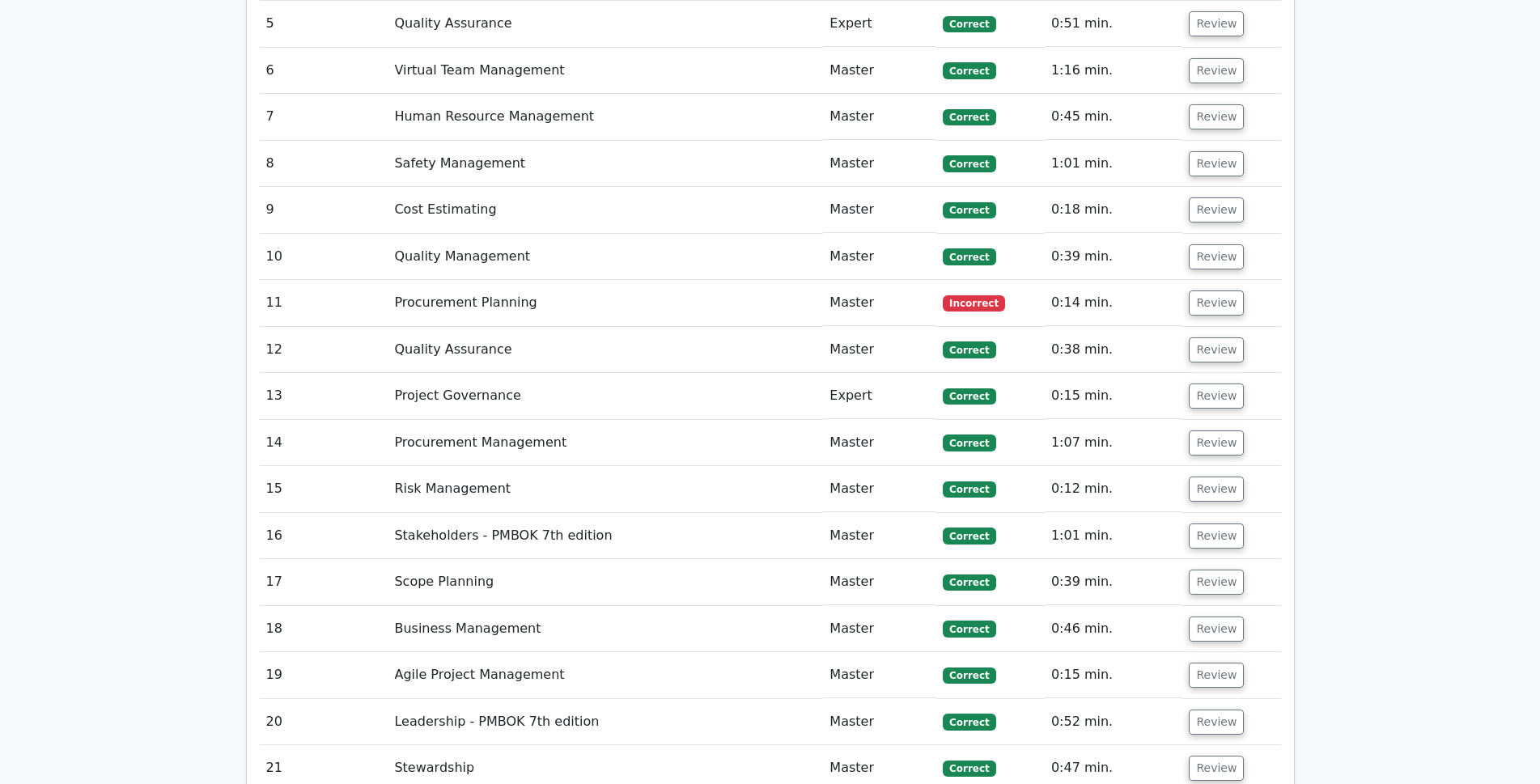
scroll to position [2265, 0]
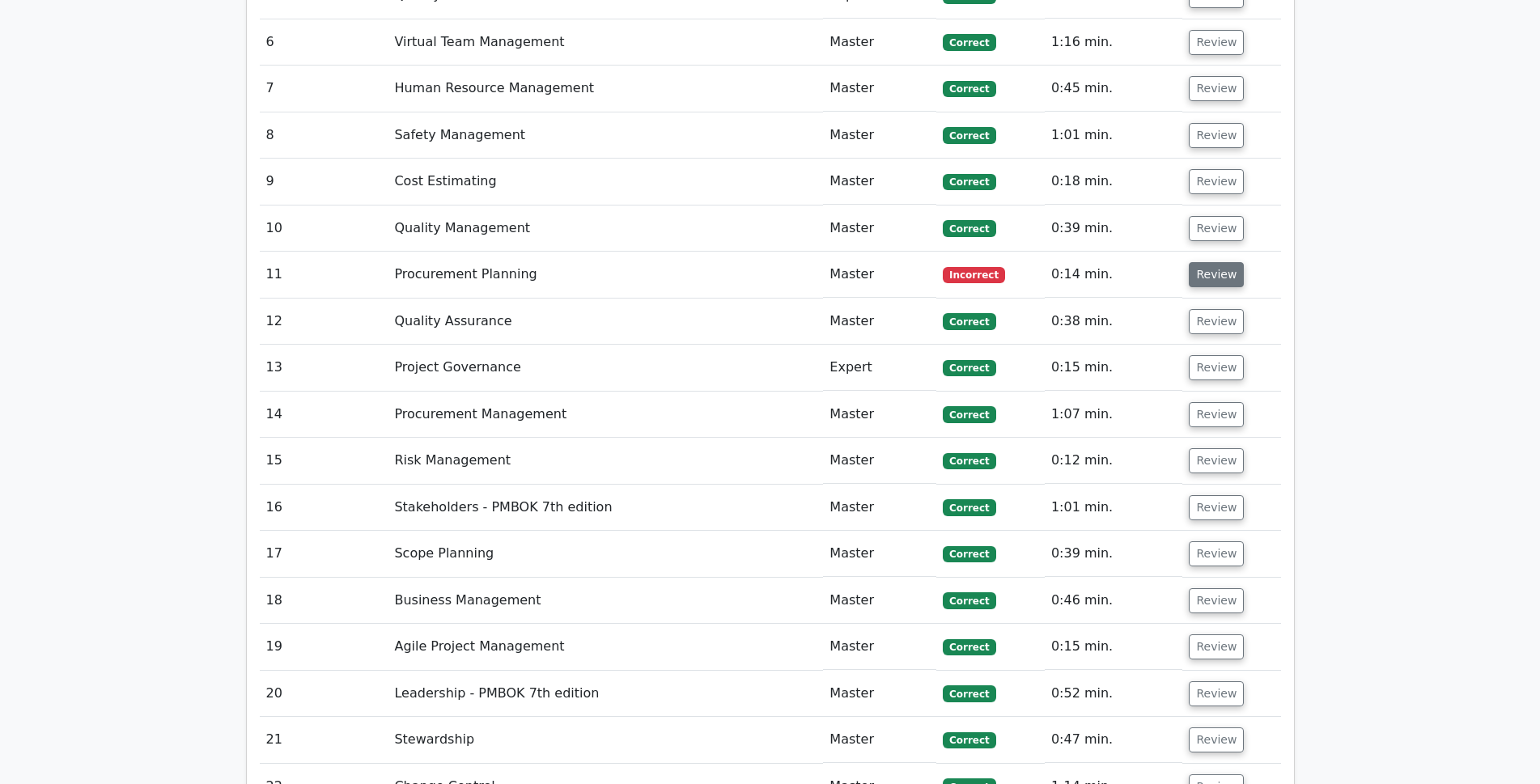
click at [1222, 262] on button "Review" at bounding box center [1216, 275] width 55 height 25
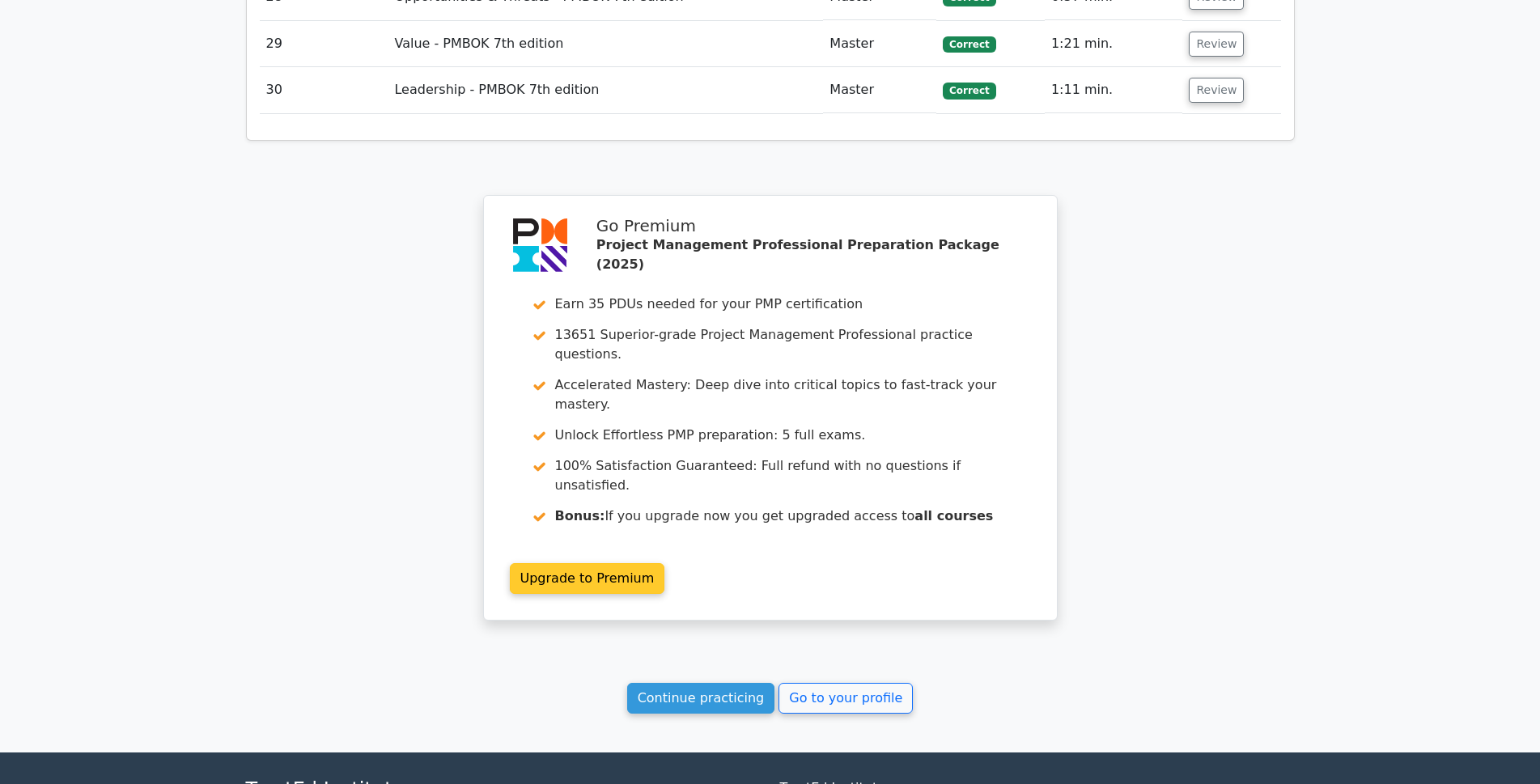
scroll to position [4090, 0]
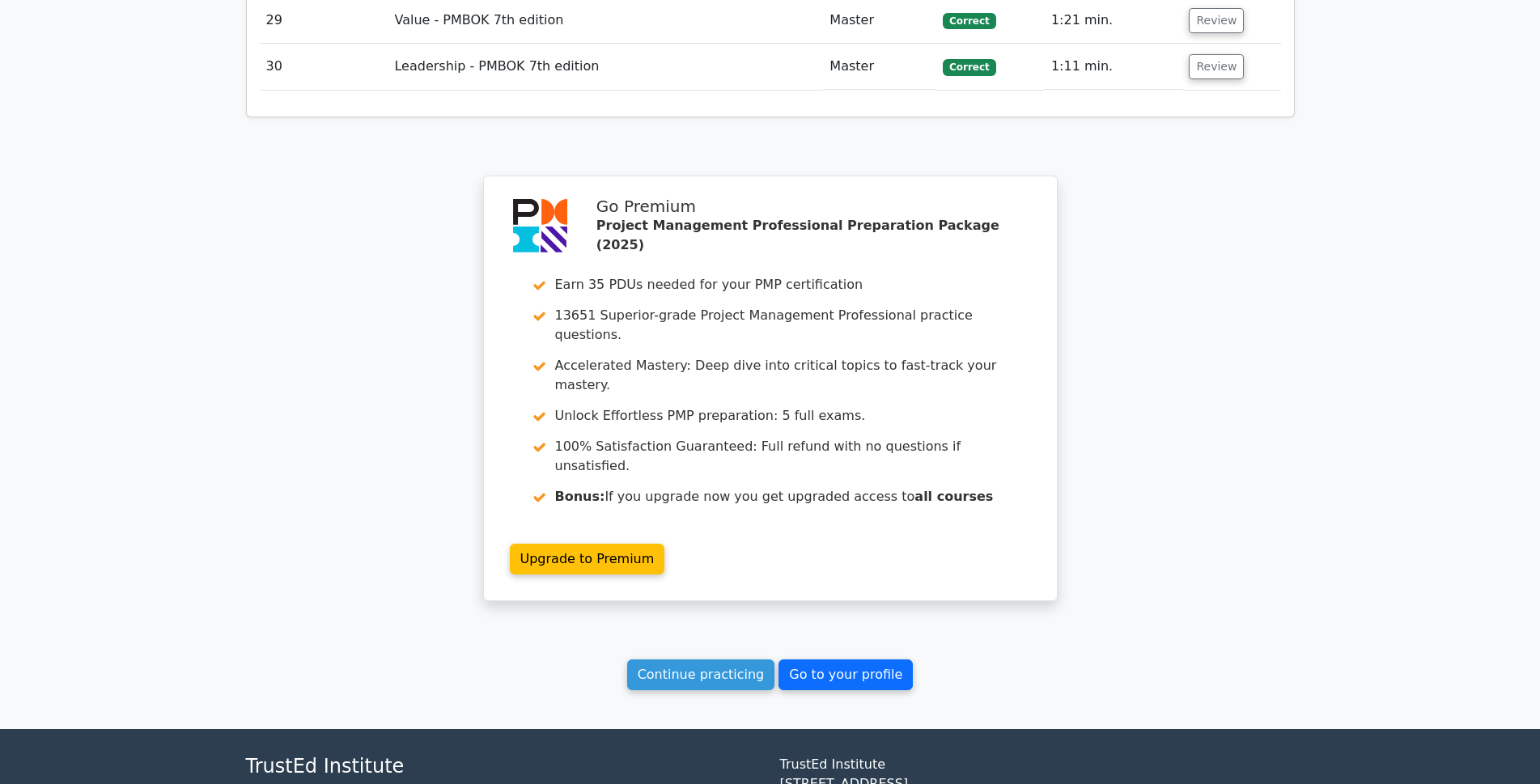
click at [802, 660] on link "Go to your profile" at bounding box center [846, 675] width 134 height 31
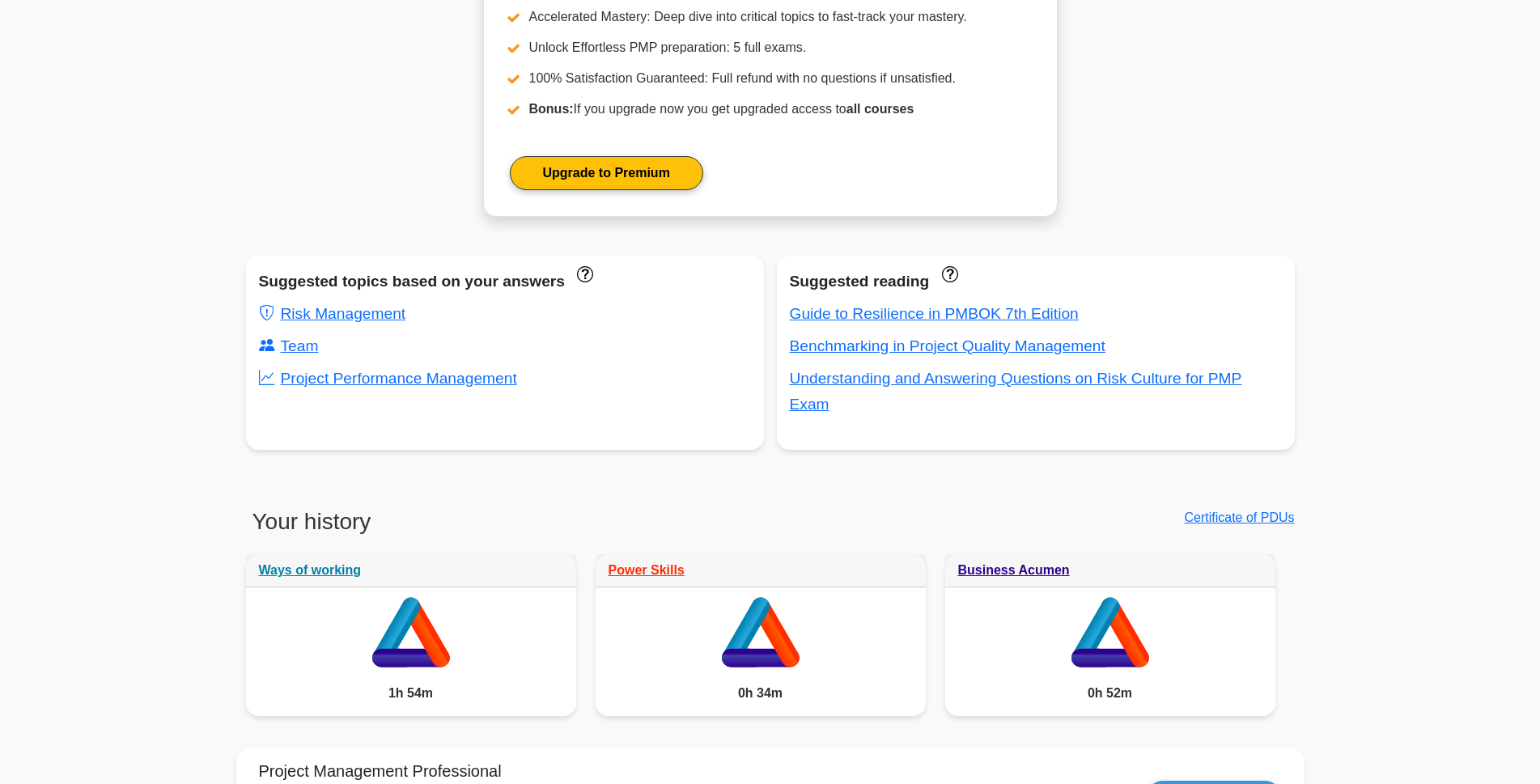
scroll to position [809, 0]
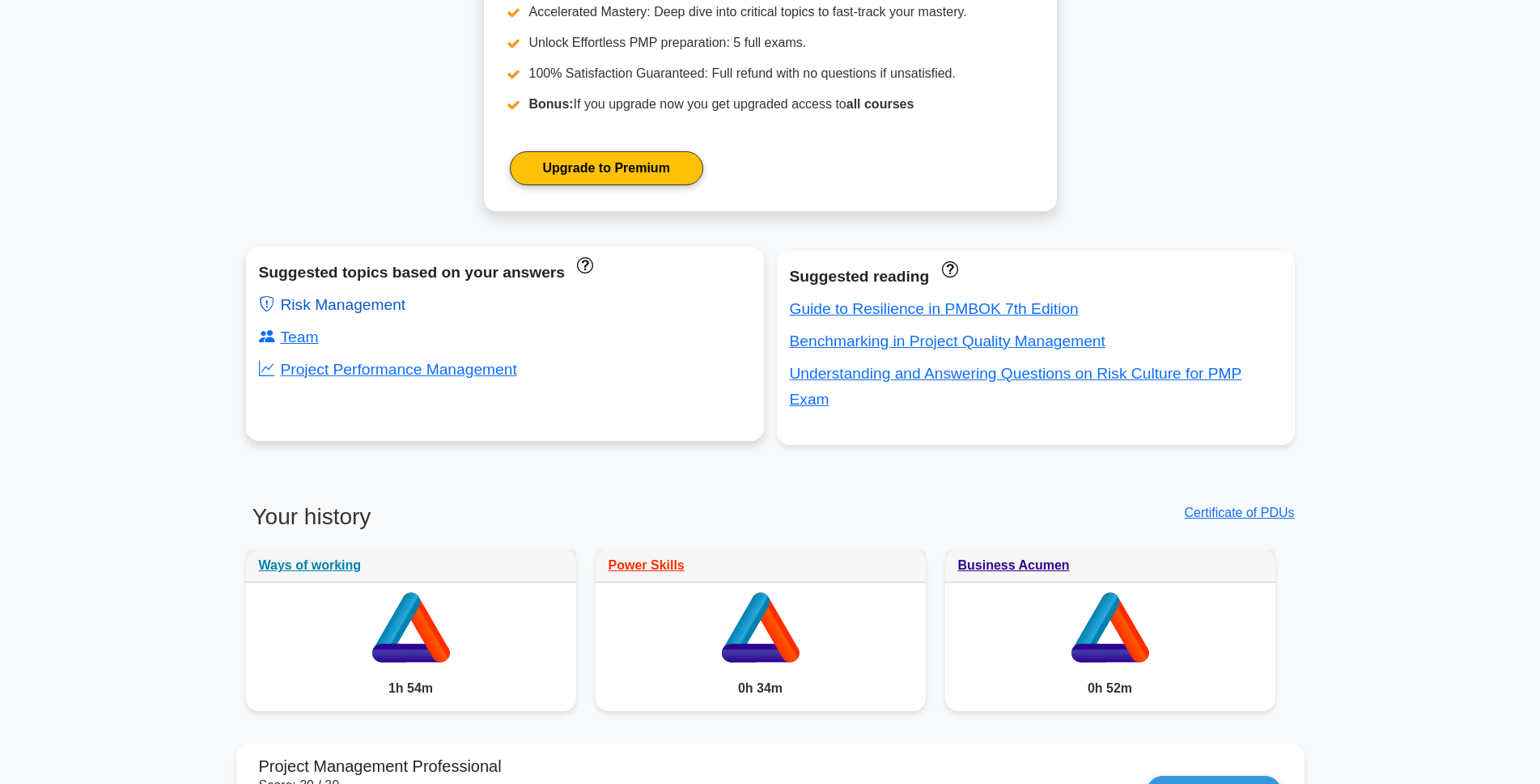
click at [344, 306] on link "Risk Management" at bounding box center [332, 305] width 147 height 17
click at [305, 339] on link "Team" at bounding box center [289, 336] width 60 height 17
click at [329, 375] on link "Project Performance Management" at bounding box center [388, 369] width 258 height 17
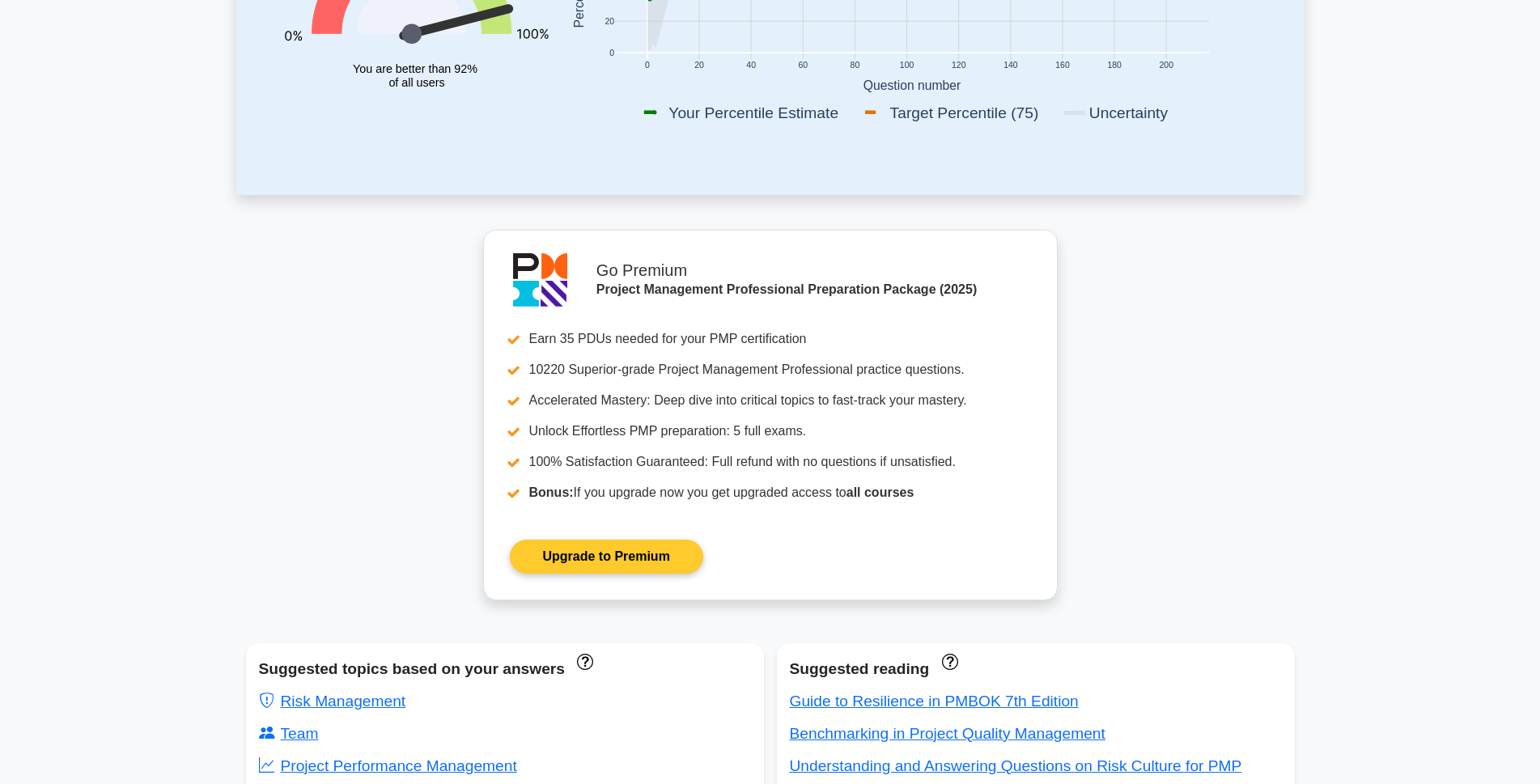
scroll to position [320, 0]
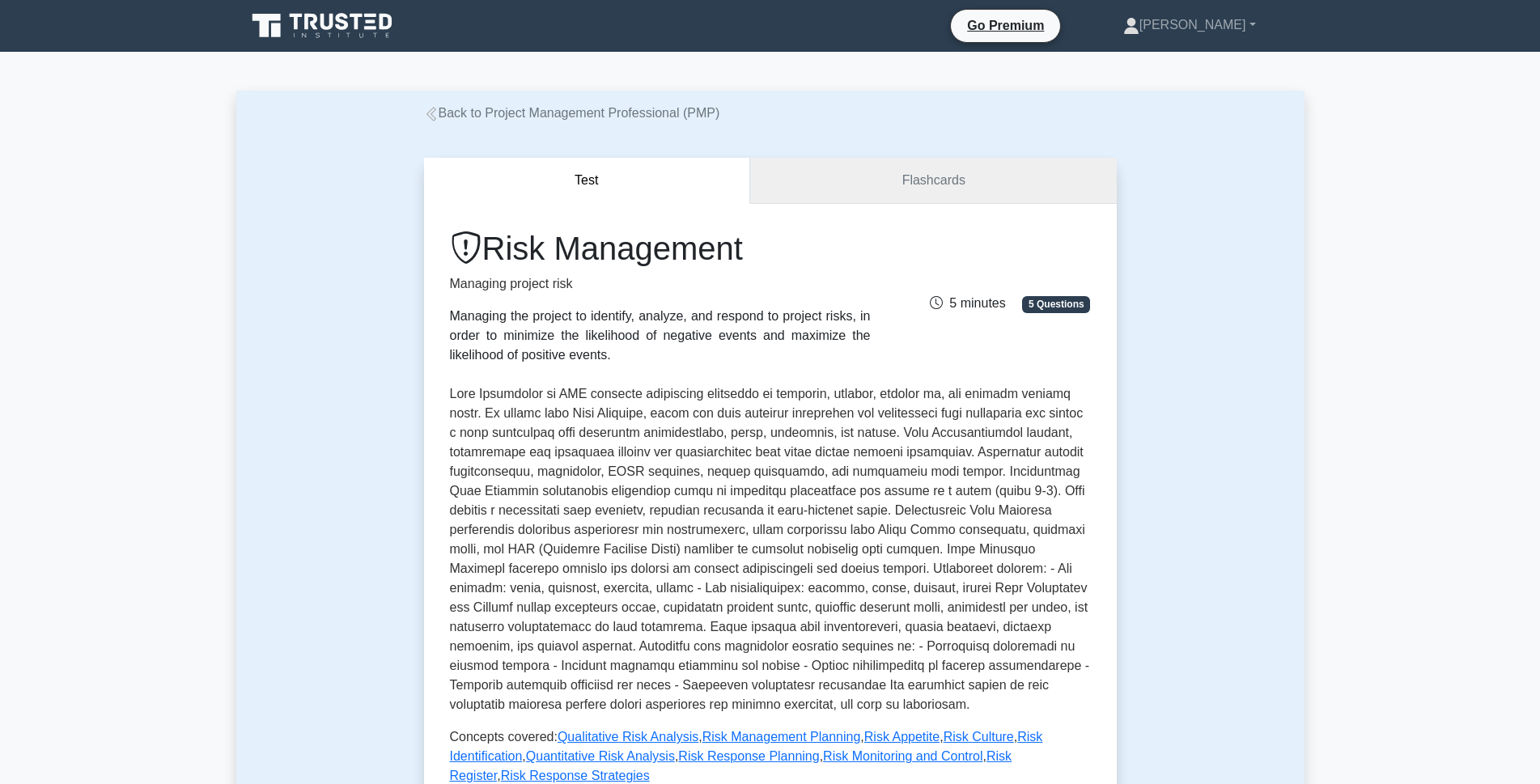
click at [952, 184] on link "Flashcards" at bounding box center [933, 180] width 366 height 46
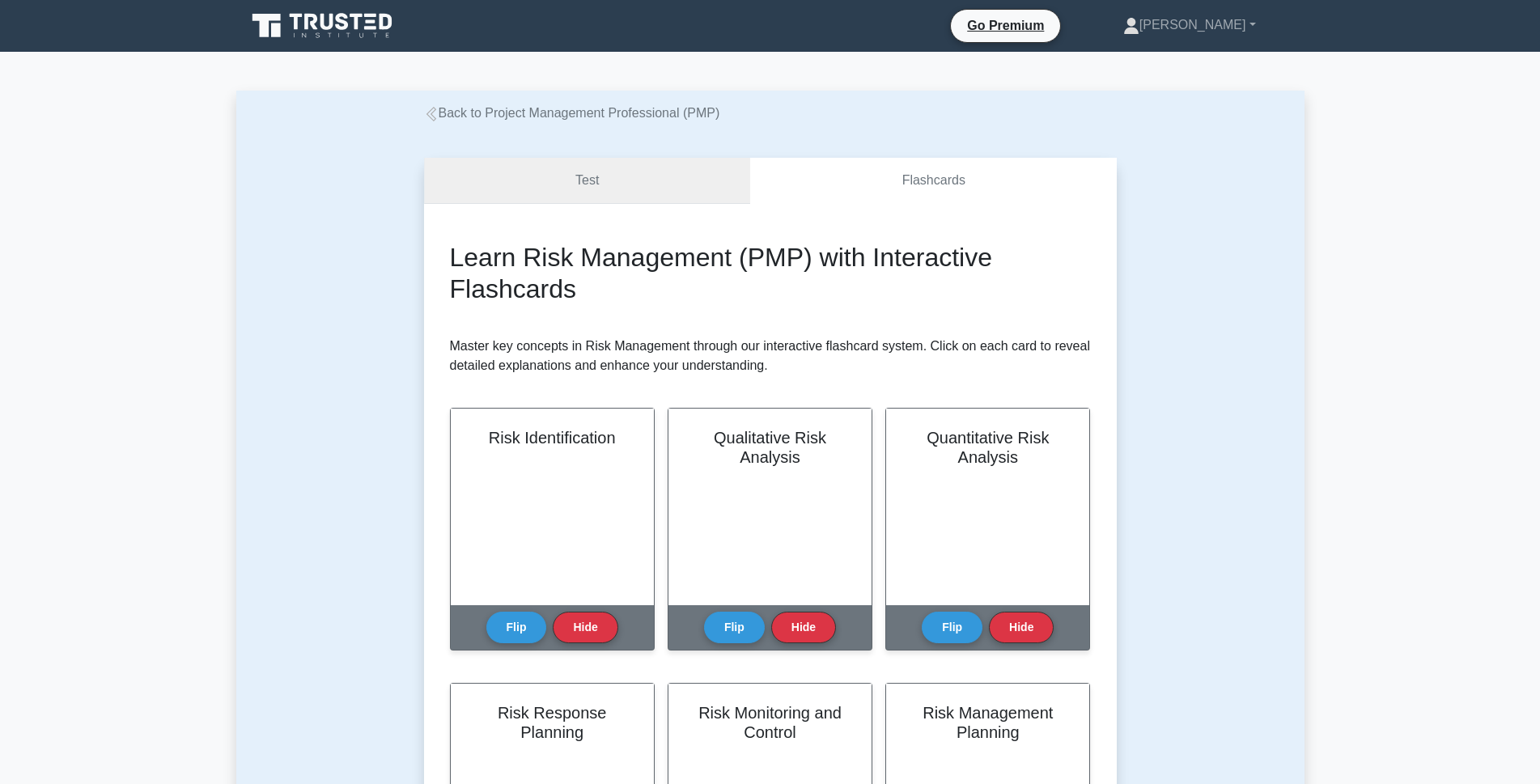
click at [656, 189] on link "Test" at bounding box center [587, 180] width 327 height 46
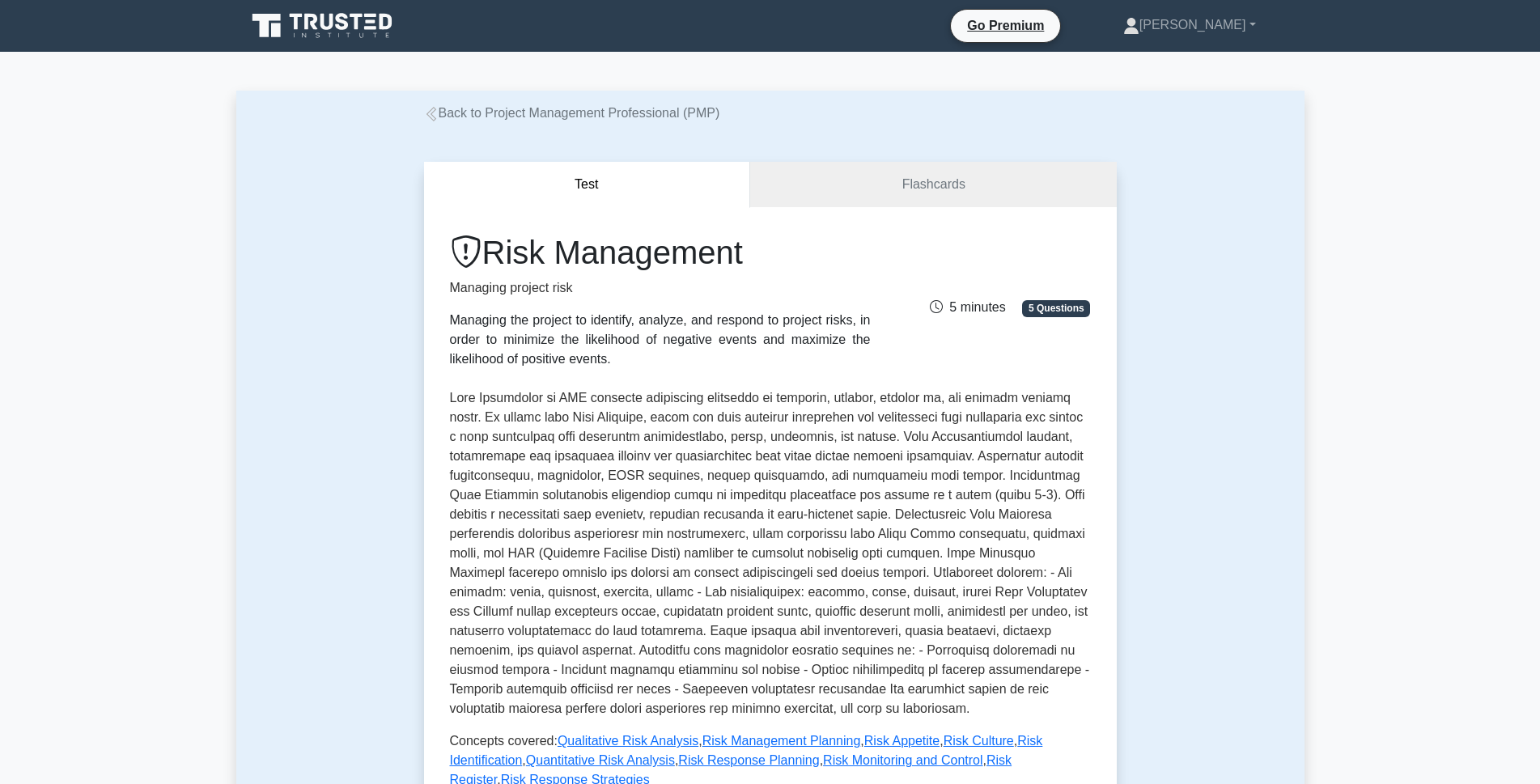
drag, startPoint x: 1304, startPoint y: 550, endPoint x: 1214, endPoint y: 764, distance: 232.2
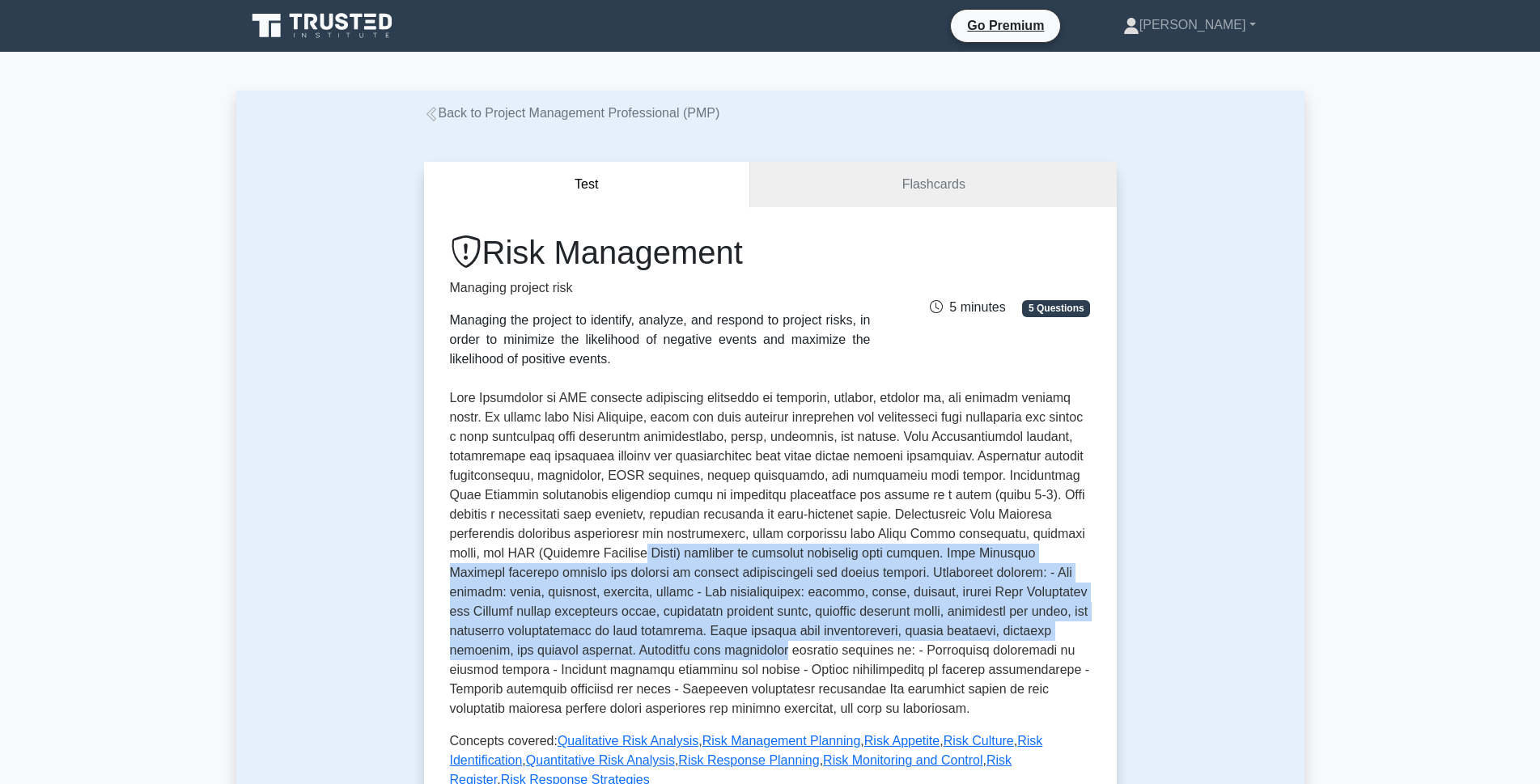
click at [430, 118] on icon at bounding box center [430, 114] width 10 height 14
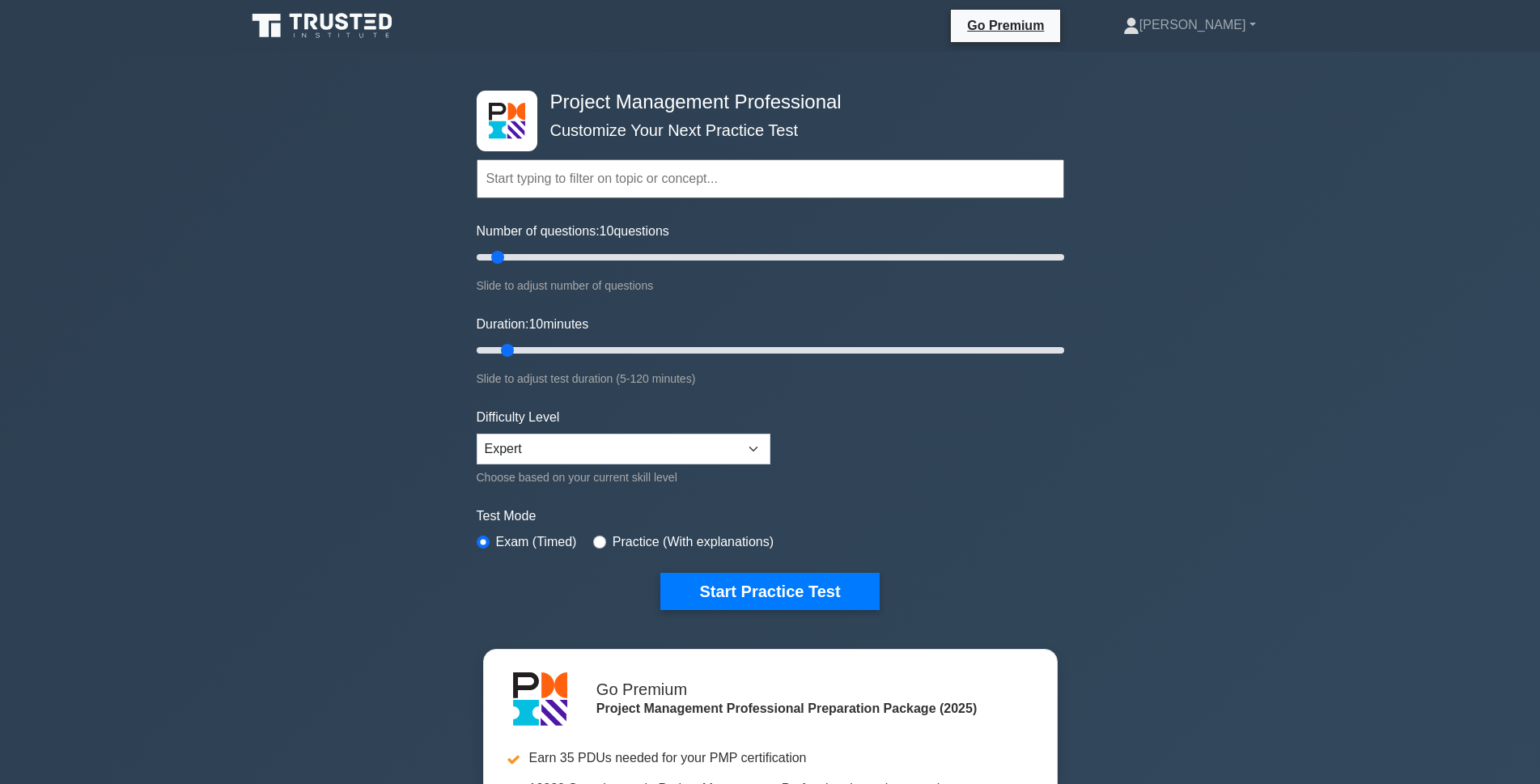
click at [621, 181] on input "text" at bounding box center [771, 178] width 588 height 39
click at [708, 182] on input "text" at bounding box center [771, 178] width 588 height 39
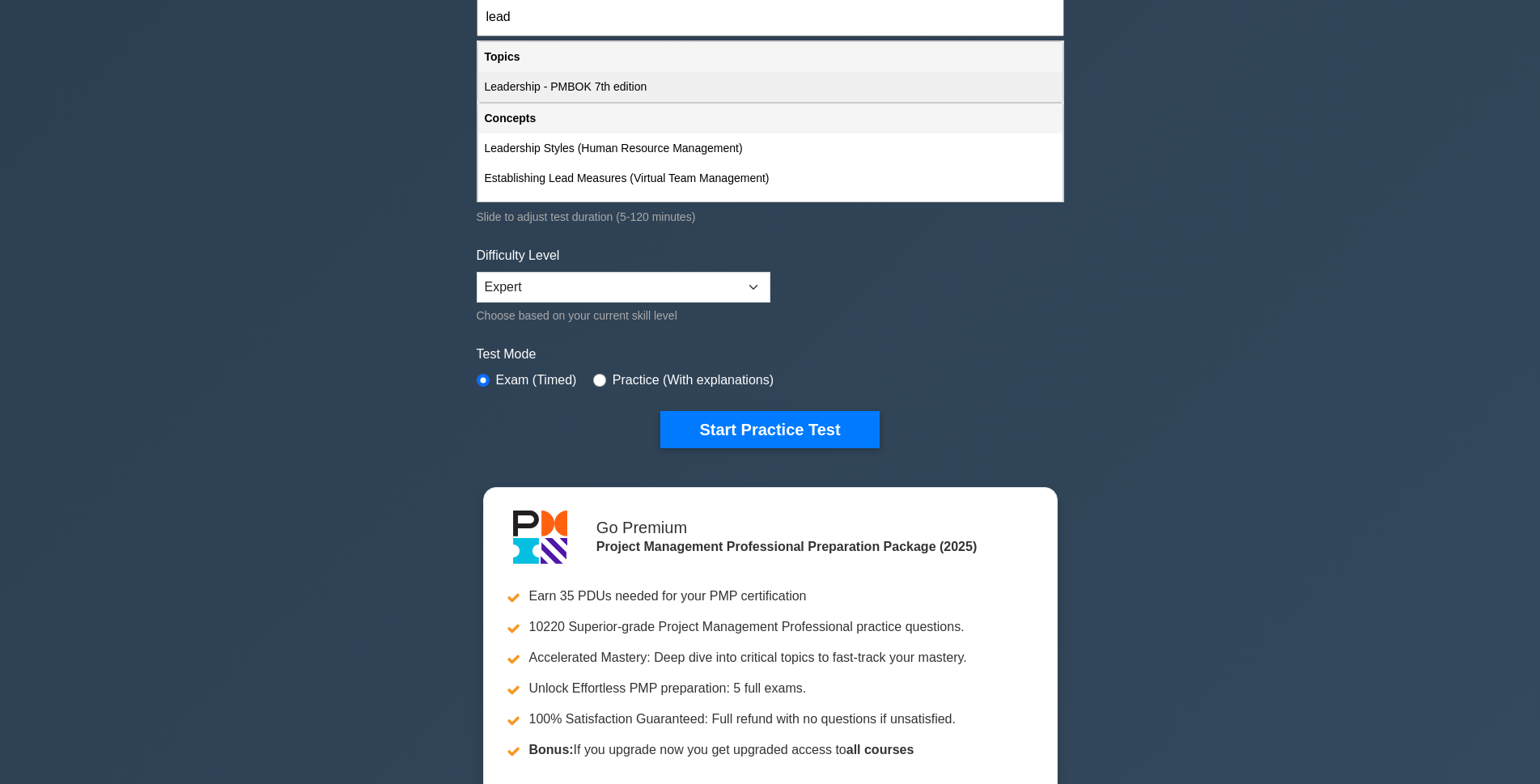
click at [619, 88] on div "Leadership - PMBOK 7th edition" at bounding box center [771, 87] width 584 height 30
type input "Leadership - PMBOK 7th edition"
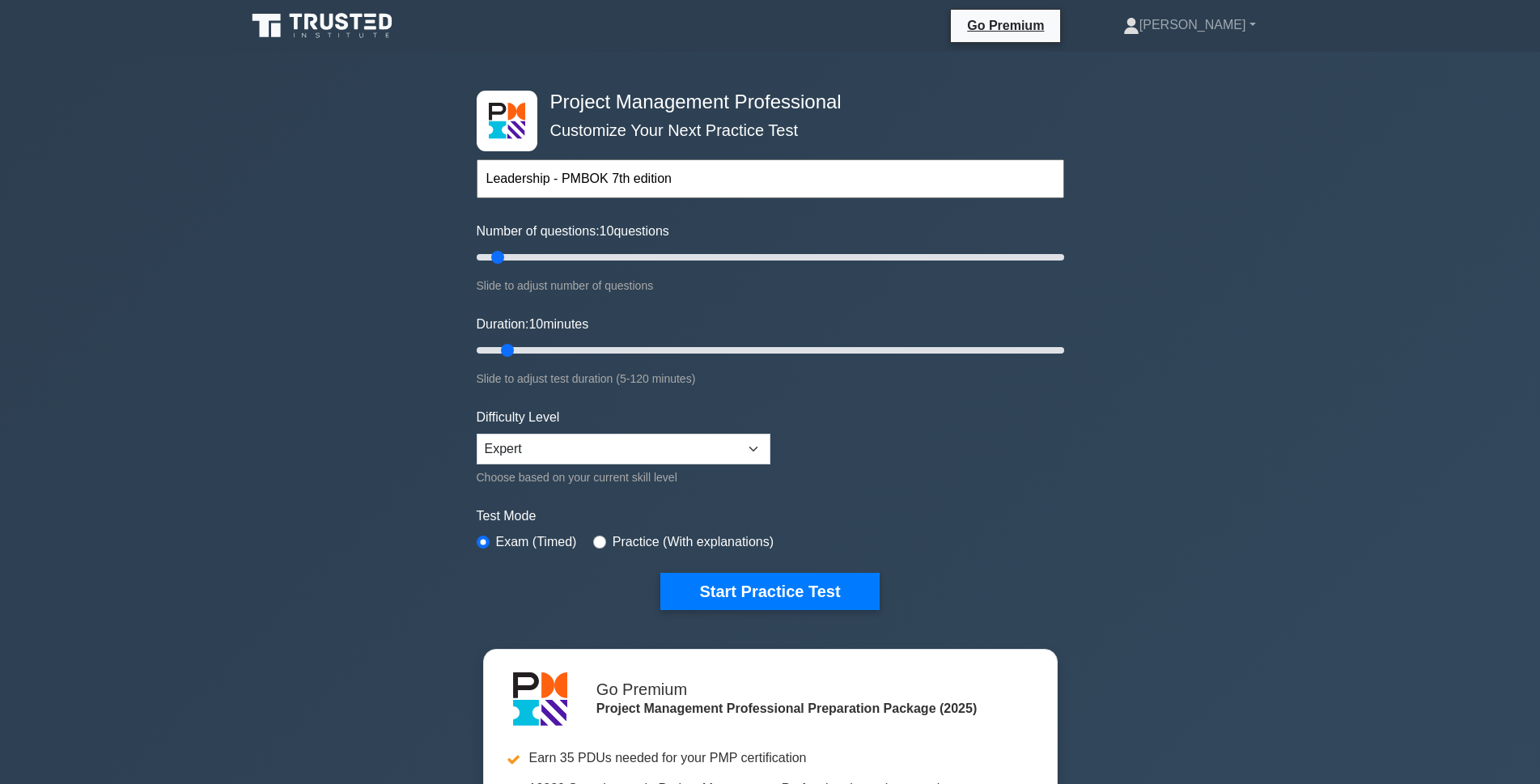
click at [683, 178] on input "Leadership - PMBOK 7th edition" at bounding box center [771, 178] width 588 height 39
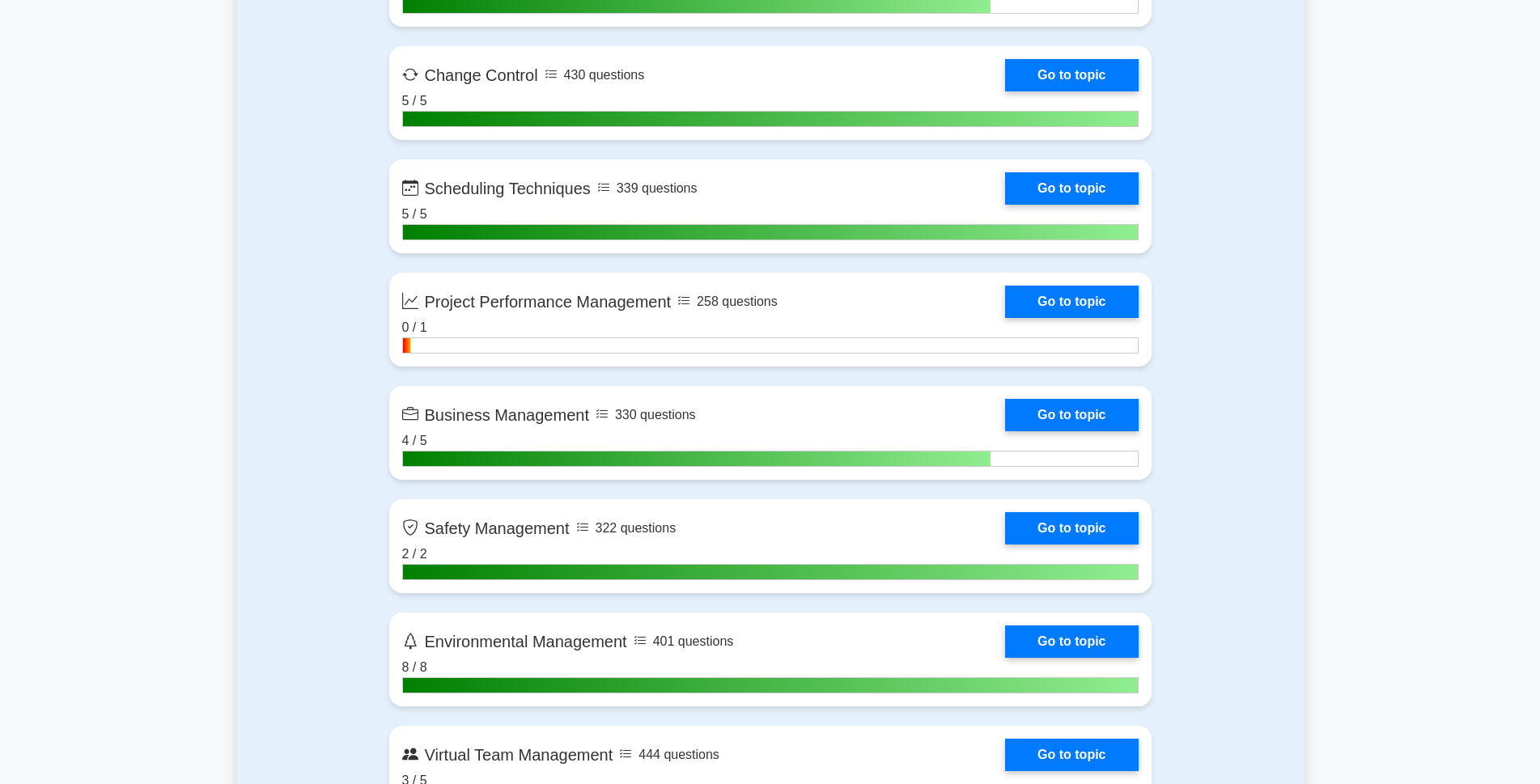
scroll to position [3640, 0]
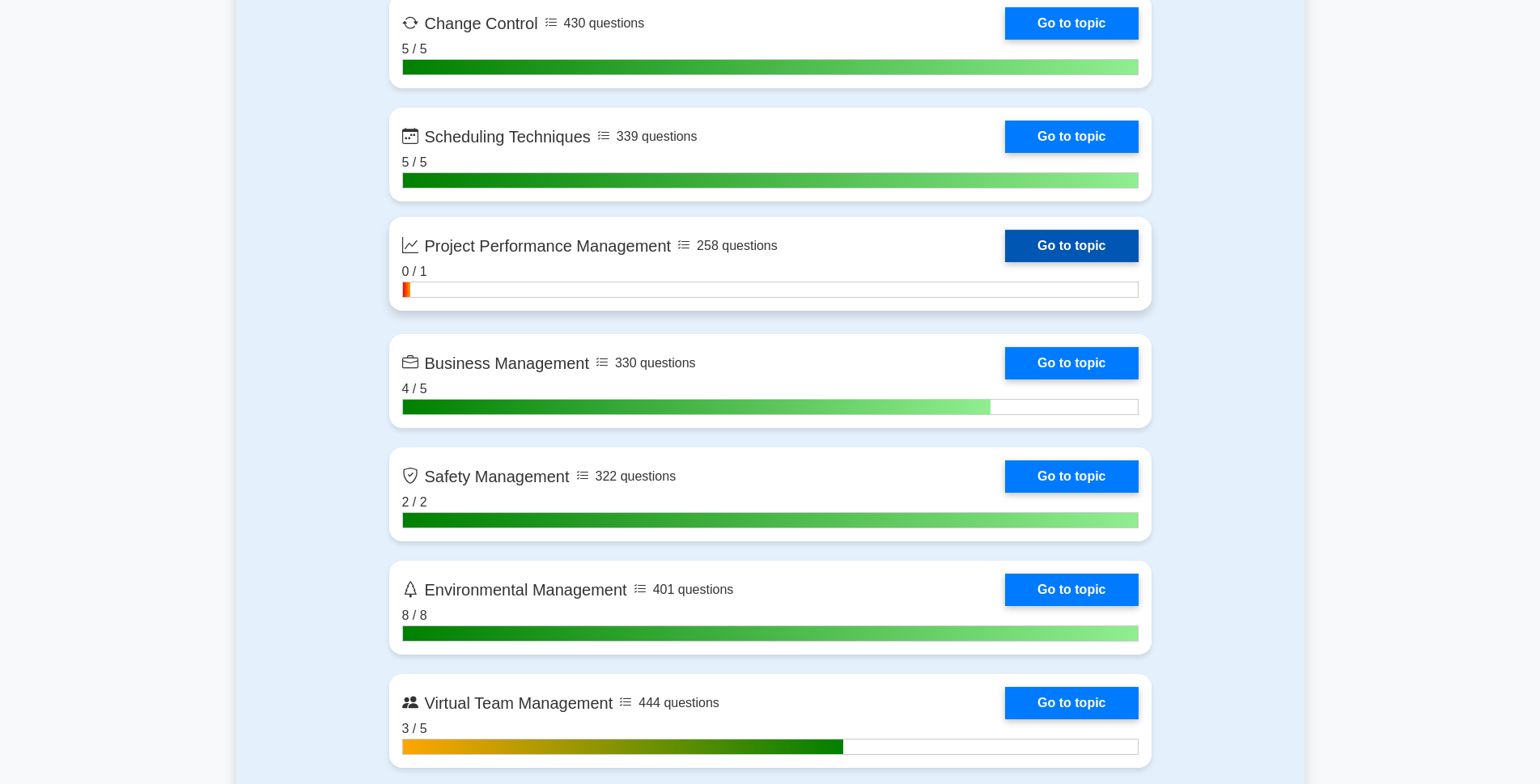
click at [1116, 251] on link "Go to topic" at bounding box center [1071, 246] width 133 height 32
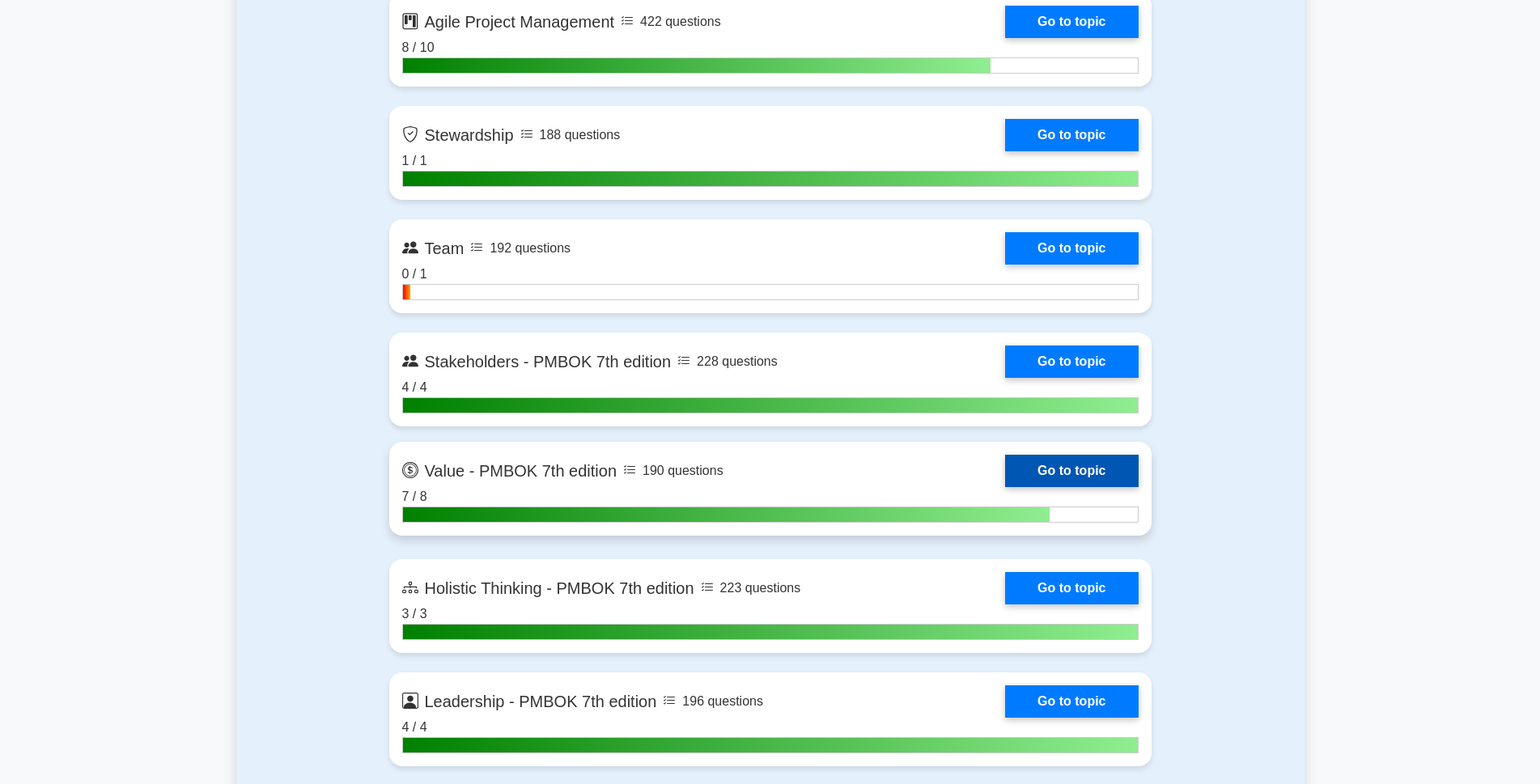
scroll to position [4530, 0]
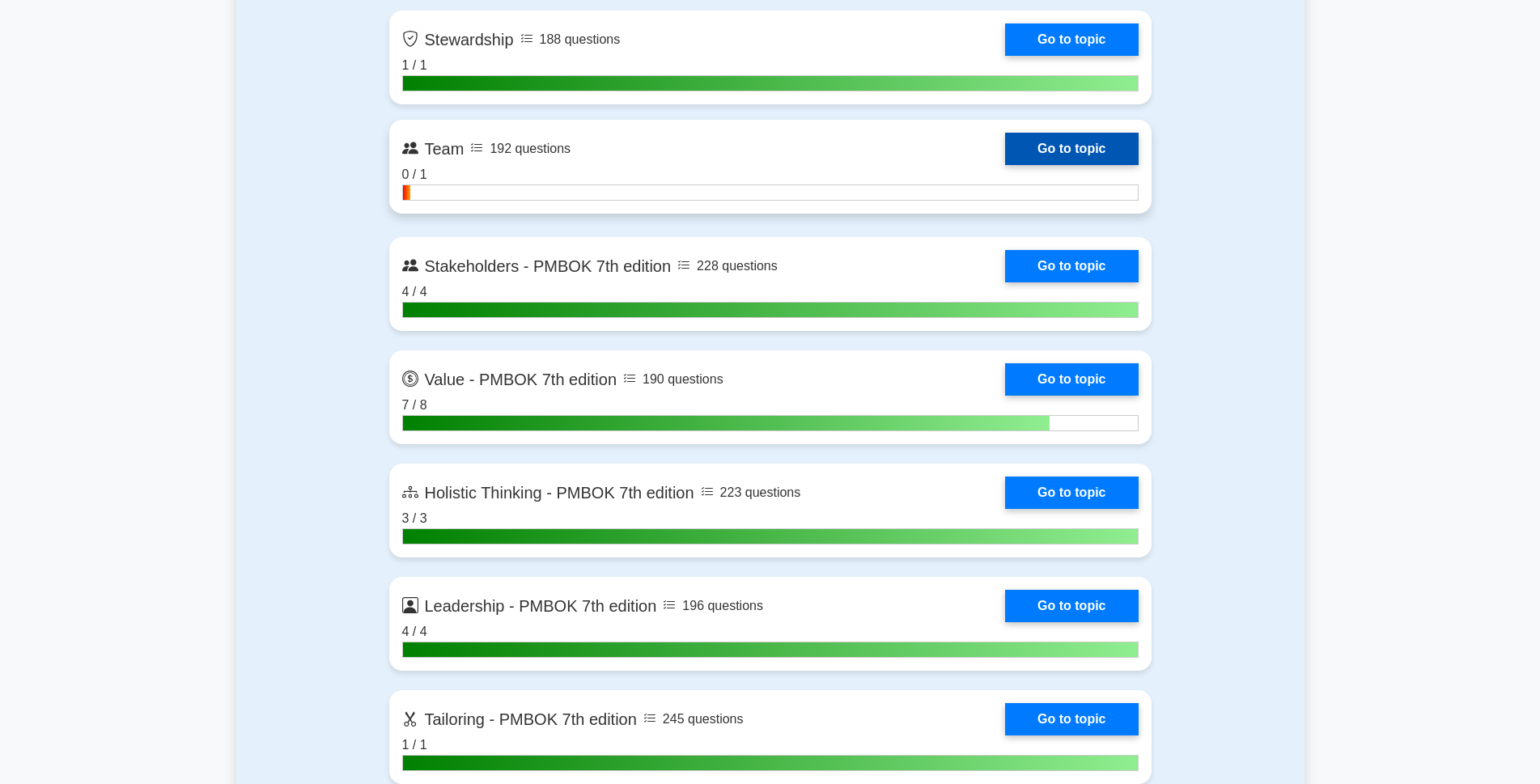
click at [1061, 154] on link "Go to topic" at bounding box center [1071, 149] width 133 height 32
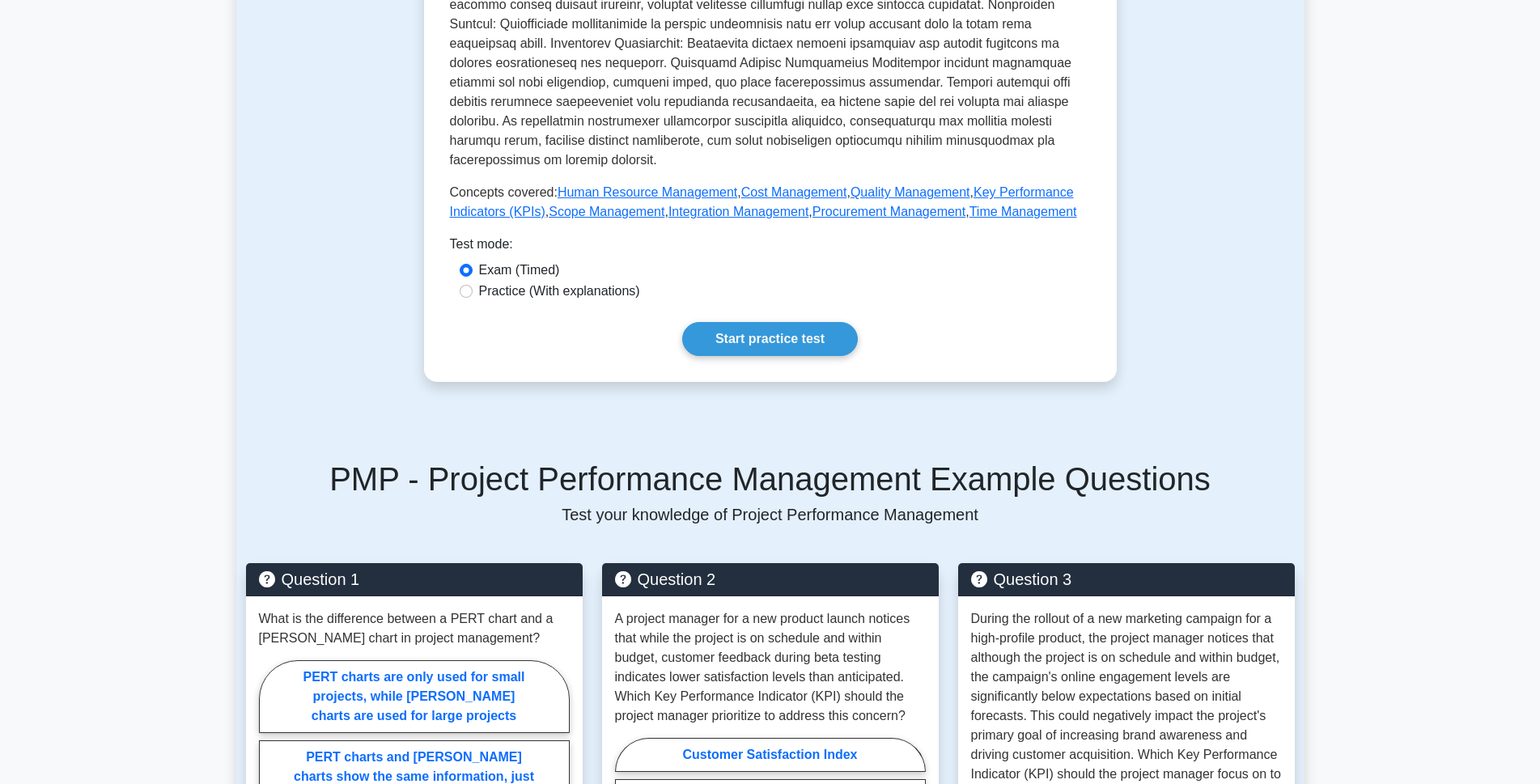
scroll to position [566, 0]
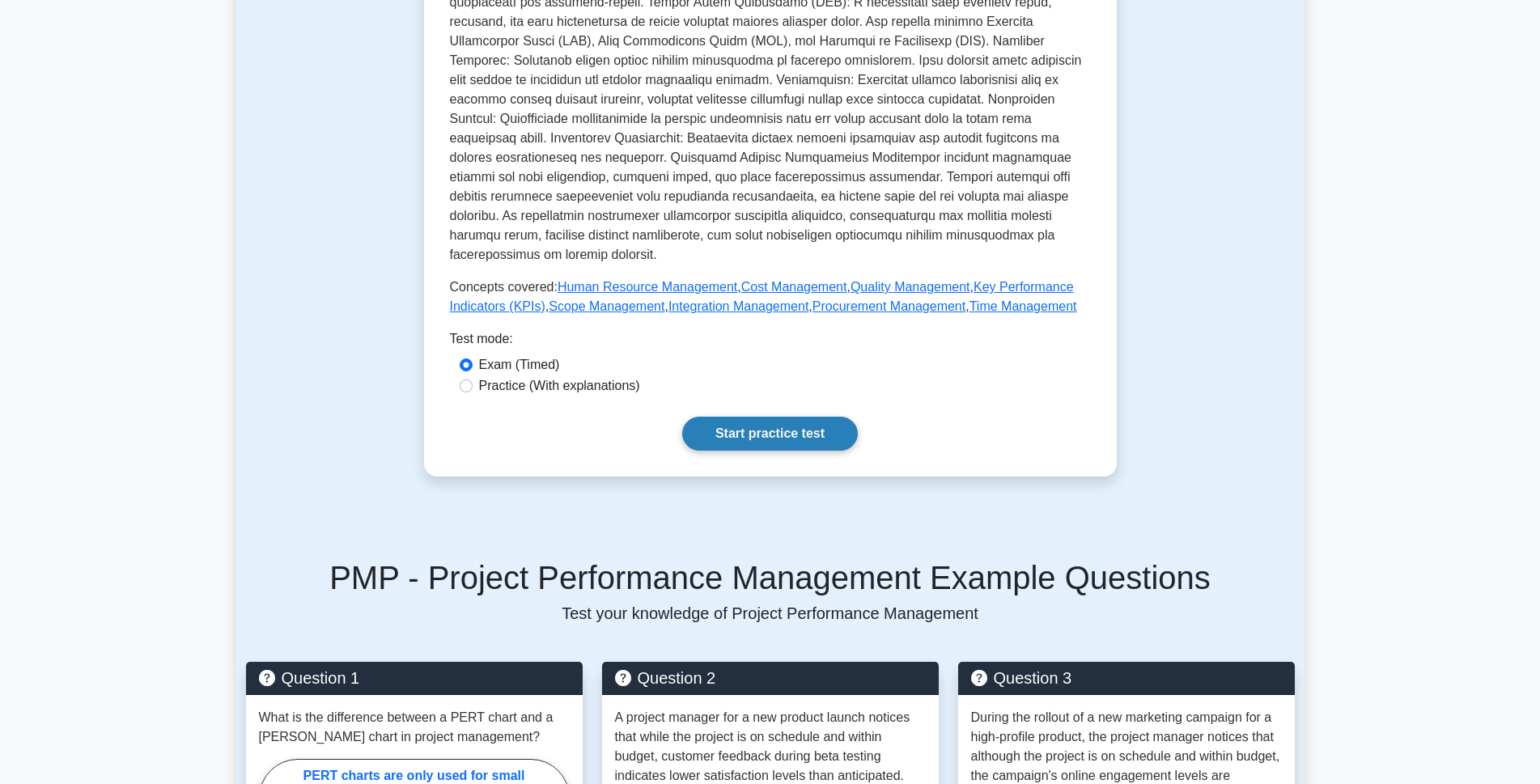
click at [784, 416] on link "Start practice test" at bounding box center [770, 433] width 176 height 34
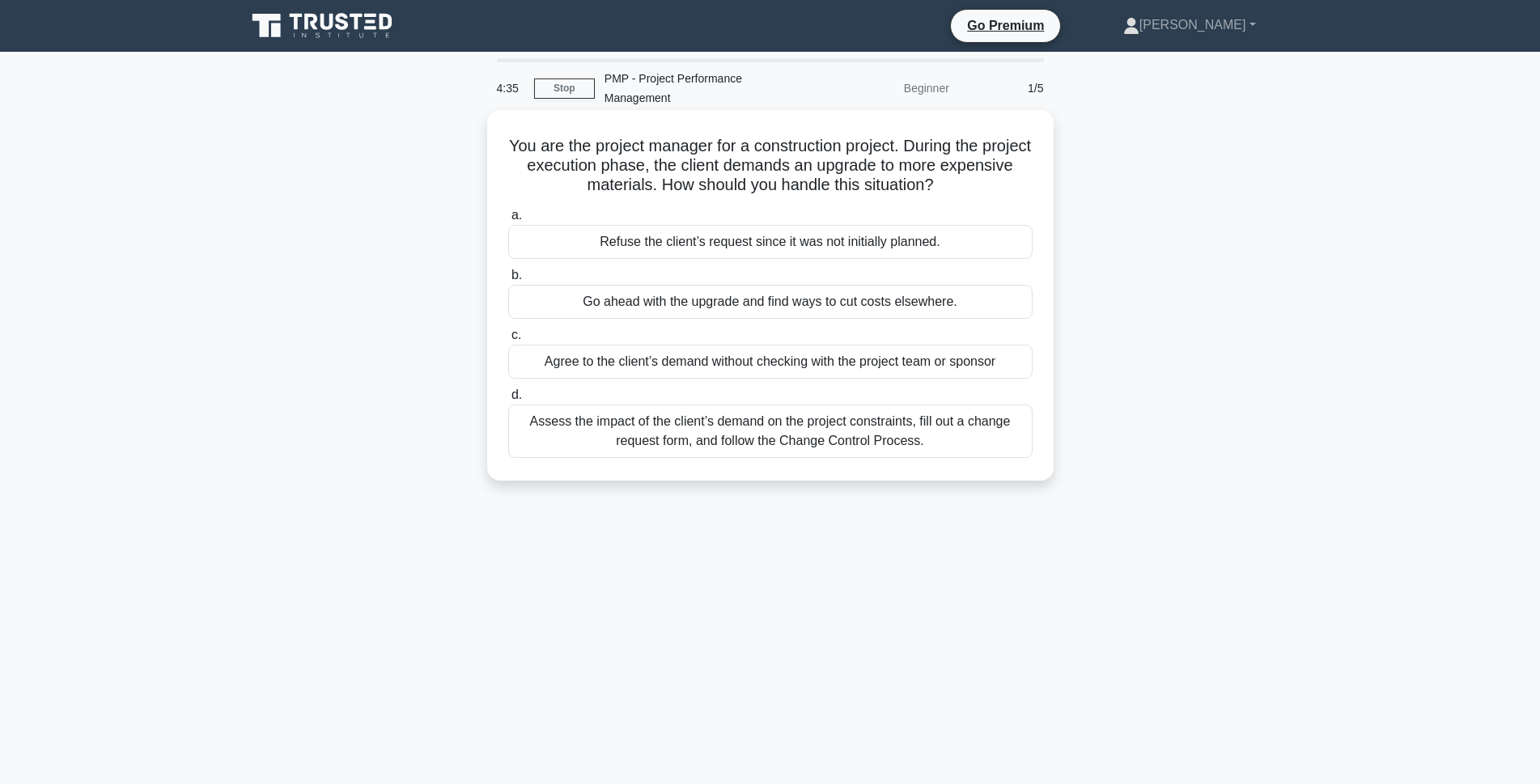
click at [791, 442] on div "Assess the impact of the client’s demand on the project constraints, fill out a…" at bounding box center [771, 431] width 525 height 53
click at [509, 400] on input "d. Assess the impact of the client’s demand on the project constraints, fill ou…" at bounding box center [509, 396] width 0 height 11
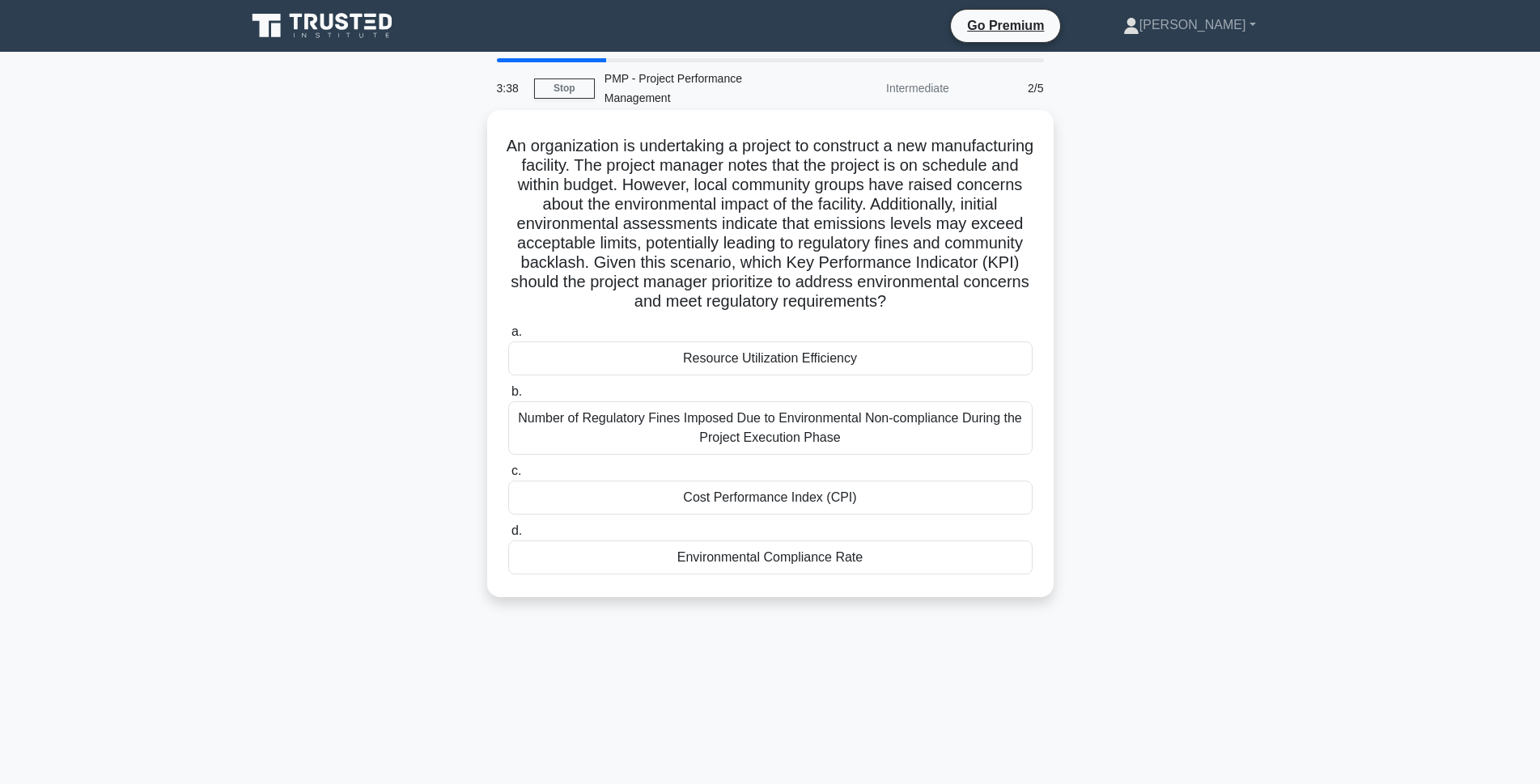
click at [724, 554] on div "Environmental Compliance Rate" at bounding box center [771, 558] width 525 height 34
click at [509, 536] on input "d. Environmental Compliance Rate" at bounding box center [509, 531] width 0 height 11
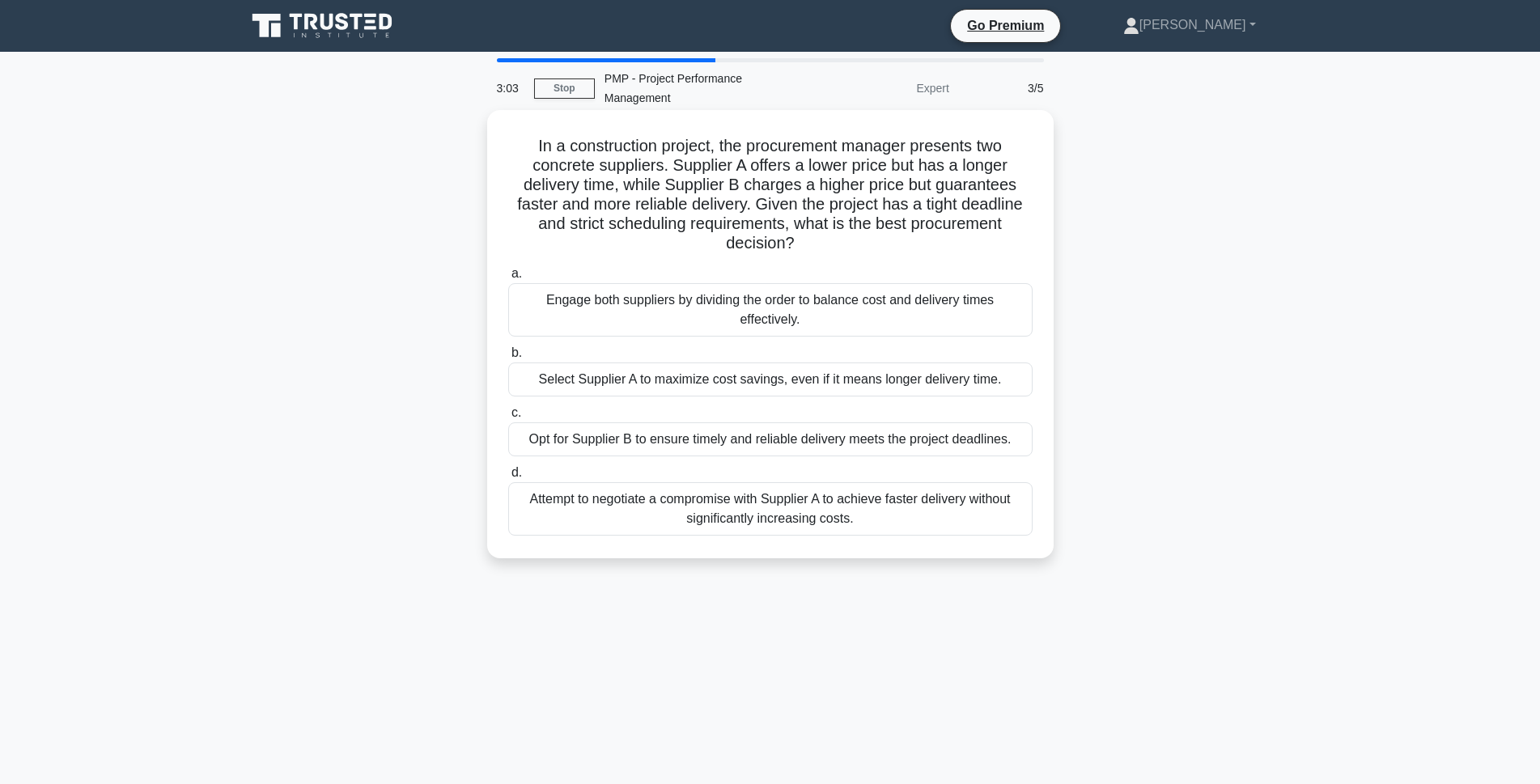
click at [719, 438] on div "Opt for Supplier B to ensure timely and reliable delivery meets the project dea…" at bounding box center [771, 440] width 525 height 34
click at [509, 418] on input "c. Opt for Supplier B to ensure timely and reliable delivery meets the project …" at bounding box center [509, 413] width 0 height 11
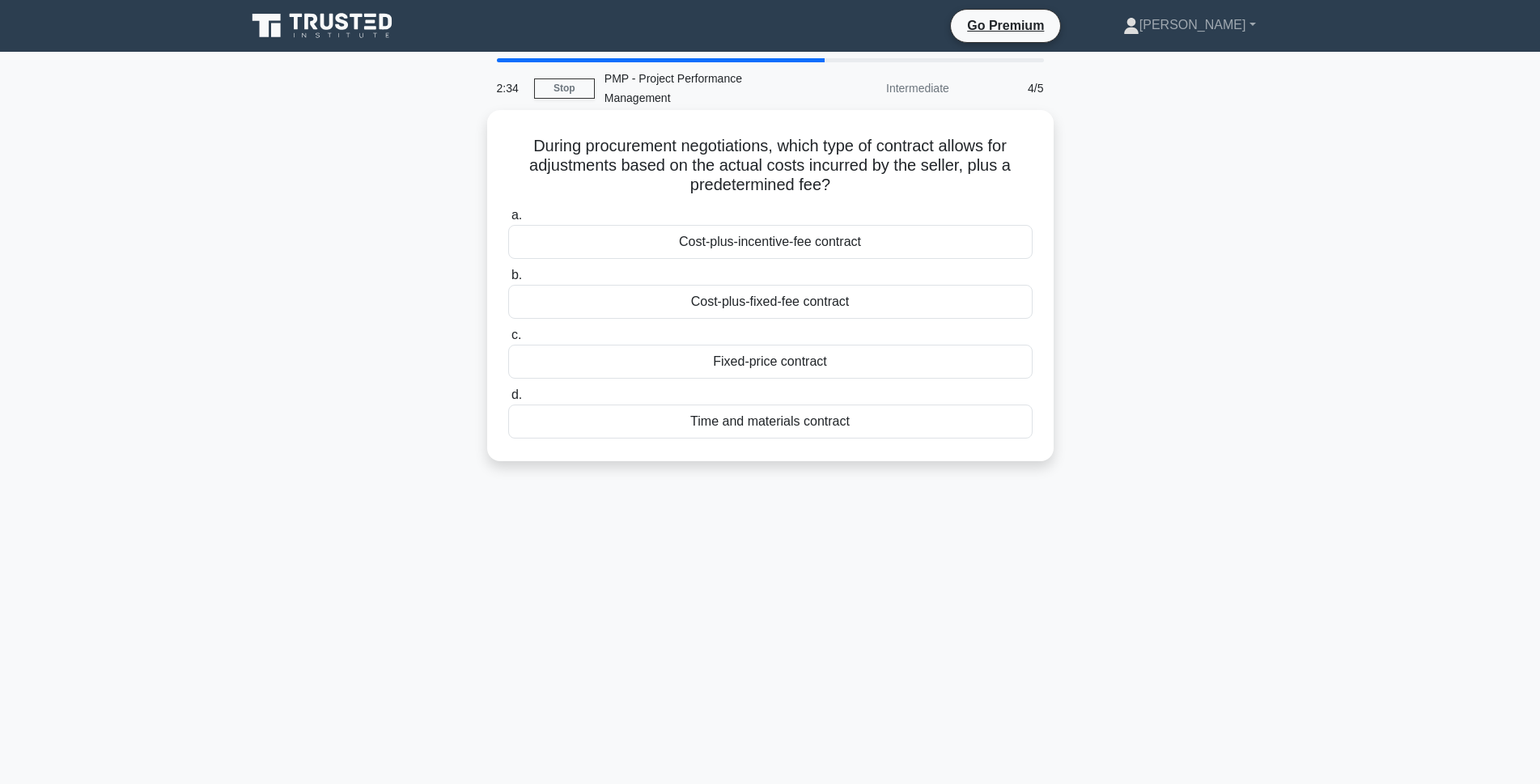
click at [848, 299] on div "Cost-plus-fixed-fee contract" at bounding box center [771, 302] width 525 height 34
click at [509, 280] on input "b. Cost-plus-fixed-fee contract" at bounding box center [509, 276] width 0 height 11
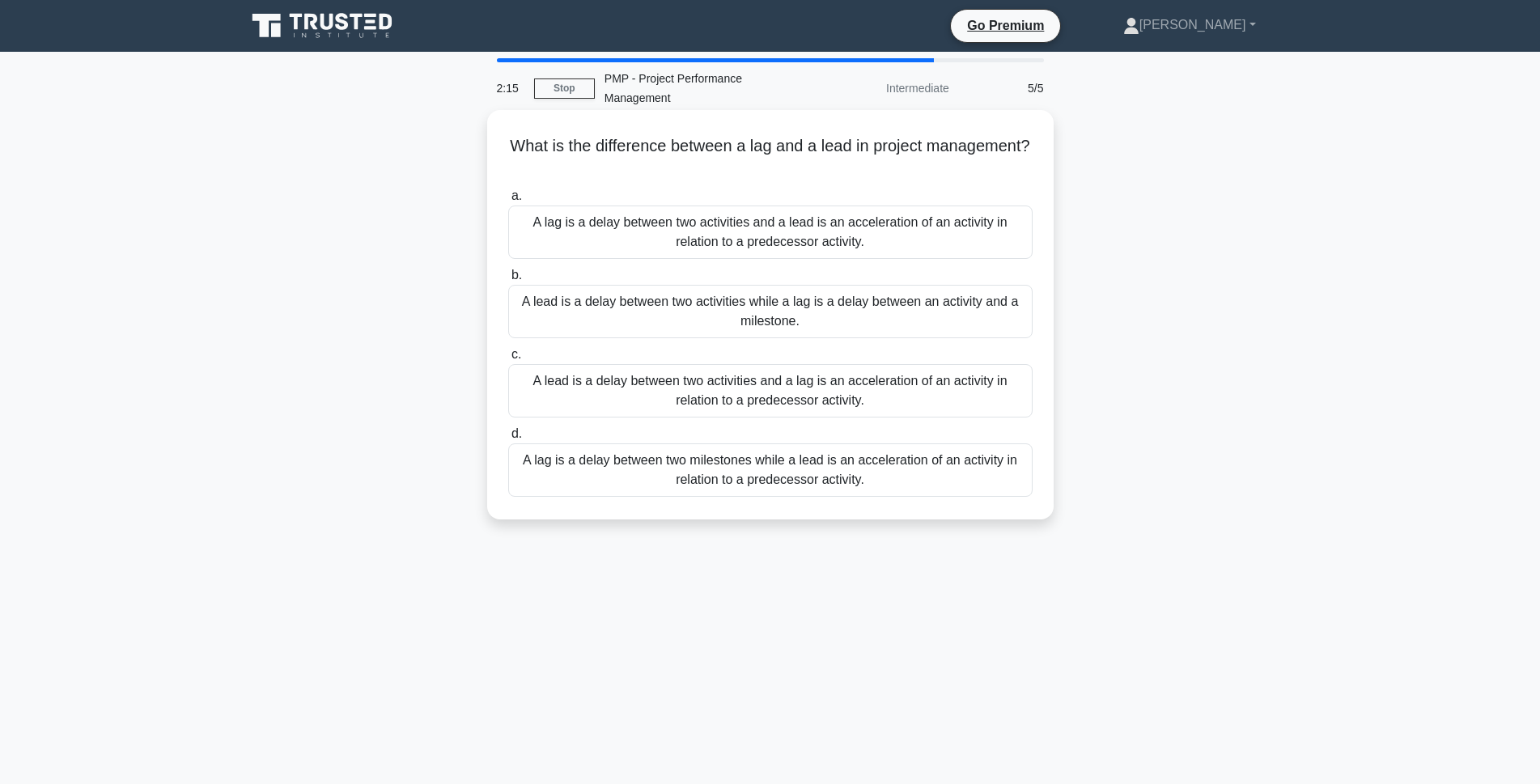
click at [666, 231] on div "A lag is a delay between two activities and a lead is an acceleration of an act…" at bounding box center [771, 232] width 525 height 53
click at [509, 202] on input "a. A lag is a delay between two activities and a lead is an acceleration of an …" at bounding box center [509, 196] width 0 height 11
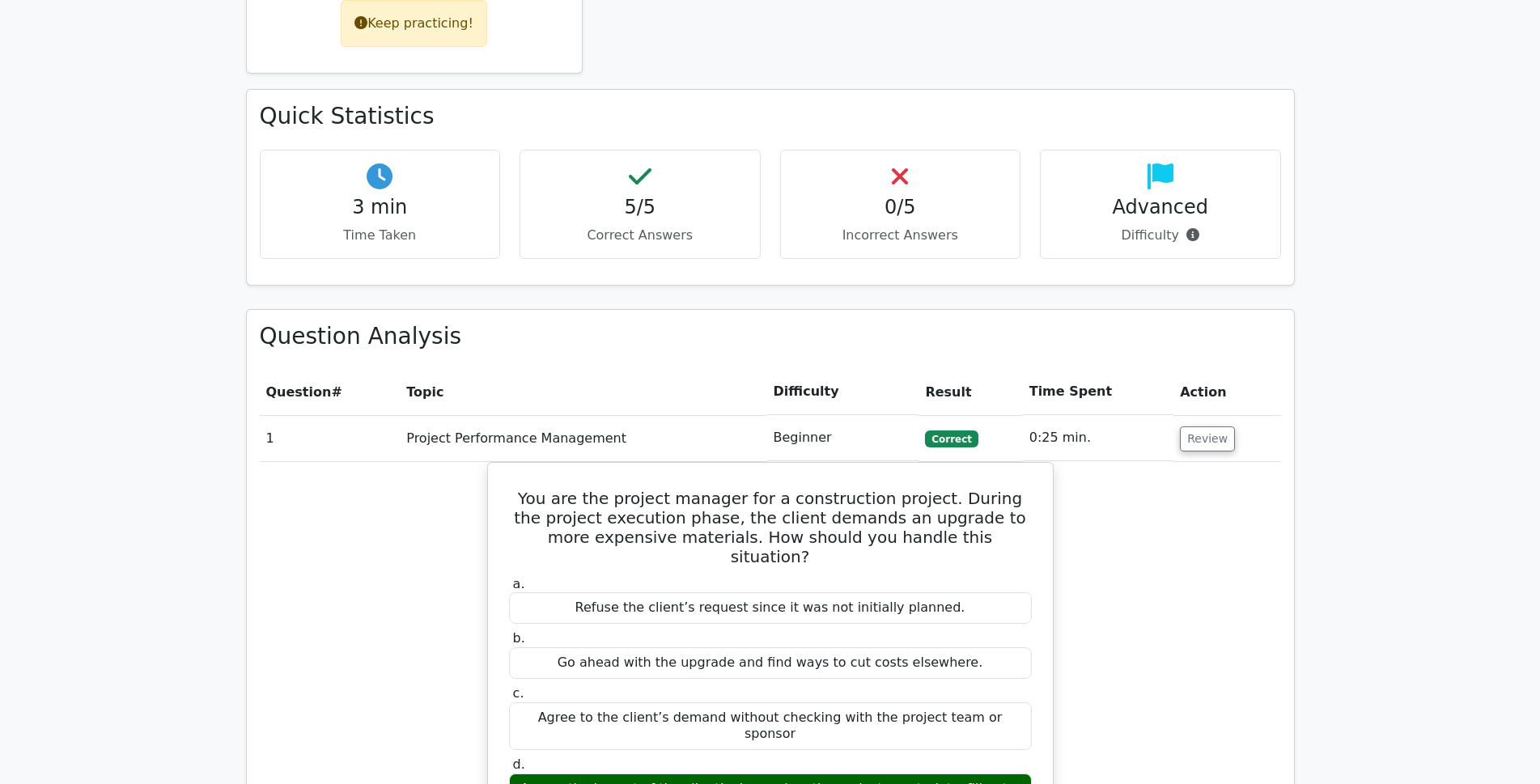
scroll to position [647, 0]
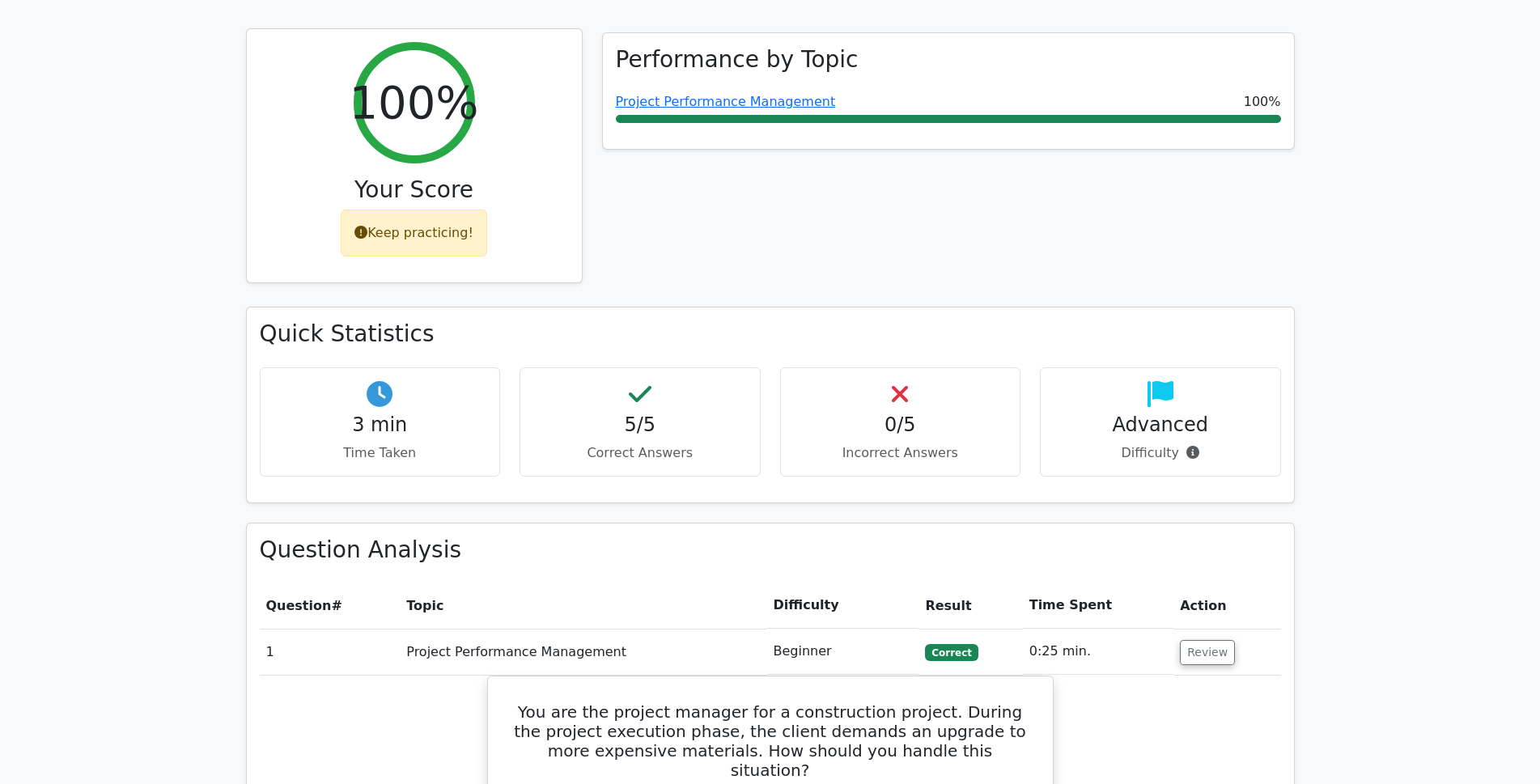
click at [368, 225] on icon at bounding box center [361, 232] width 13 height 13
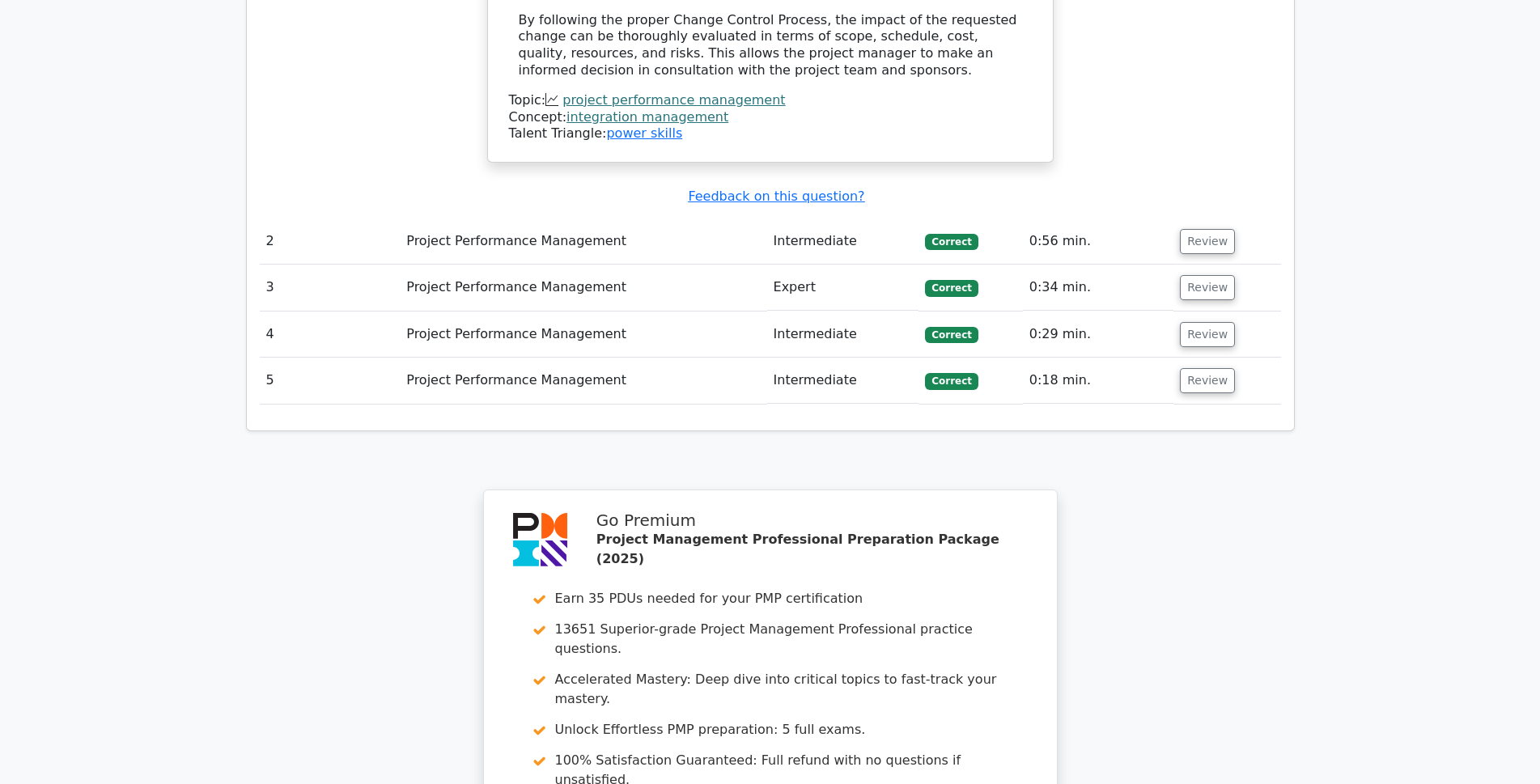
scroll to position [2001, 0]
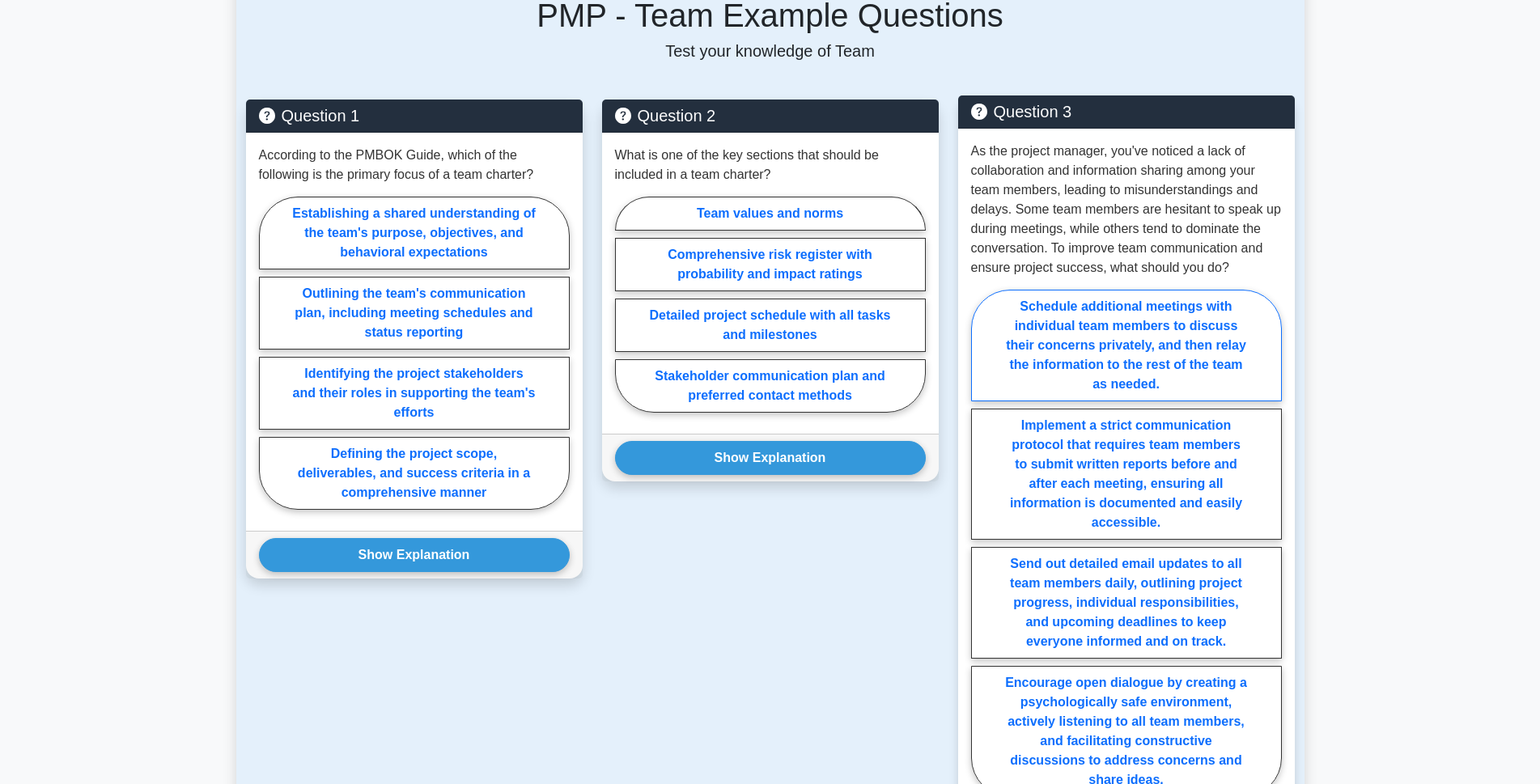
scroll to position [1133, 0]
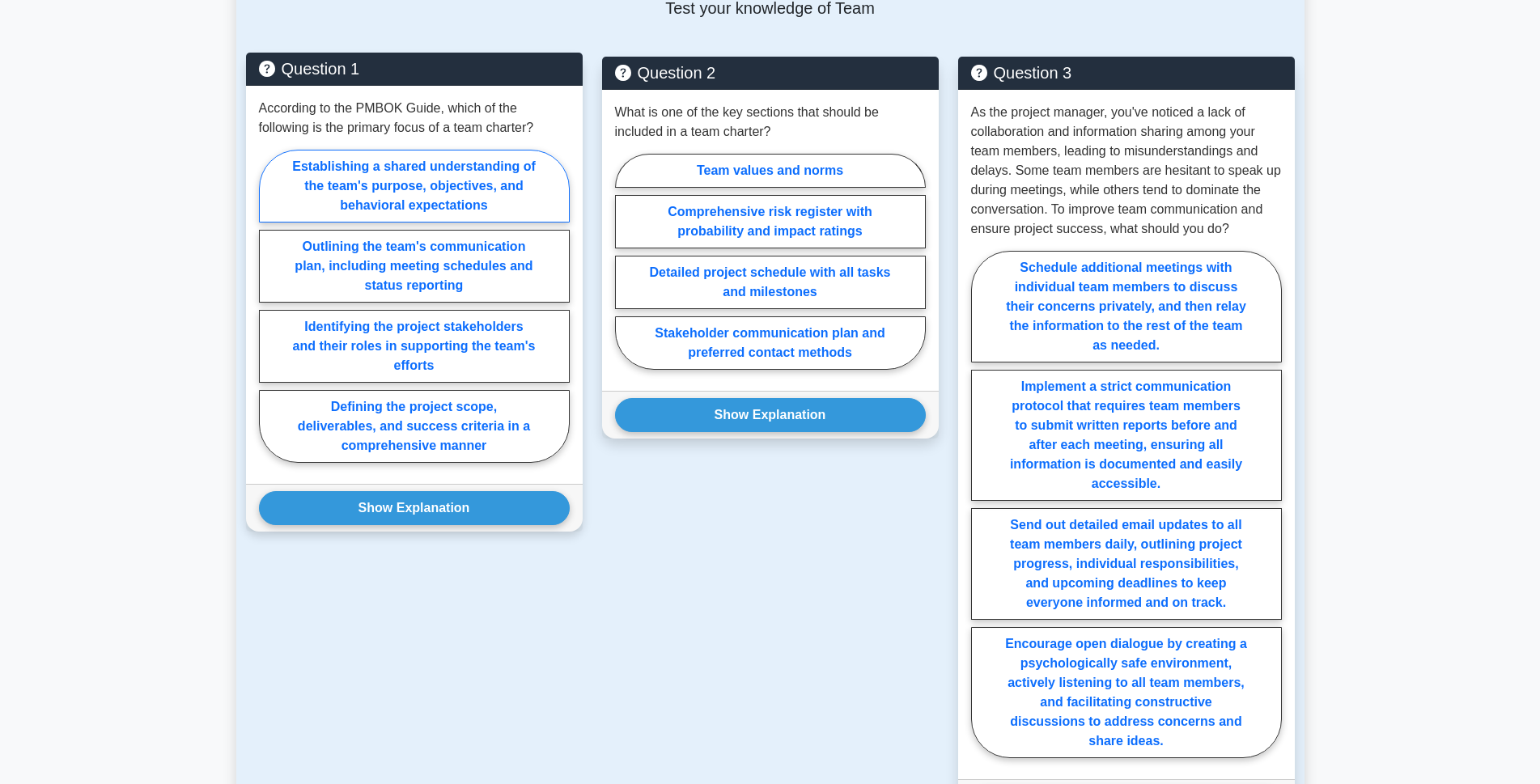
click at [435, 171] on label "Establishing a shared understanding of the team's purpose, objectives, and beha…" at bounding box center [414, 186] width 311 height 73
click at [270, 305] on input "Establishing a shared understanding of the team's purpose, objectives, and beha…" at bounding box center [264, 311] width 11 height 11
radio input "true"
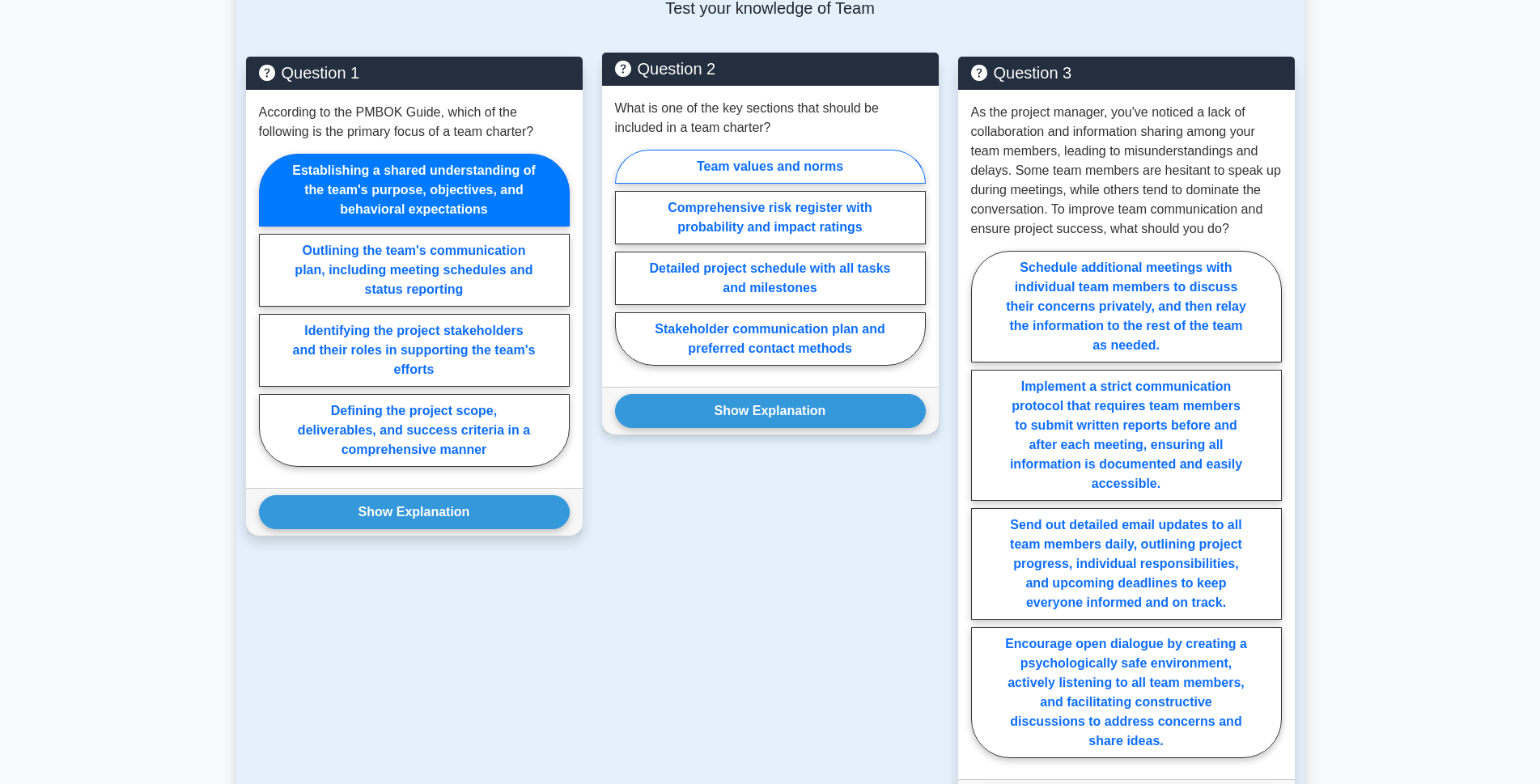
click at [800, 150] on label "Team values and norms" at bounding box center [770, 167] width 311 height 34
click at [626, 257] on input "Team values and norms" at bounding box center [620, 262] width 11 height 11
radio input "true"
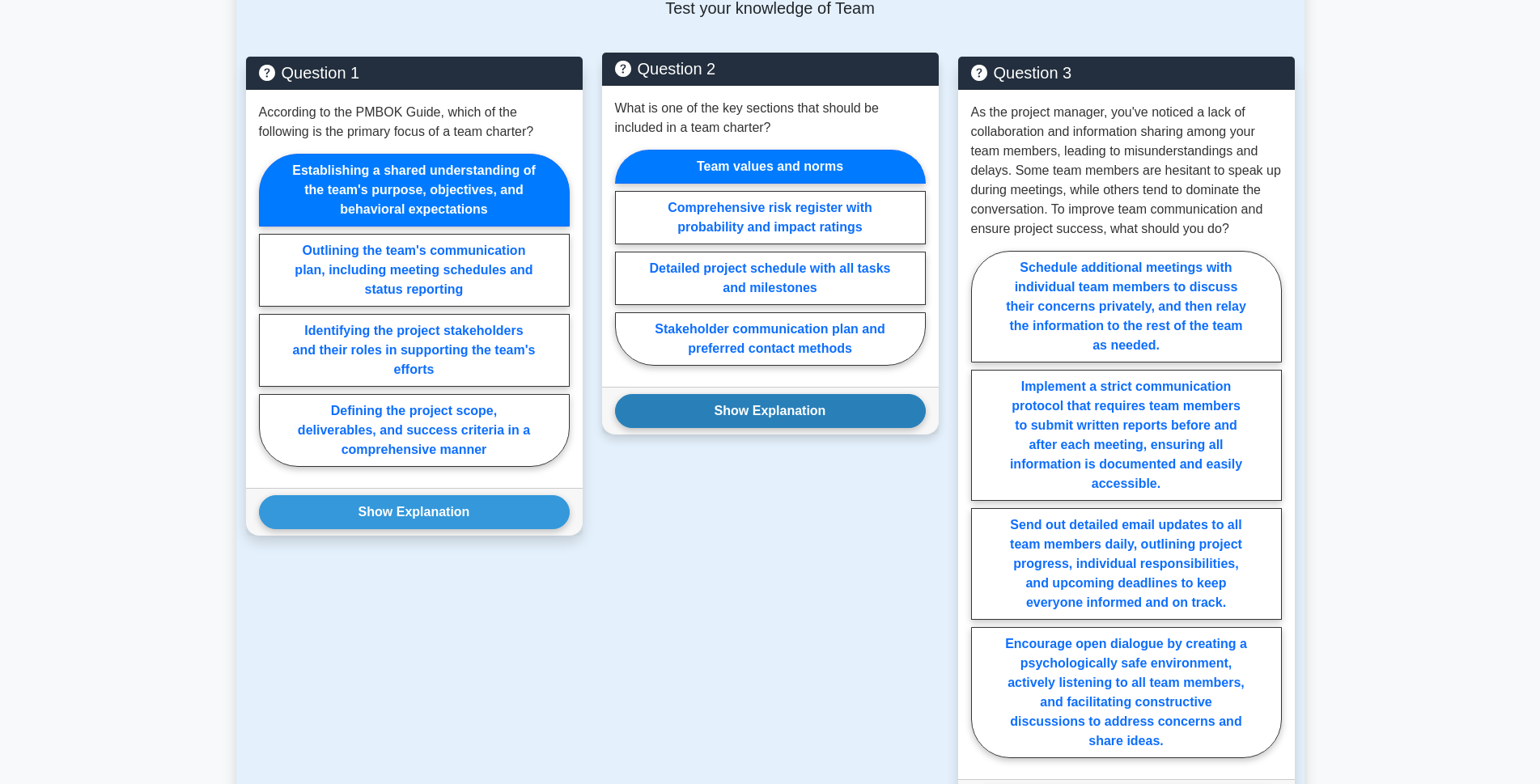
click at [780, 394] on button "Show Explanation" at bounding box center [770, 411] width 311 height 34
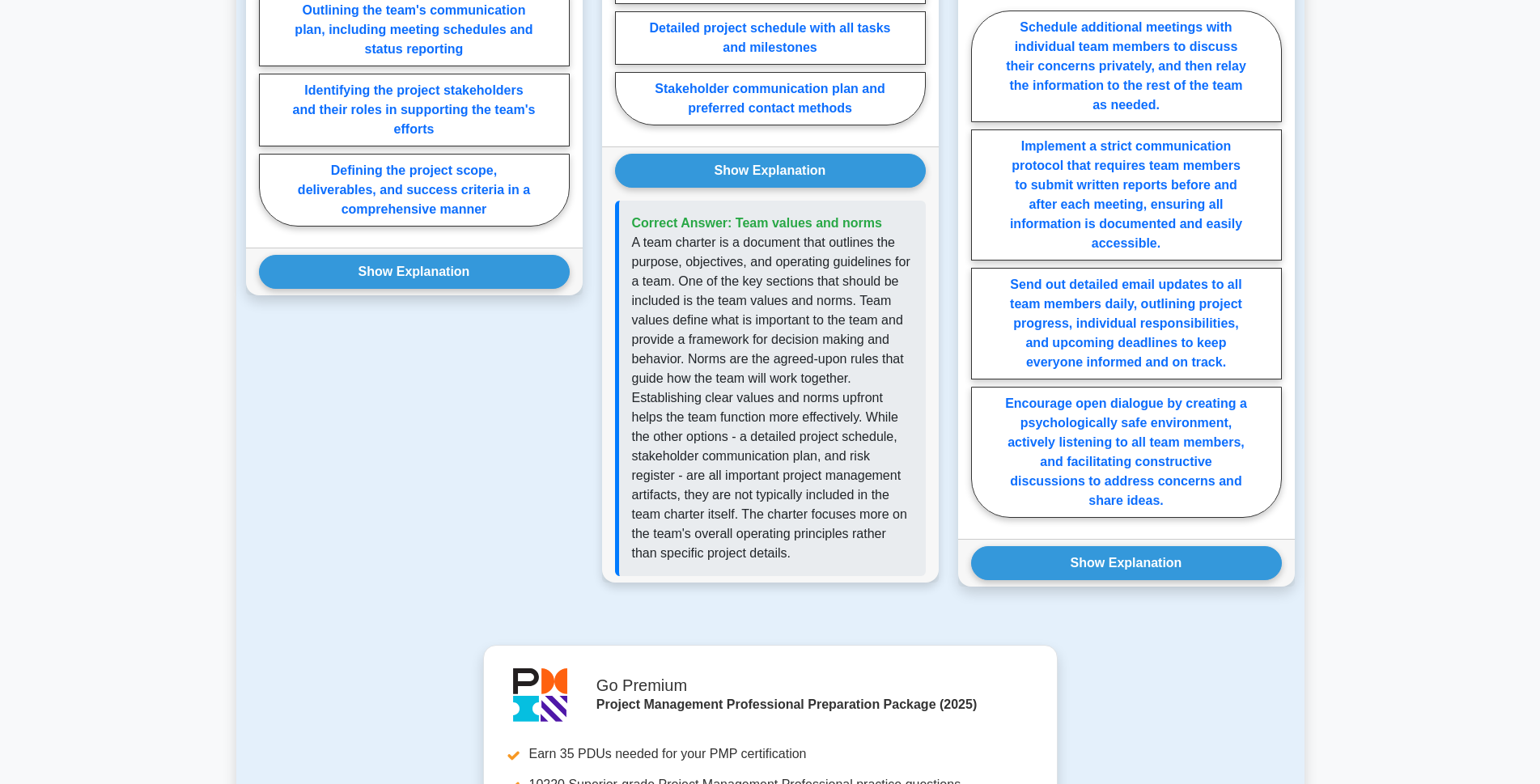
scroll to position [1375, 0]
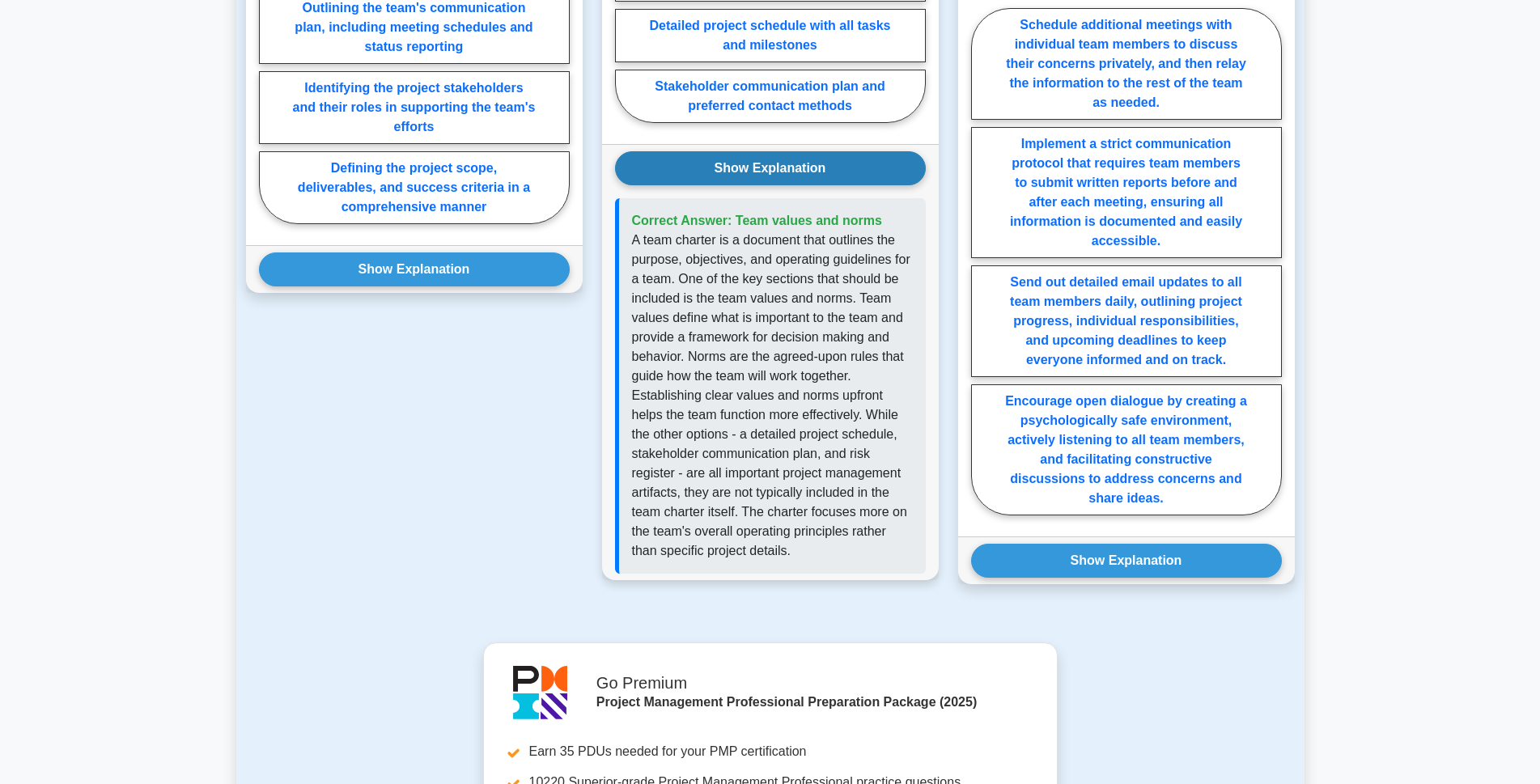
click at [745, 151] on button "Show Explanation" at bounding box center [770, 169] width 311 height 34
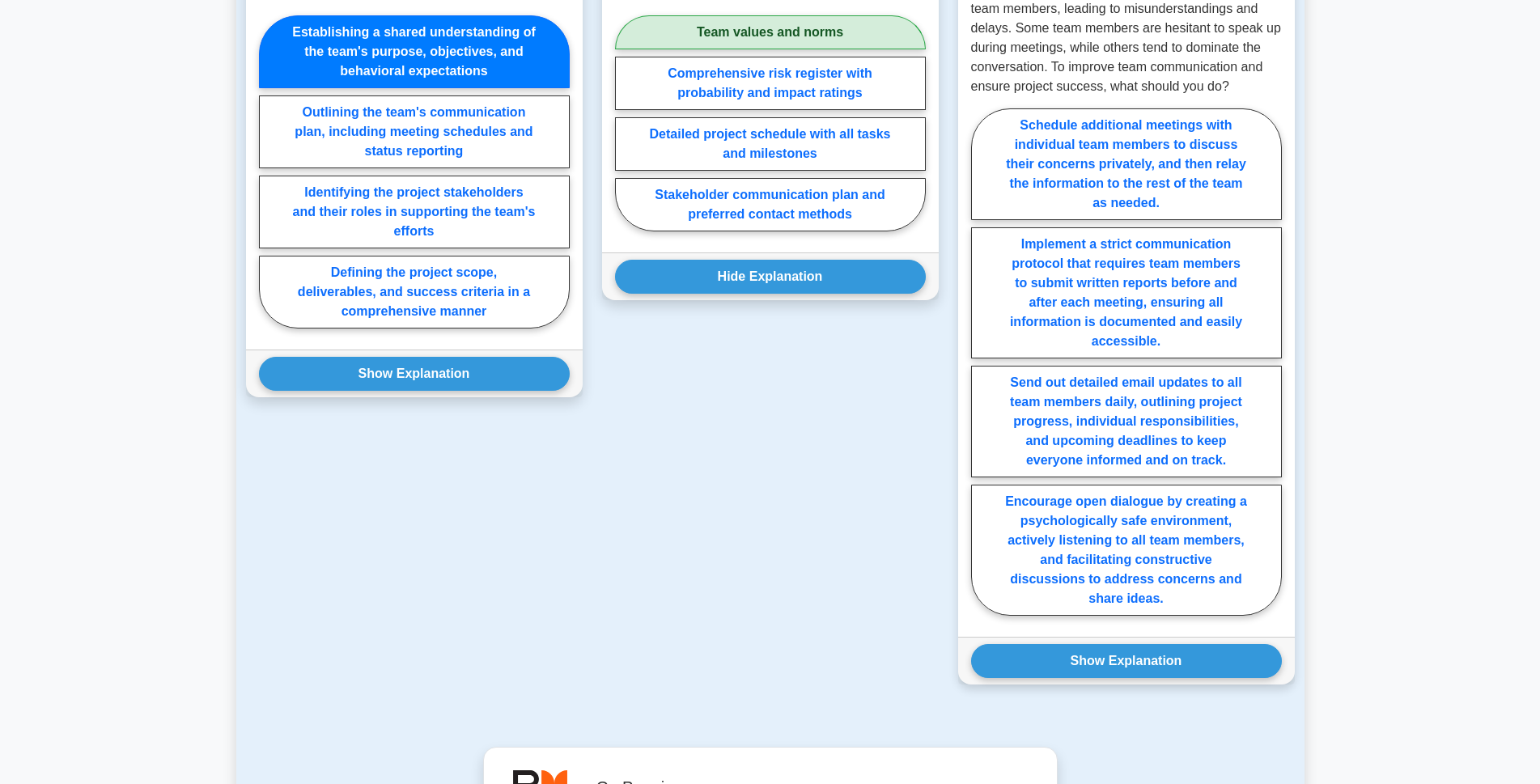
scroll to position [1294, 0]
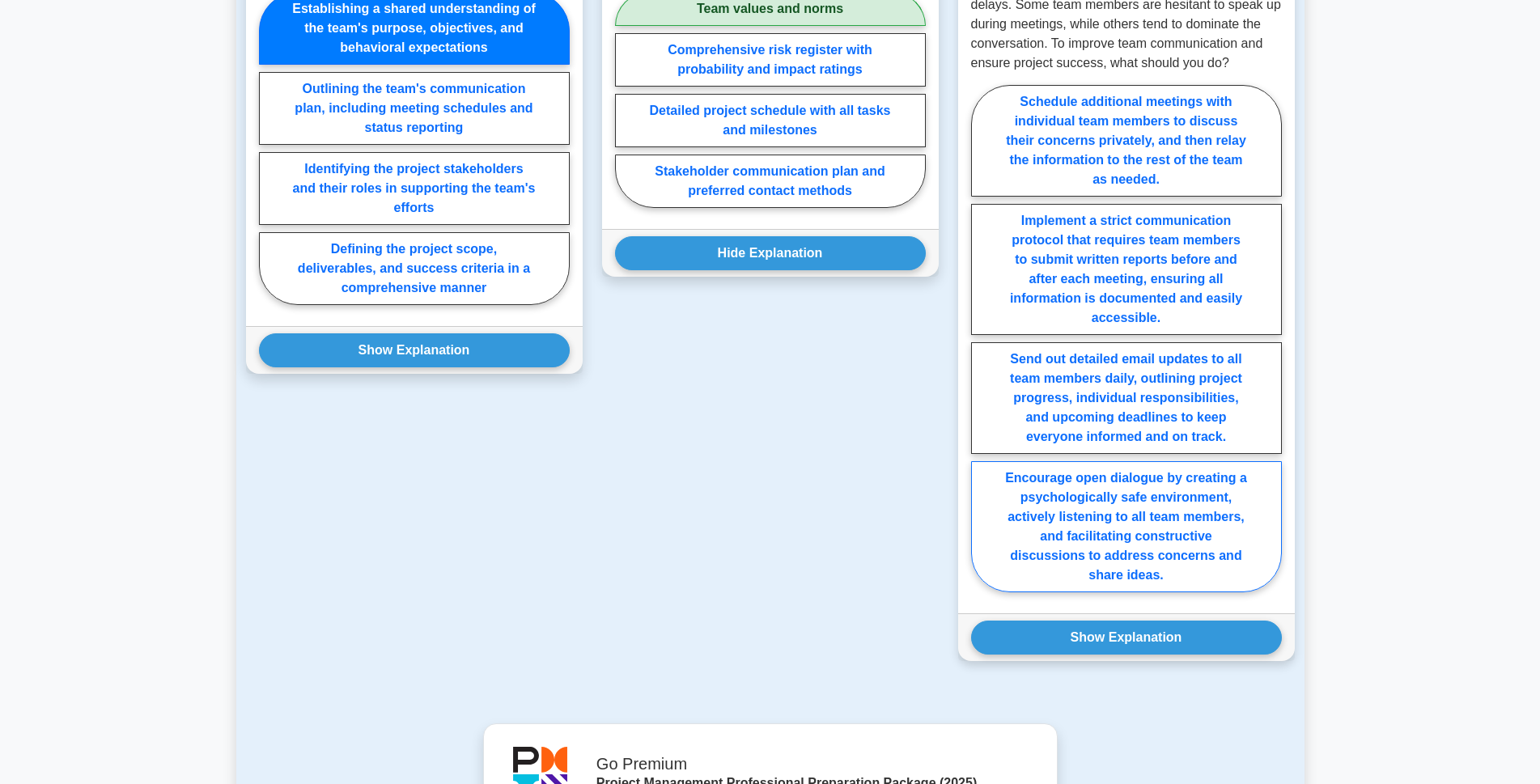
click at [1059, 498] on label "Encourage open dialogue by creating a psychologically safe environment, activel…" at bounding box center [1126, 526] width 311 height 131
click at [982, 349] on input "Encourage open dialogue by creating a psychologically safe environment, activel…" at bounding box center [976, 343] width 11 height 11
radio input "true"
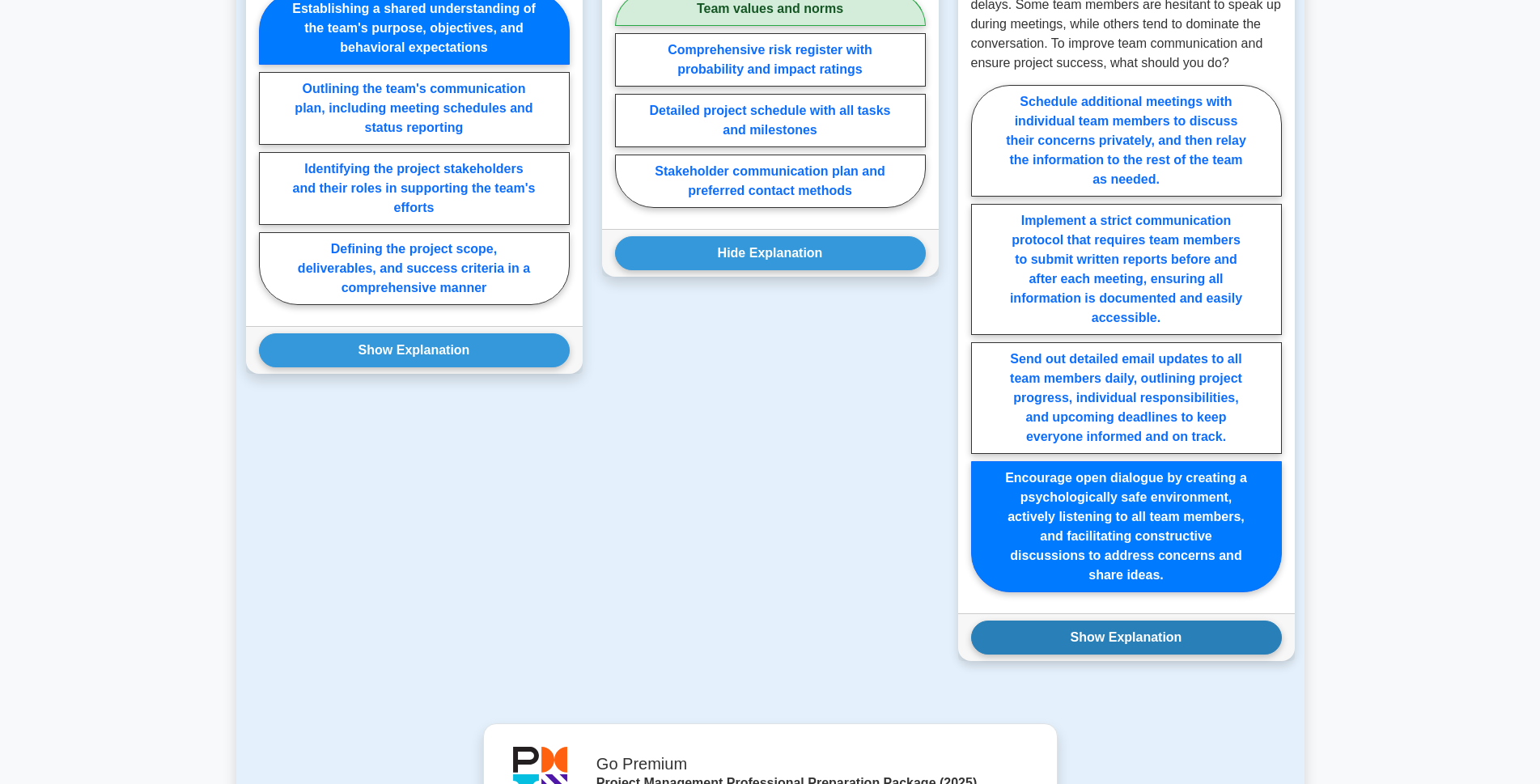
click at [1075, 624] on button "Show Explanation" at bounding box center [1126, 638] width 311 height 34
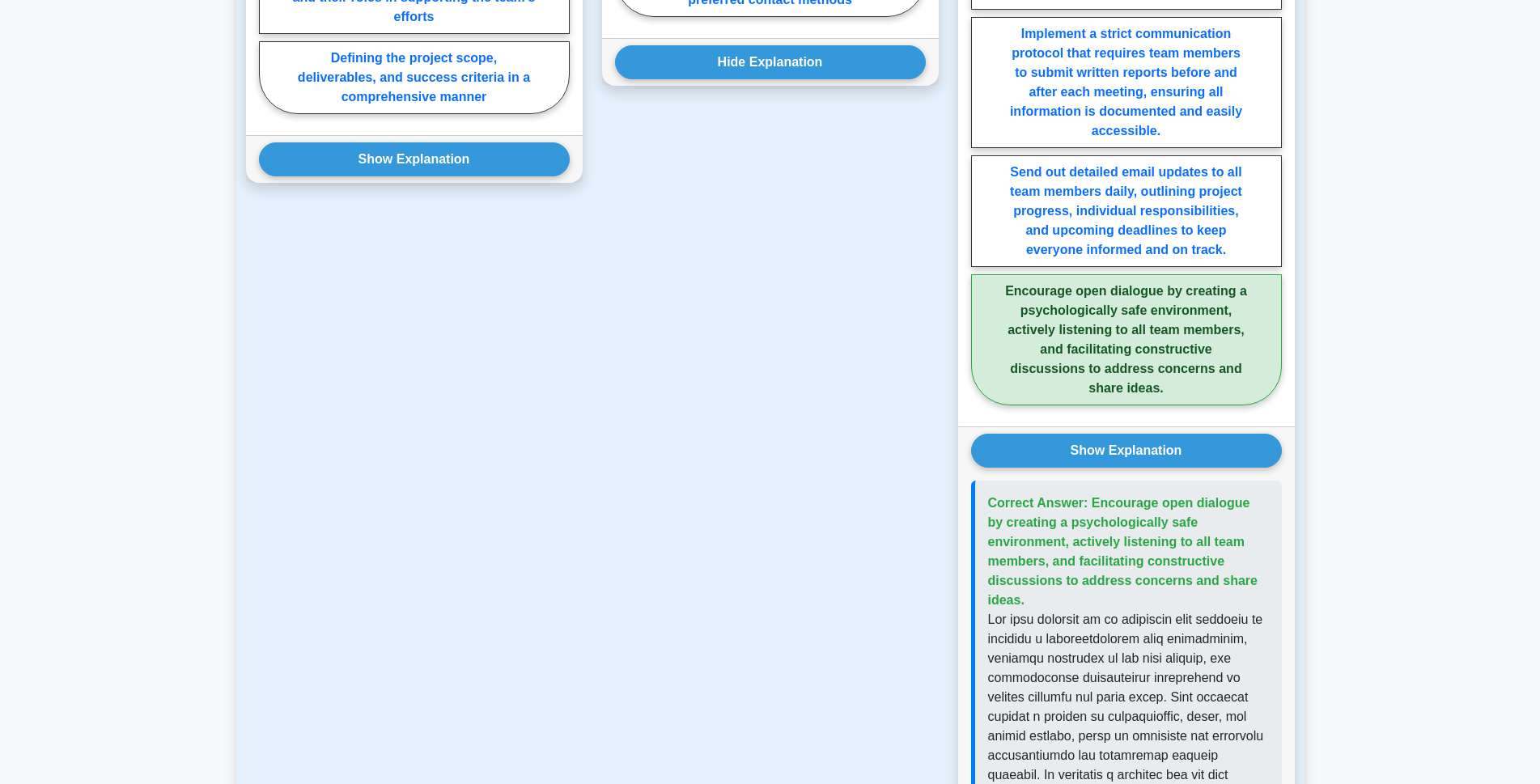
scroll to position [1456, 0]
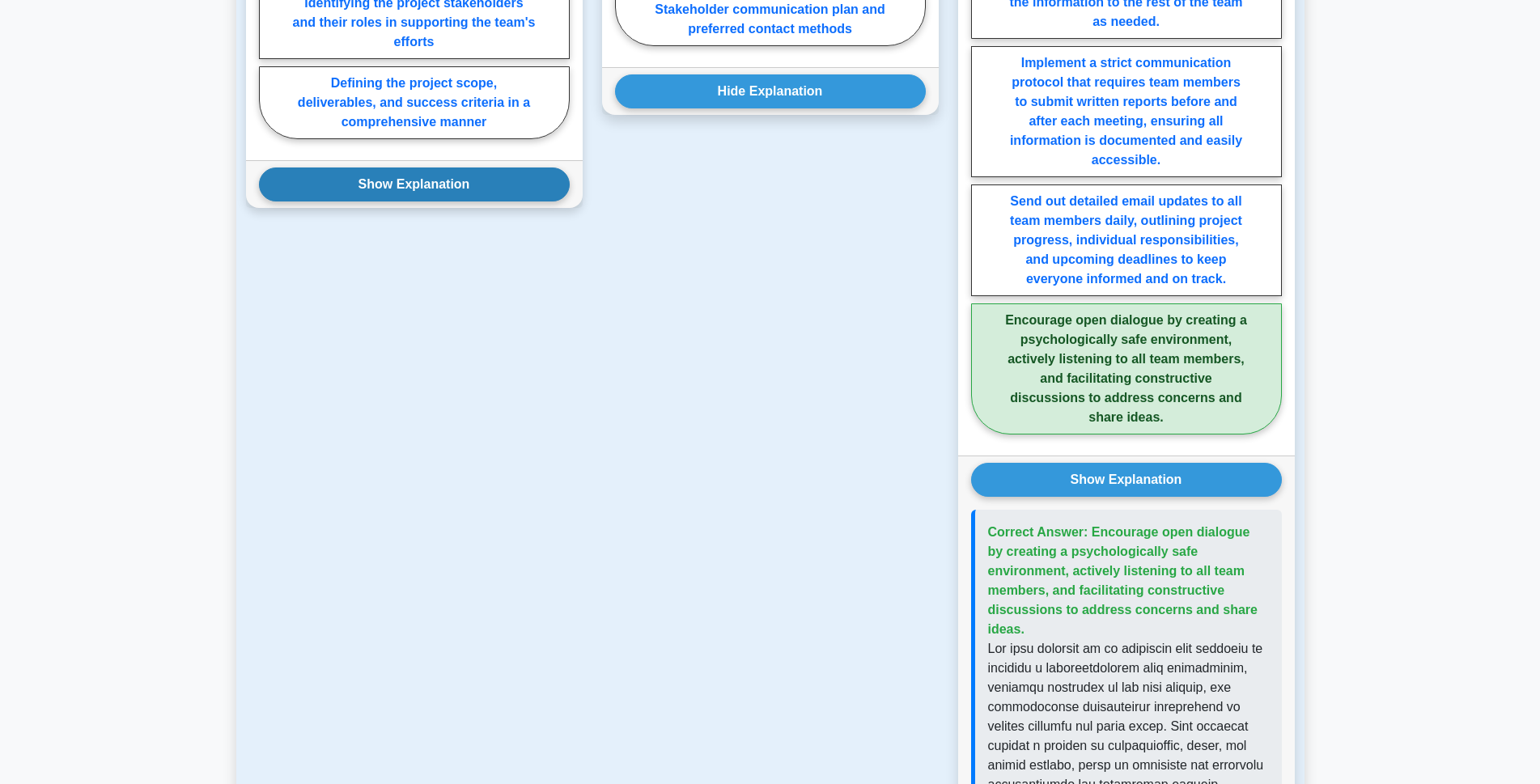
click at [432, 178] on button "Show Explanation" at bounding box center [414, 185] width 311 height 34
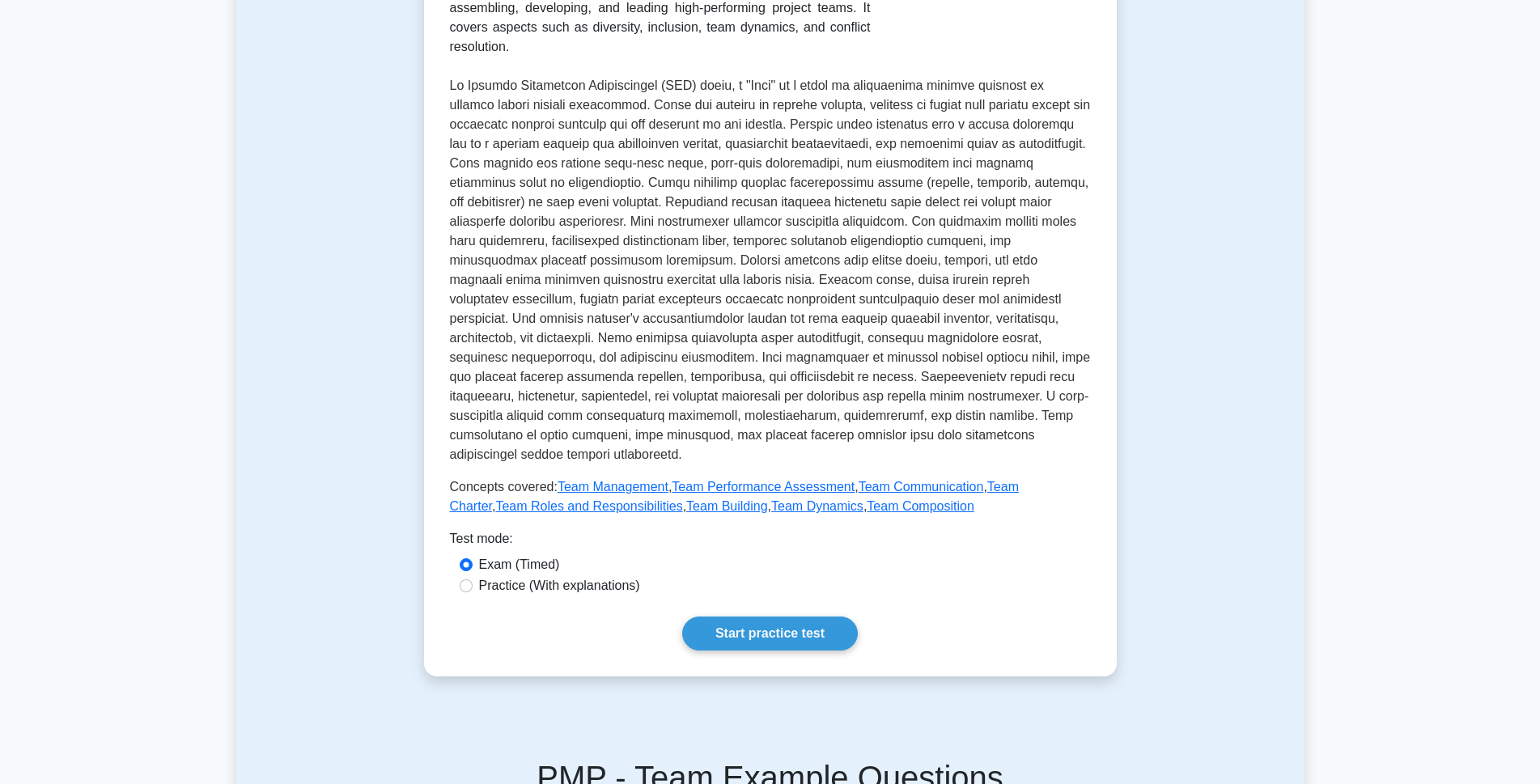
scroll to position [324, 0]
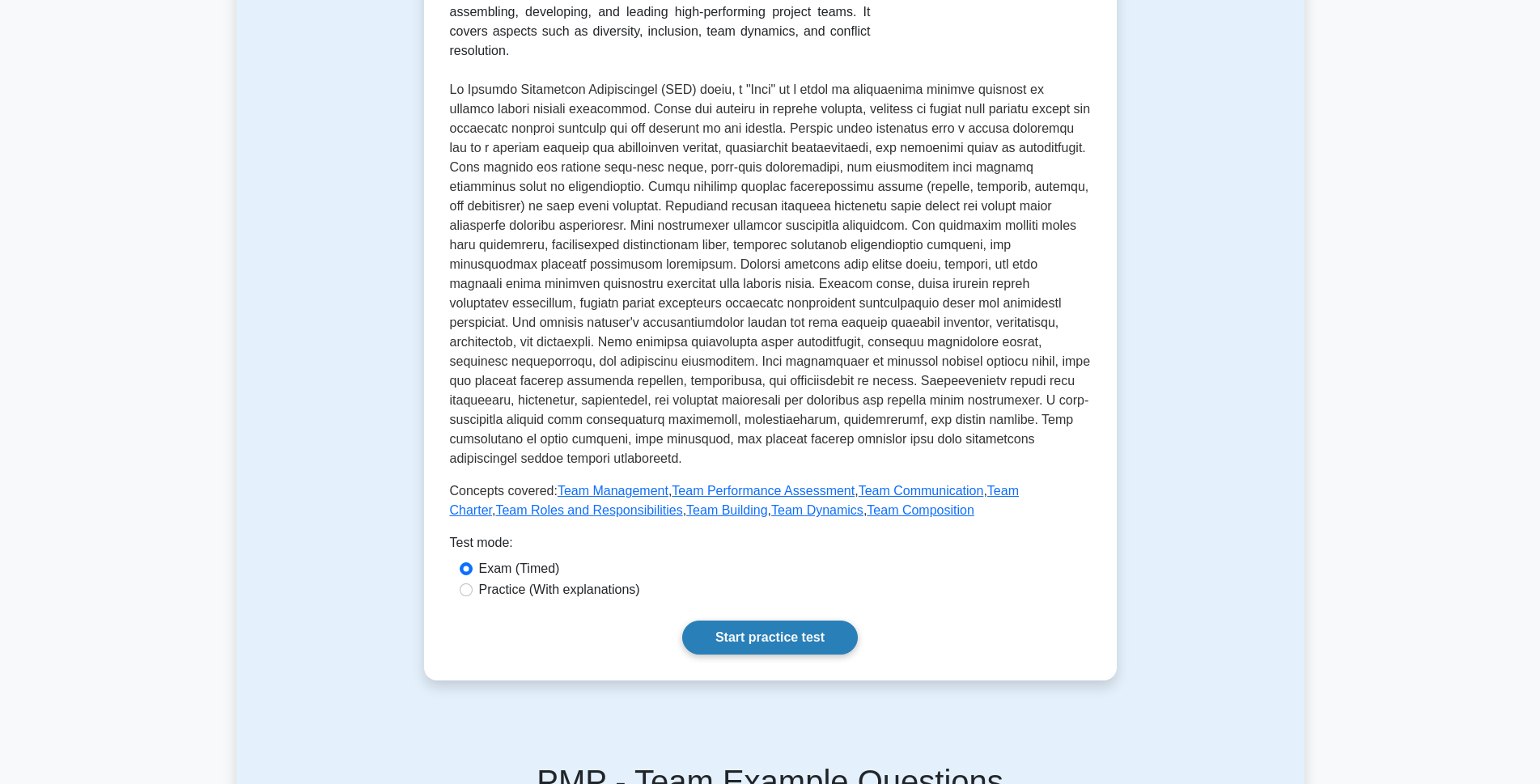
click at [784, 621] on link "Start practice test" at bounding box center [770, 638] width 176 height 34
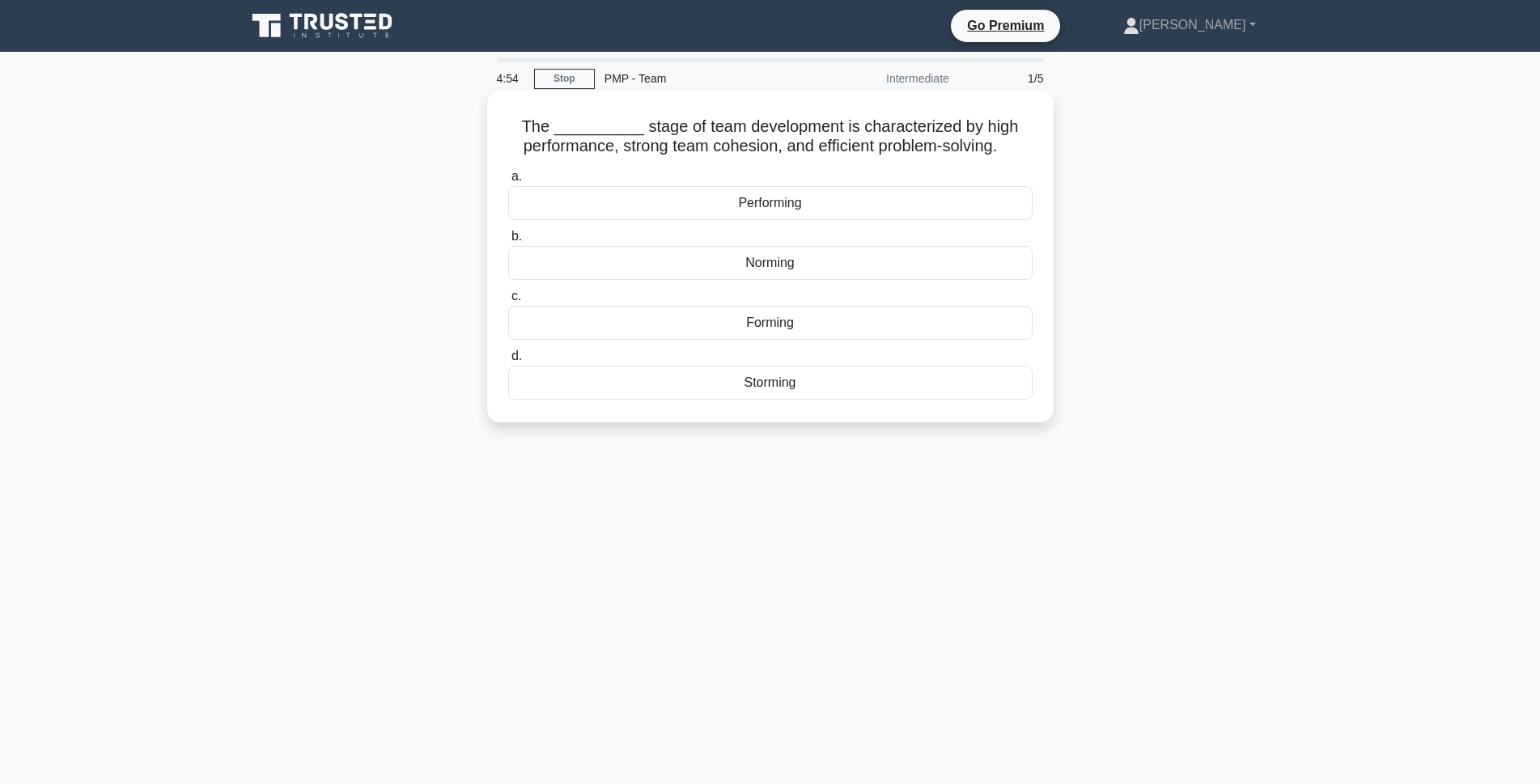
click at [778, 209] on div "Performing" at bounding box center [771, 203] width 525 height 34
click at [509, 182] on input "a. Performing" at bounding box center [509, 177] width 0 height 11
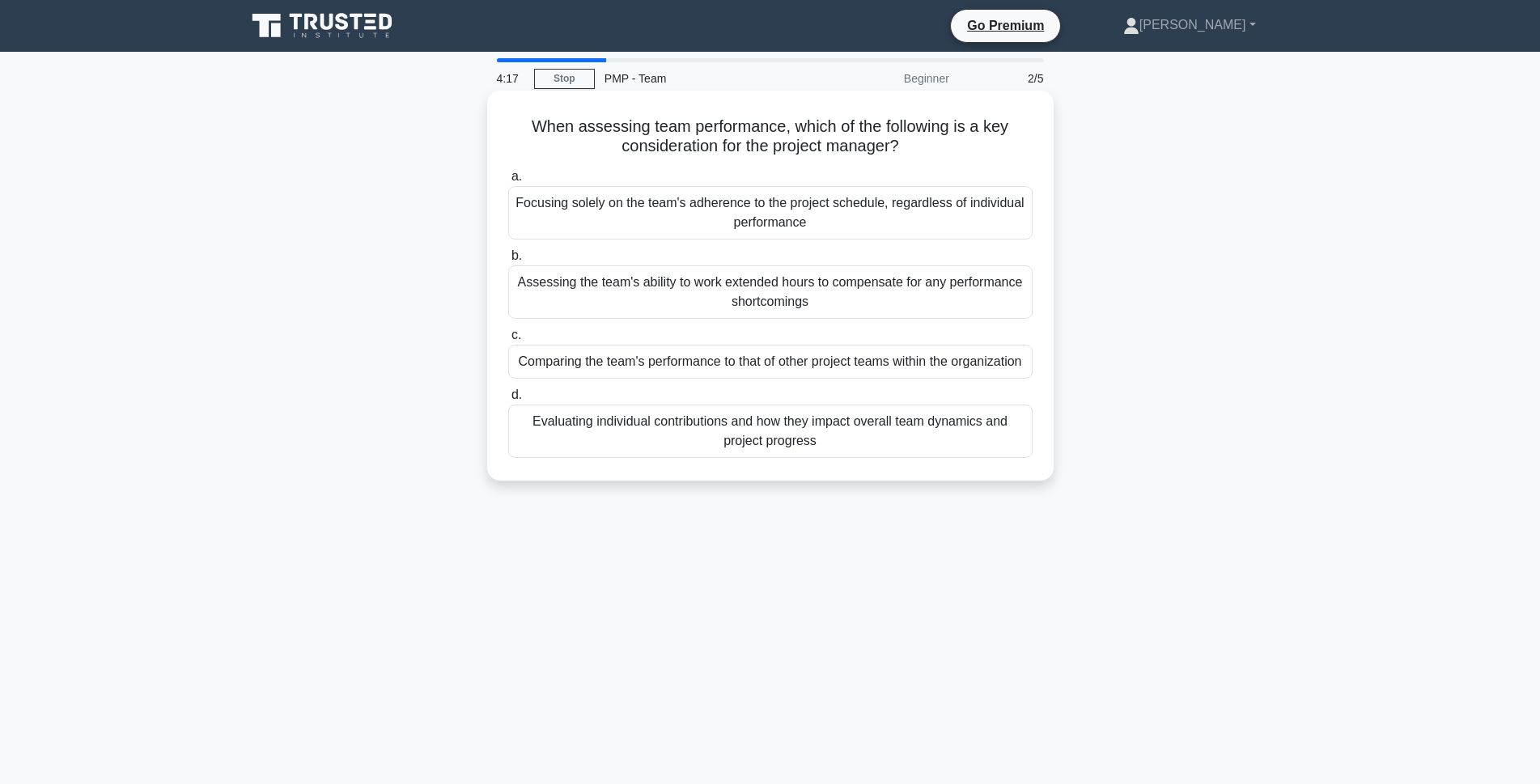
click at [850, 433] on div "Evaluating individual contributions and how they impact overall team dynamics a…" at bounding box center [771, 431] width 525 height 53
click at [509, 400] on input "d. Evaluating individual contributions and how they impact overall team dynamic…" at bounding box center [509, 396] width 0 height 11
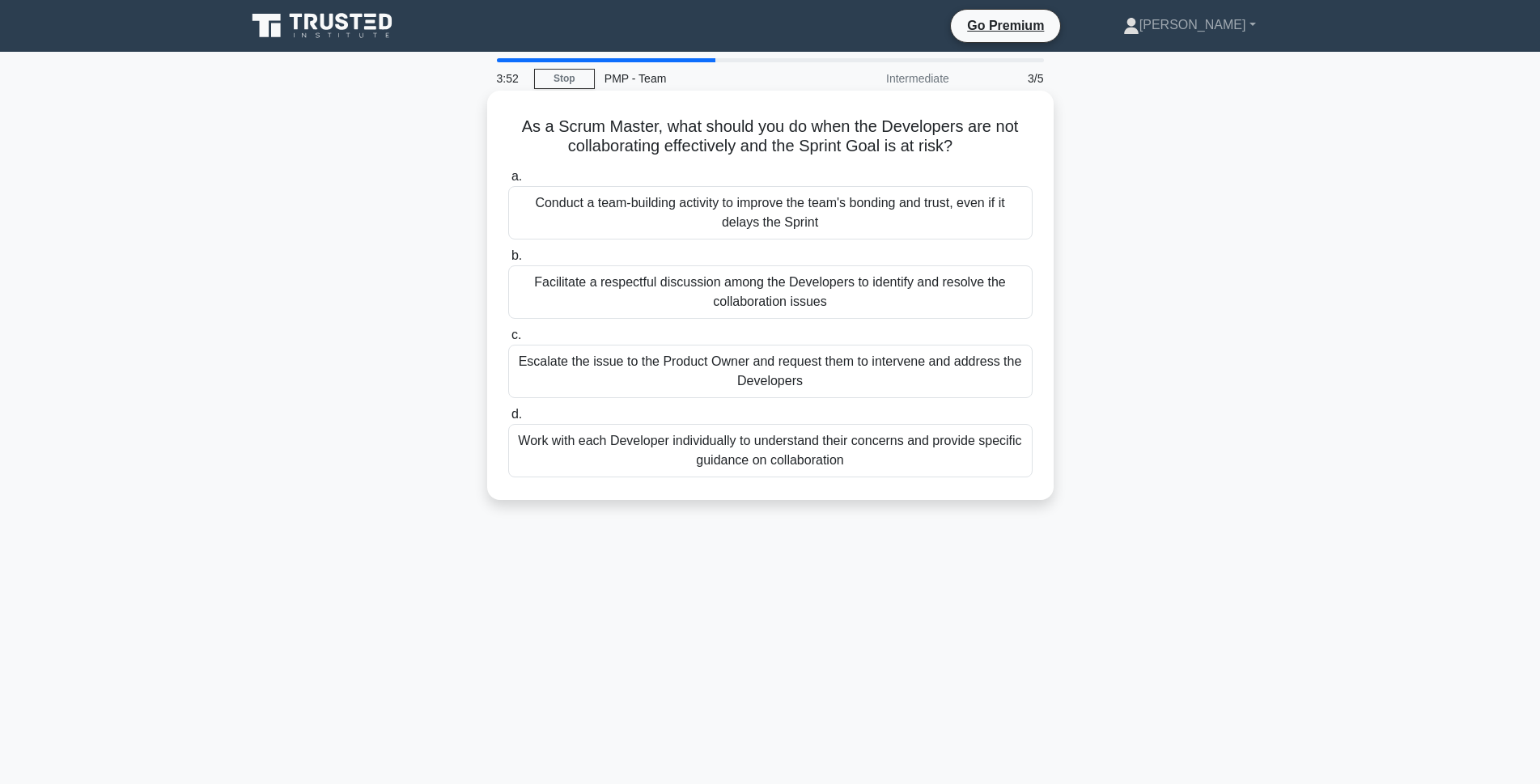
click at [744, 294] on div "Facilitate a respectful discussion among the Developers to identify and resolve…" at bounding box center [771, 291] width 525 height 53
click at [509, 261] on input "b. Facilitate a respectful discussion among the Developers to identify and reso…" at bounding box center [509, 256] width 0 height 11
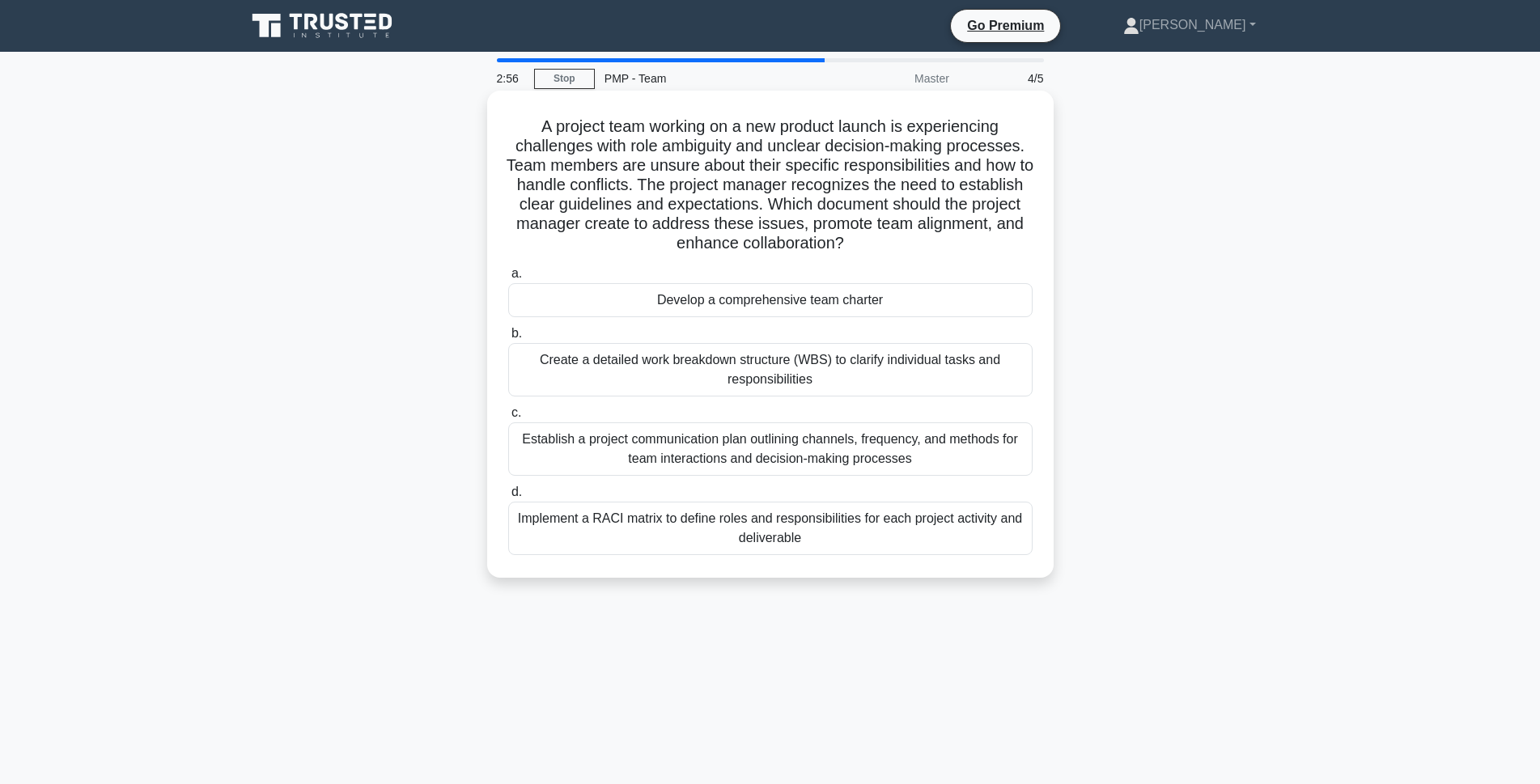
click at [654, 540] on div "Implement a RACI matrix to define roles and responsibilities for each project a…" at bounding box center [771, 528] width 525 height 53
click at [509, 497] on input "d. Implement a RACI matrix to define roles and responsibilities for each projec…" at bounding box center [509, 492] width 0 height 11
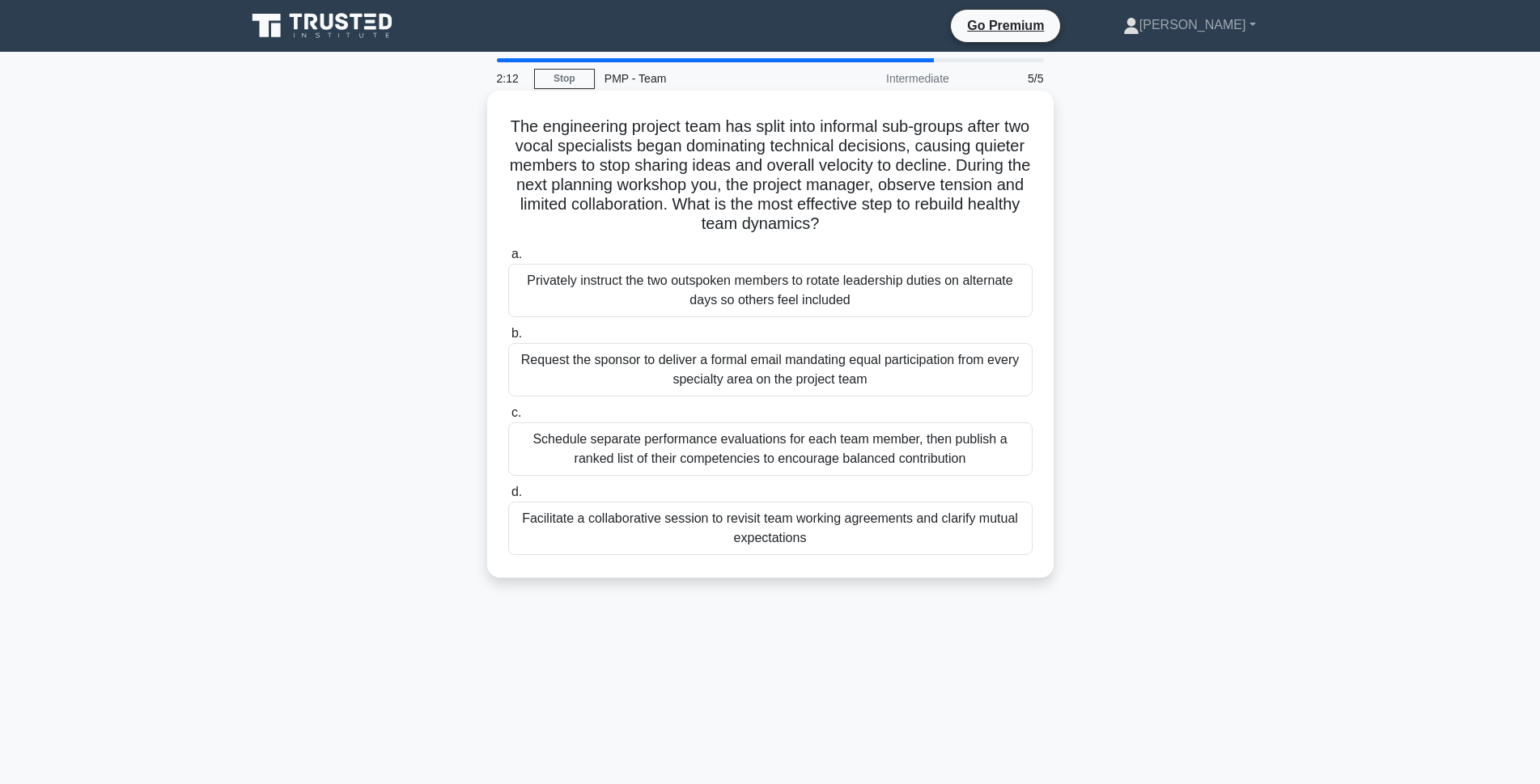
click at [901, 538] on div "Facilitate a collaborative session to revisit team working agreements and clari…" at bounding box center [771, 528] width 525 height 53
click at [509, 497] on input "d. Facilitate a collaborative session to revisit team working agreements and cl…" at bounding box center [509, 492] width 0 height 11
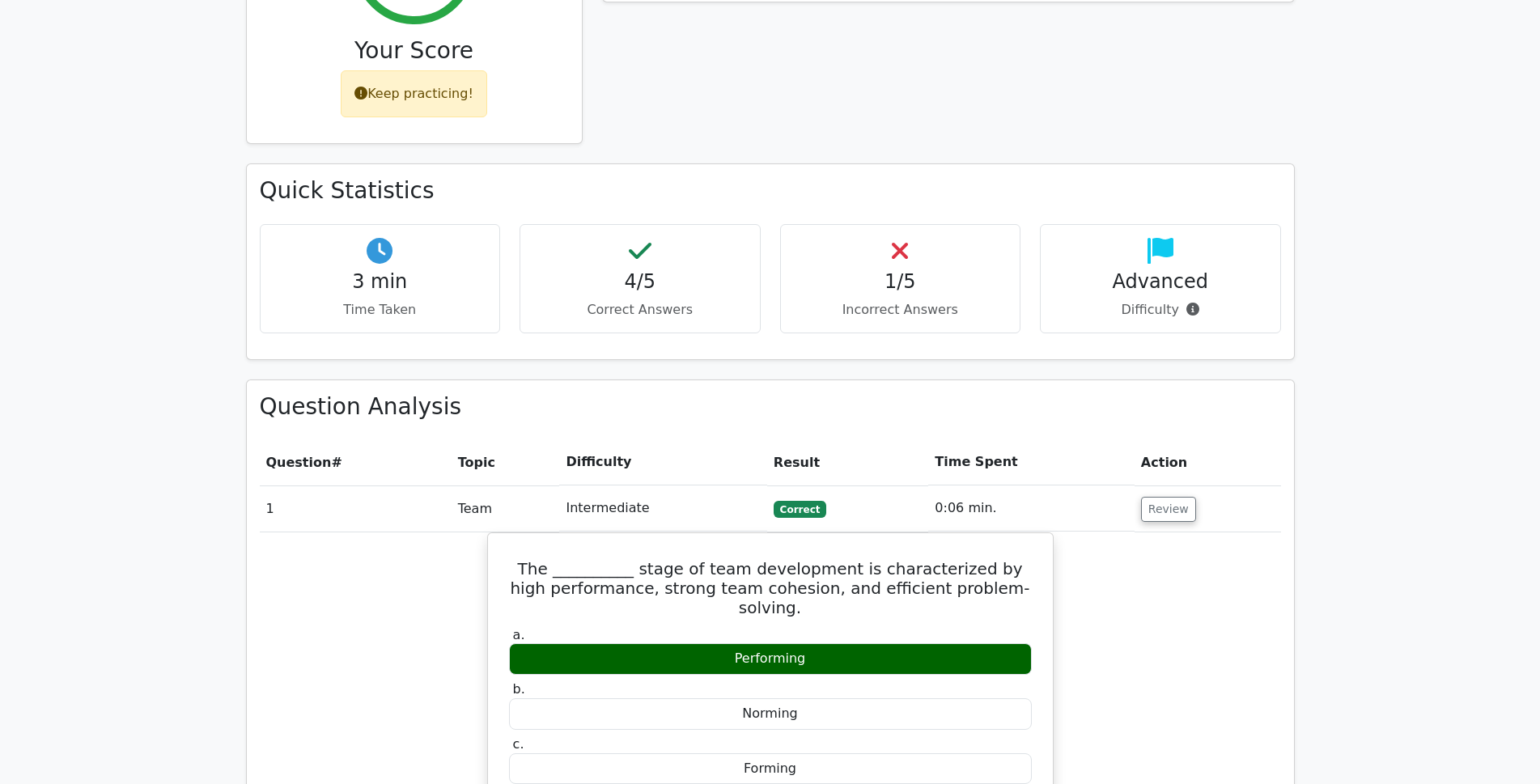
scroll to position [809, 0]
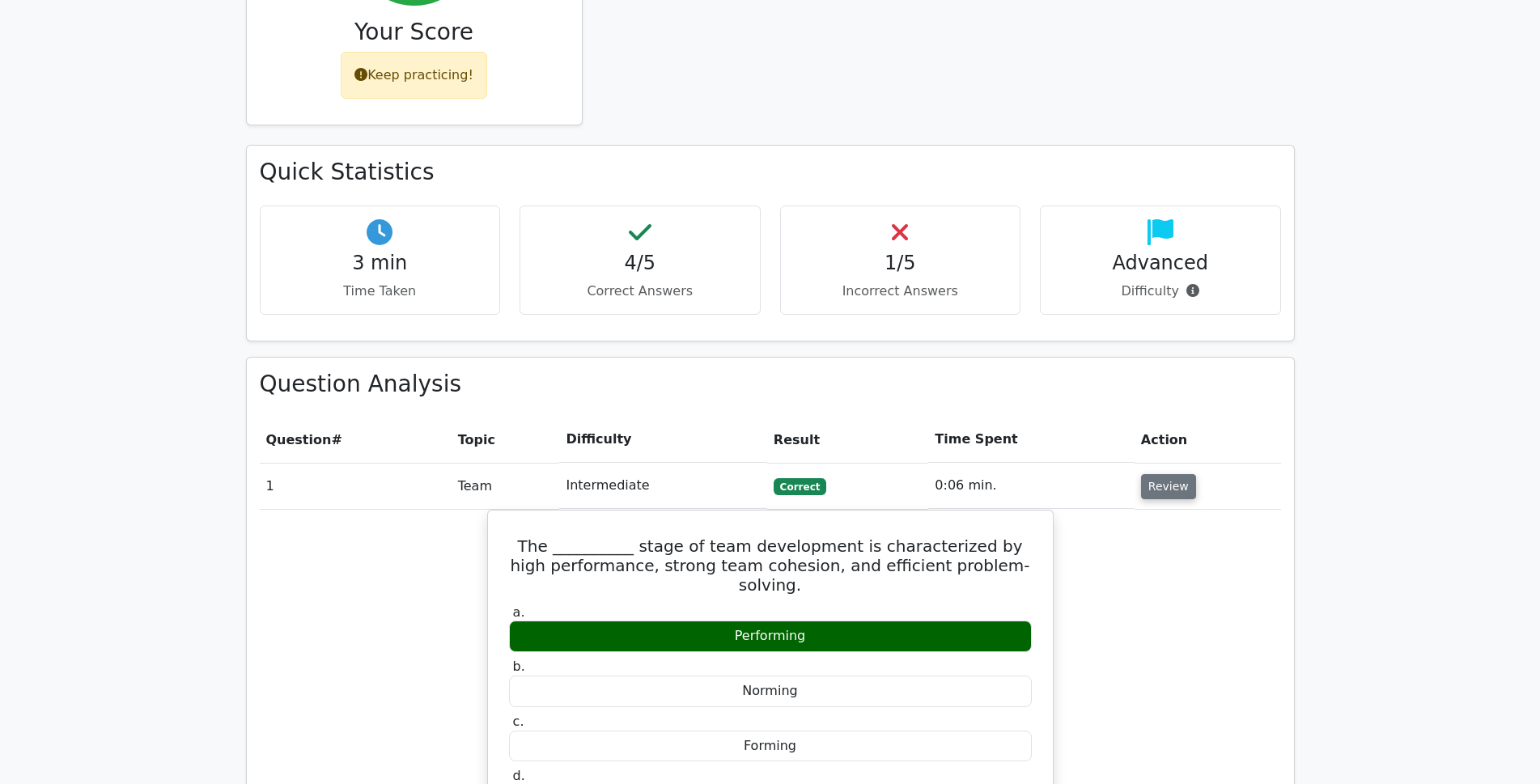
click at [1163, 474] on button "Review" at bounding box center [1169, 487] width 55 height 25
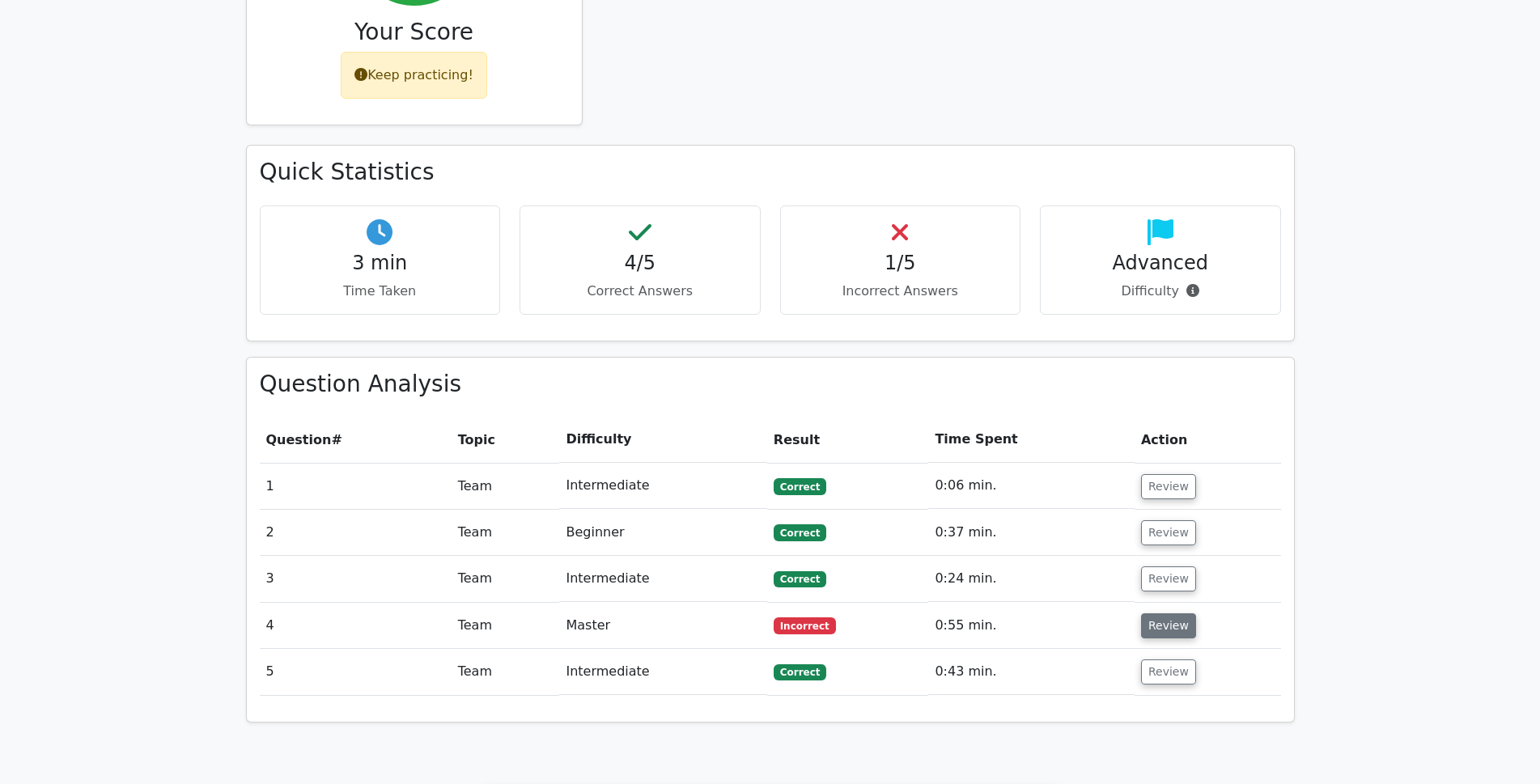
click at [1160, 613] on button "Review" at bounding box center [1169, 625] width 55 height 25
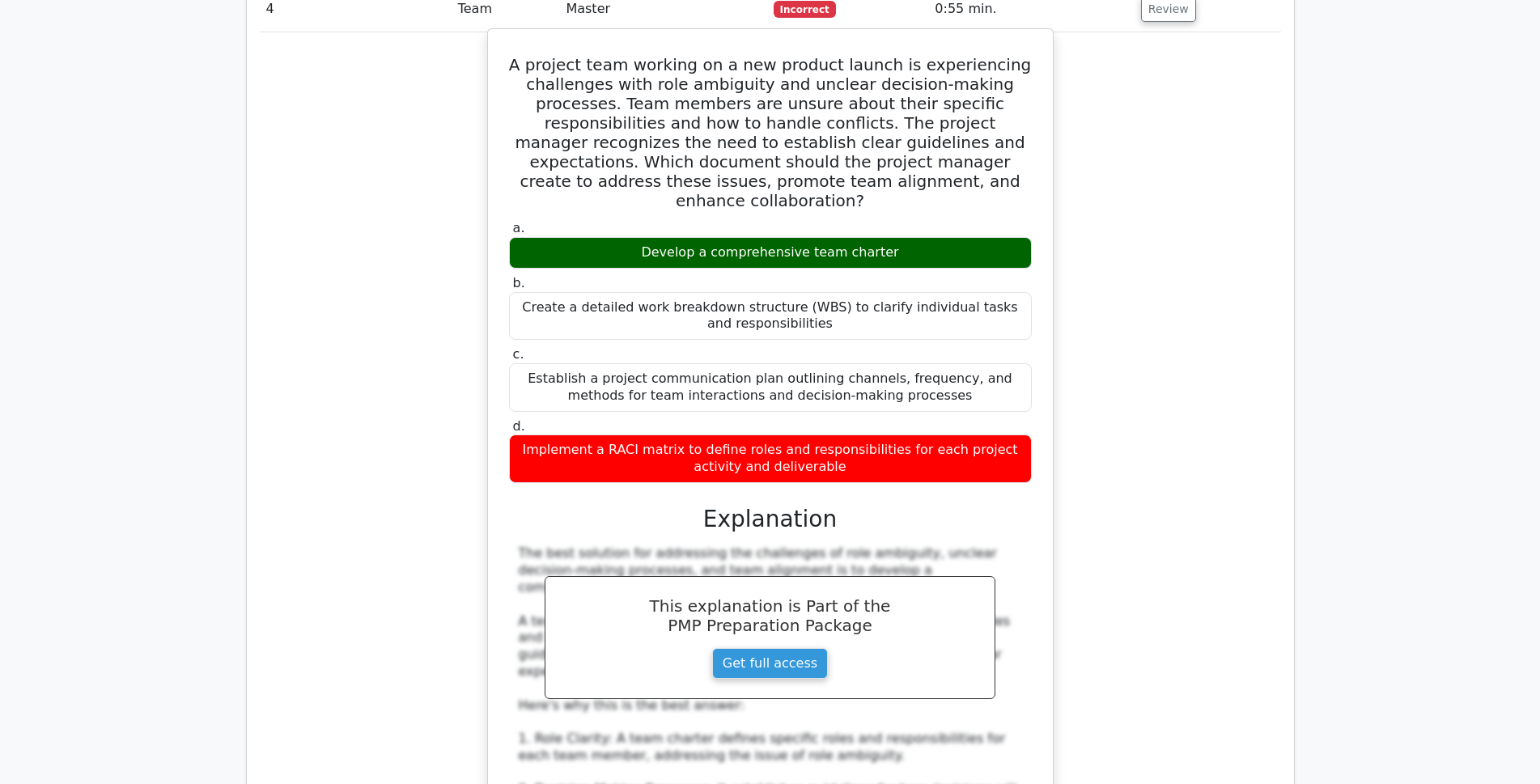
scroll to position [1133, 0]
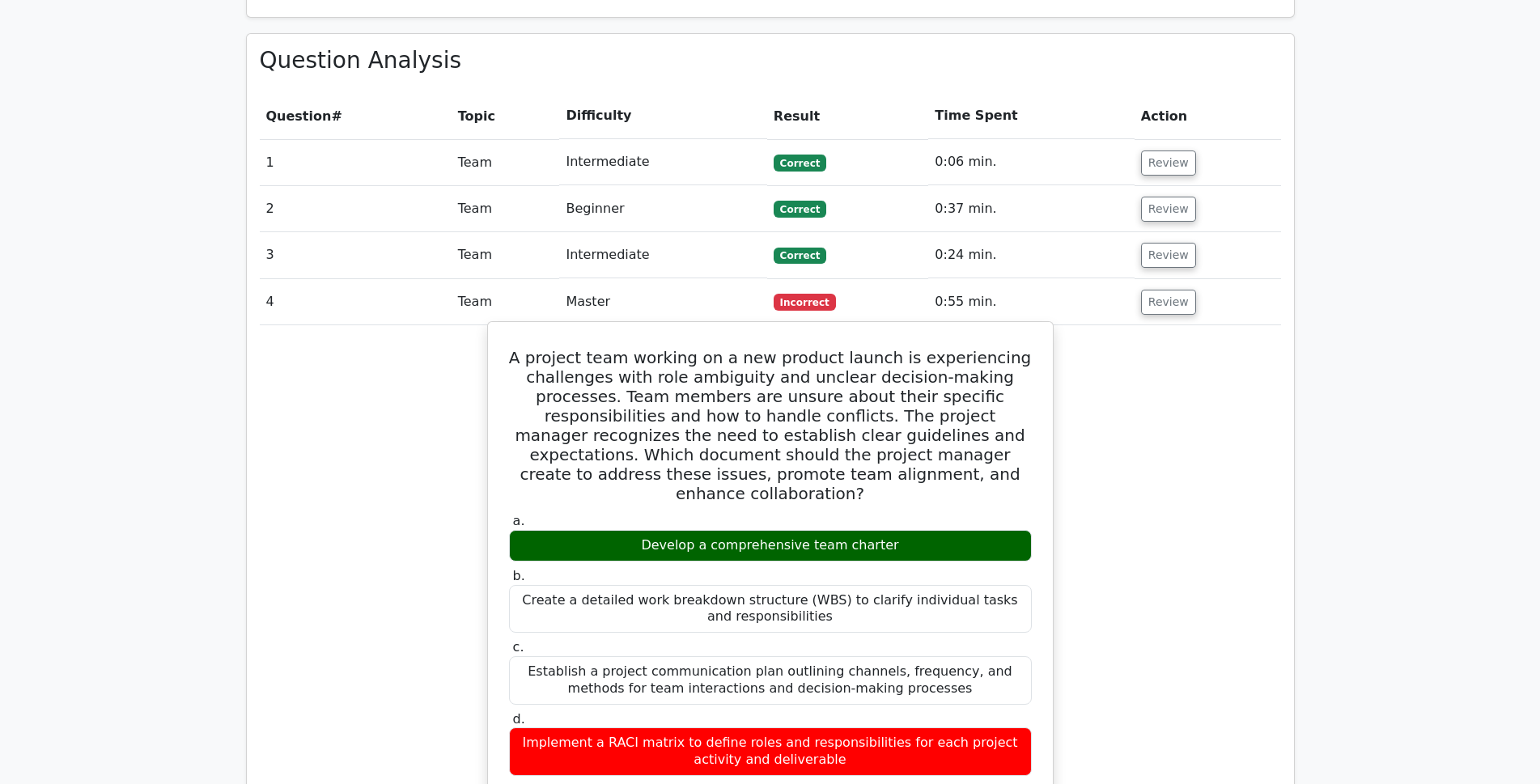
drag, startPoint x: 534, startPoint y: 299, endPoint x: 879, endPoint y: 687, distance: 519.2
copy div "A project team working on a new product launch is experiencing challenges with …"
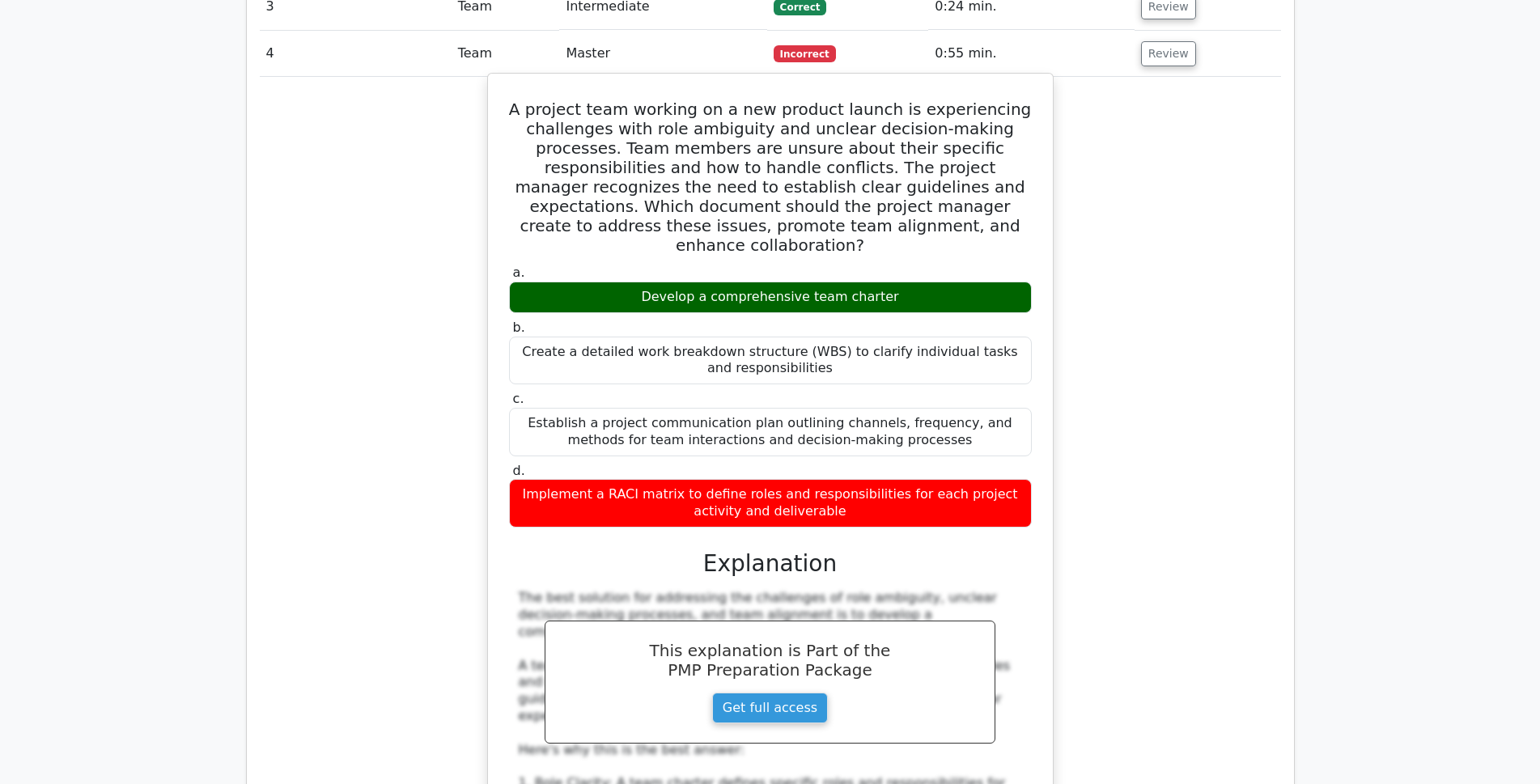
scroll to position [1537, 0]
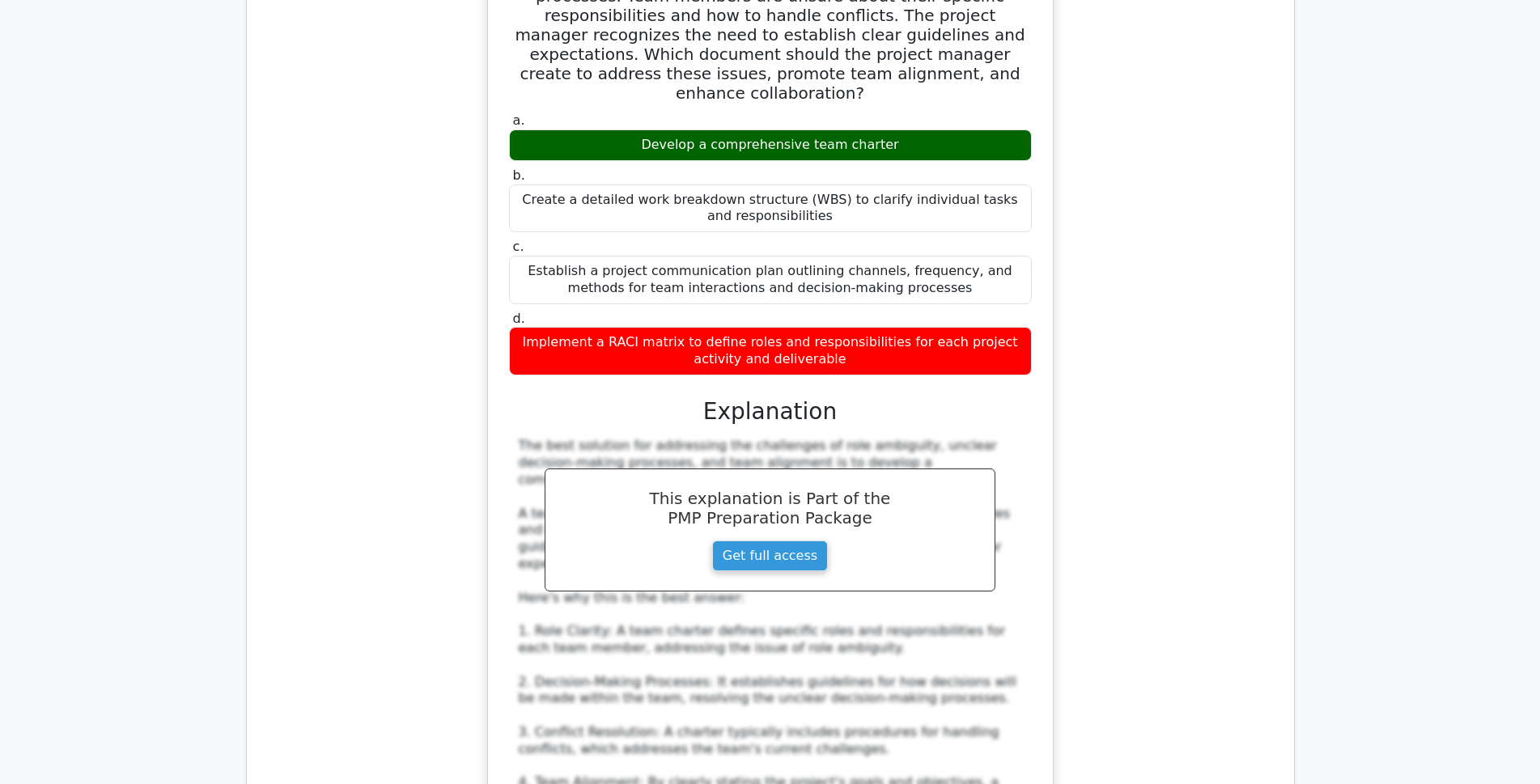
click at [434, 322] on div "A project team working on a new product launch is experiencing challenges with …" at bounding box center [770, 584] width 1022 height 1326
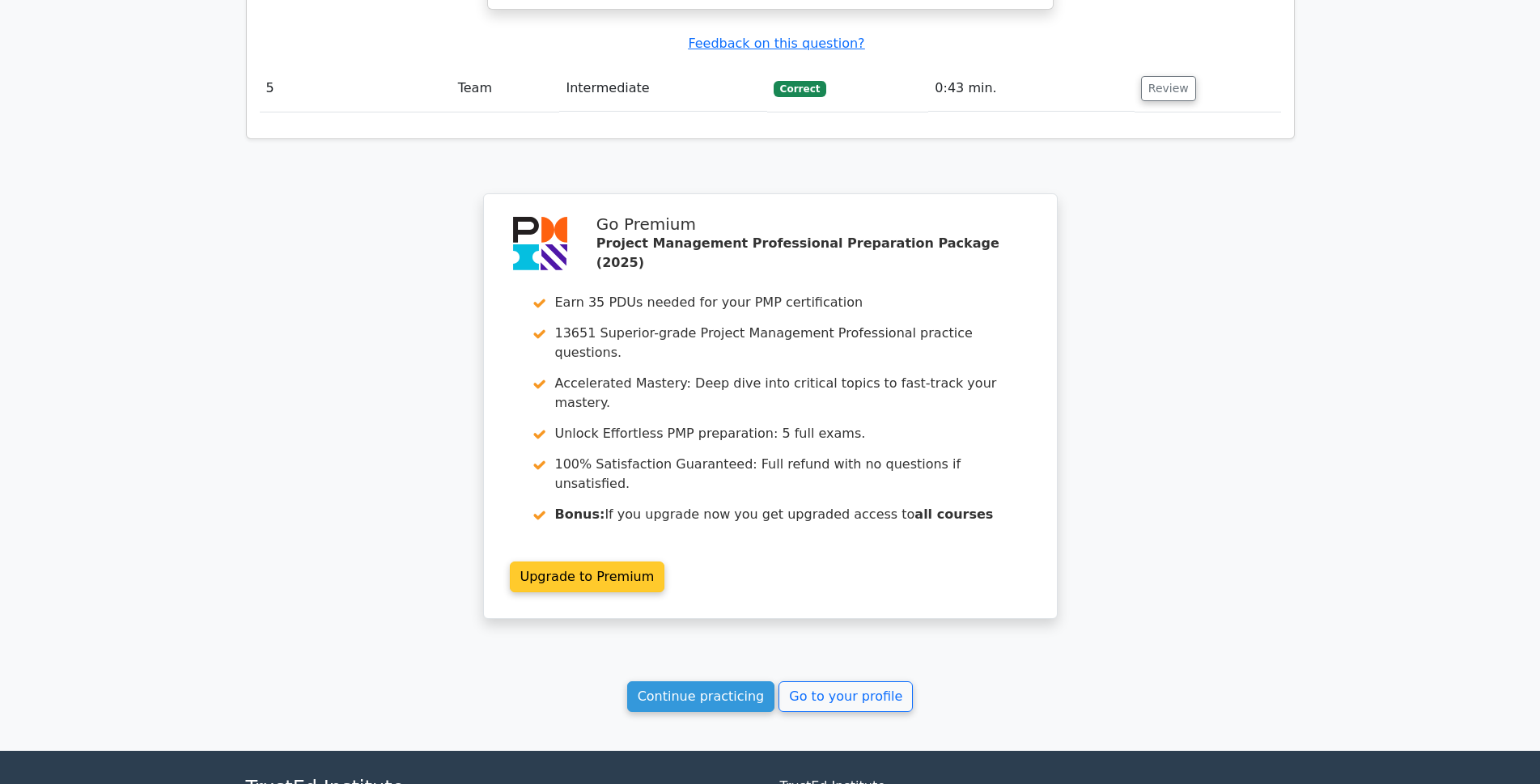
scroll to position [2762, 0]
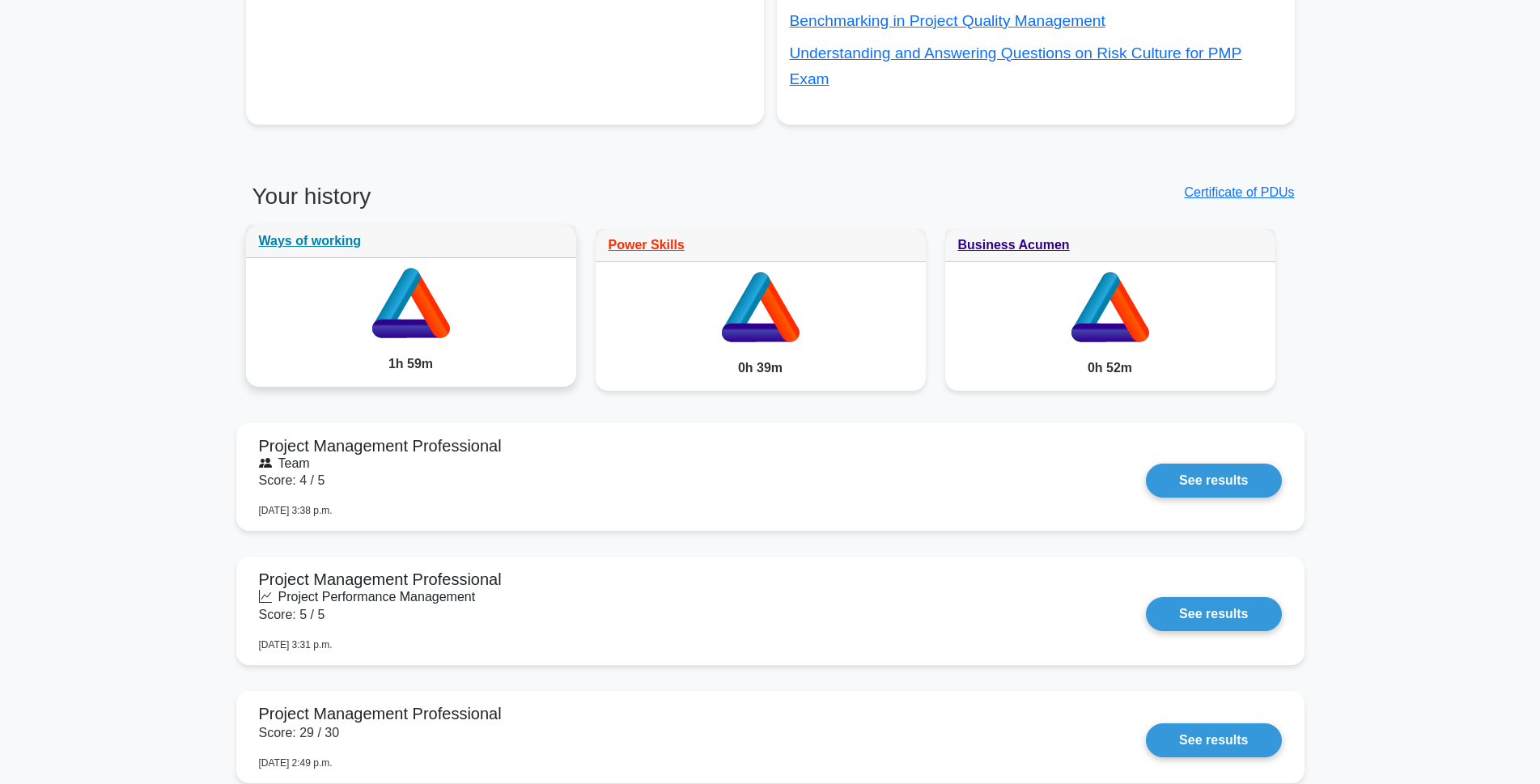
scroll to position [1103, 0]
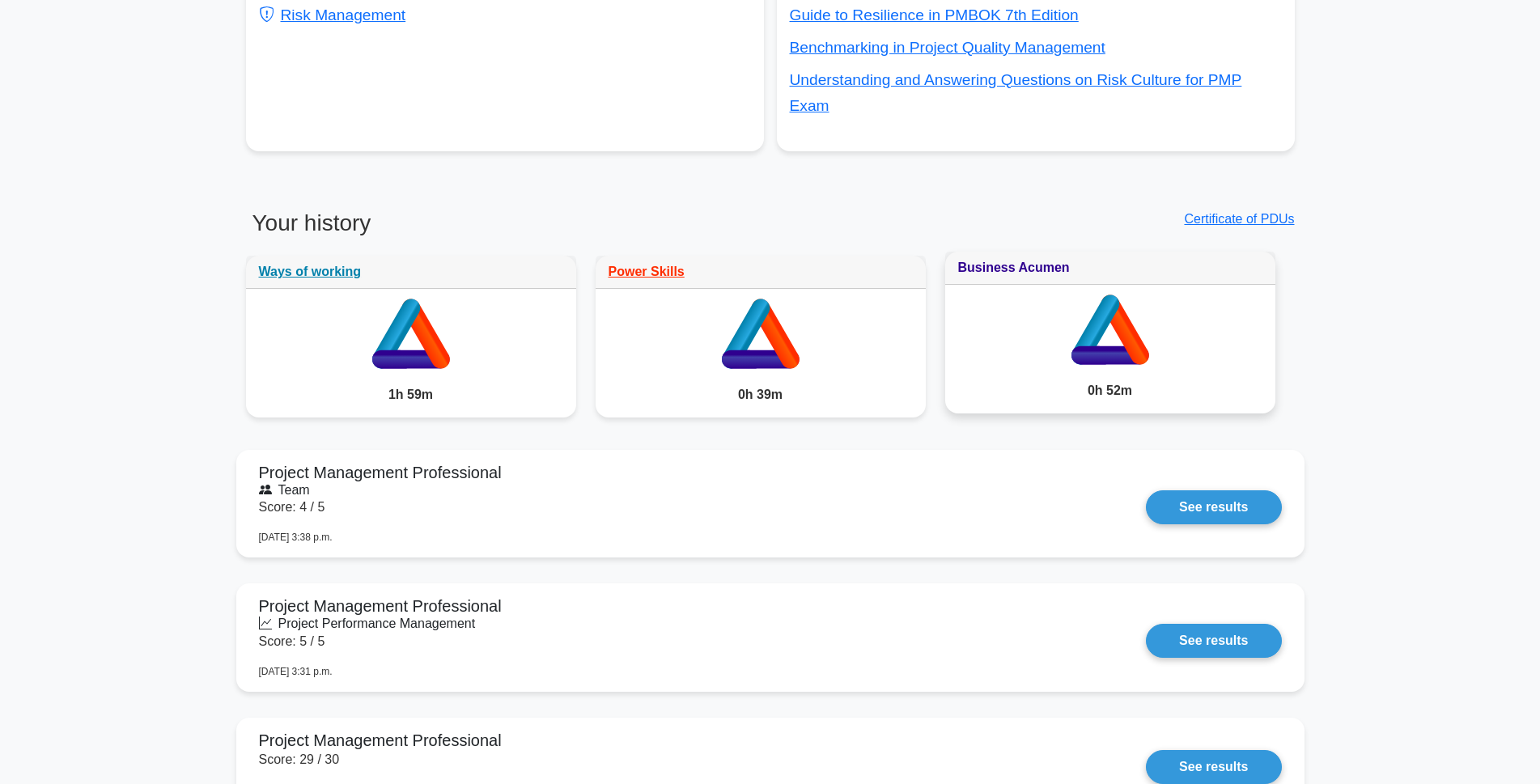
click at [1011, 260] on link "Business Acumen" at bounding box center [1014, 267] width 112 height 14
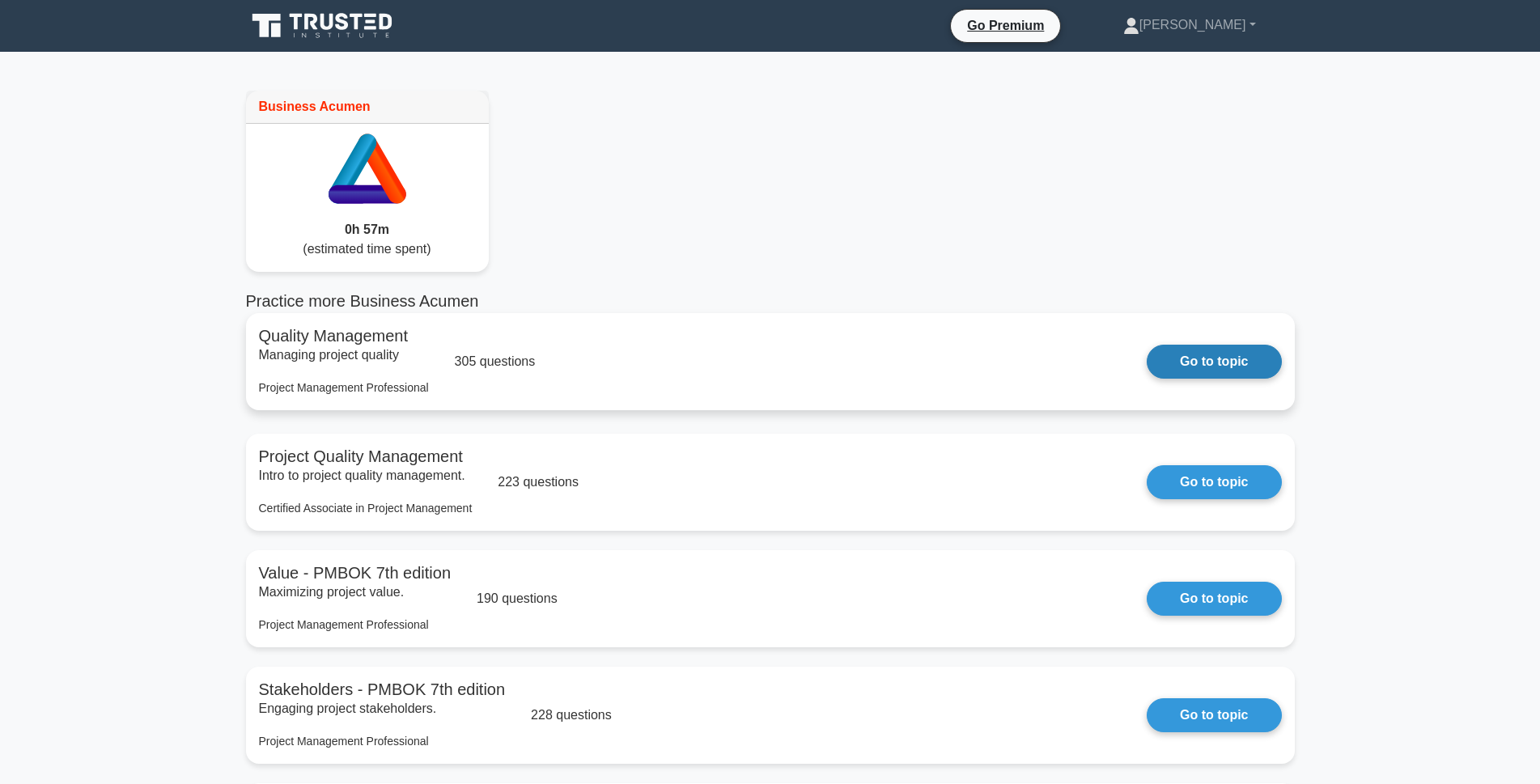
click at [1147, 378] on link "Go to topic" at bounding box center [1214, 361] width 134 height 34
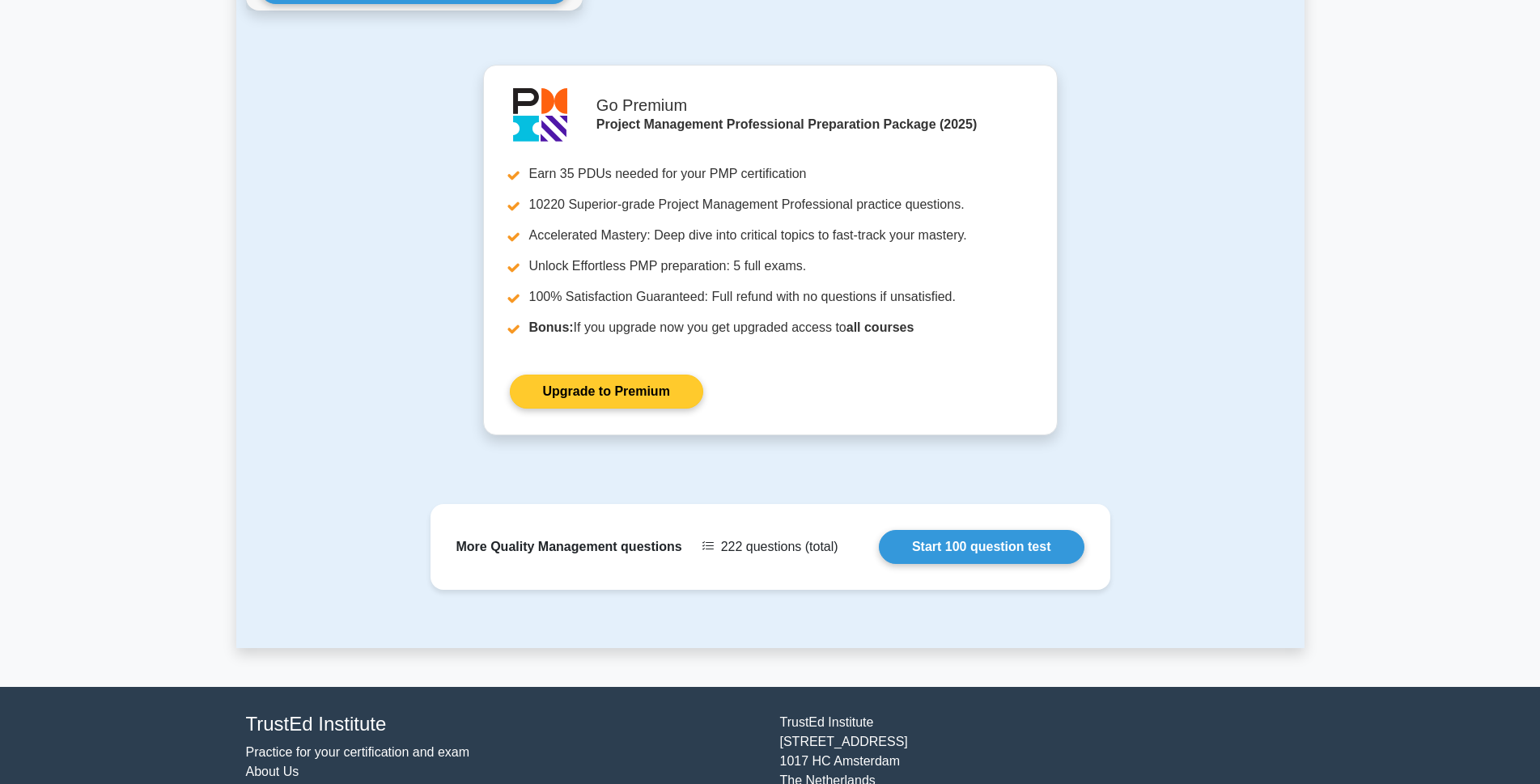
scroll to position [1719, 0]
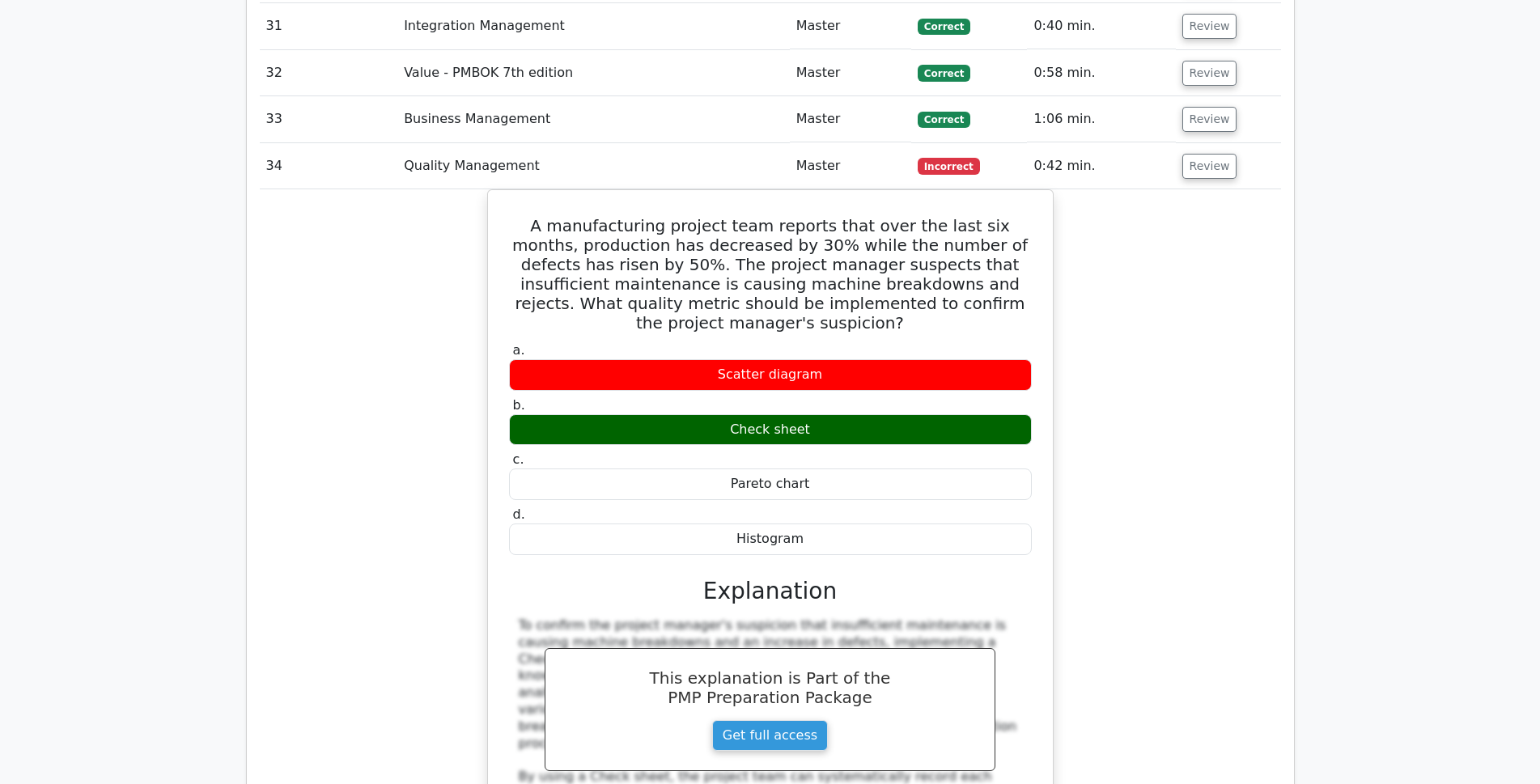
scroll to position [3354, 0]
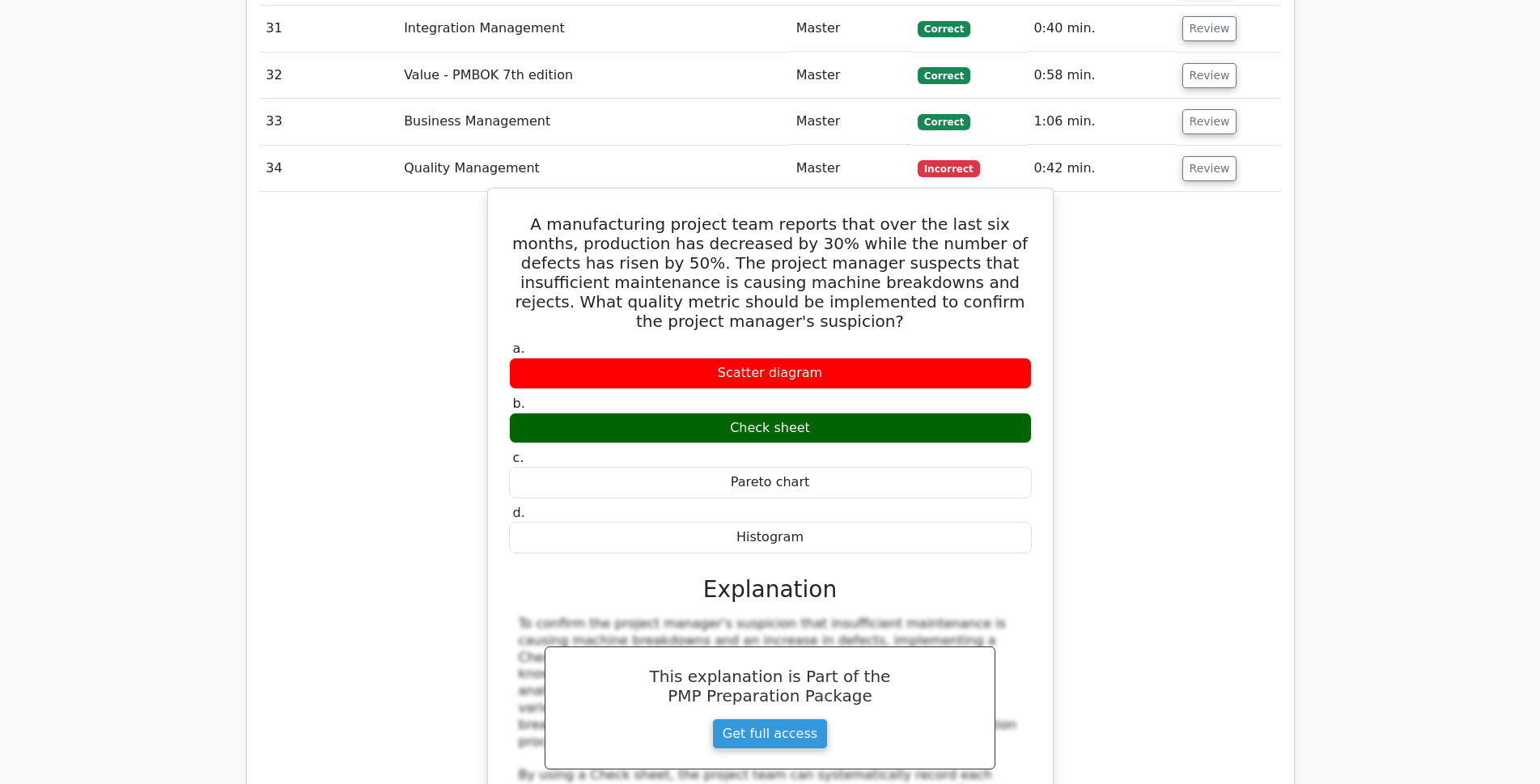
click at [694, 214] on h5 "A manufacturing project team reports that over the last six months, production …" at bounding box center [770, 272] width 526 height 116
